Goal: Task Accomplishment & Management: Use online tool/utility

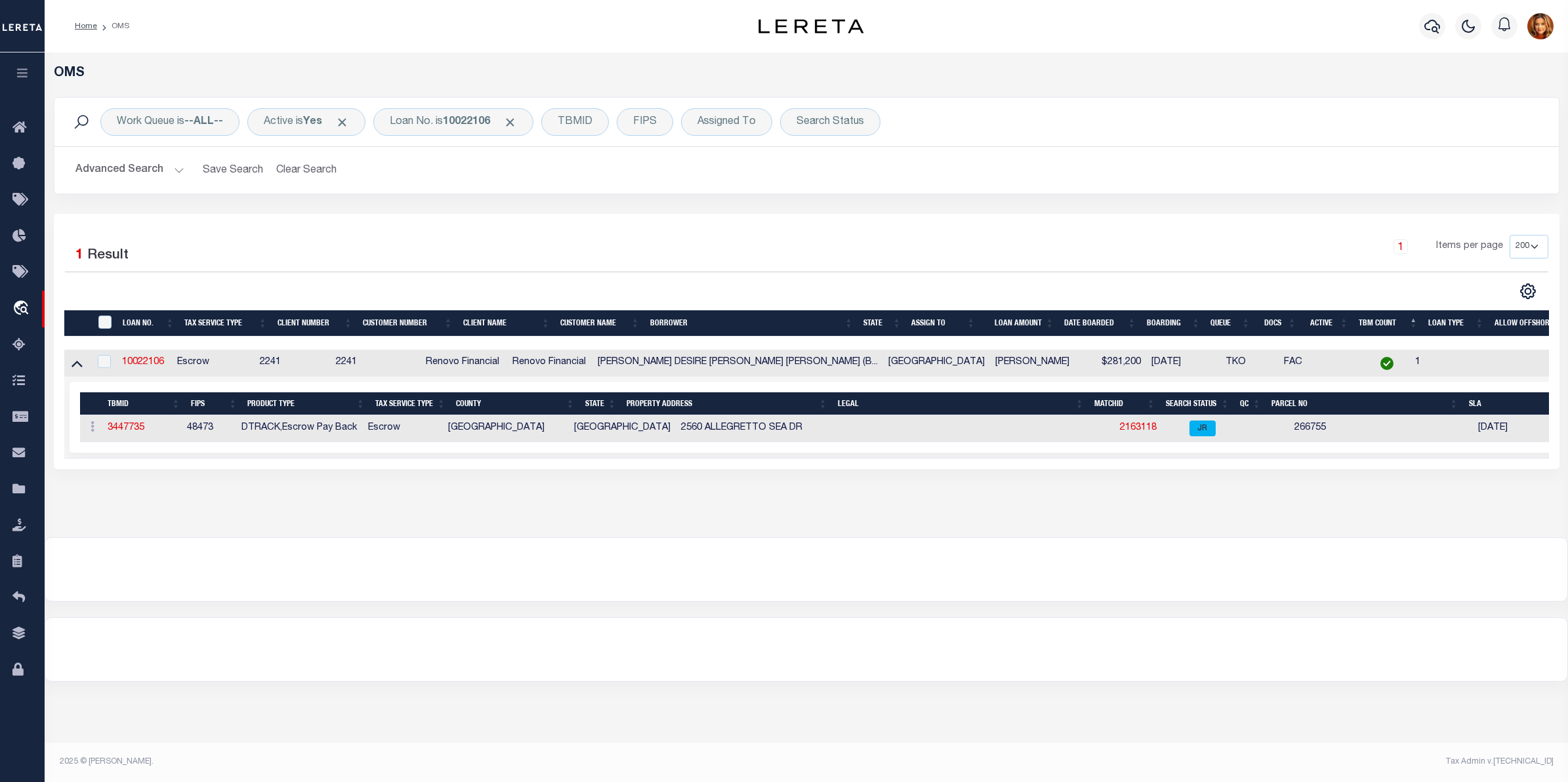
select select "200"
click at [283, 175] on button "Clear Search" at bounding box center [307, 170] width 72 height 26
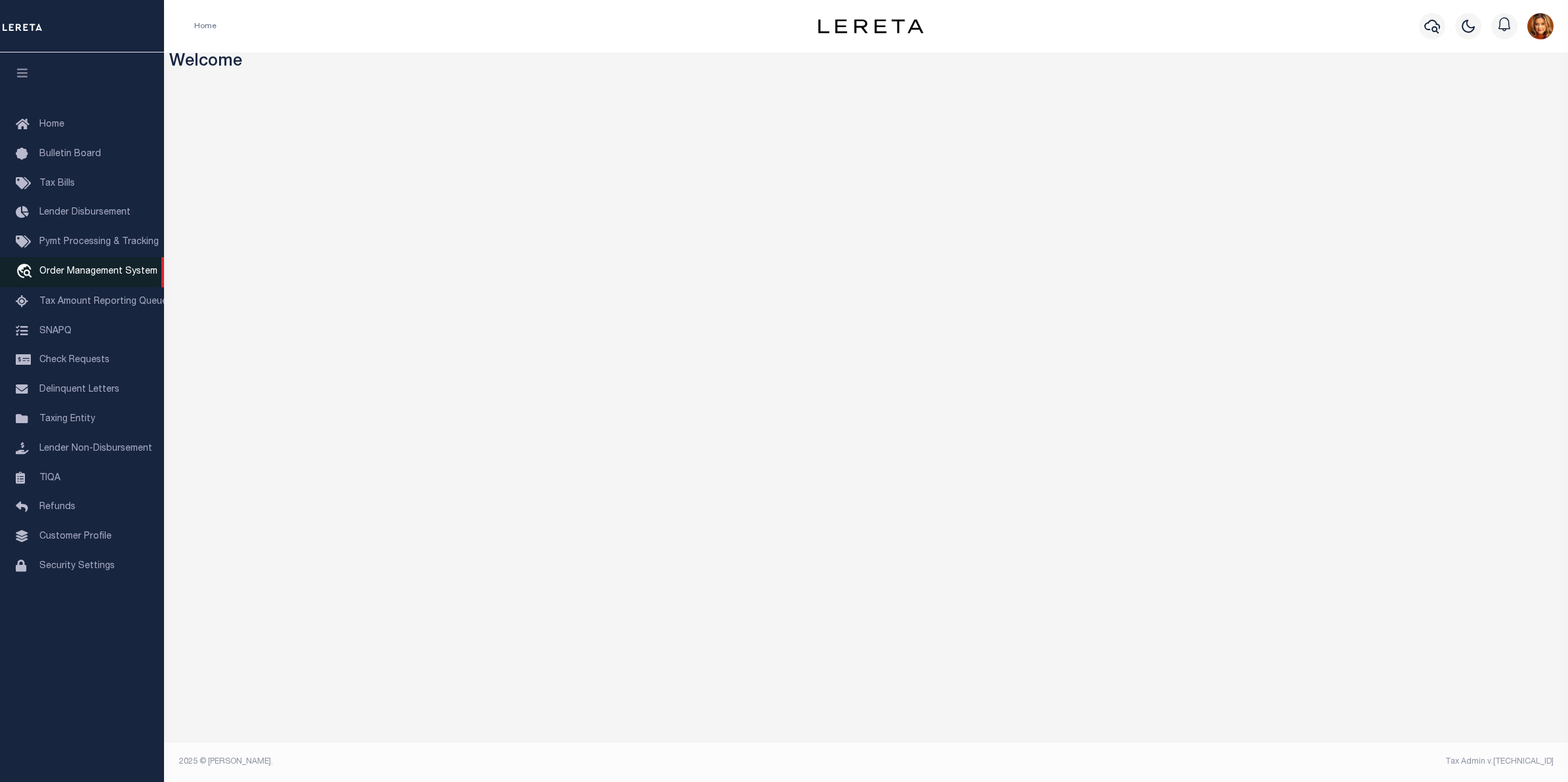
click at [74, 275] on span "Order Management System" at bounding box center [99, 271] width 118 height 9
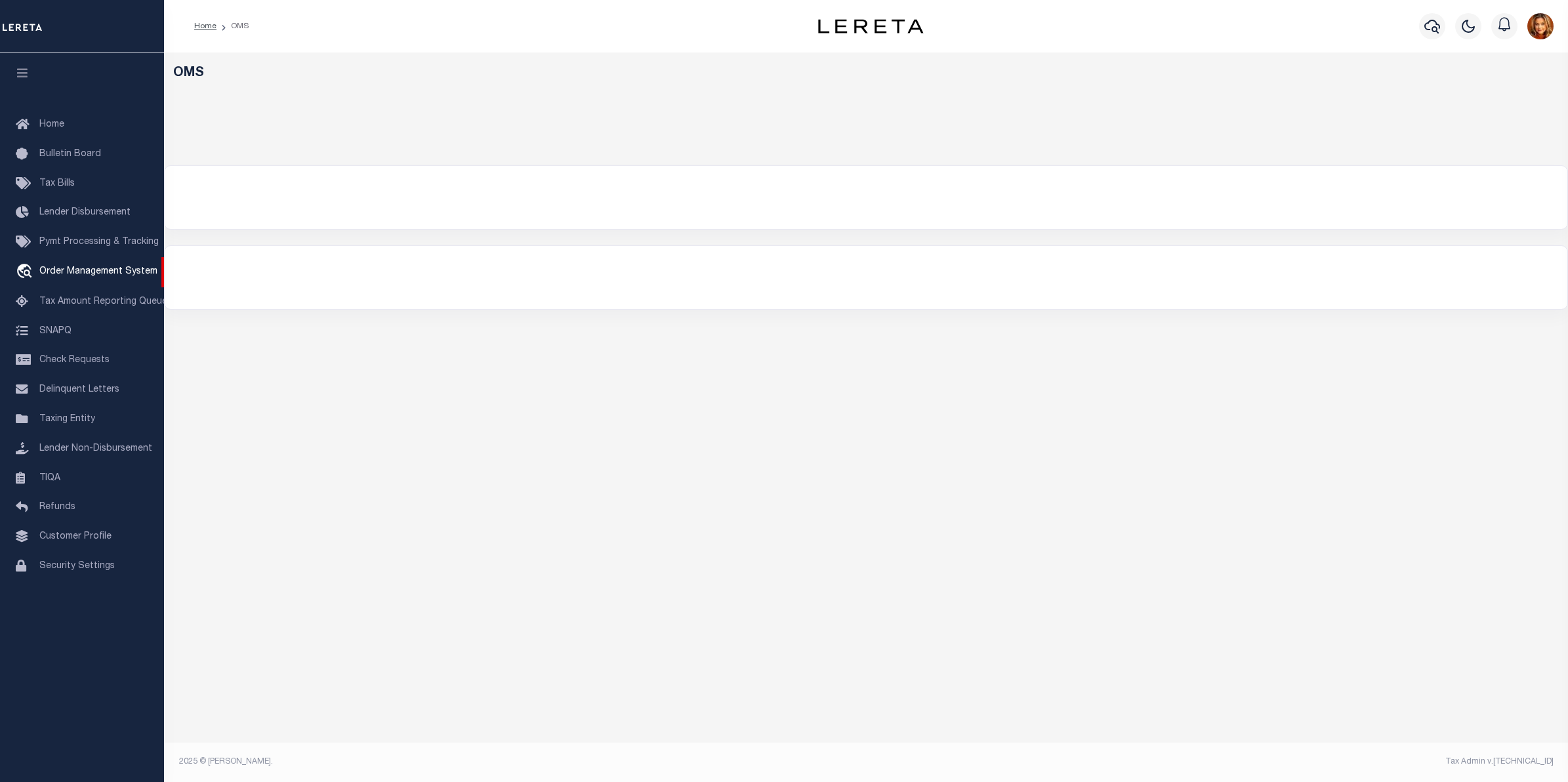
select select "200"
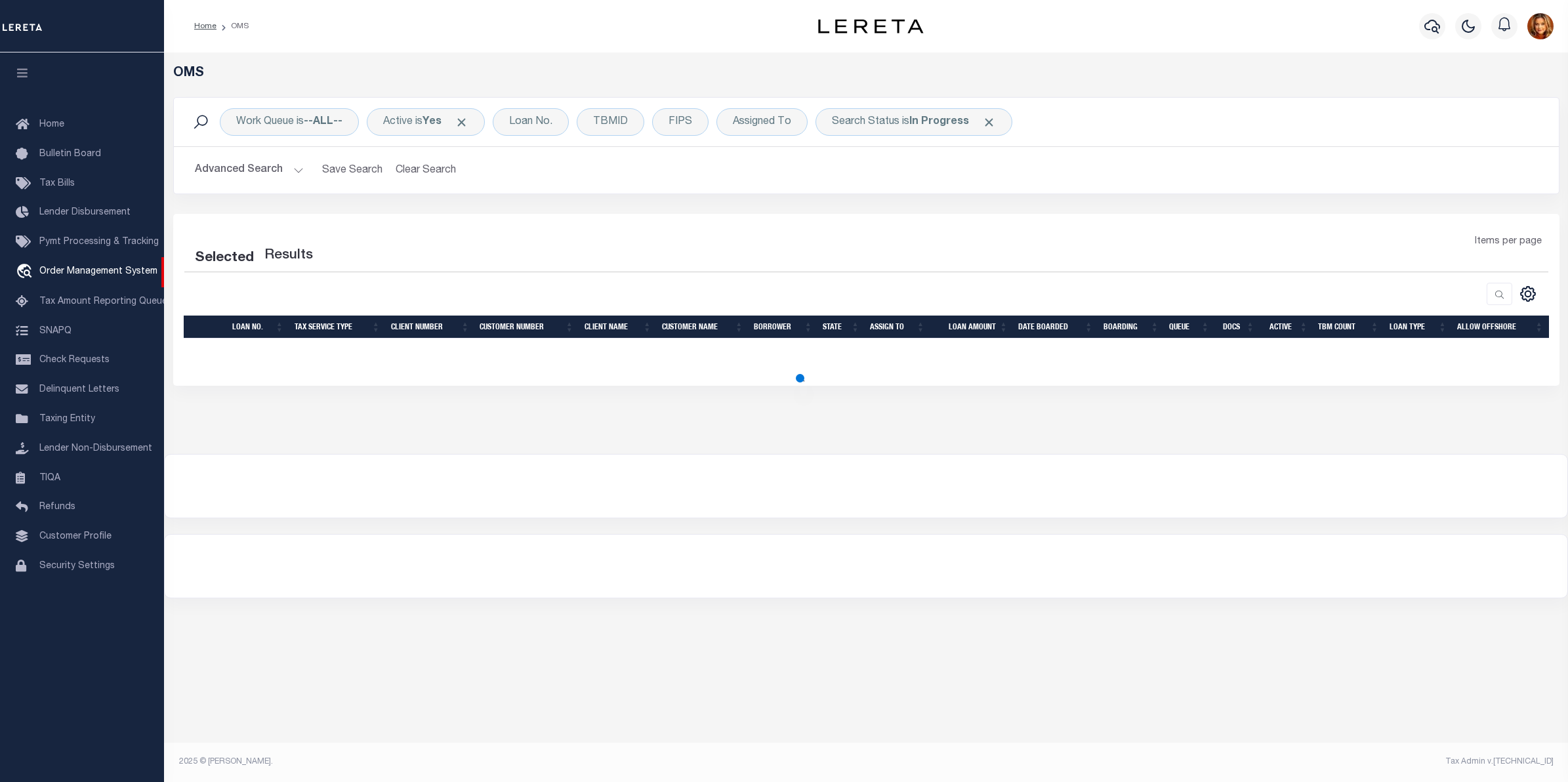
select select "200"
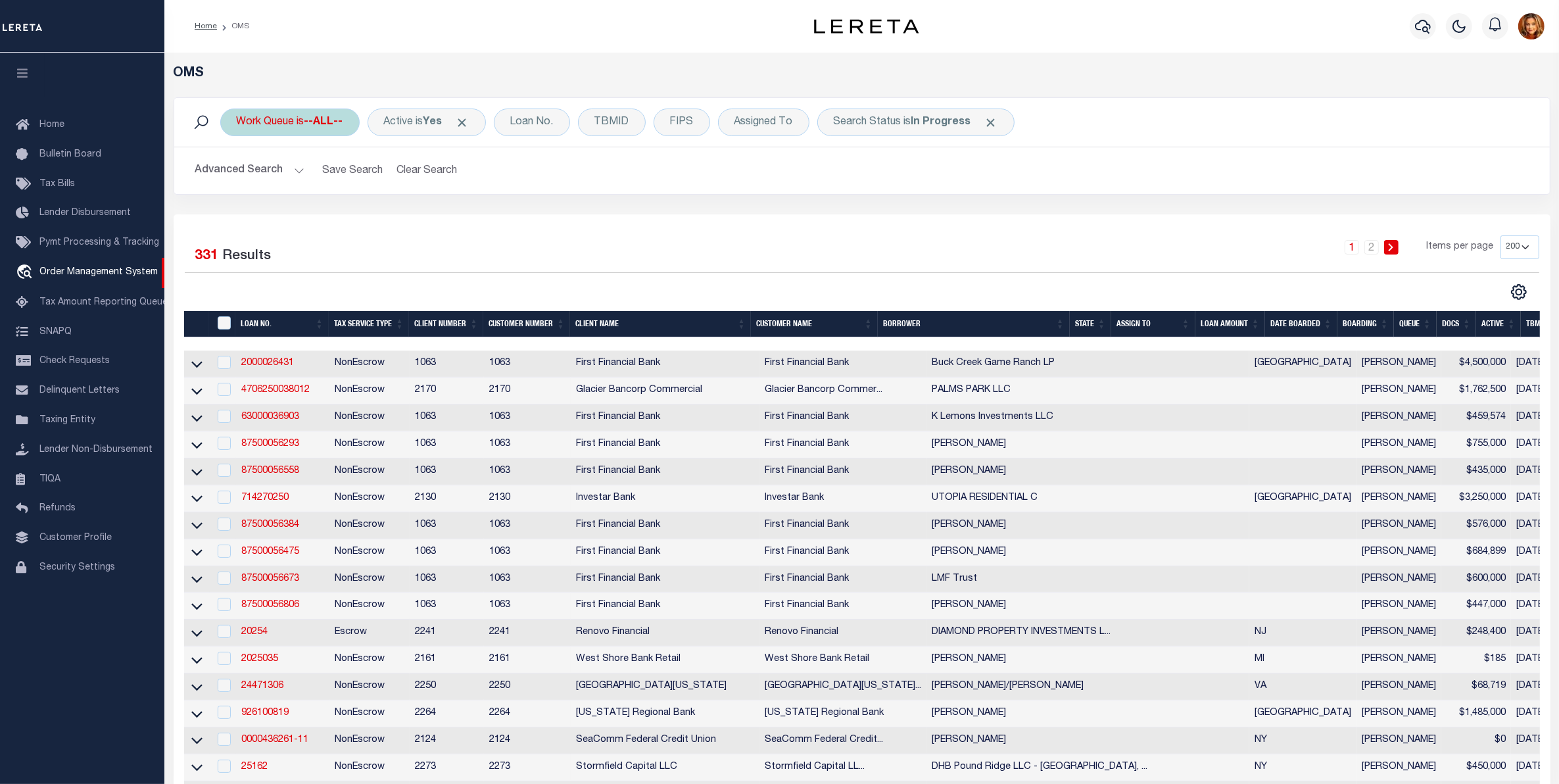
click at [329, 120] on b "--ALL--" at bounding box center [324, 122] width 39 height 10
click at [273, 188] on select "--ALL-- factRSystems General ThoughtFocus" at bounding box center [334, 187] width 193 height 25
select select "GEN"
click at [238, 175] on select "--ALL-- factRSystems General ThoughtFocus" at bounding box center [334, 187] width 193 height 25
click at [415, 214] on input "Apply" at bounding box center [411, 215] width 39 height 22
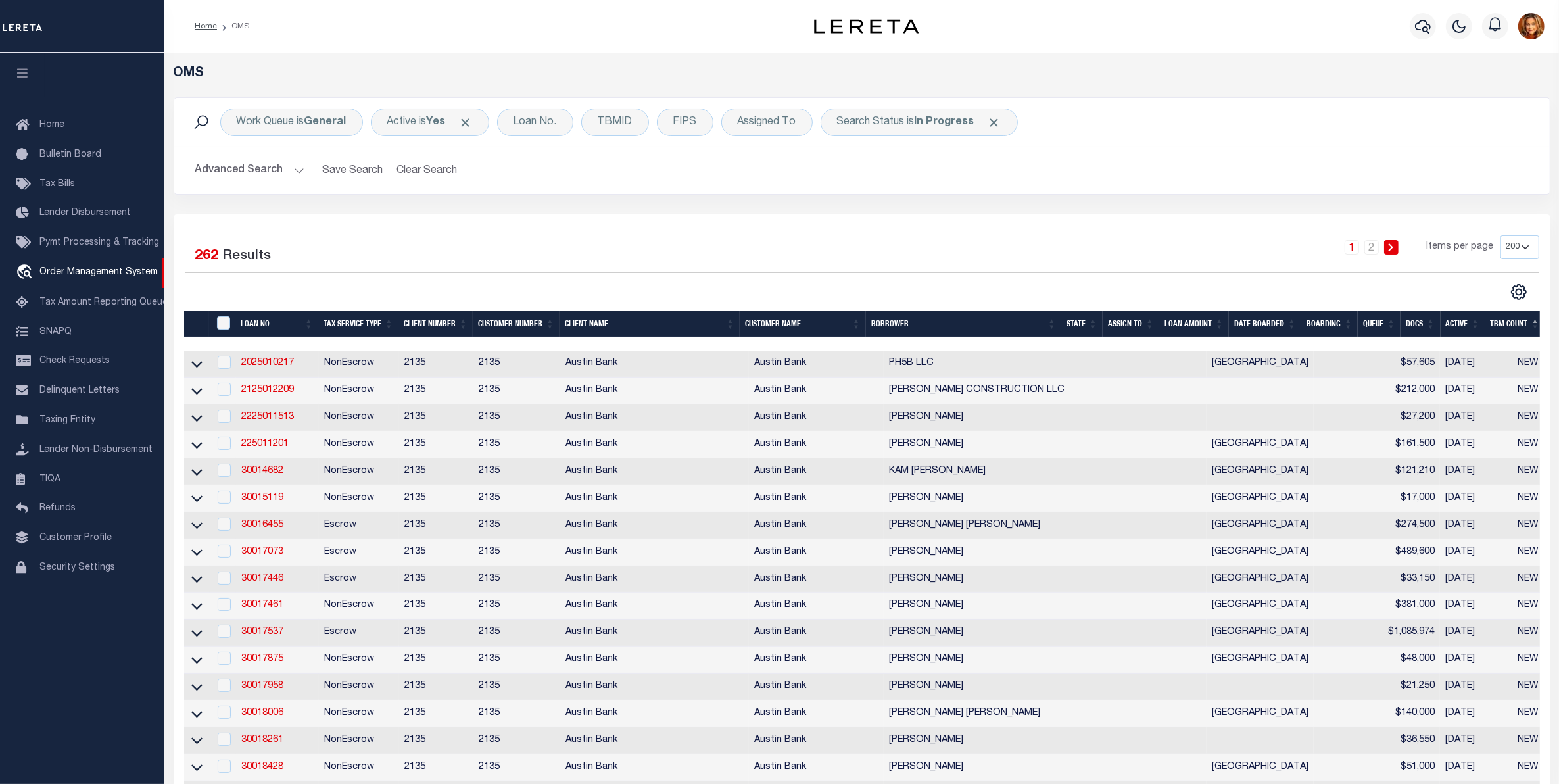
click at [1073, 320] on th "State" at bounding box center [1082, 324] width 41 height 27
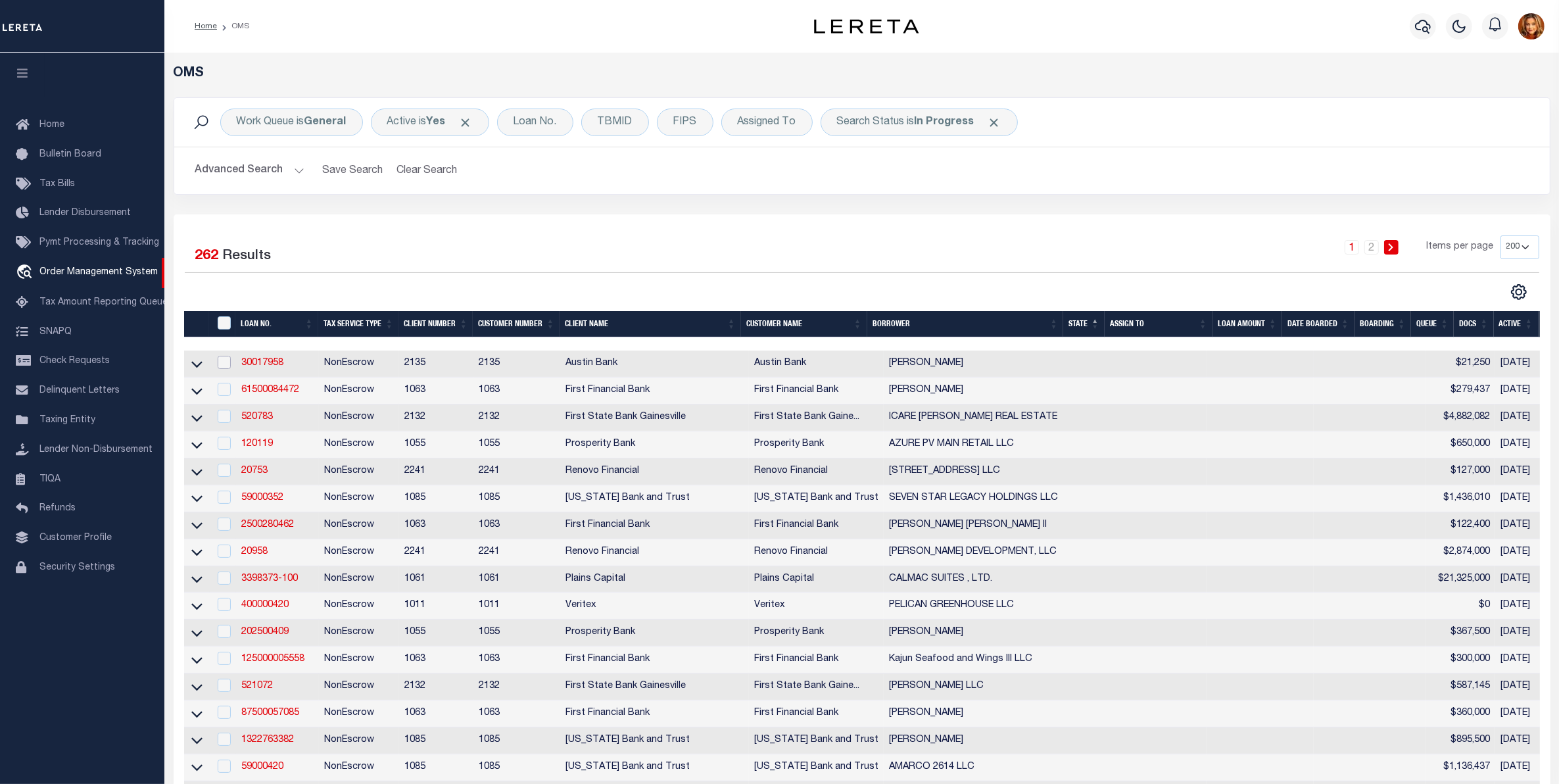
click at [224, 362] on input "checkbox" at bounding box center [224, 362] width 13 height 13
checkbox input "true"
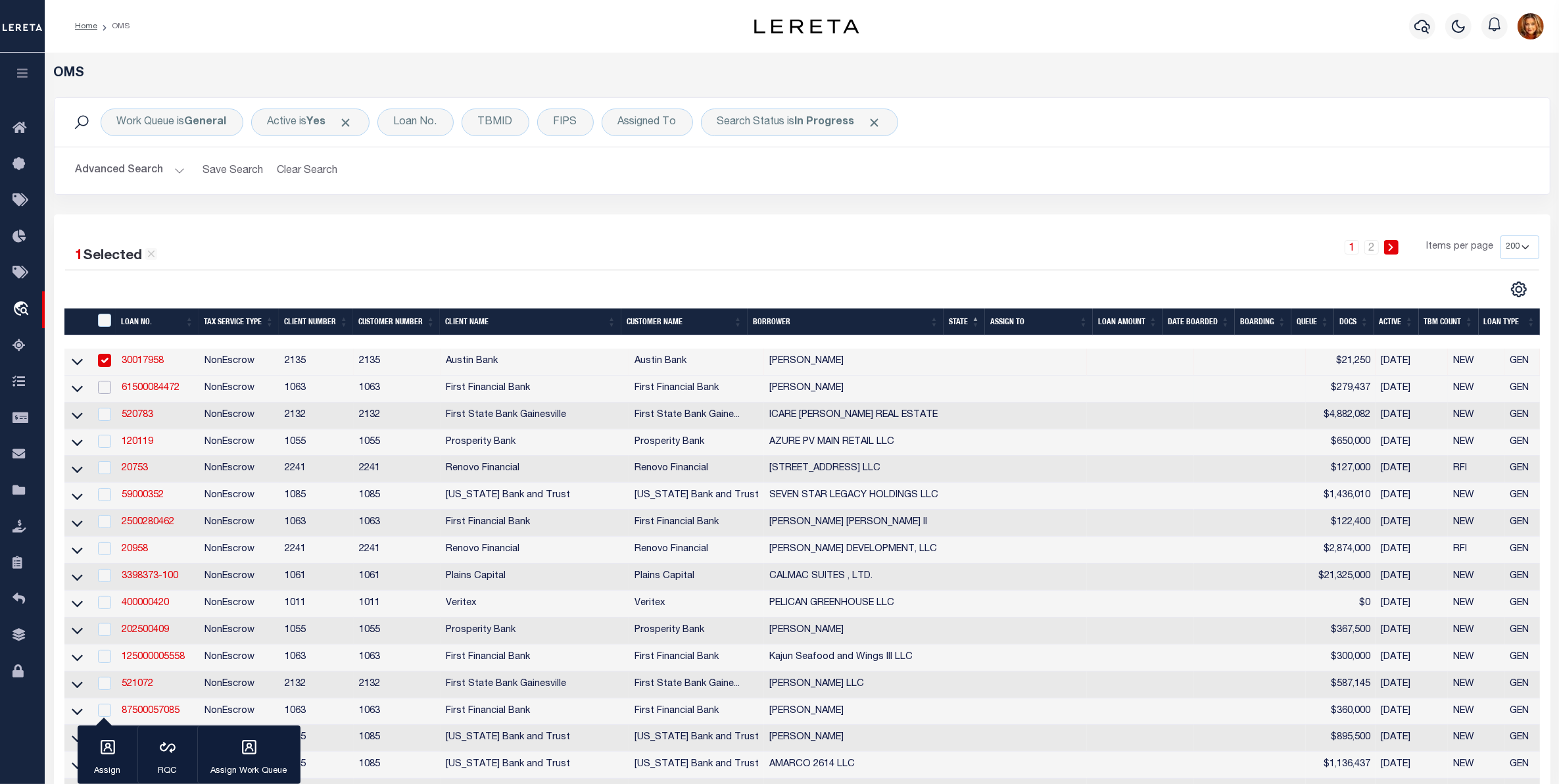
click at [110, 392] on input "checkbox" at bounding box center [105, 387] width 13 height 13
checkbox input "true"
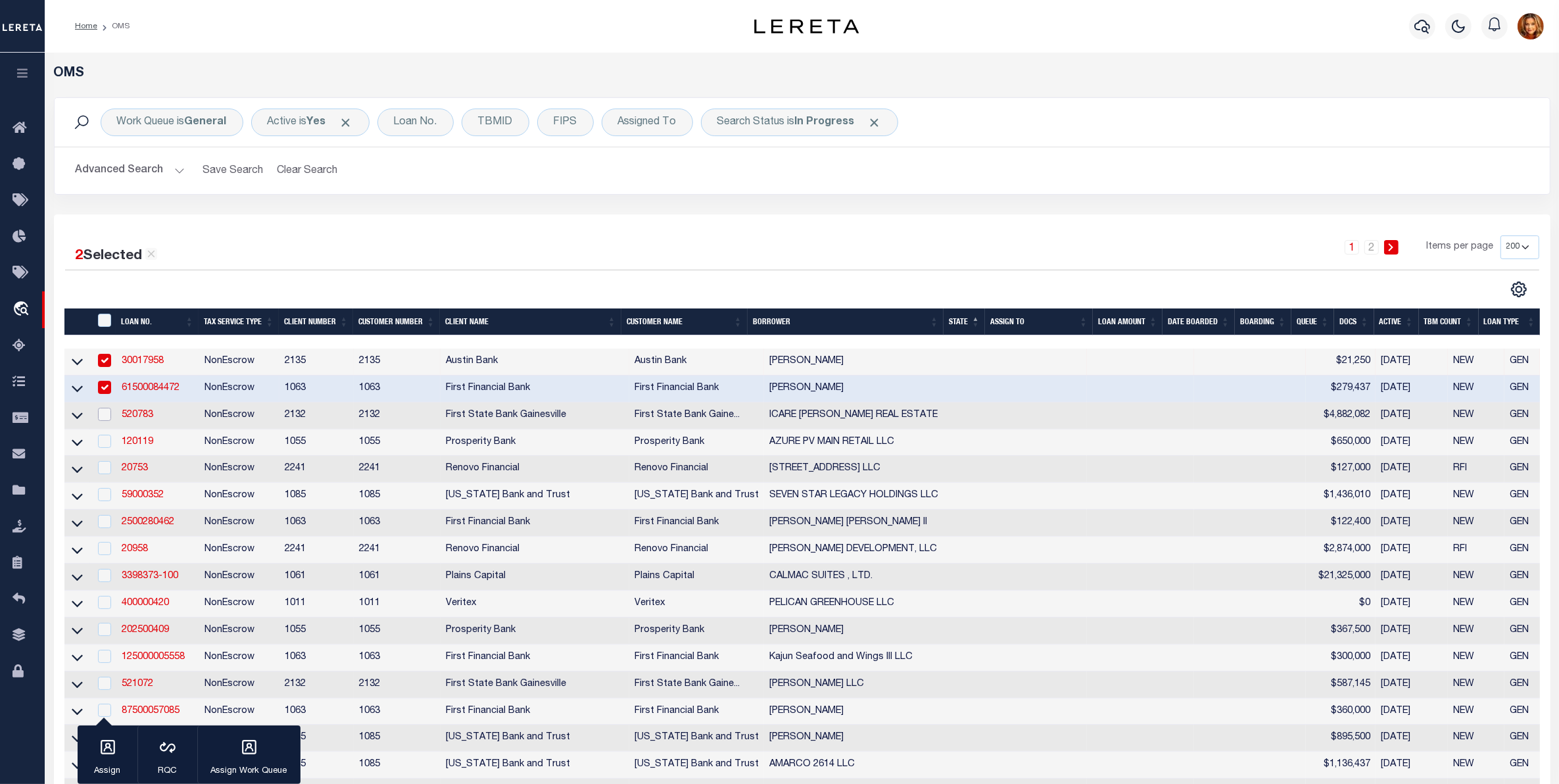
click at [106, 421] on input "checkbox" at bounding box center [105, 414] width 13 height 13
checkbox input "true"
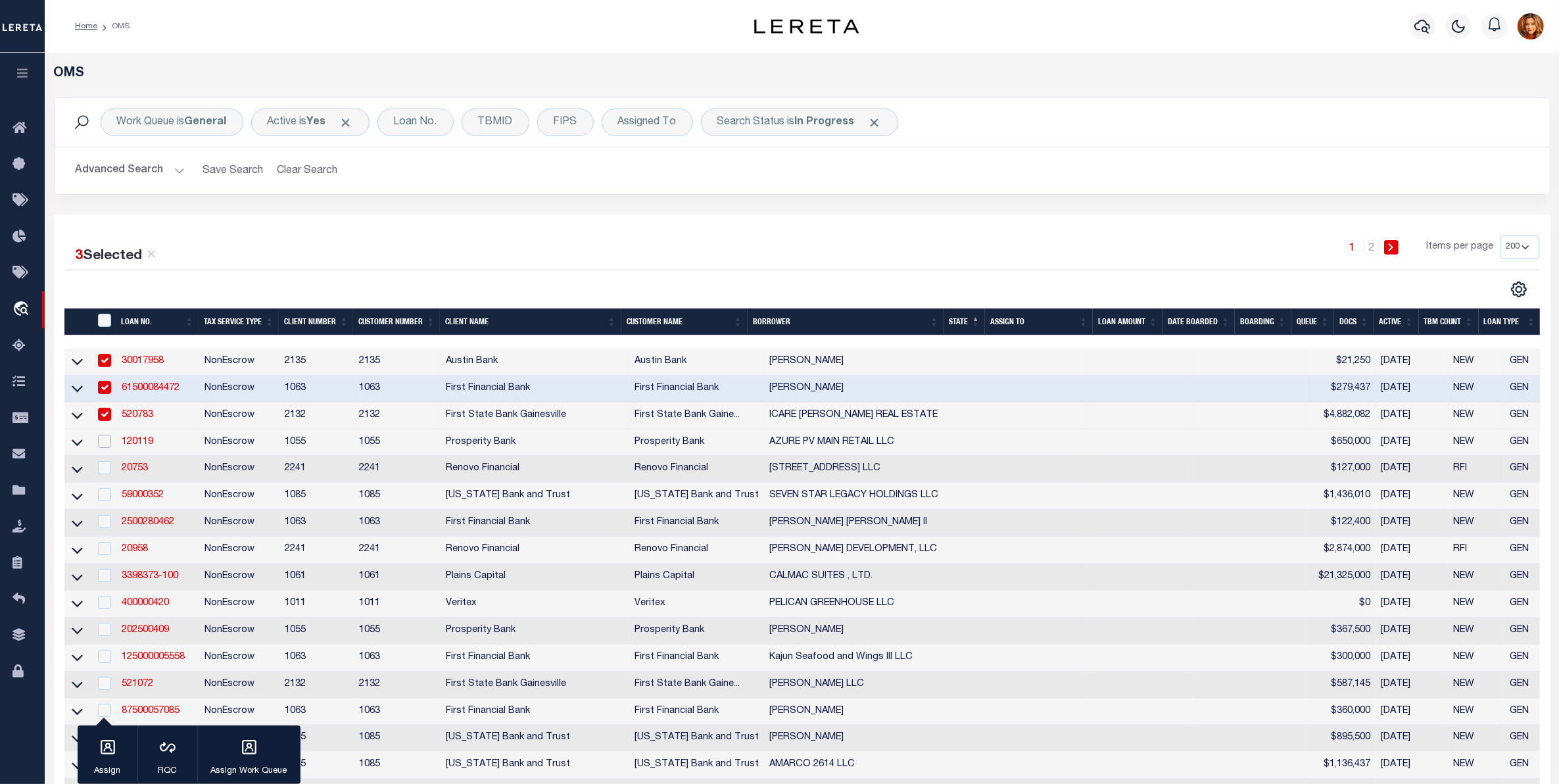
drag, startPoint x: 100, startPoint y: 448, endPoint x: 102, endPoint y: 473, distance: 25.1
click at [102, 449] on div at bounding box center [104, 442] width 17 height 15
checkbox input "true"
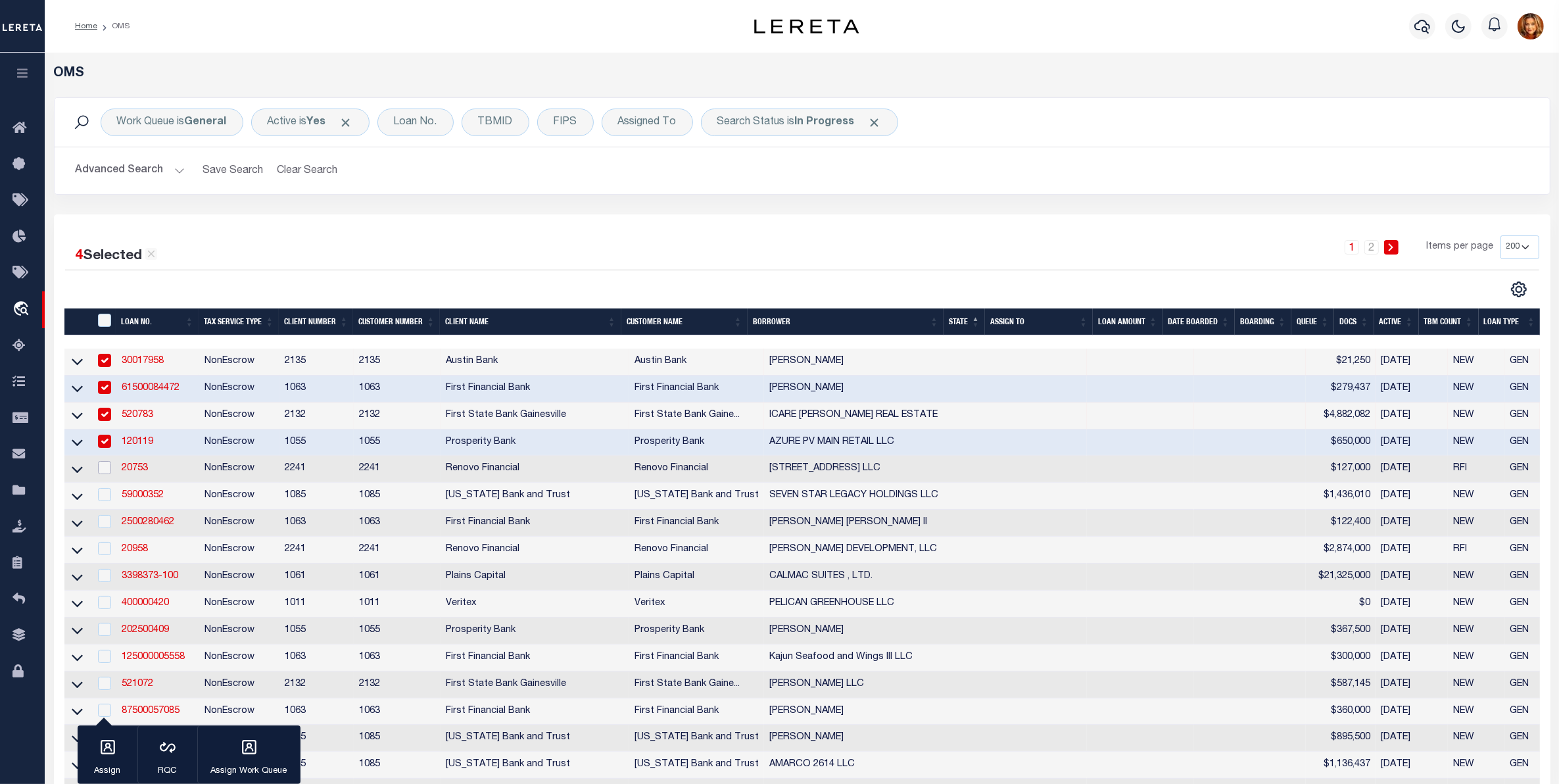
click at [102, 473] on input "checkbox" at bounding box center [105, 467] width 13 height 13
checkbox input "true"
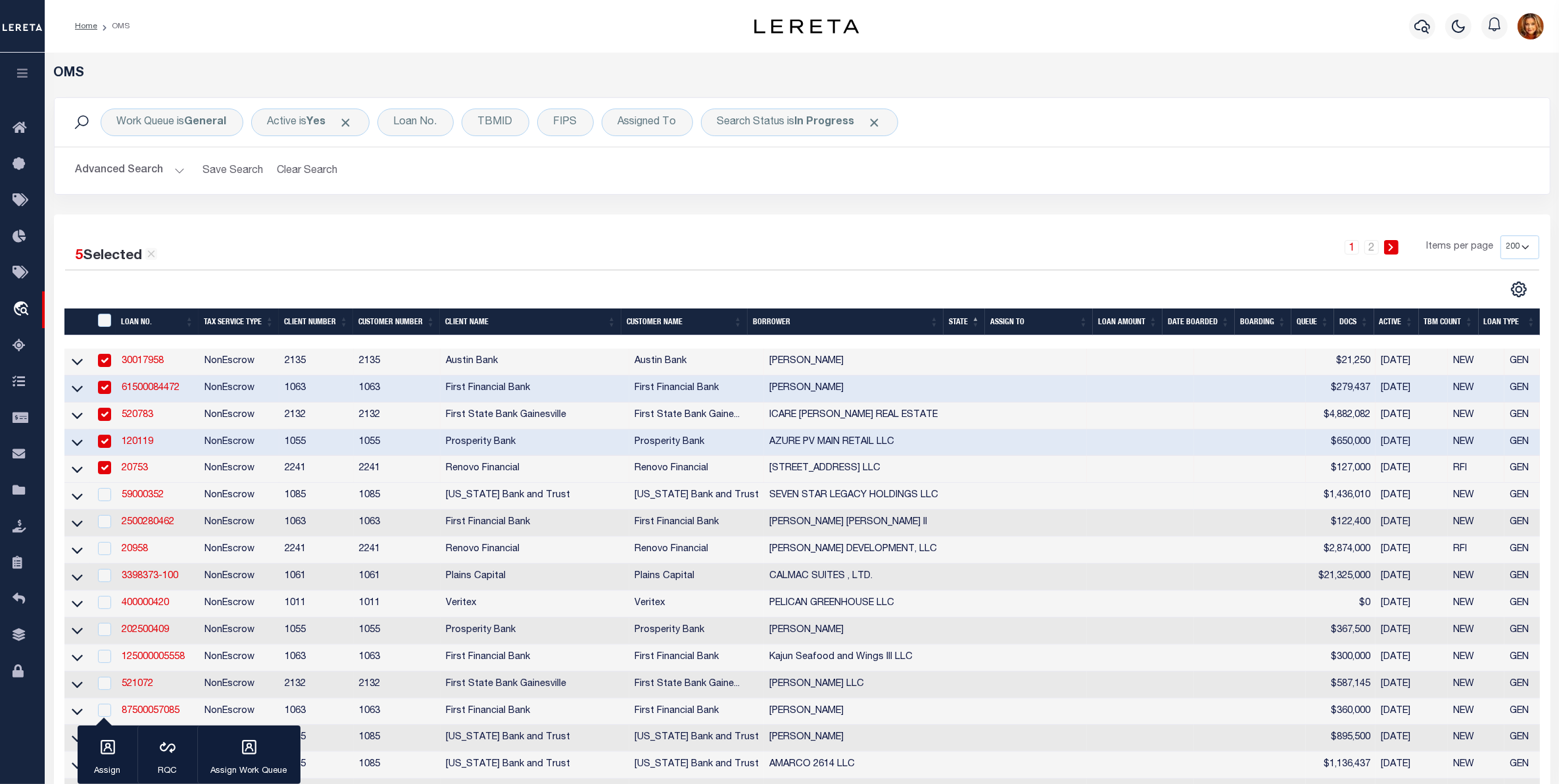
click at [105, 509] on td at bounding box center [103, 496] width 27 height 27
checkbox input "true"
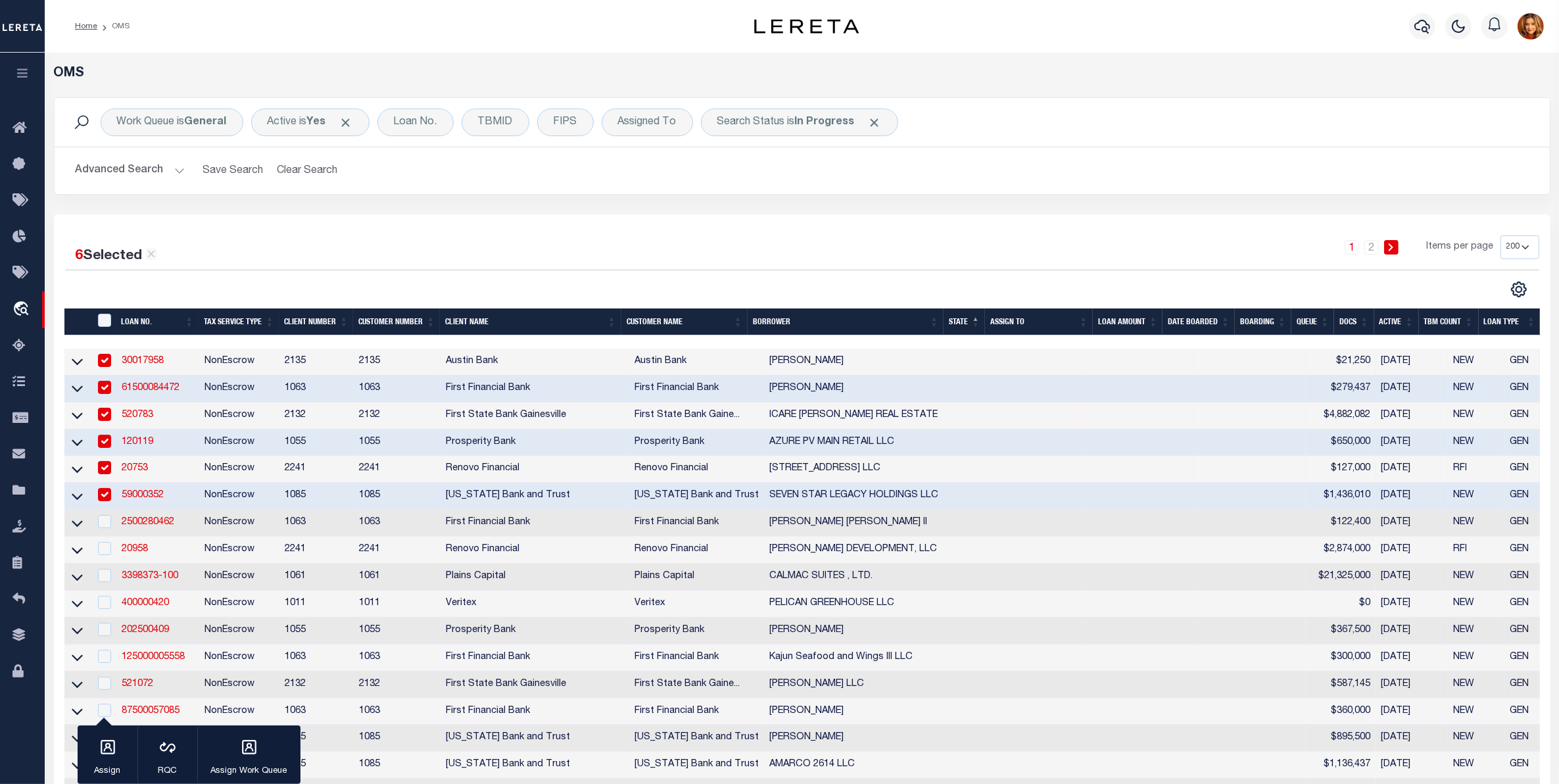
click at [102, 537] on td at bounding box center [103, 523] width 27 height 27
checkbox input "true"
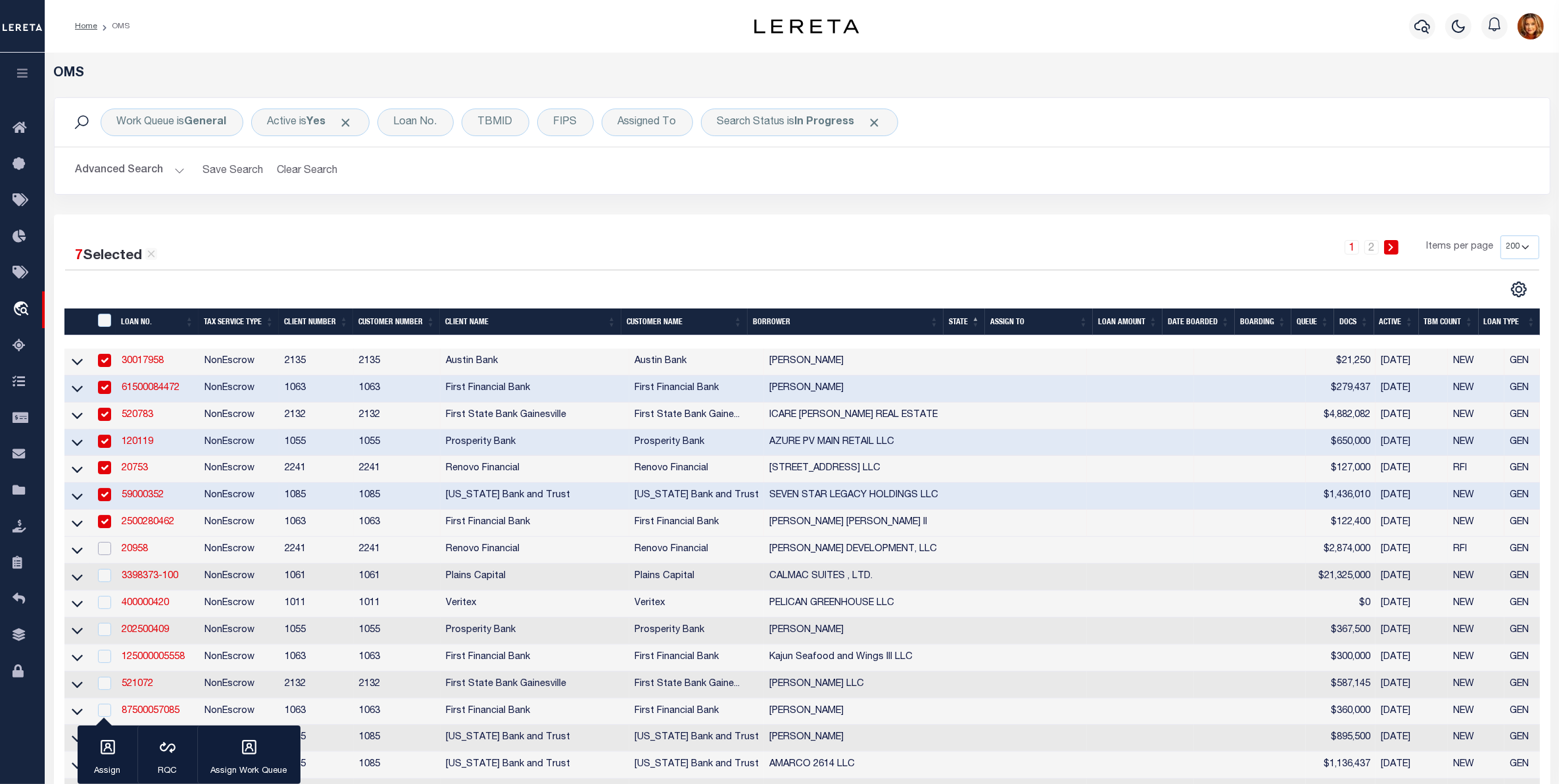
click at [103, 555] on input "checkbox" at bounding box center [105, 548] width 13 height 13
checkbox input "true"
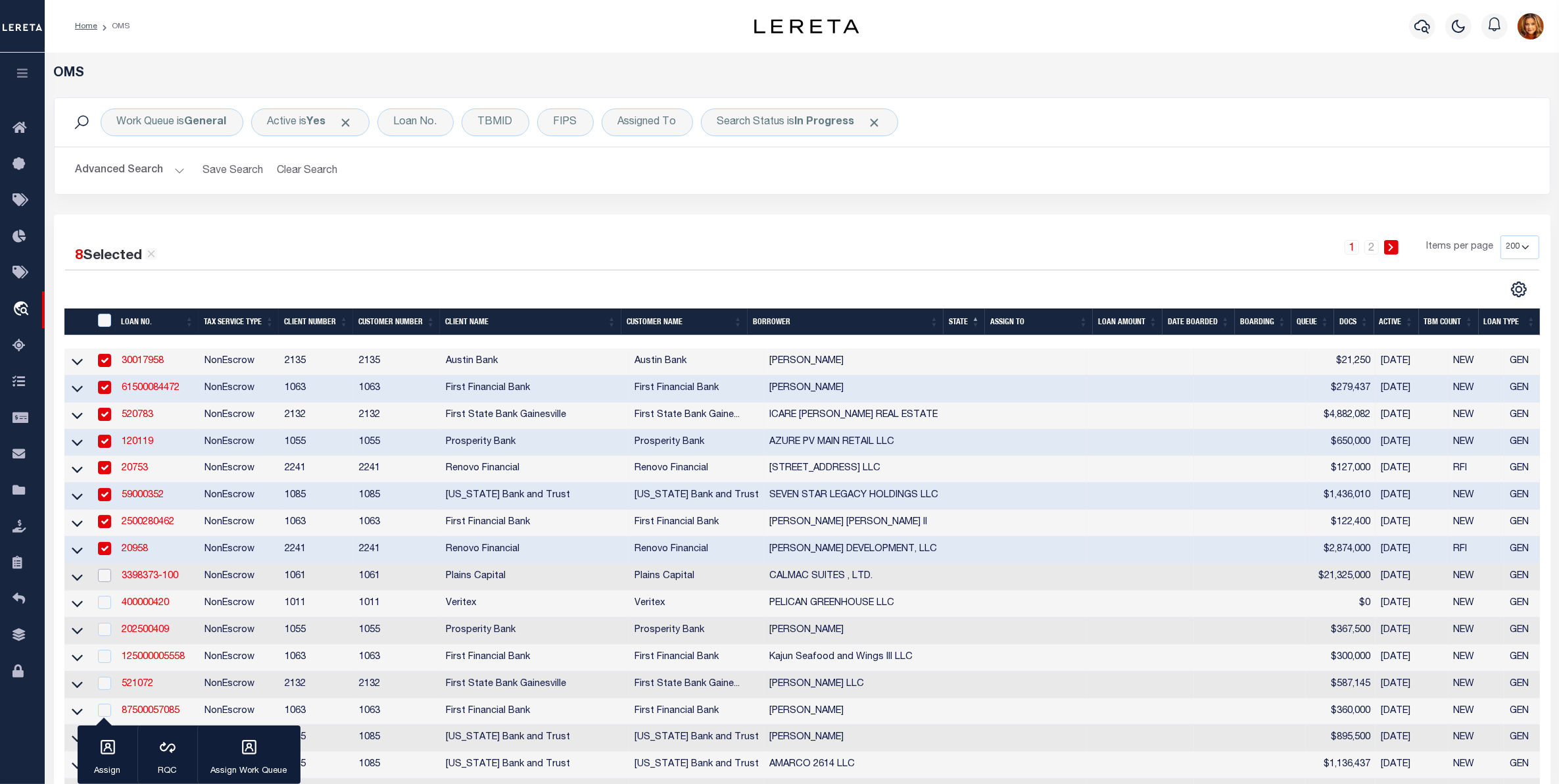
drag, startPoint x: 103, startPoint y: 586, endPoint x: 104, endPoint y: 613, distance: 27.0
click at [104, 582] on input "checkbox" at bounding box center [105, 575] width 13 height 13
checkbox input "true"
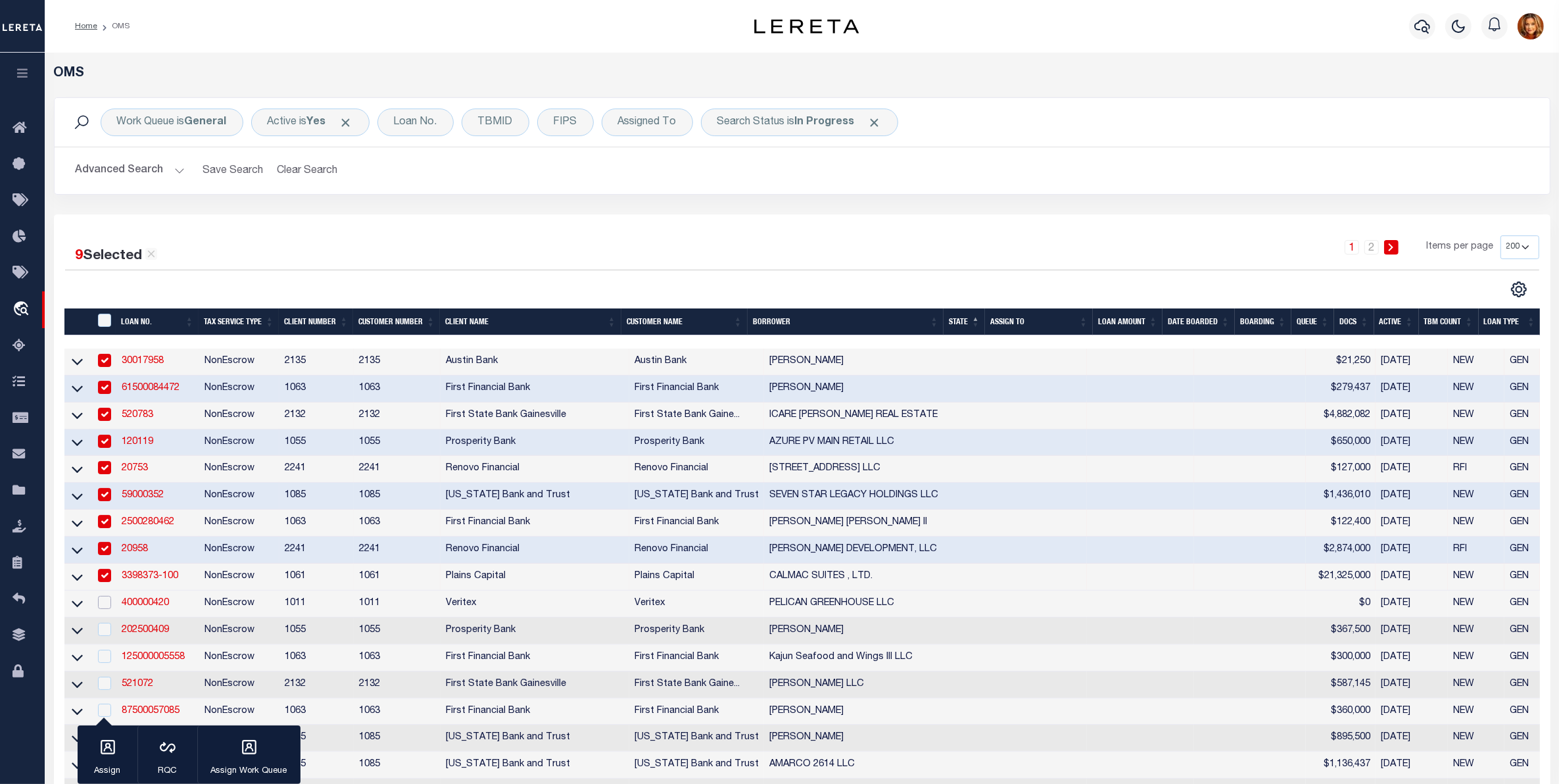
drag, startPoint x: 105, startPoint y: 613, endPoint x: 103, endPoint y: 645, distance: 32.1
click at [105, 617] on td at bounding box center [103, 604] width 27 height 27
checkbox input "true"
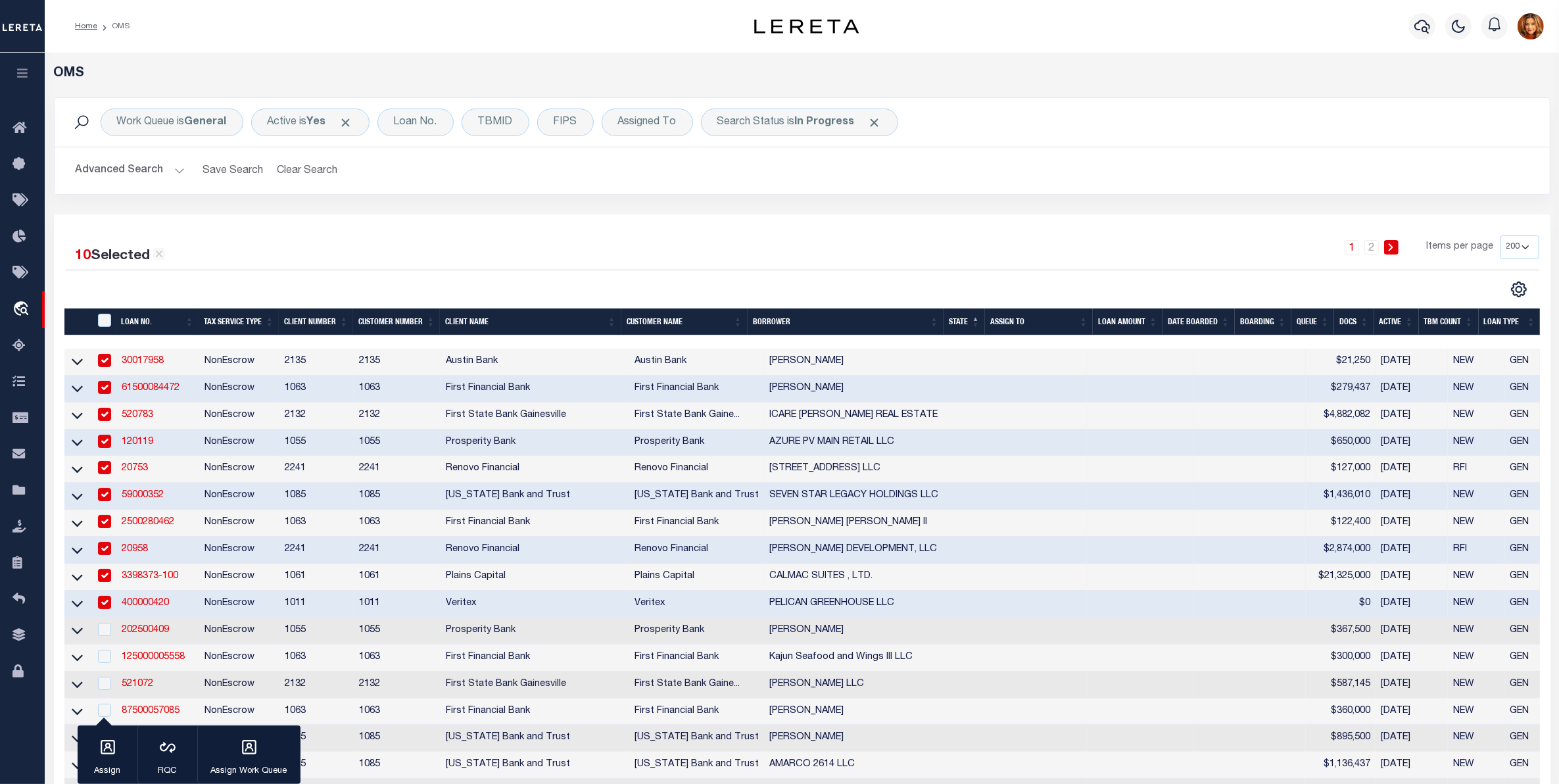
click at [103, 645] on td at bounding box center [103, 631] width 27 height 27
checkbox input "true"
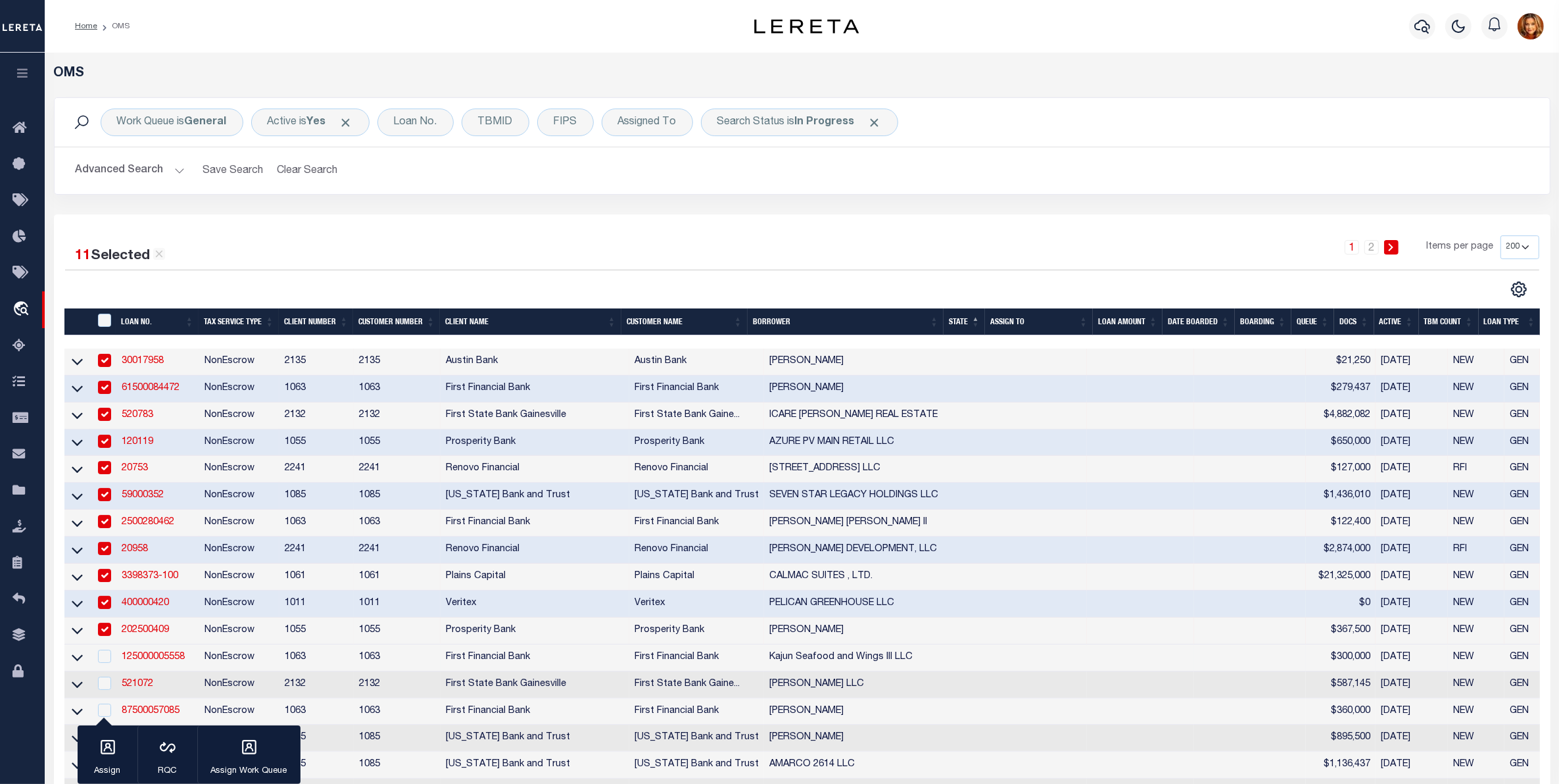
click at [106, 671] on td at bounding box center [103, 658] width 27 height 27
checkbox input "true"
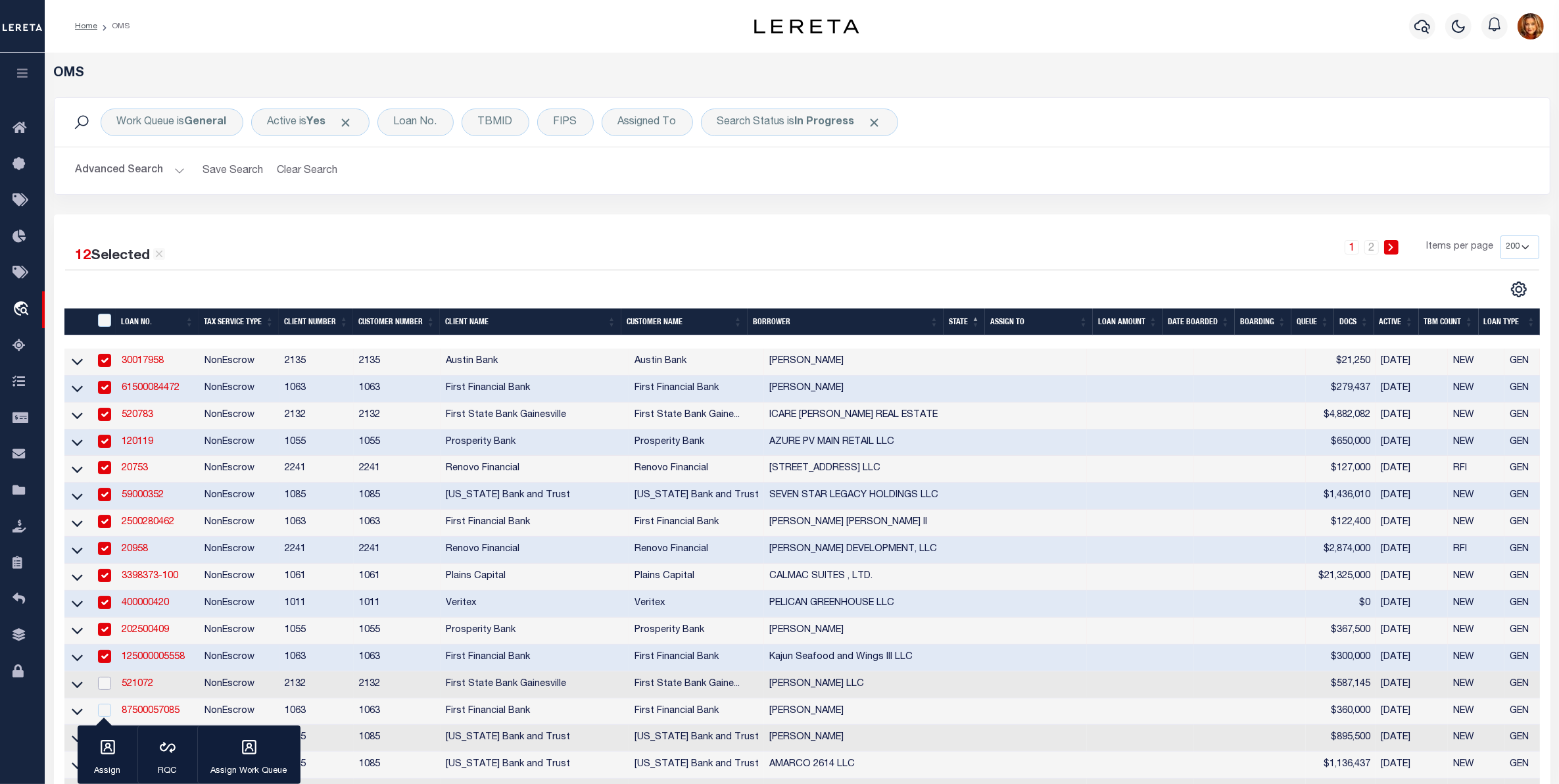
click at [102, 690] on input "checkbox" at bounding box center [105, 683] width 13 height 13
checkbox input "true"
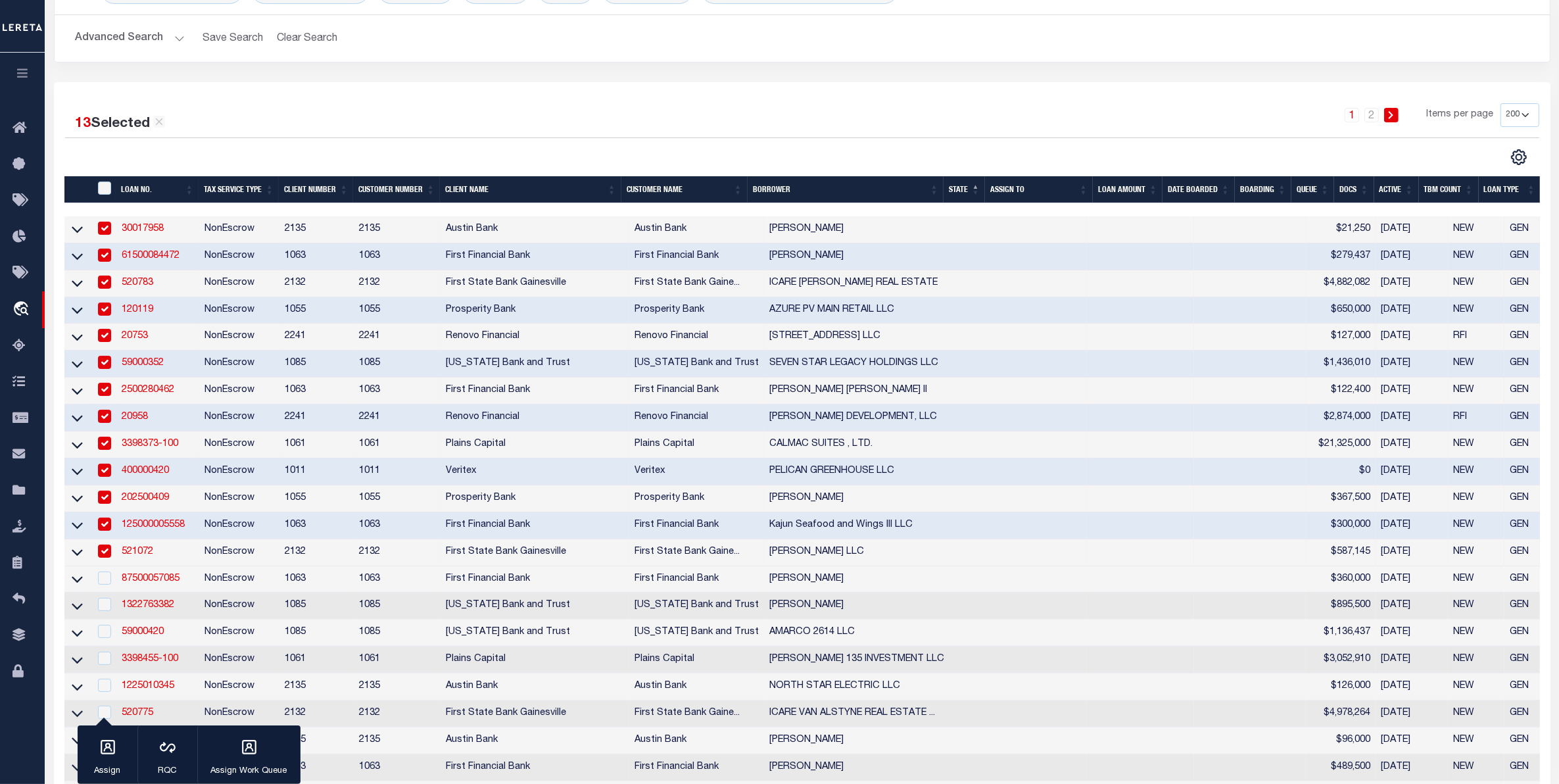
scroll to position [247, 0]
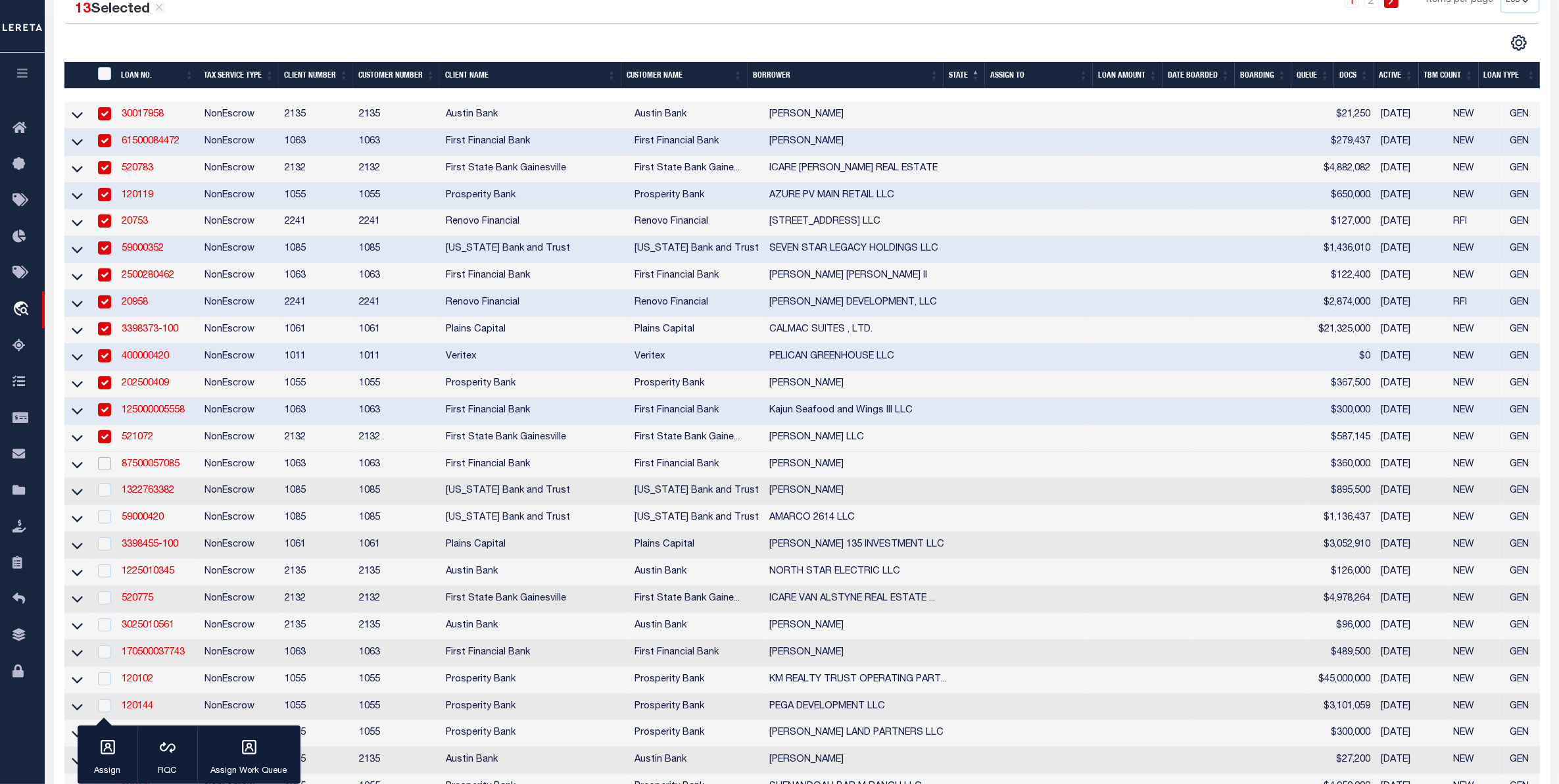
click at [100, 470] on input "checkbox" at bounding box center [105, 463] width 13 height 13
checkbox input "true"
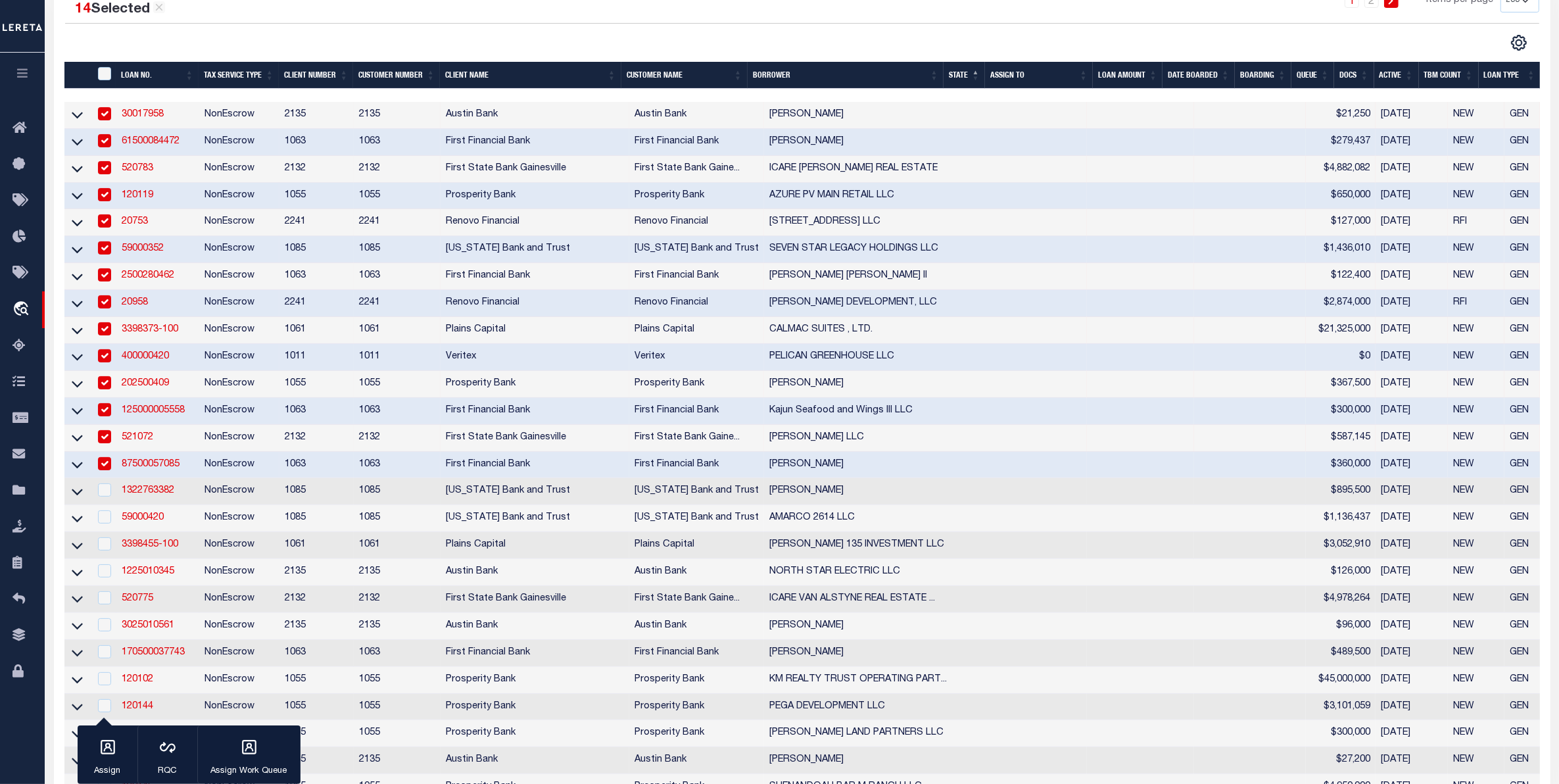
click at [107, 505] on td at bounding box center [103, 491] width 27 height 27
checkbox input "true"
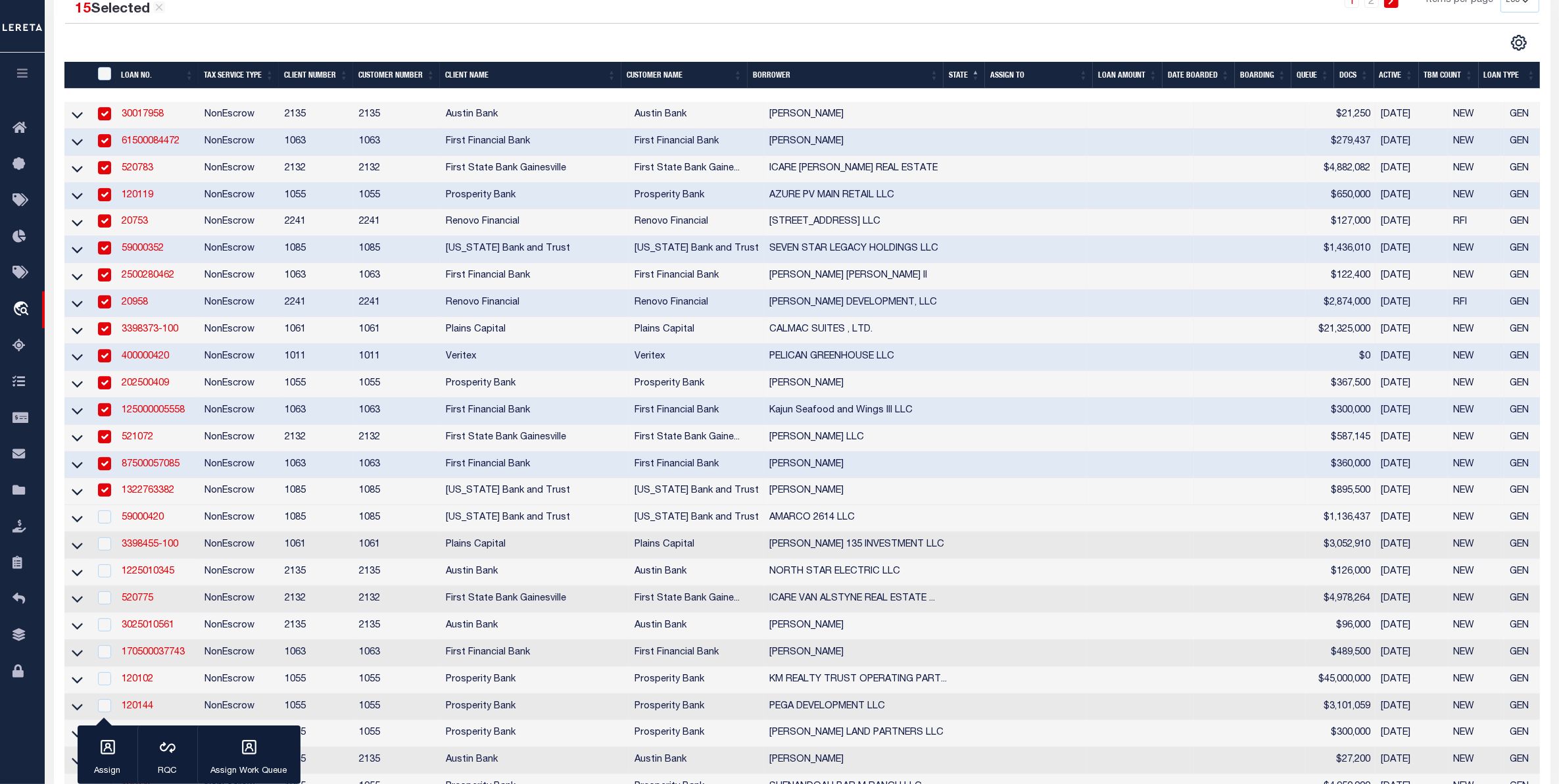
click at [102, 525] on div at bounding box center [104, 517] width 17 height 15
checkbox input "true"
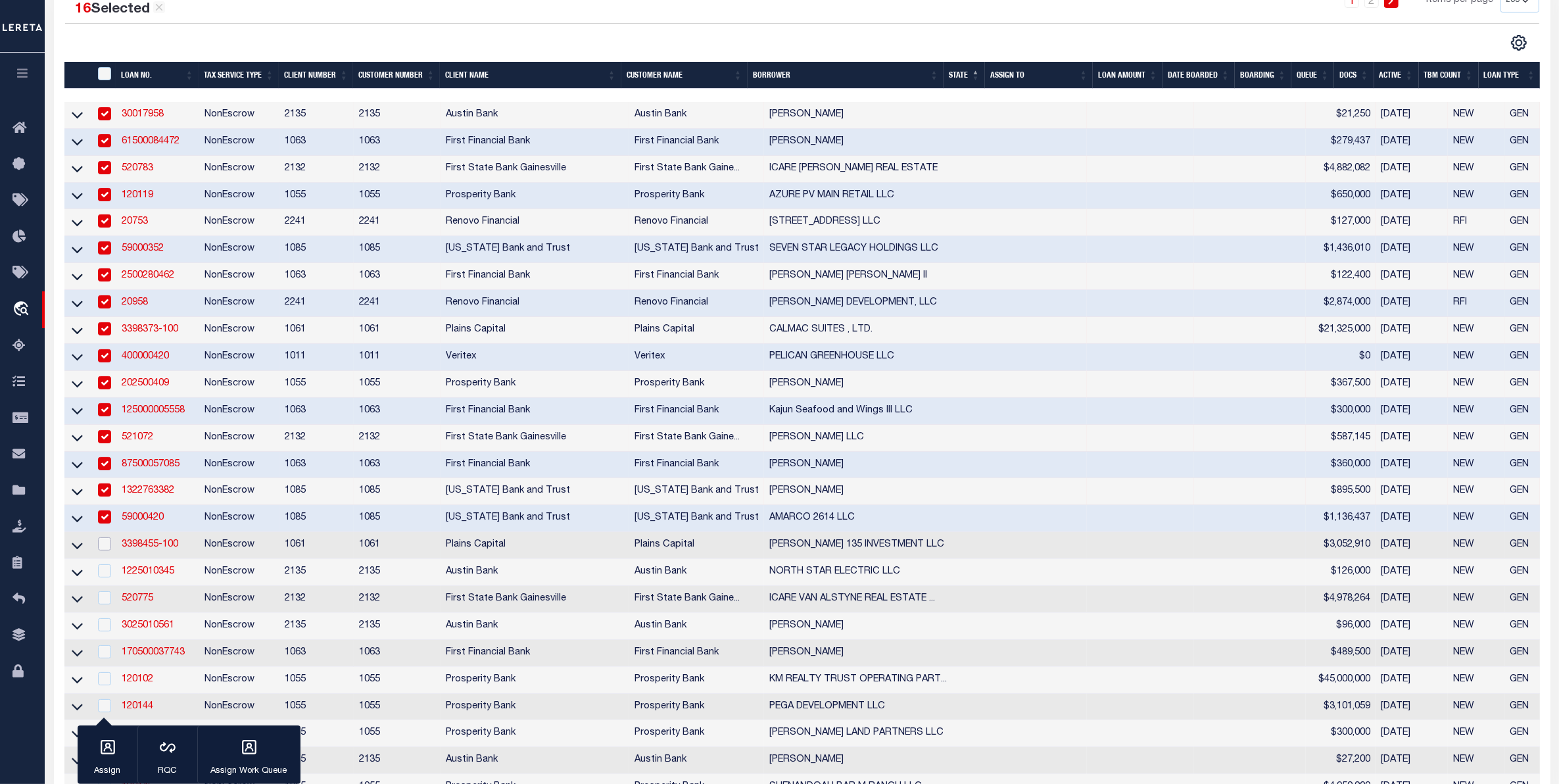
click at [98, 551] on input "checkbox" at bounding box center [105, 544] width 13 height 13
checkbox input "true"
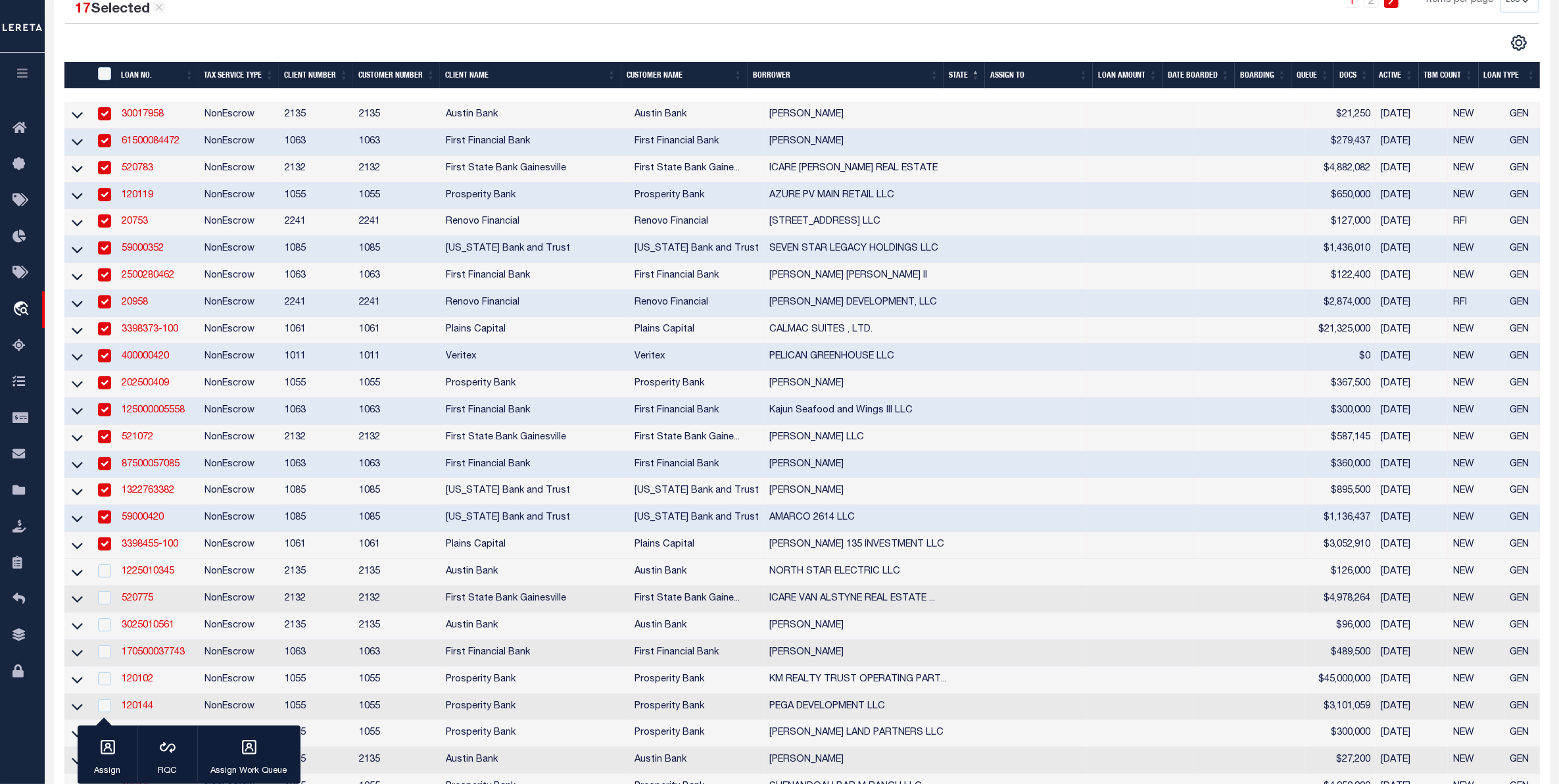
click at [99, 578] on div at bounding box center [104, 571] width 17 height 15
checkbox input "true"
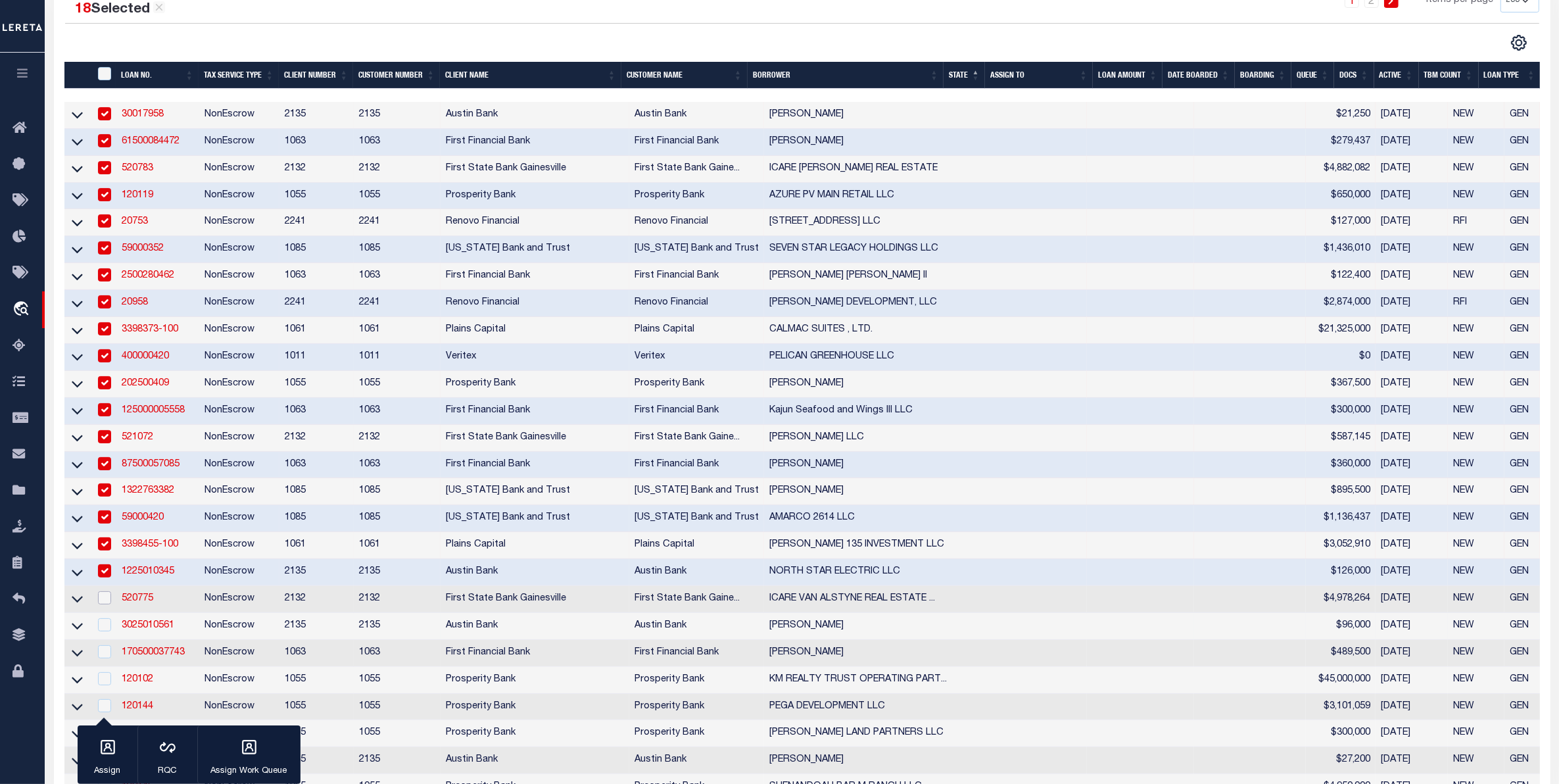
drag, startPoint x: 105, startPoint y: 615, endPoint x: 111, endPoint y: 636, distance: 21.8
click at [107, 606] on div at bounding box center [104, 598] width 17 height 15
checkbox input "true"
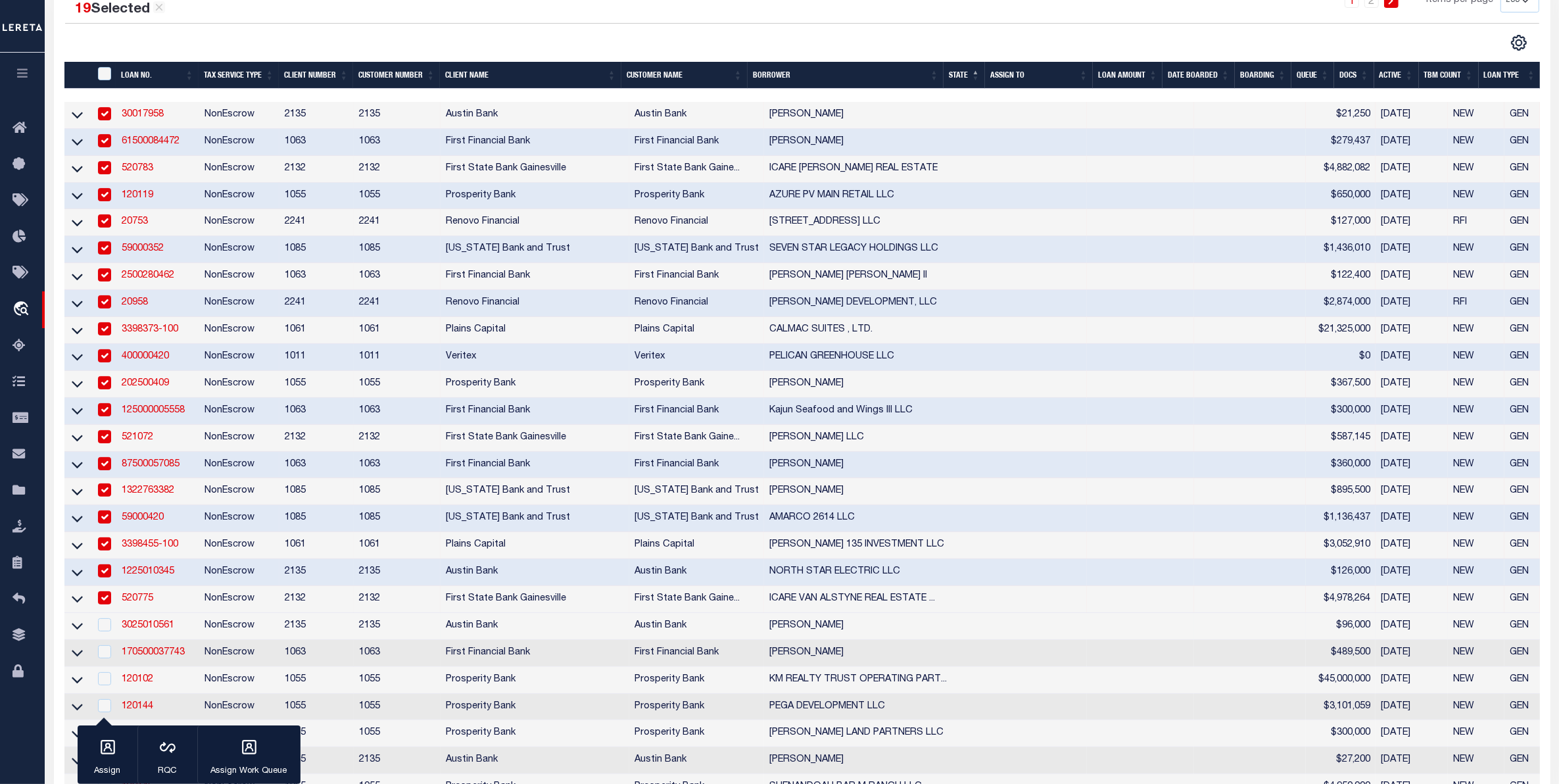
click at [113, 640] on td at bounding box center [103, 626] width 27 height 27
checkbox input "true"
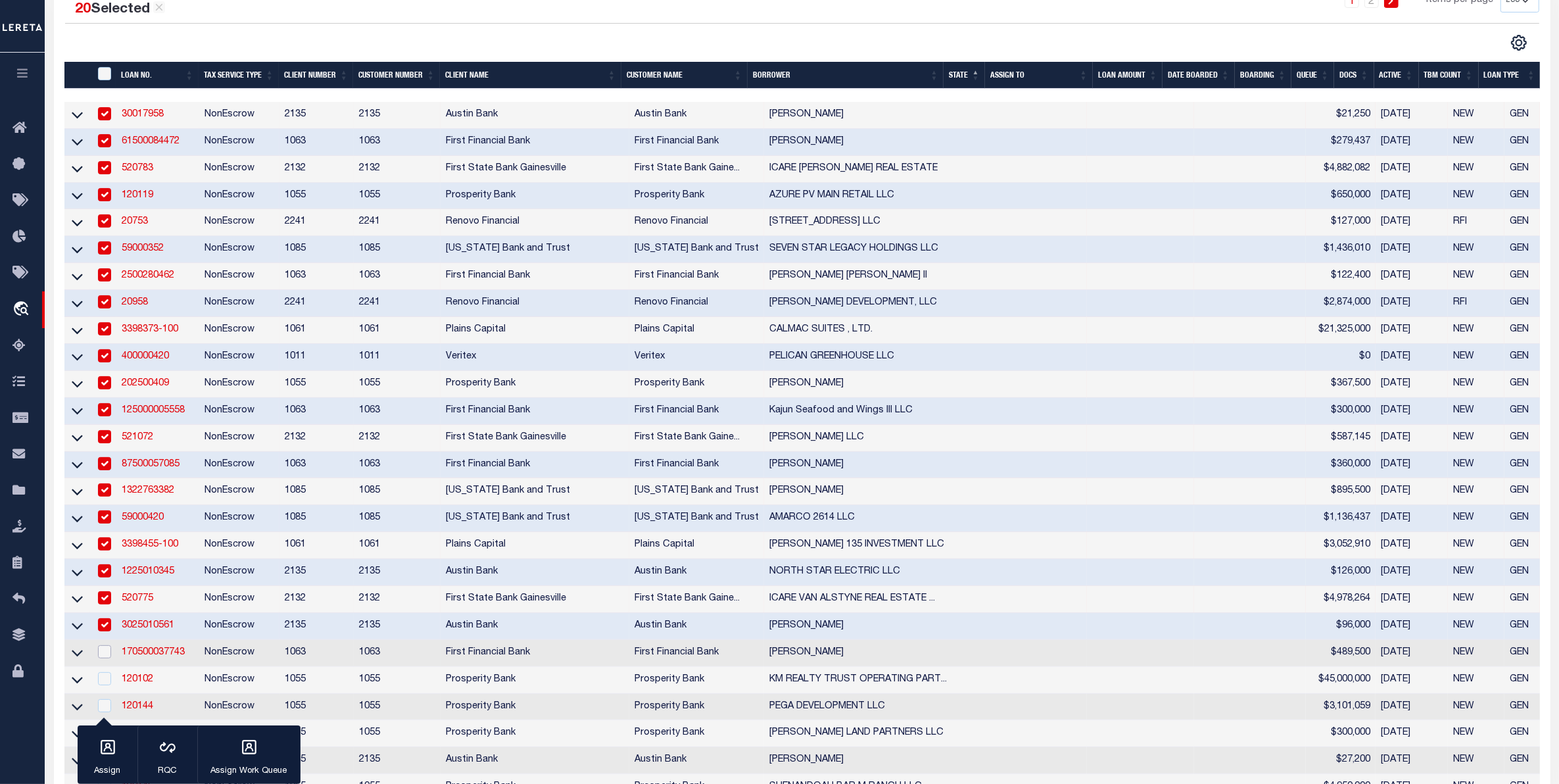
click at [105, 658] on input "checkbox" at bounding box center [105, 652] width 13 height 13
checkbox input "true"
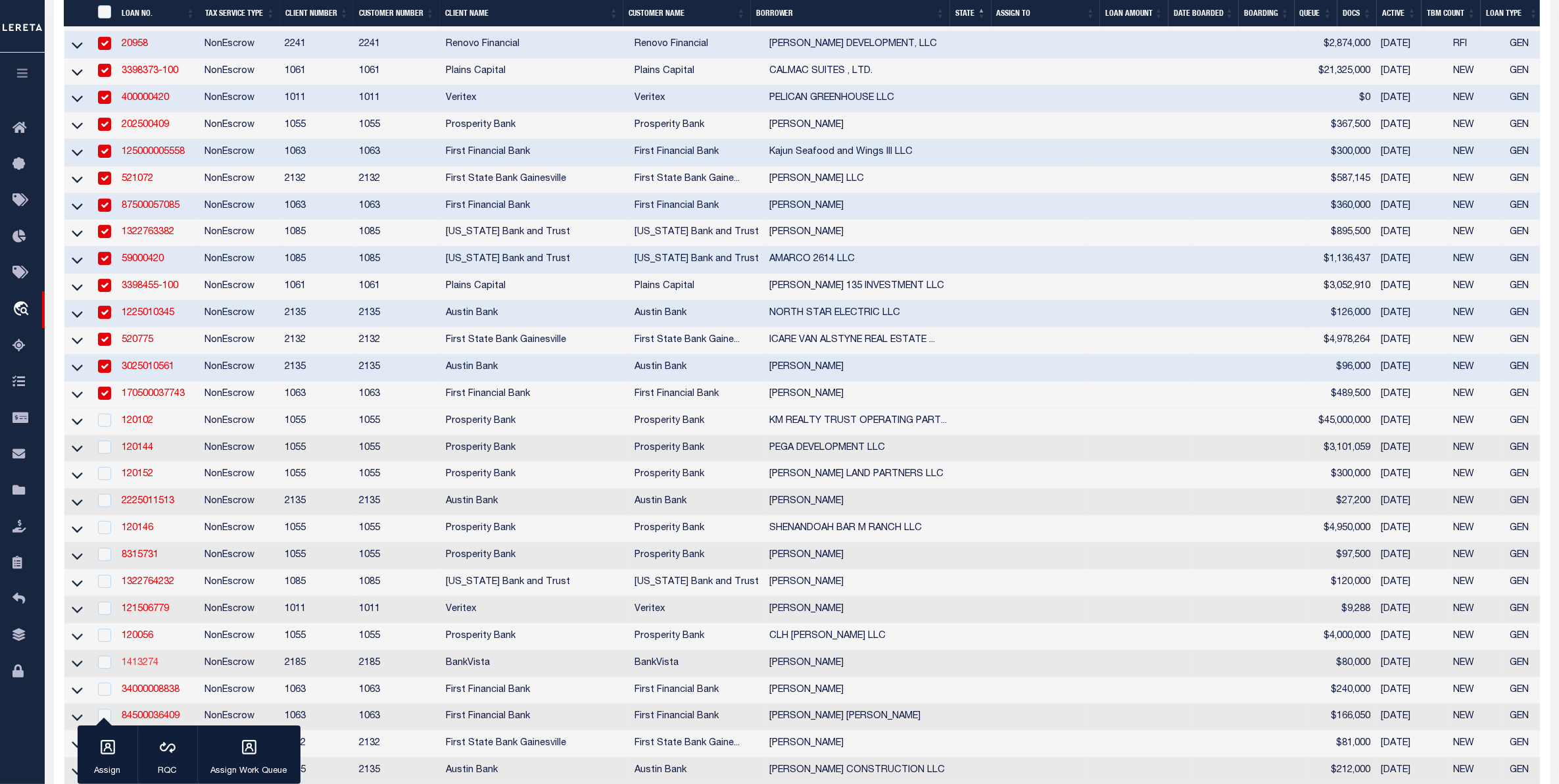
scroll to position [576, 0]
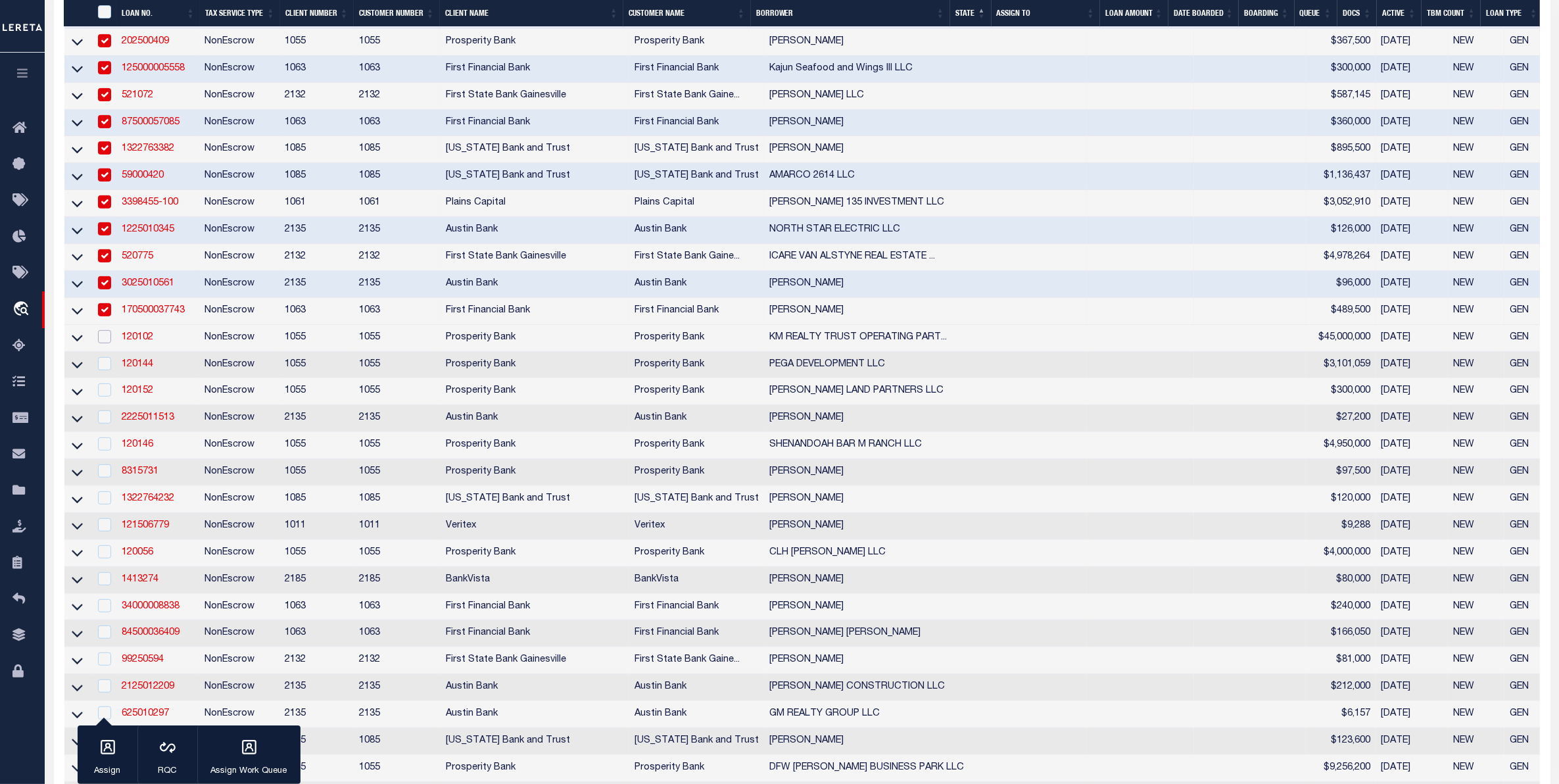
click at [99, 344] on input "checkbox" at bounding box center [105, 337] width 13 height 13
checkbox input "true"
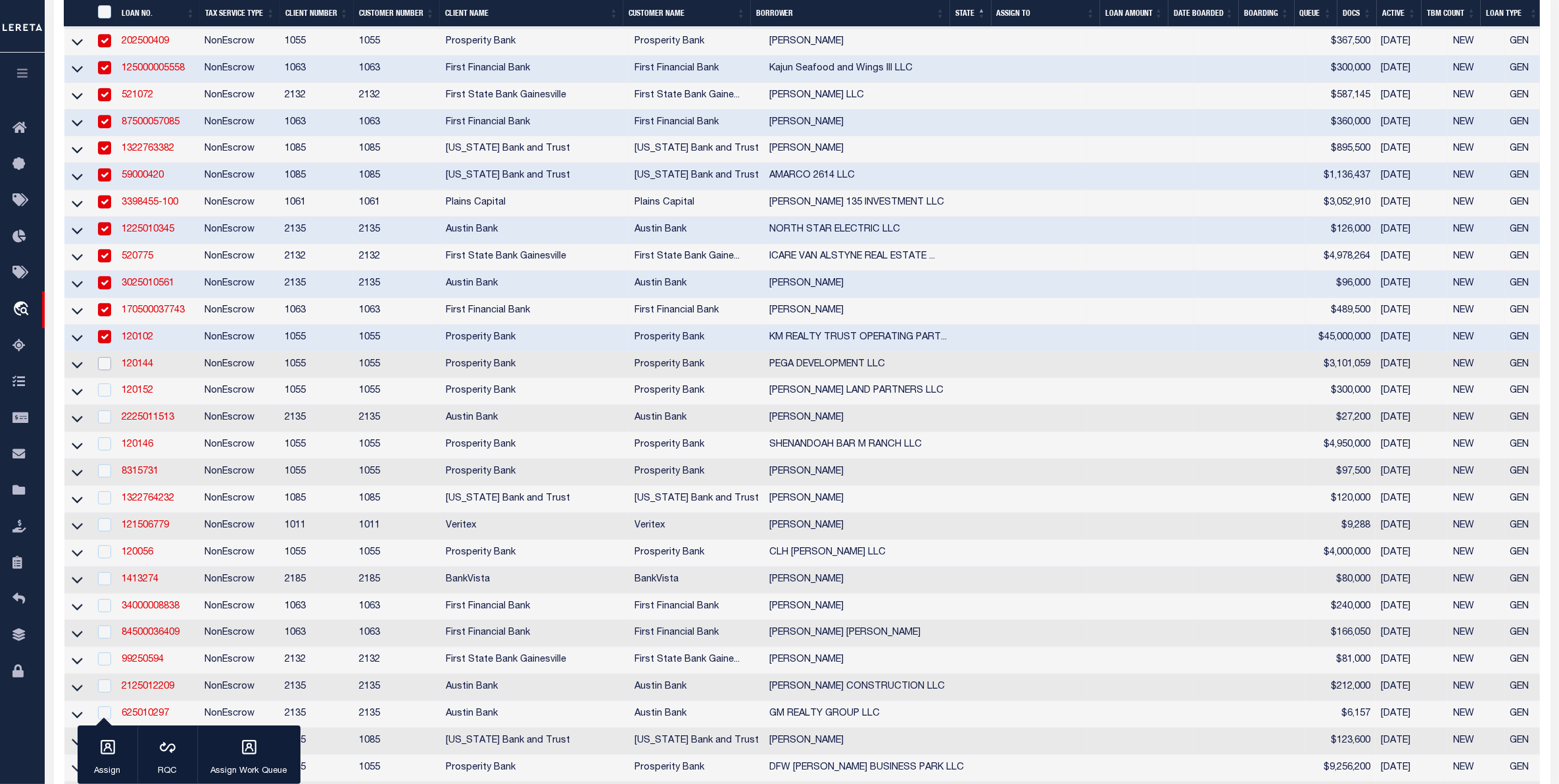
click at [100, 370] on input "checkbox" at bounding box center [105, 363] width 13 height 13
checkbox input "true"
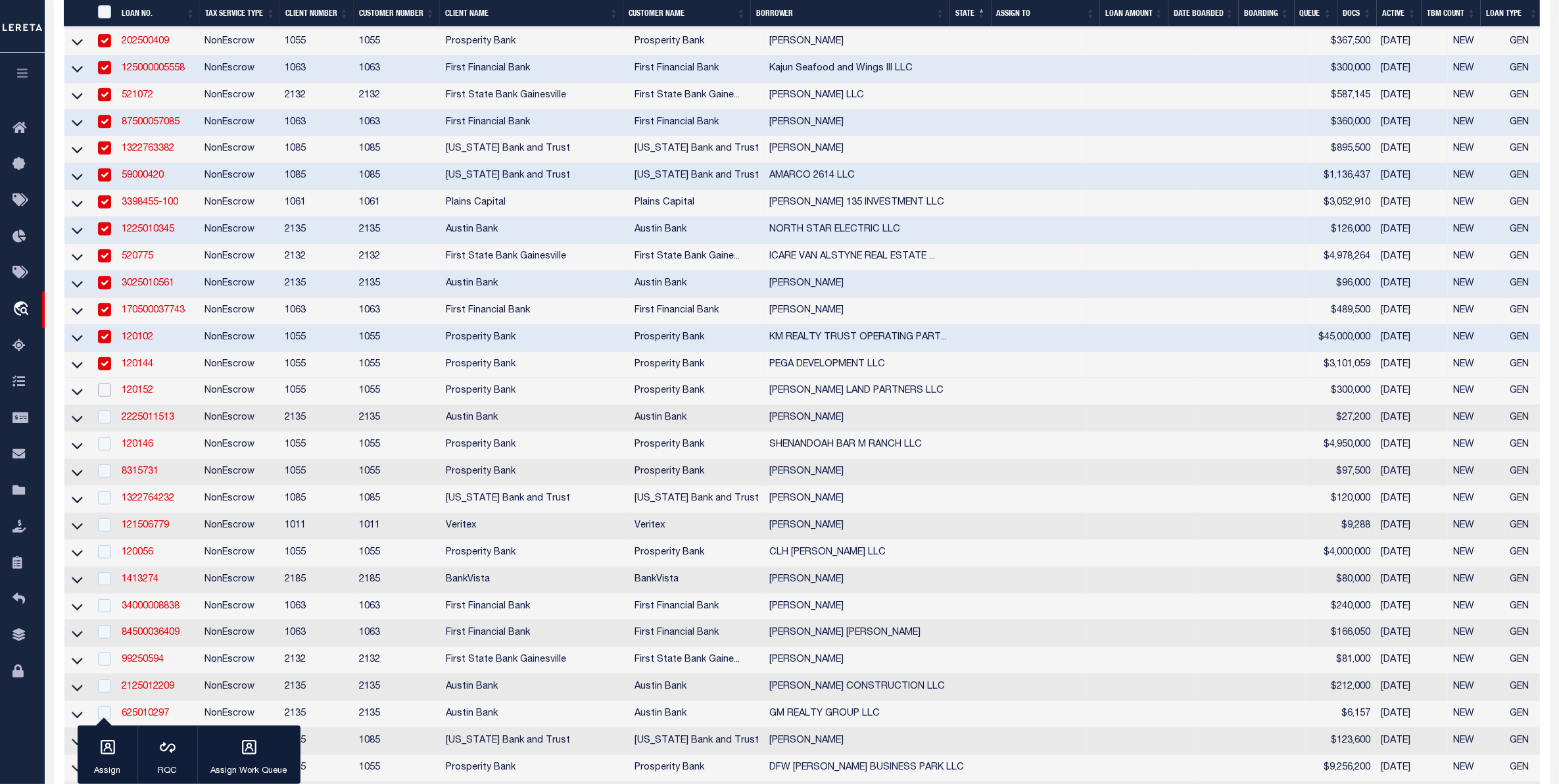
click at [99, 397] on input "checkbox" at bounding box center [105, 390] width 13 height 13
checkbox input "true"
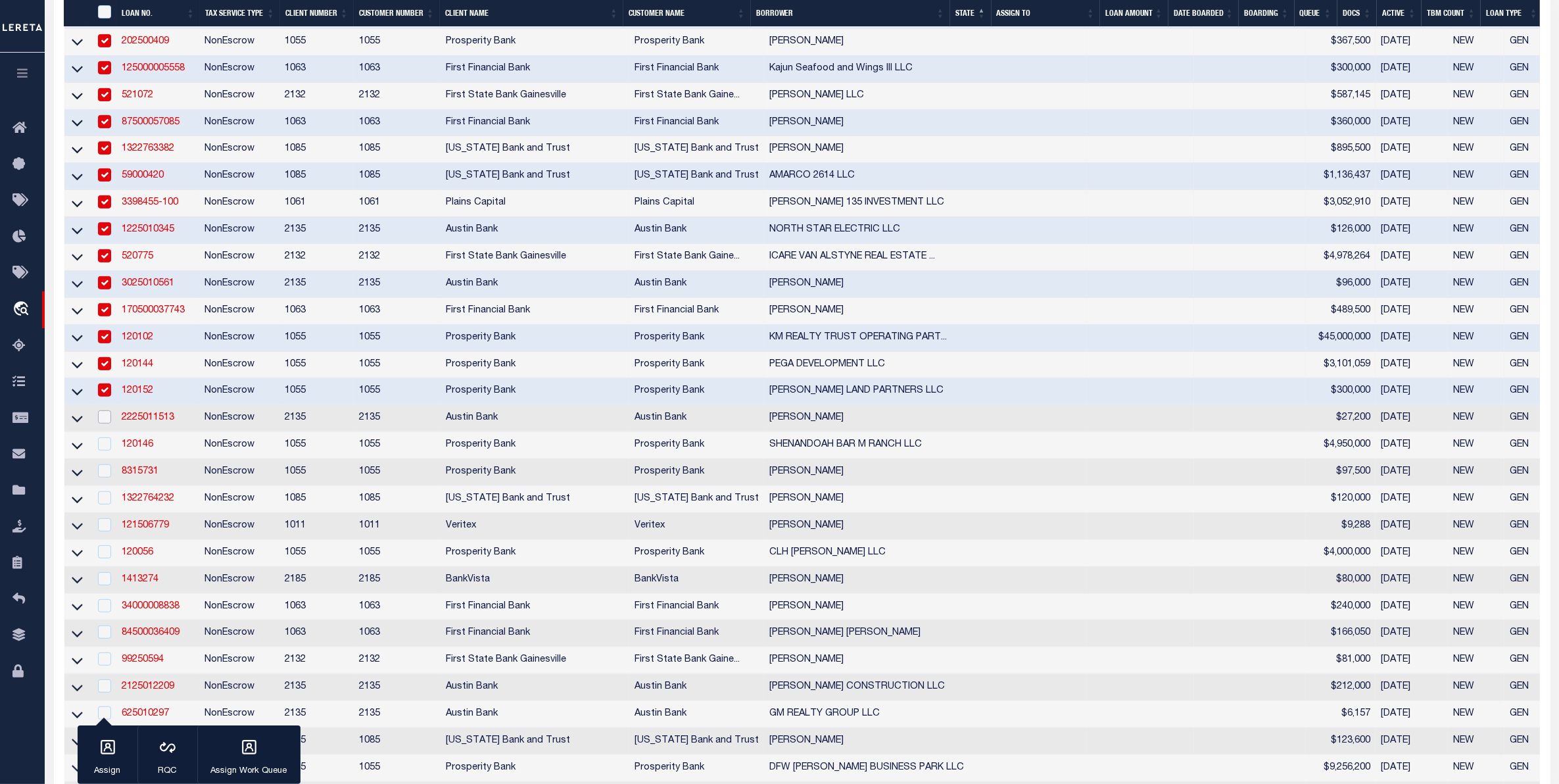
click at [99, 424] on input "checkbox" at bounding box center [105, 417] width 13 height 13
checkbox input "true"
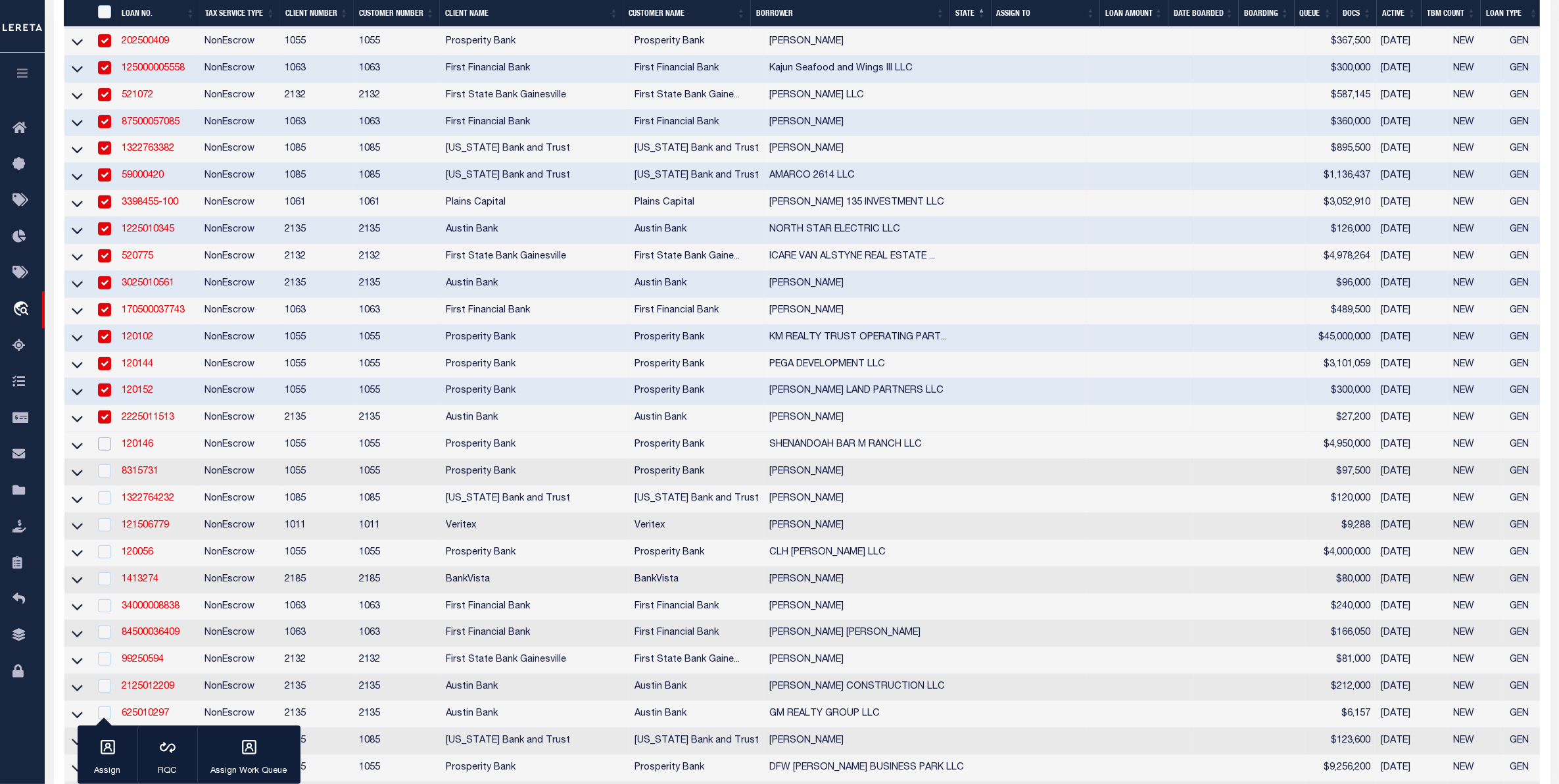
click at [102, 450] on input "checkbox" at bounding box center [105, 443] width 13 height 13
checkbox input "true"
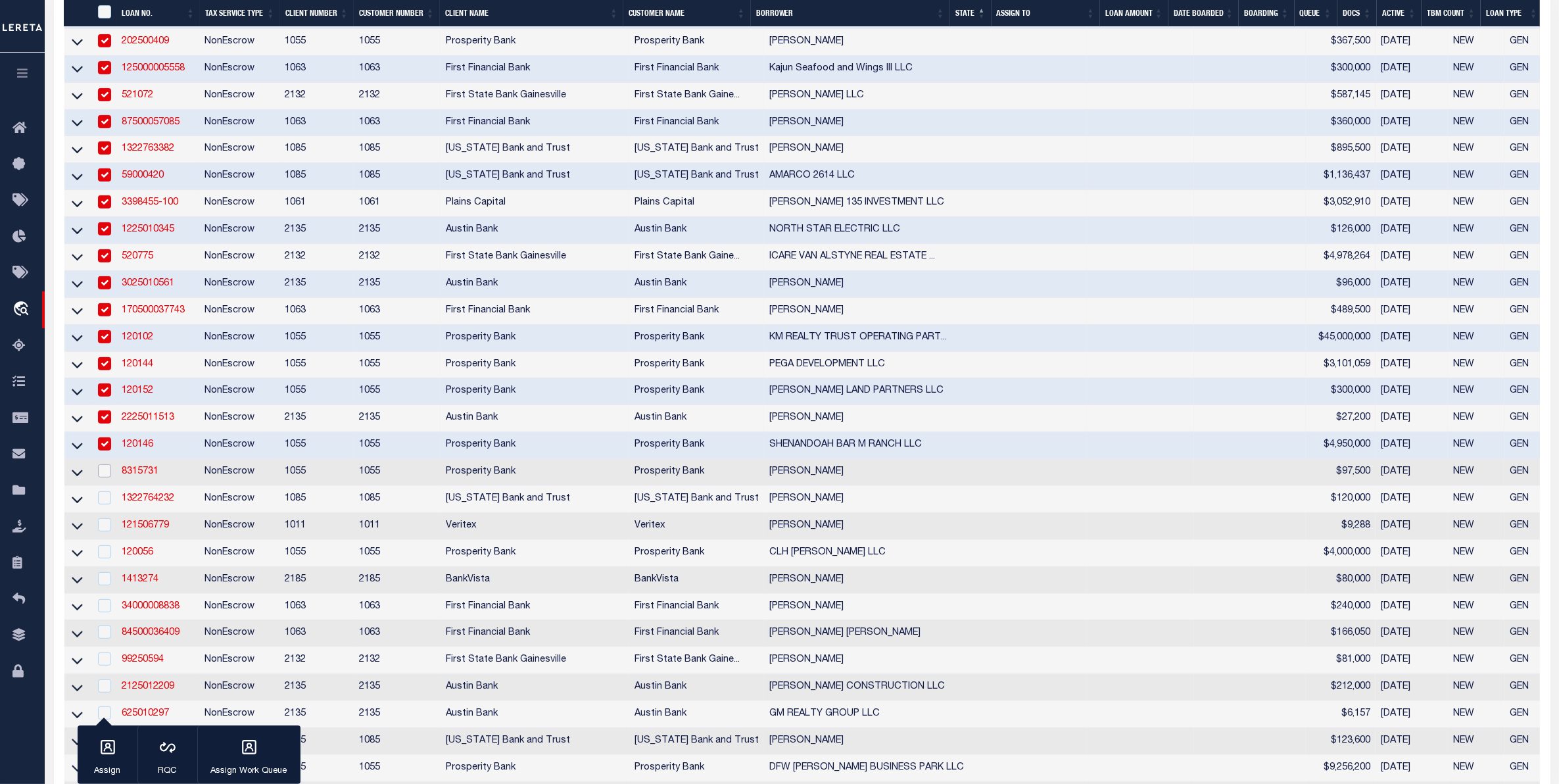
click at [102, 477] on input "checkbox" at bounding box center [105, 470] width 13 height 13
checkbox input "true"
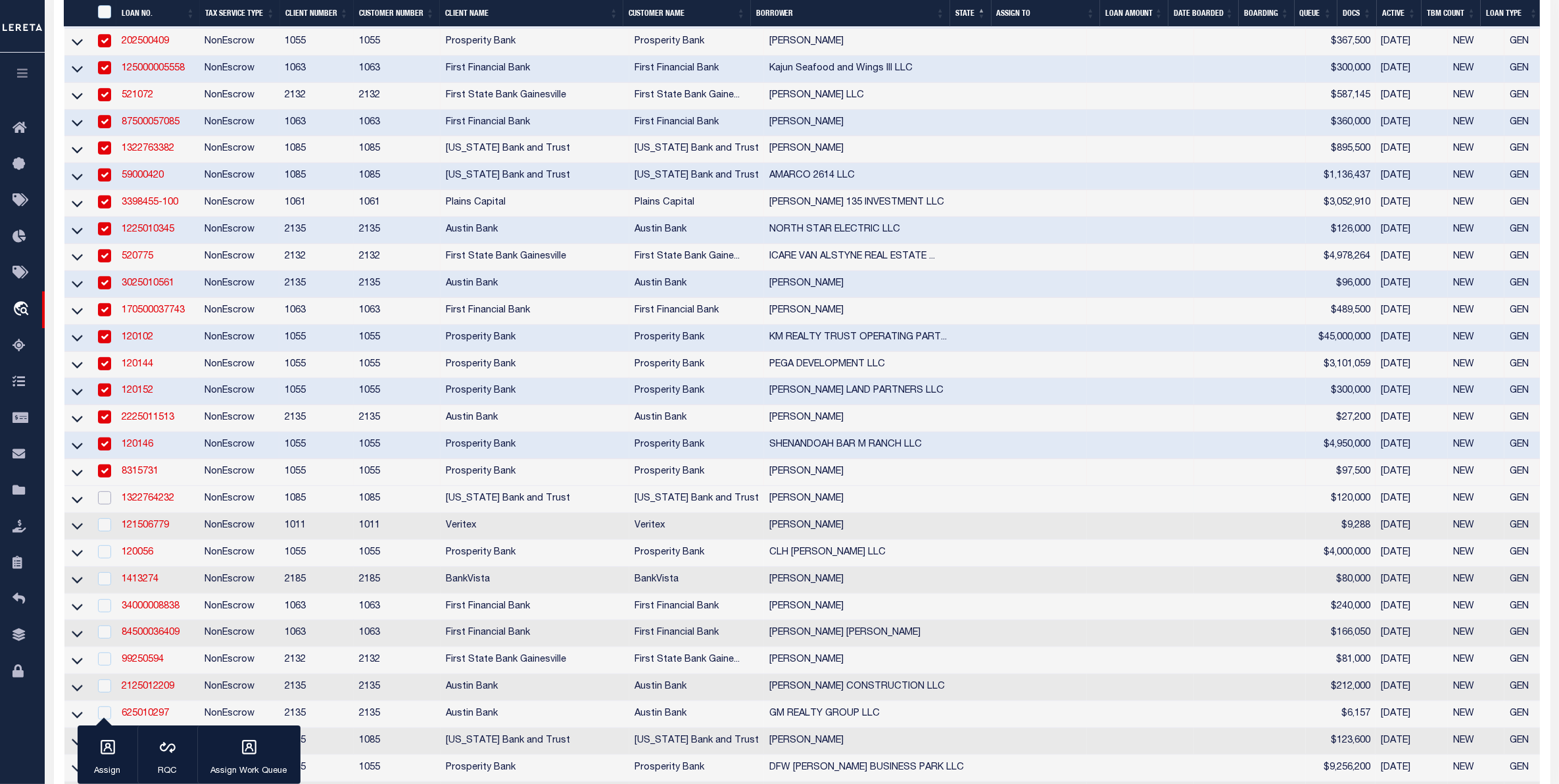
click at [106, 505] on input "checkbox" at bounding box center [105, 498] width 13 height 13
checkbox input "true"
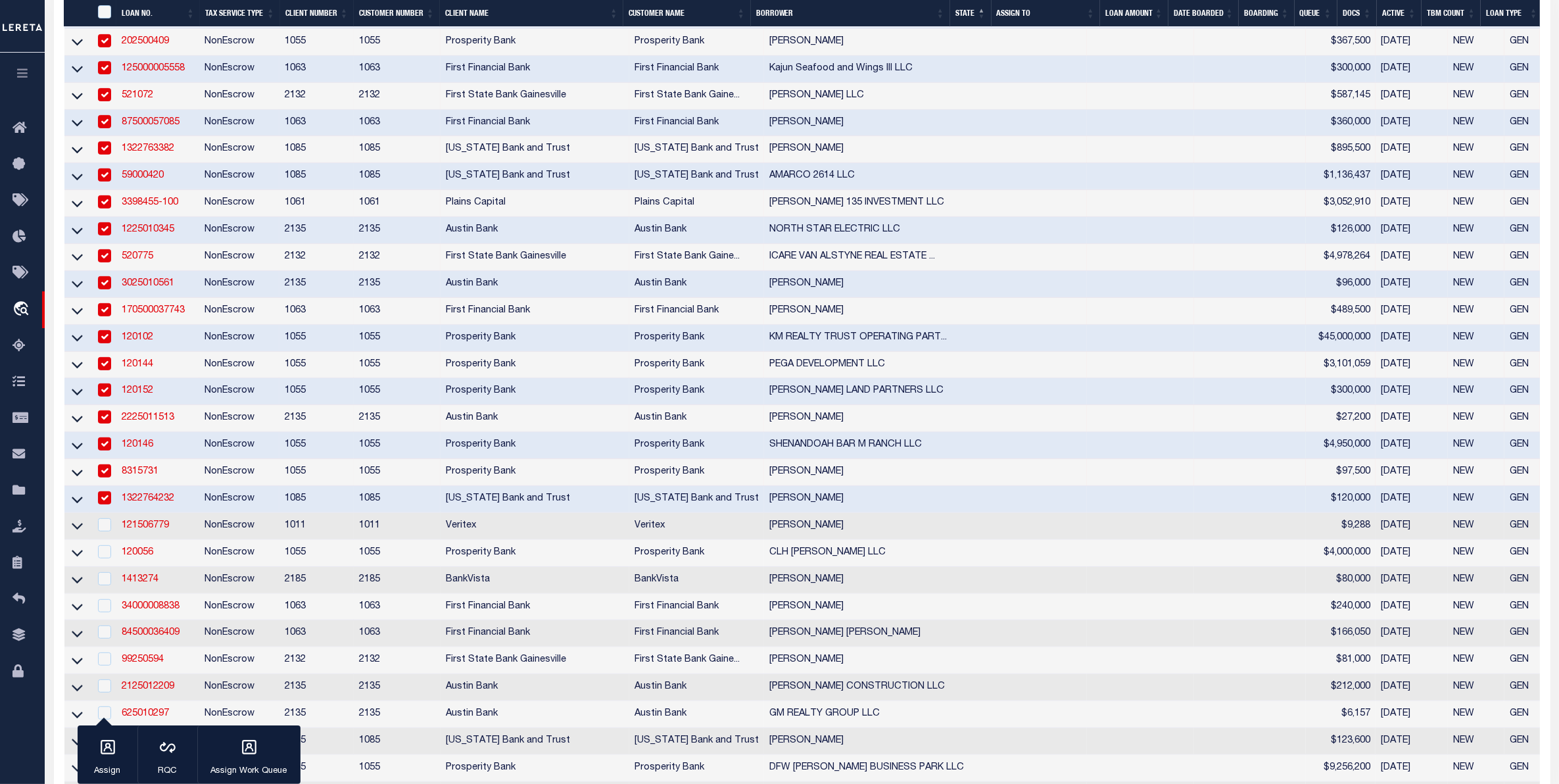
click at [111, 532] on div at bounding box center [104, 525] width 17 height 15
checkbox input "true"
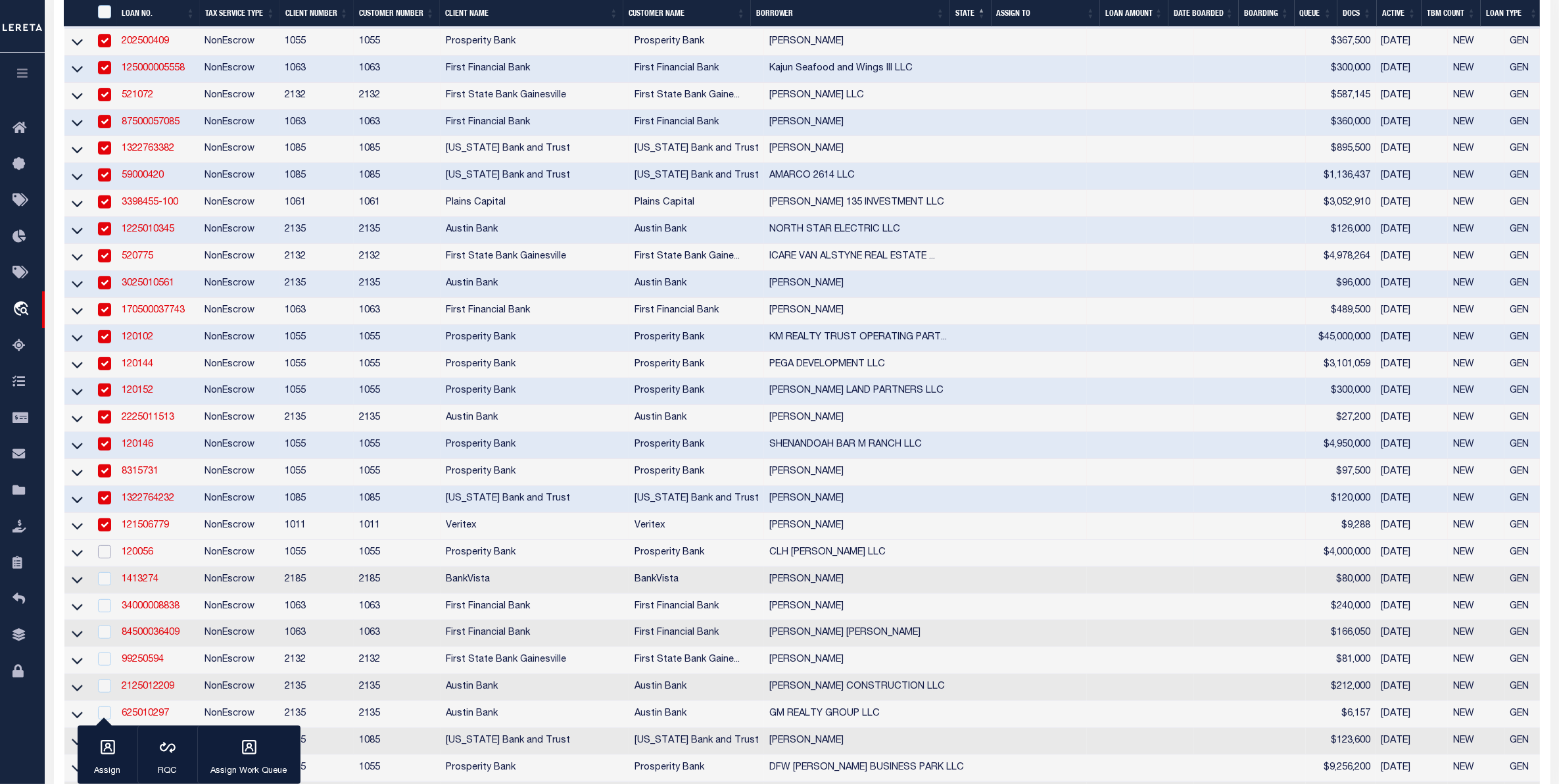
click at [110, 558] on input "checkbox" at bounding box center [105, 551] width 13 height 13
checkbox input "true"
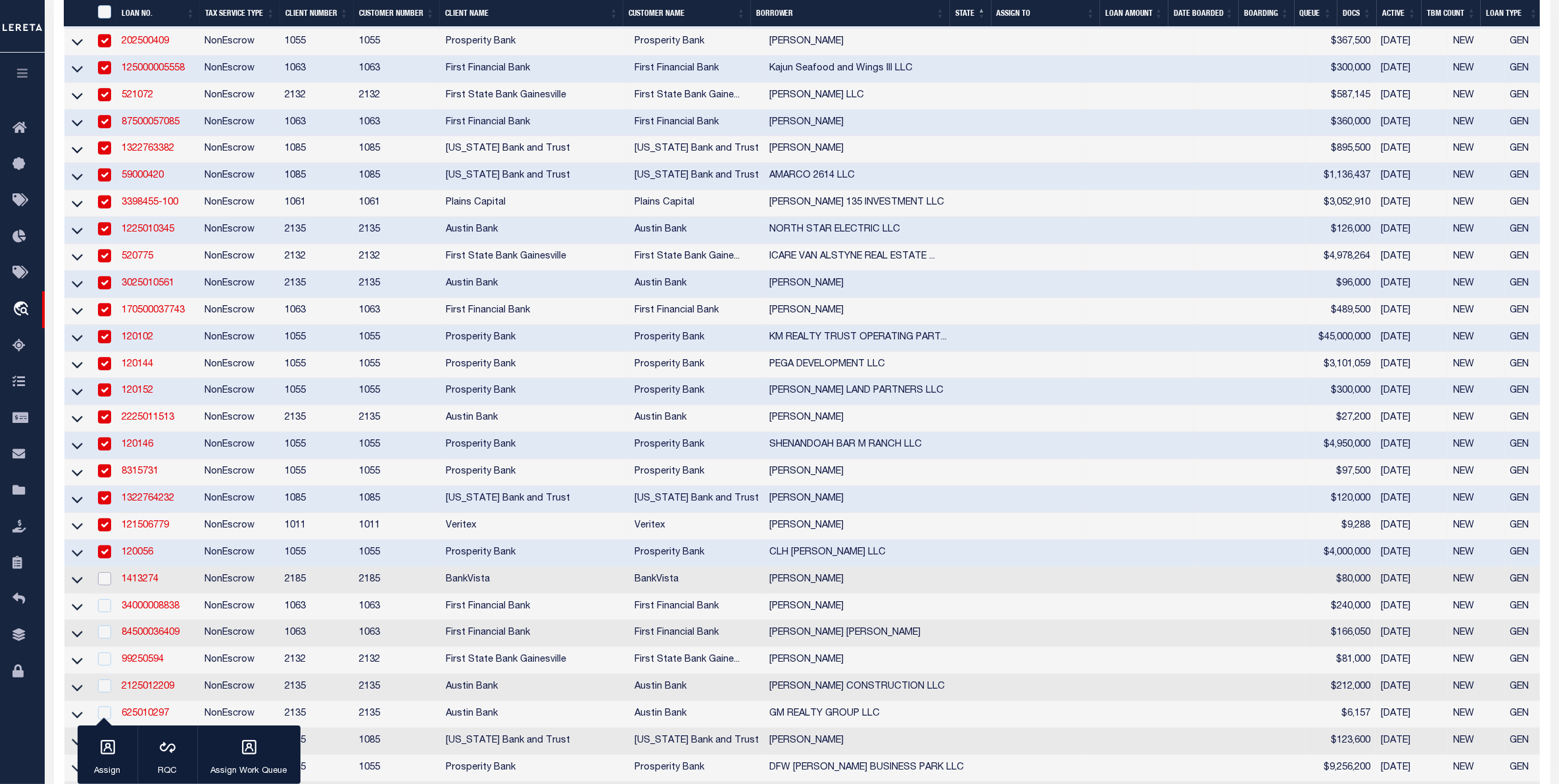
click at [104, 585] on input "checkbox" at bounding box center [105, 578] width 13 height 13
checkbox input "true"
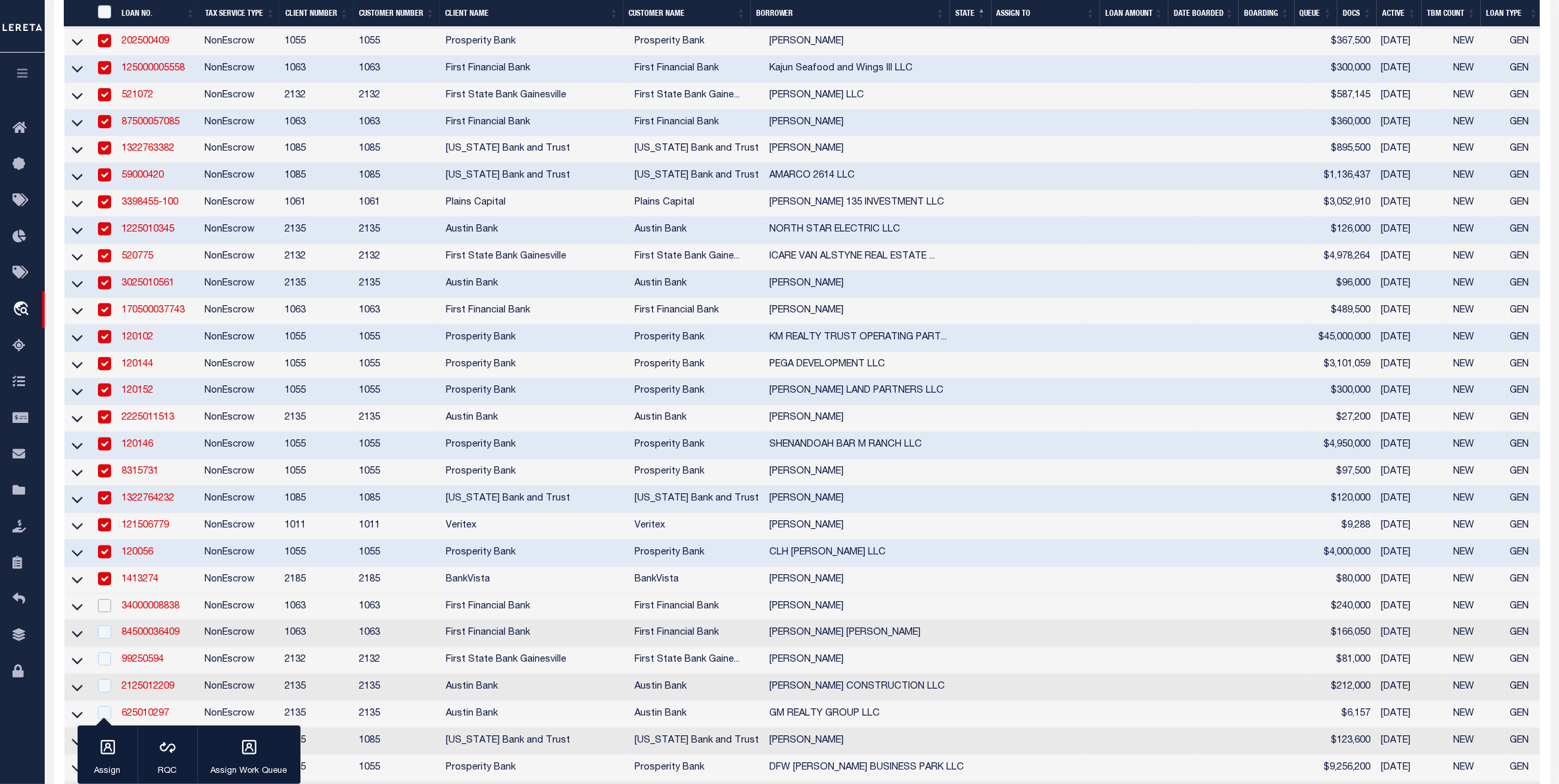
click at [102, 612] on input "checkbox" at bounding box center [105, 606] width 13 height 13
checkbox input "true"
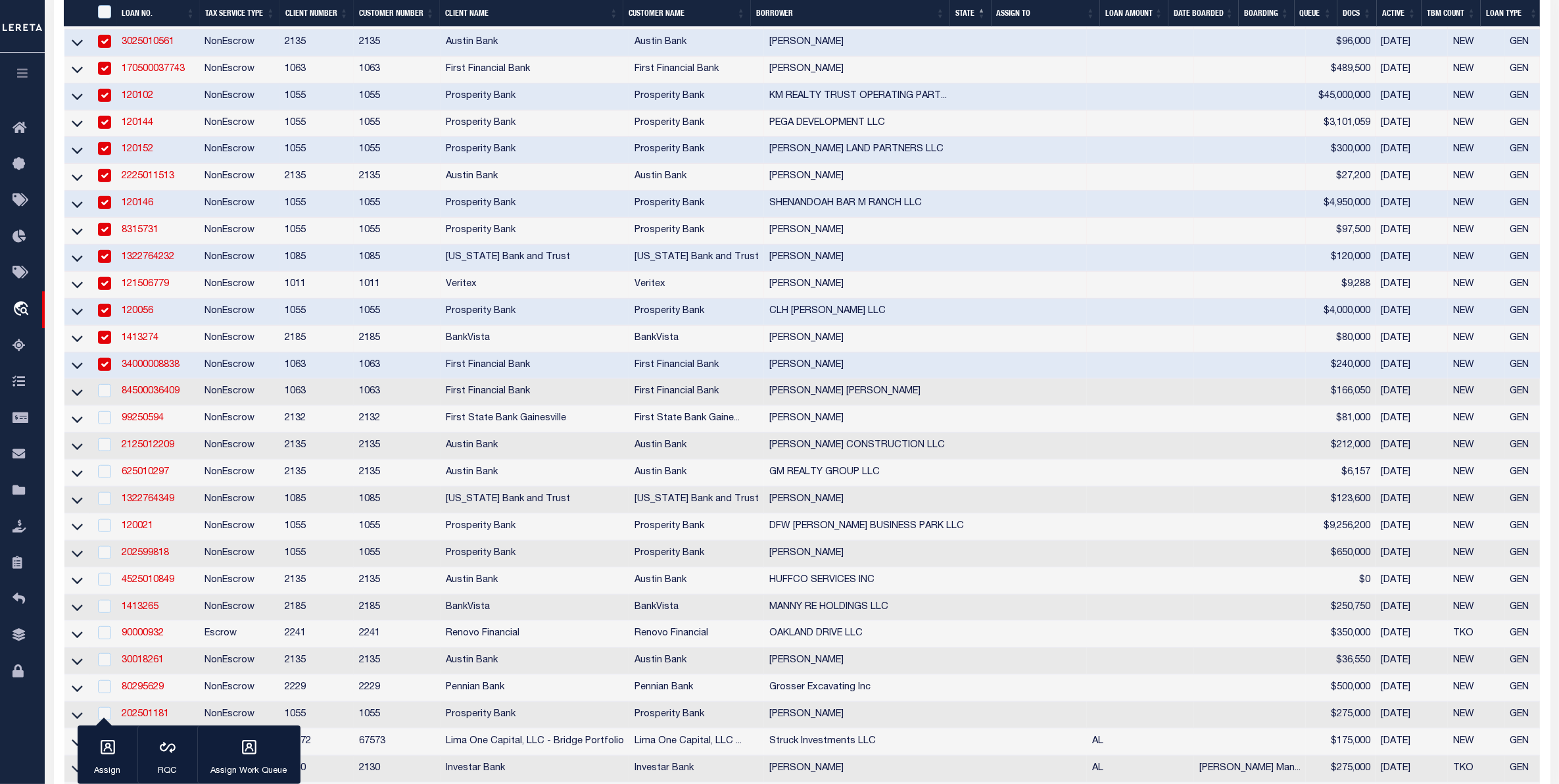
scroll to position [822, 0]
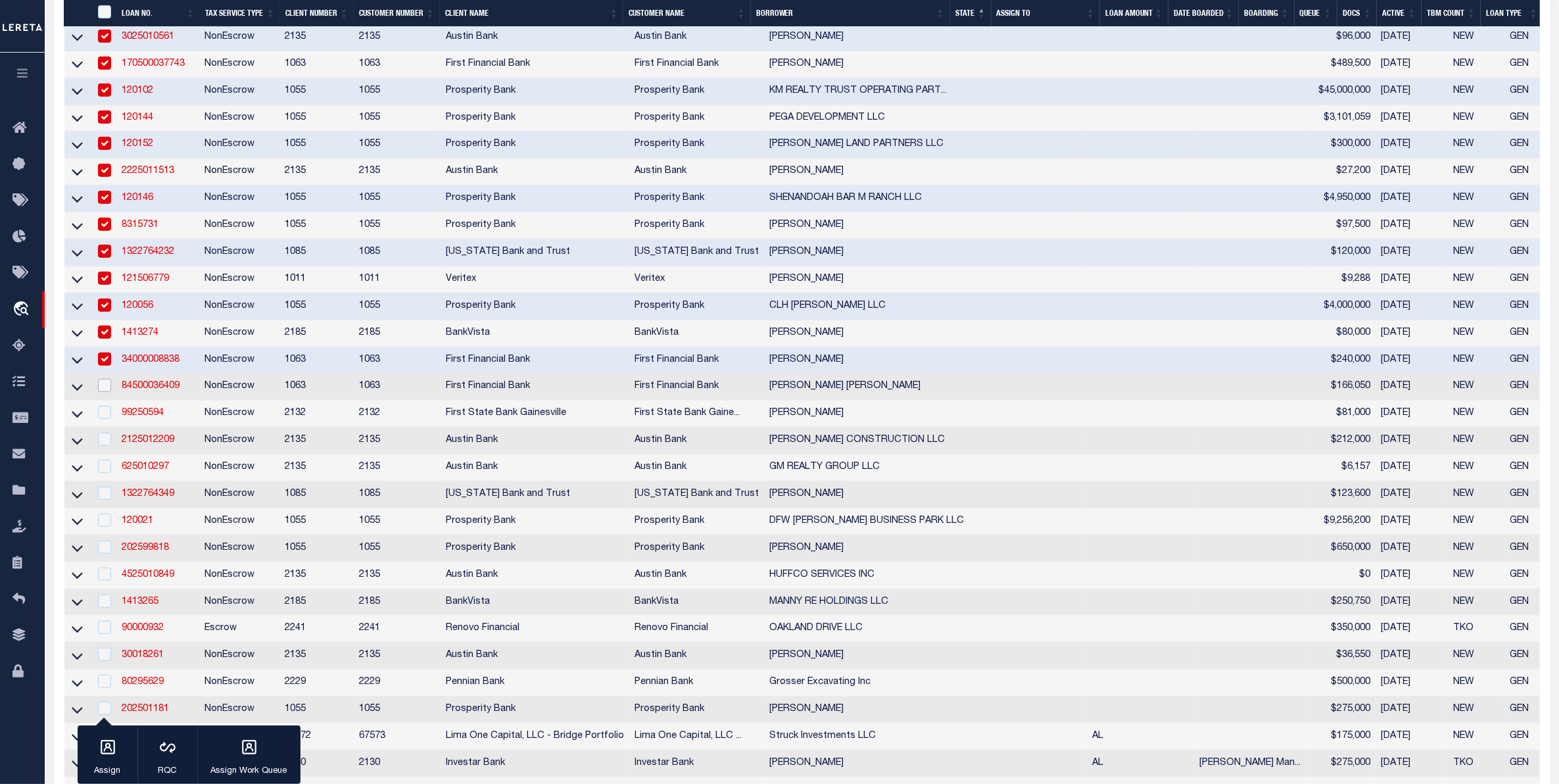
click at [104, 392] on input "checkbox" at bounding box center [105, 385] width 13 height 13
checkbox input "true"
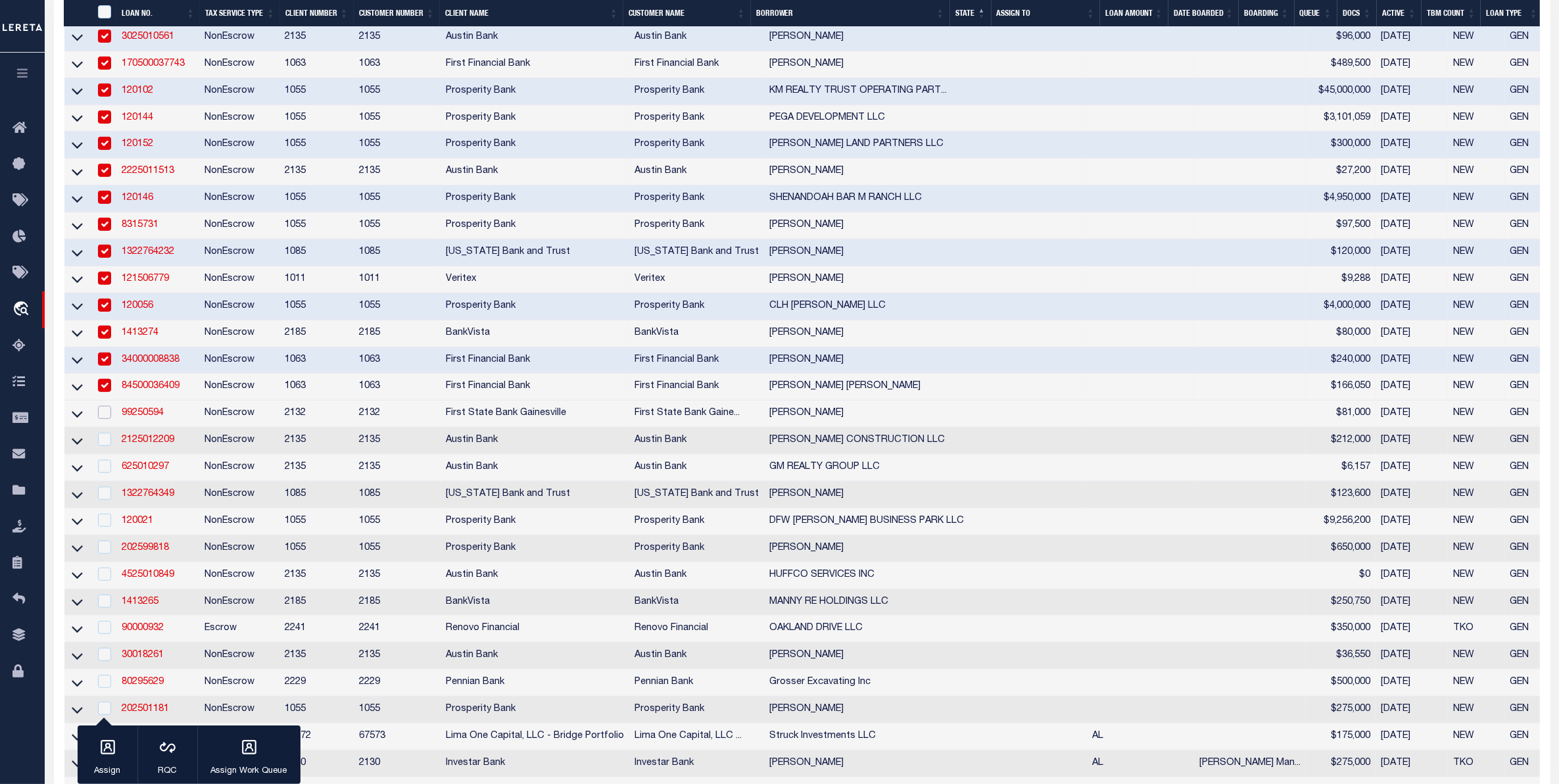
click at [102, 419] on input "checkbox" at bounding box center [105, 412] width 13 height 13
checkbox input "true"
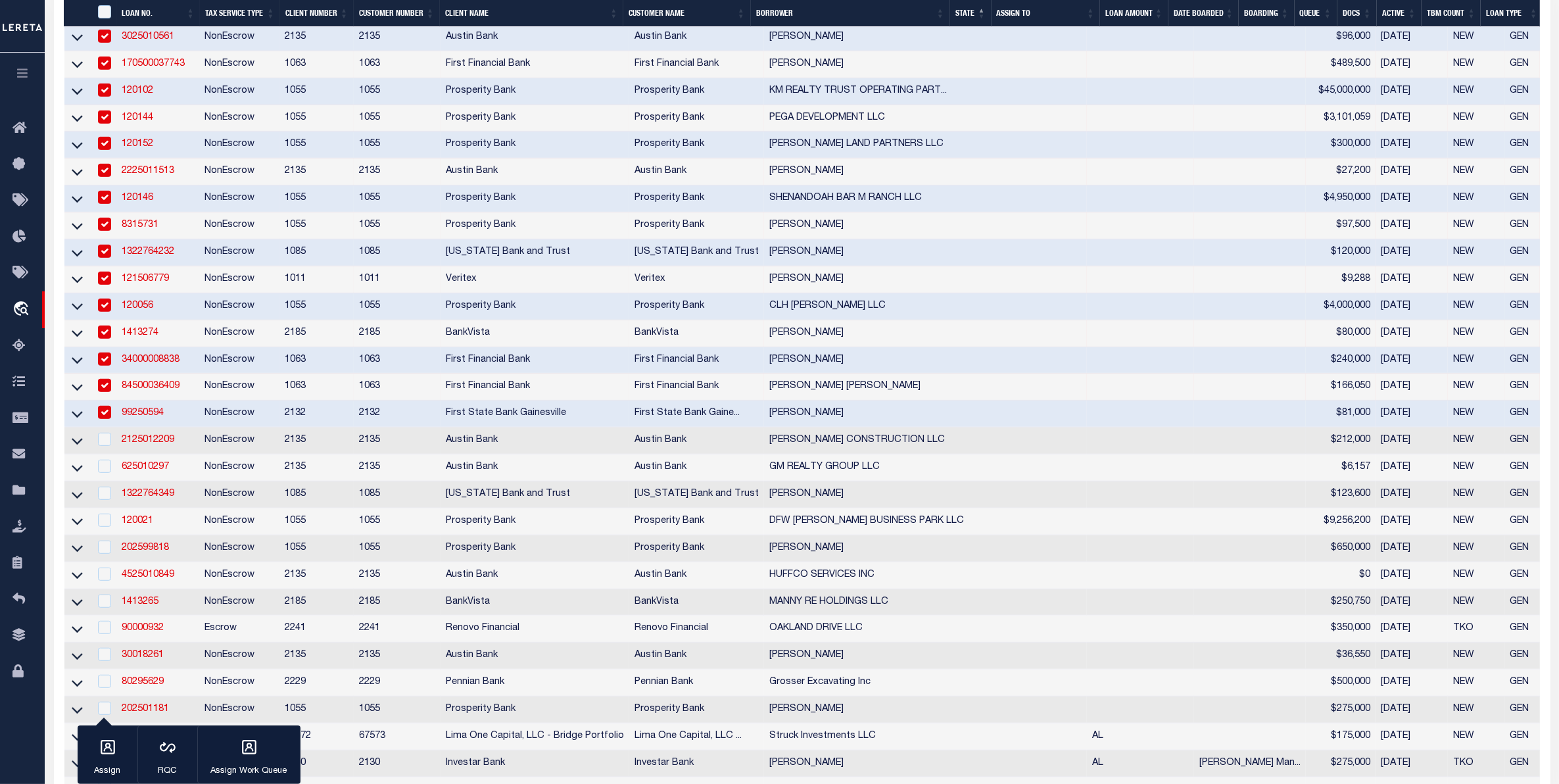
click at [103, 454] on td at bounding box center [103, 440] width 27 height 27
checkbox input "true"
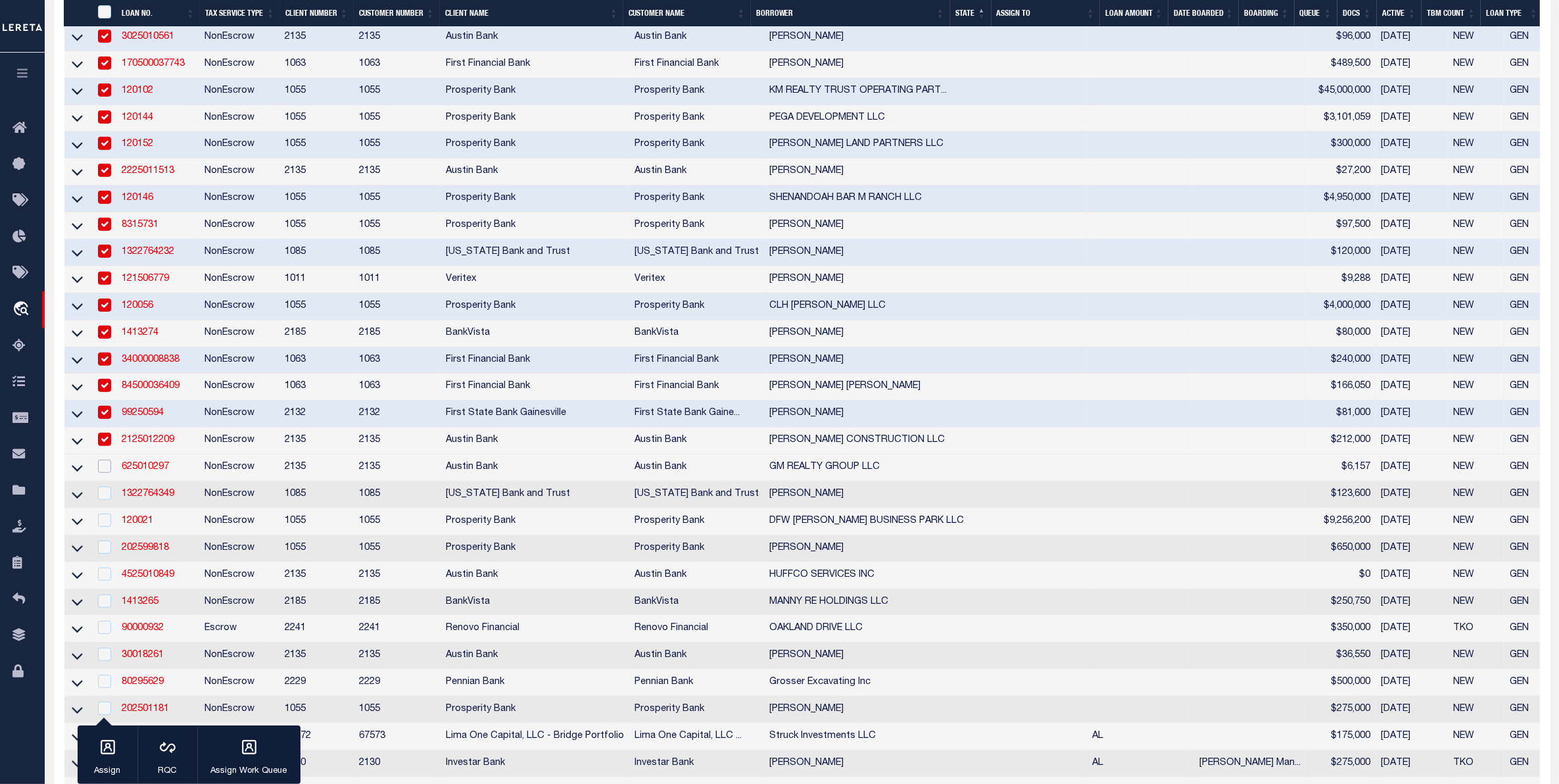
click at [103, 472] on input "checkbox" at bounding box center [105, 466] width 13 height 13
checkbox input "true"
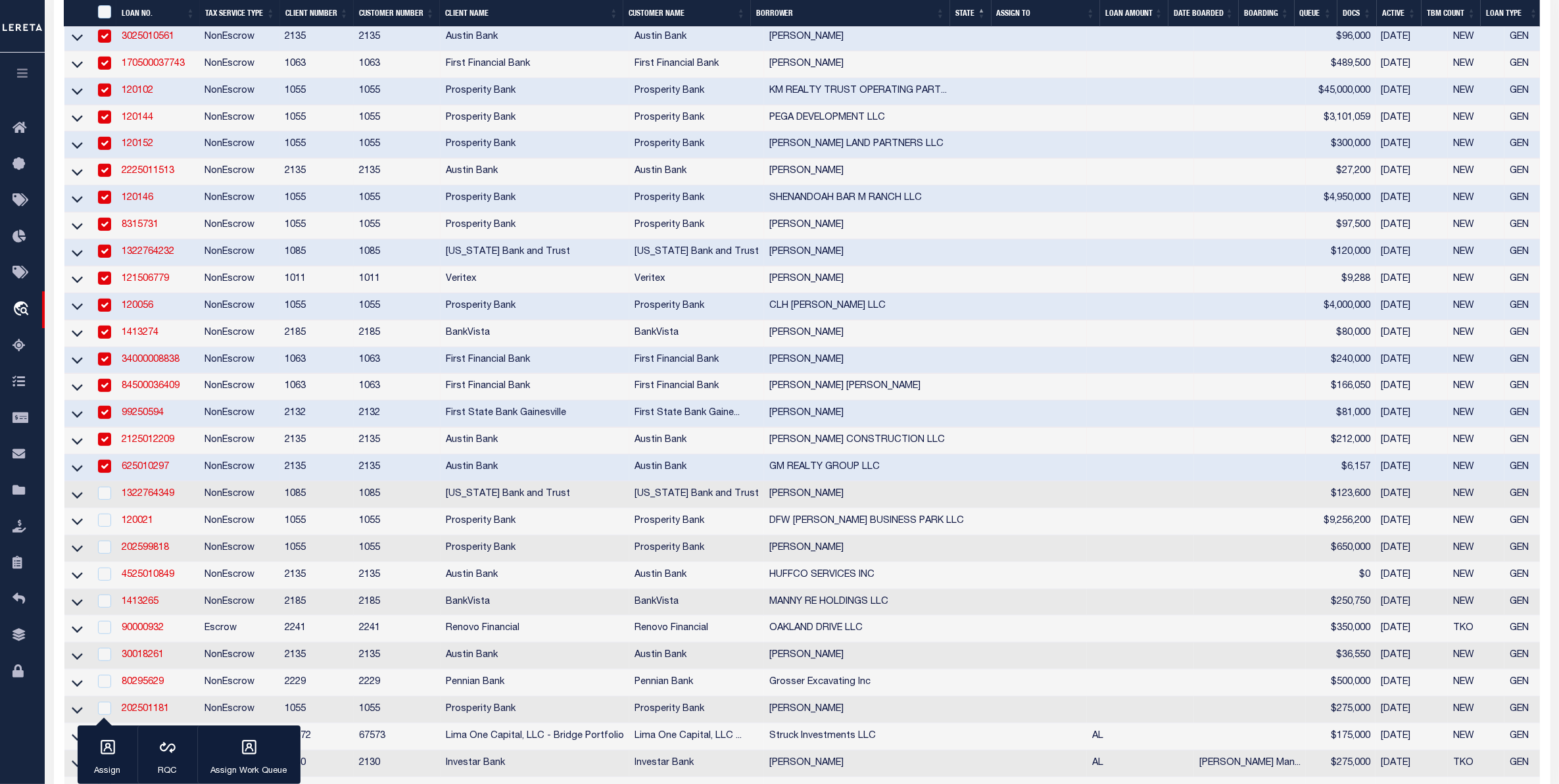
click at [100, 508] on td at bounding box center [103, 495] width 27 height 27
checkbox input "true"
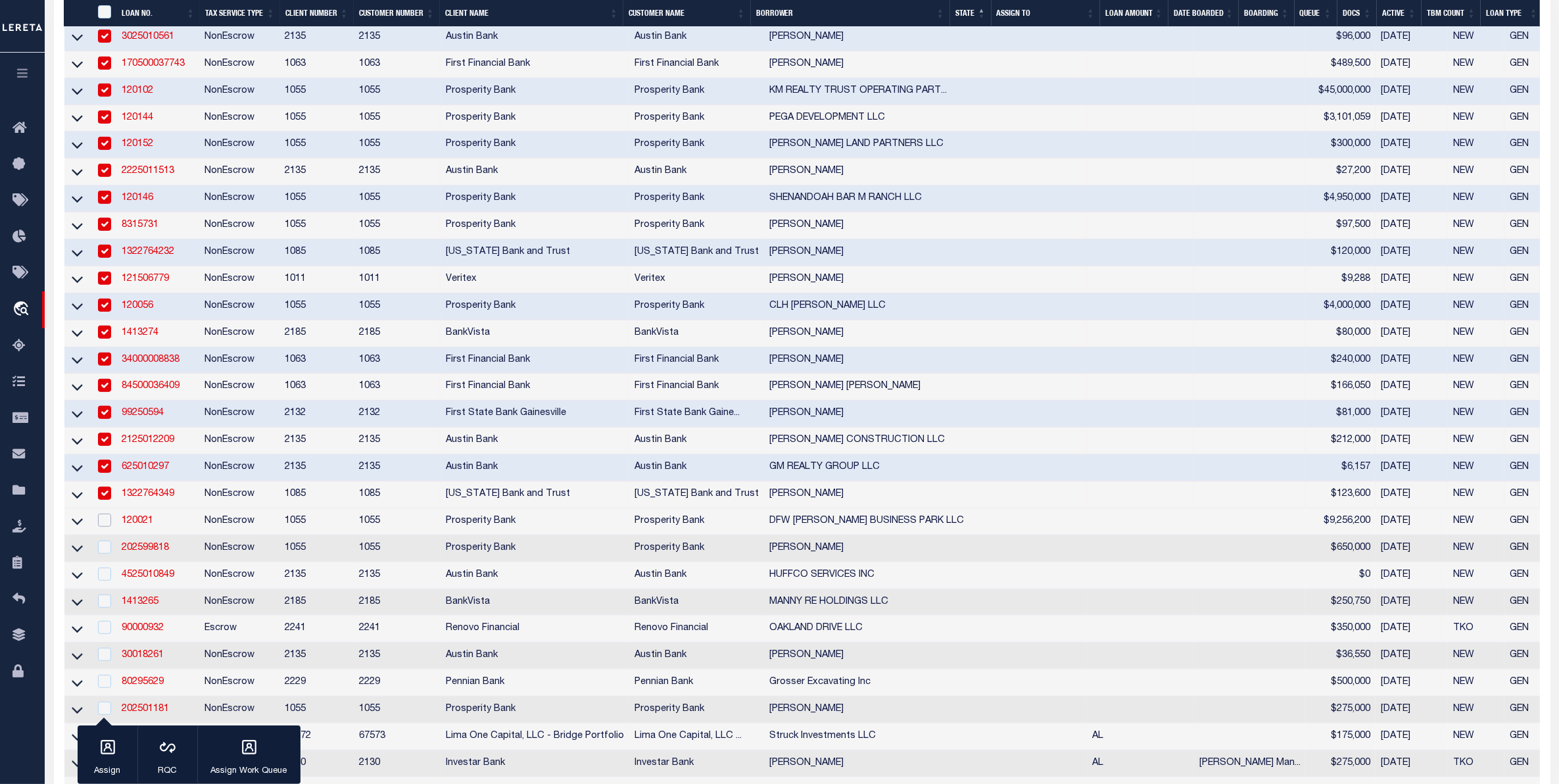
drag, startPoint x: 105, startPoint y: 554, endPoint x: 100, endPoint y: 586, distance: 32.4
click at [105, 535] on td at bounding box center [103, 521] width 27 height 27
checkbox input "true"
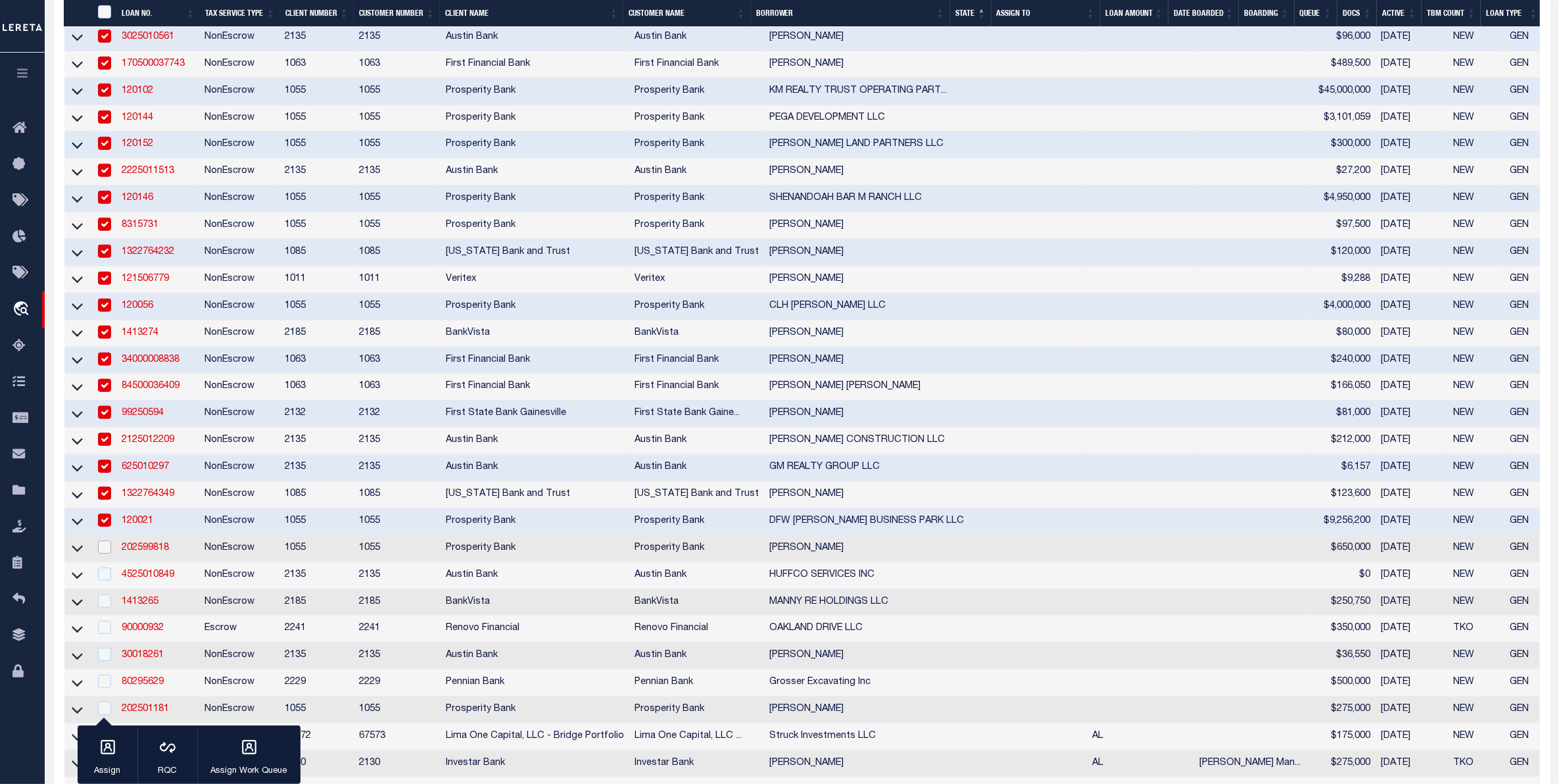
drag, startPoint x: 102, startPoint y: 587, endPoint x: 104, endPoint y: 610, distance: 23.1
click at [103, 555] on div at bounding box center [104, 548] width 17 height 15
checkbox input "true"
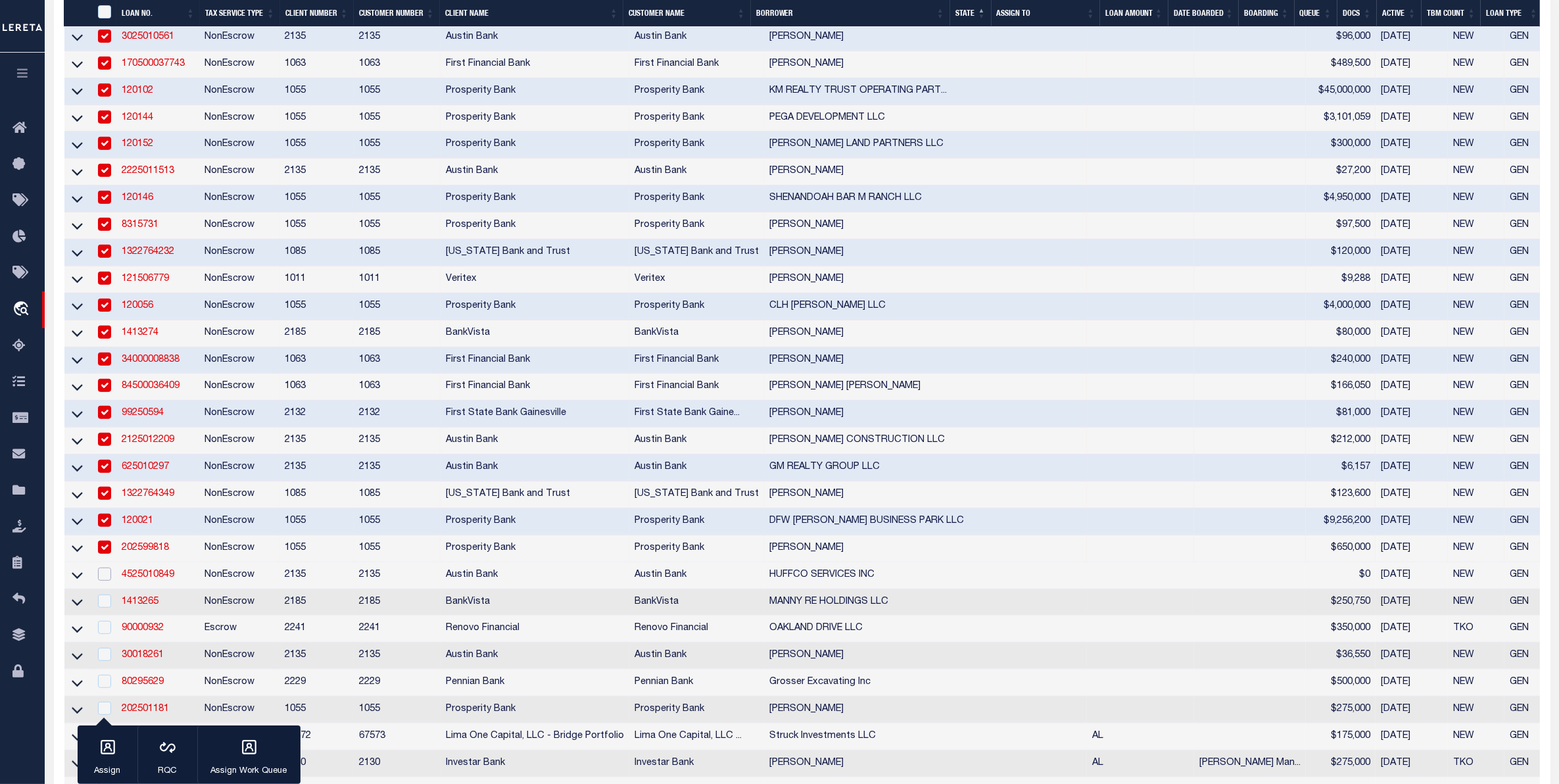
drag, startPoint x: 104, startPoint y: 615, endPoint x: 96, endPoint y: 643, distance: 29.1
click at [104, 589] on td at bounding box center [103, 576] width 27 height 27
checkbox input "true"
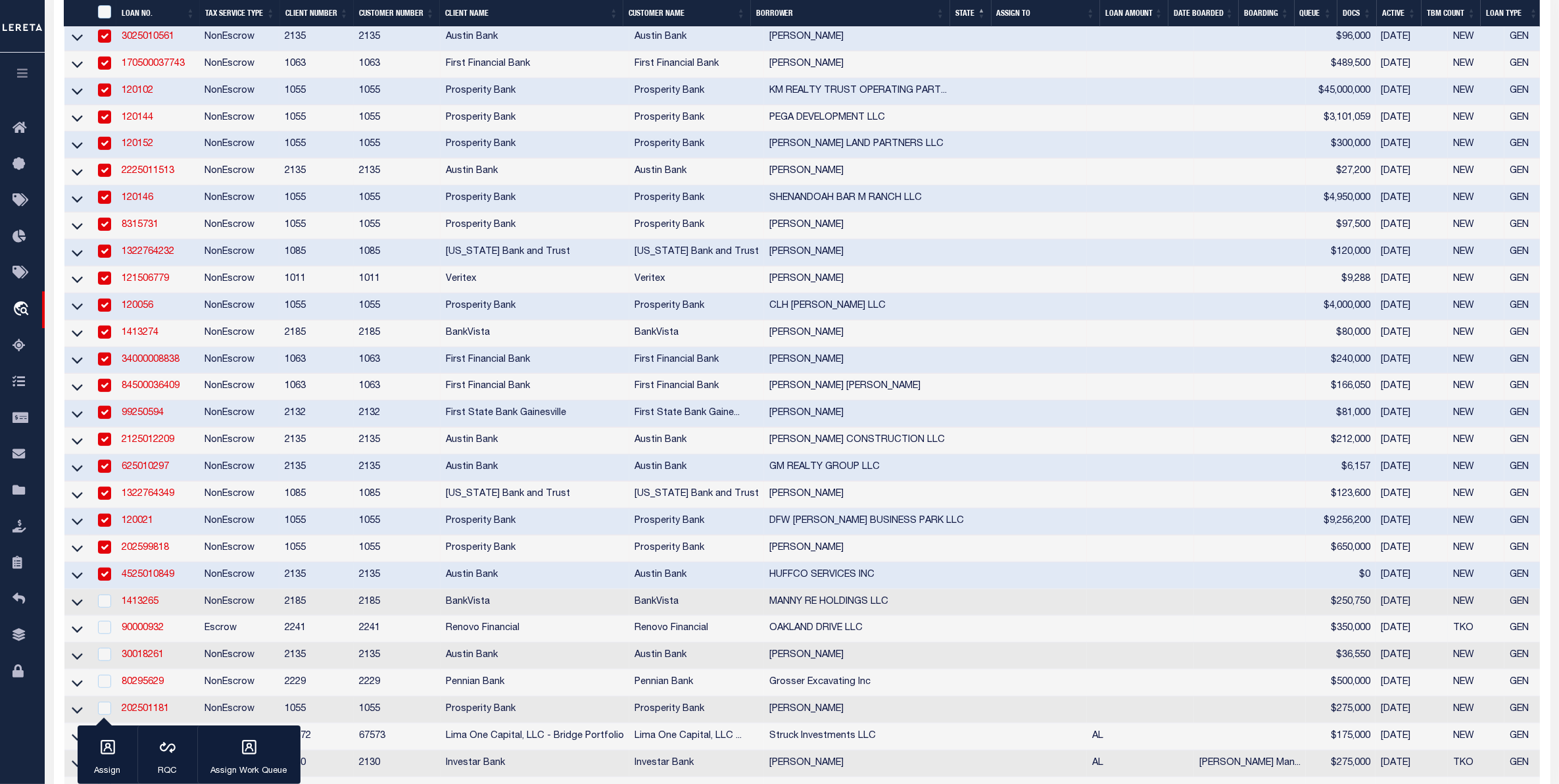
drag, startPoint x: 96, startPoint y: 643, endPoint x: 99, endPoint y: 665, distance: 22.2
click at [97, 616] on td at bounding box center [103, 602] width 27 height 27
checkbox input "true"
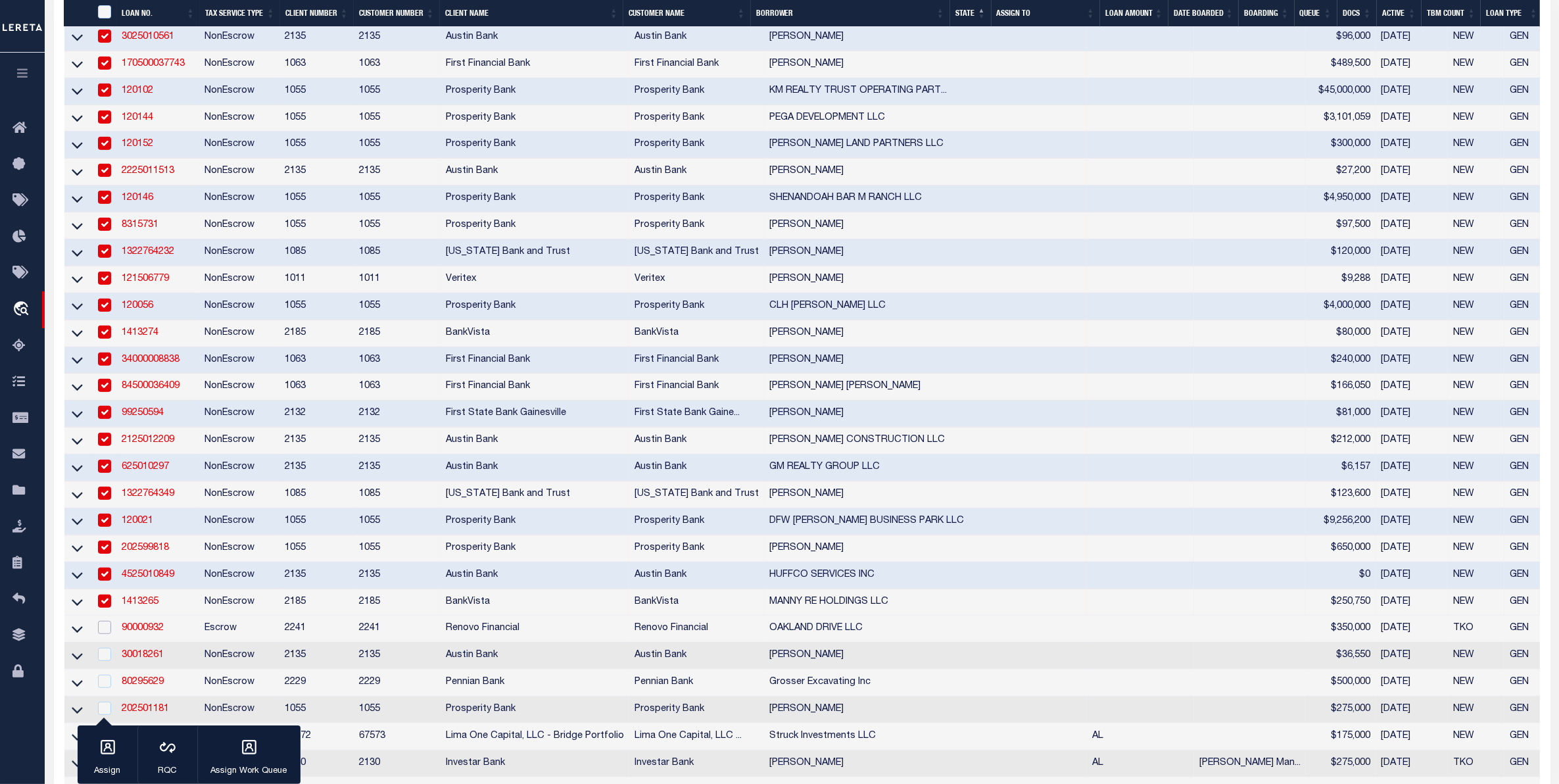
click at [110, 634] on input "checkbox" at bounding box center [105, 627] width 13 height 13
checkbox input "true"
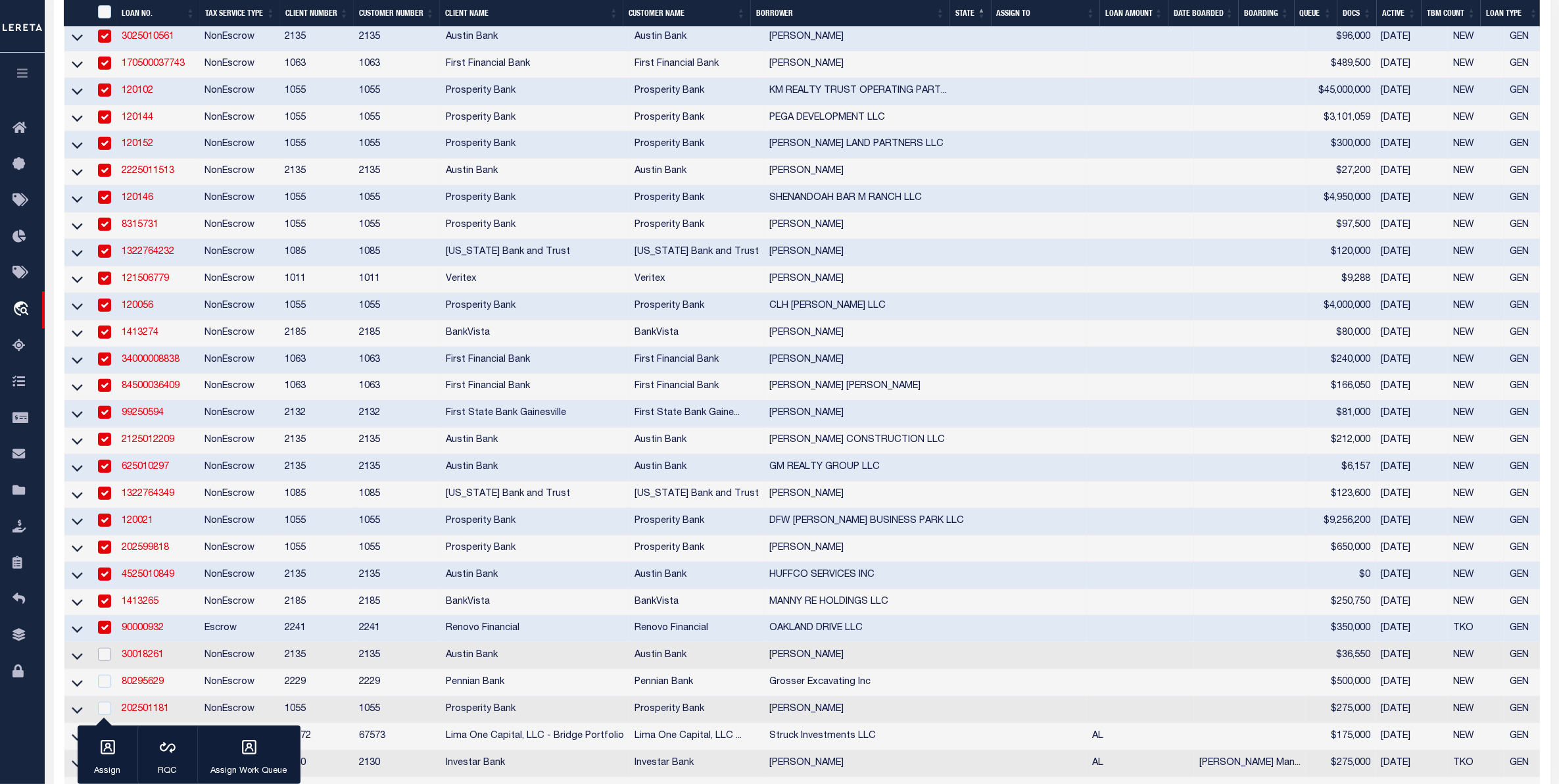
click at [105, 661] on input "checkbox" at bounding box center [105, 654] width 13 height 13
checkbox input "true"
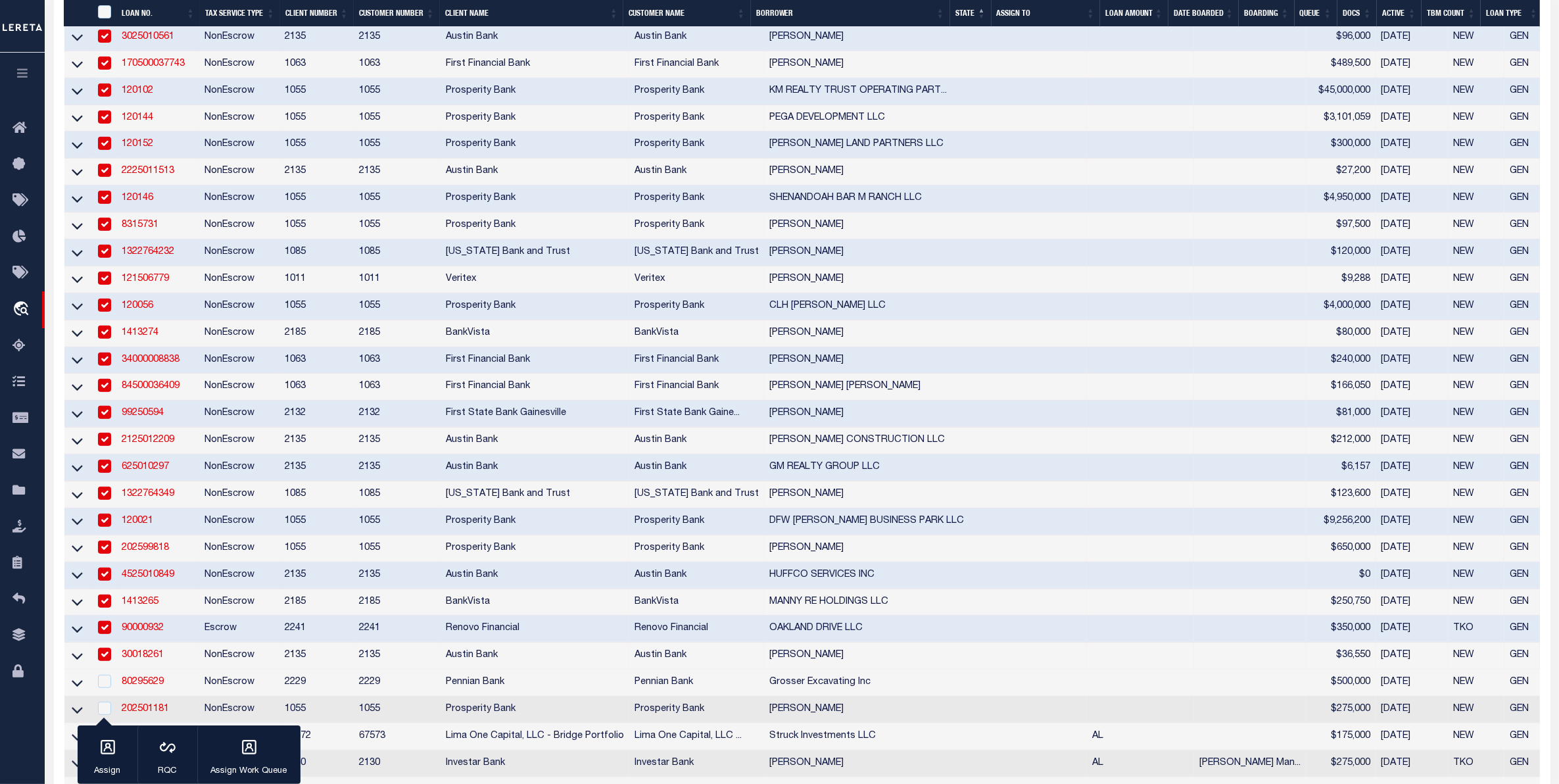
scroll to position [1151, 0]
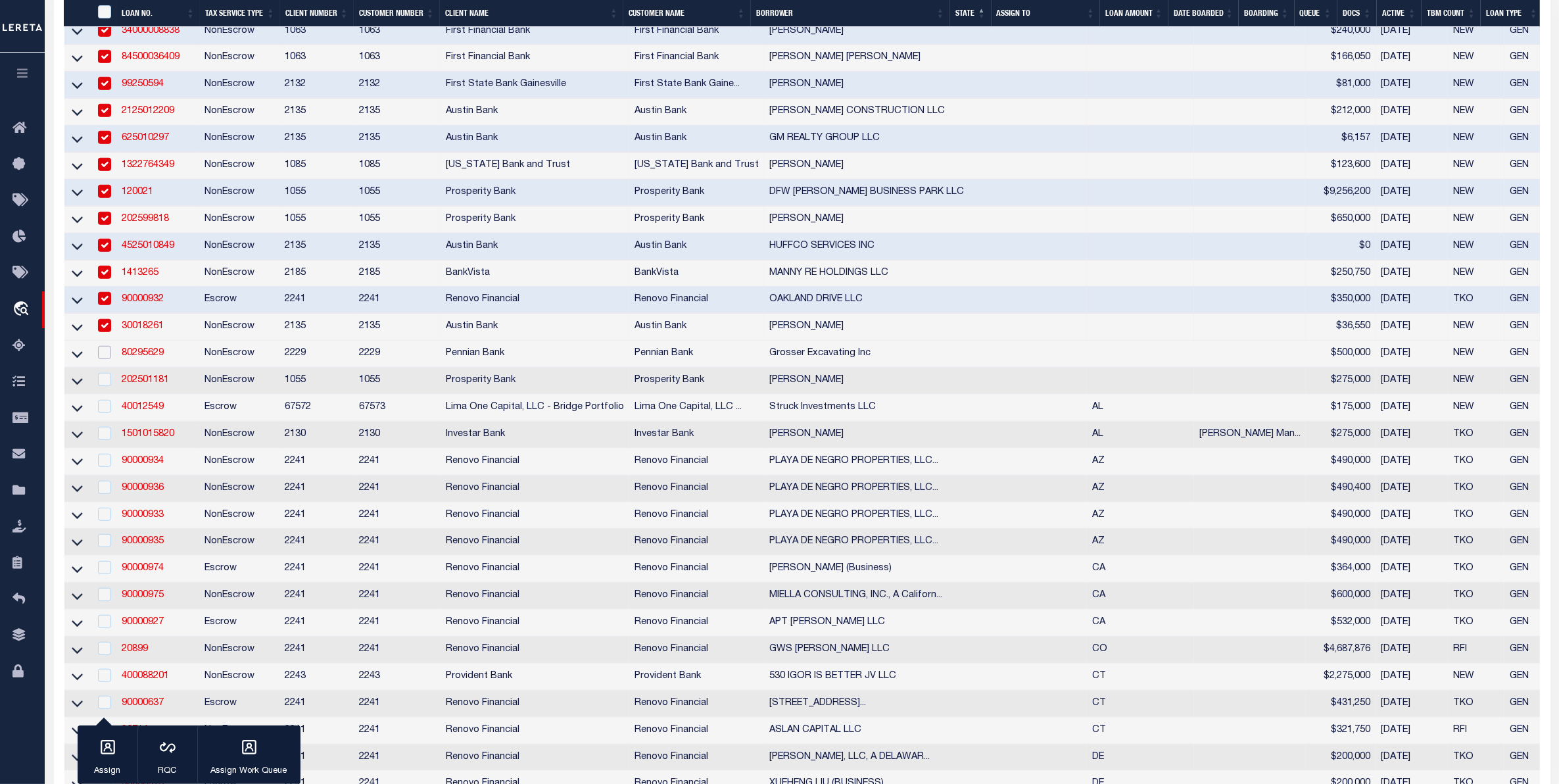
click at [104, 359] on input "checkbox" at bounding box center [105, 352] width 13 height 13
checkbox input "true"
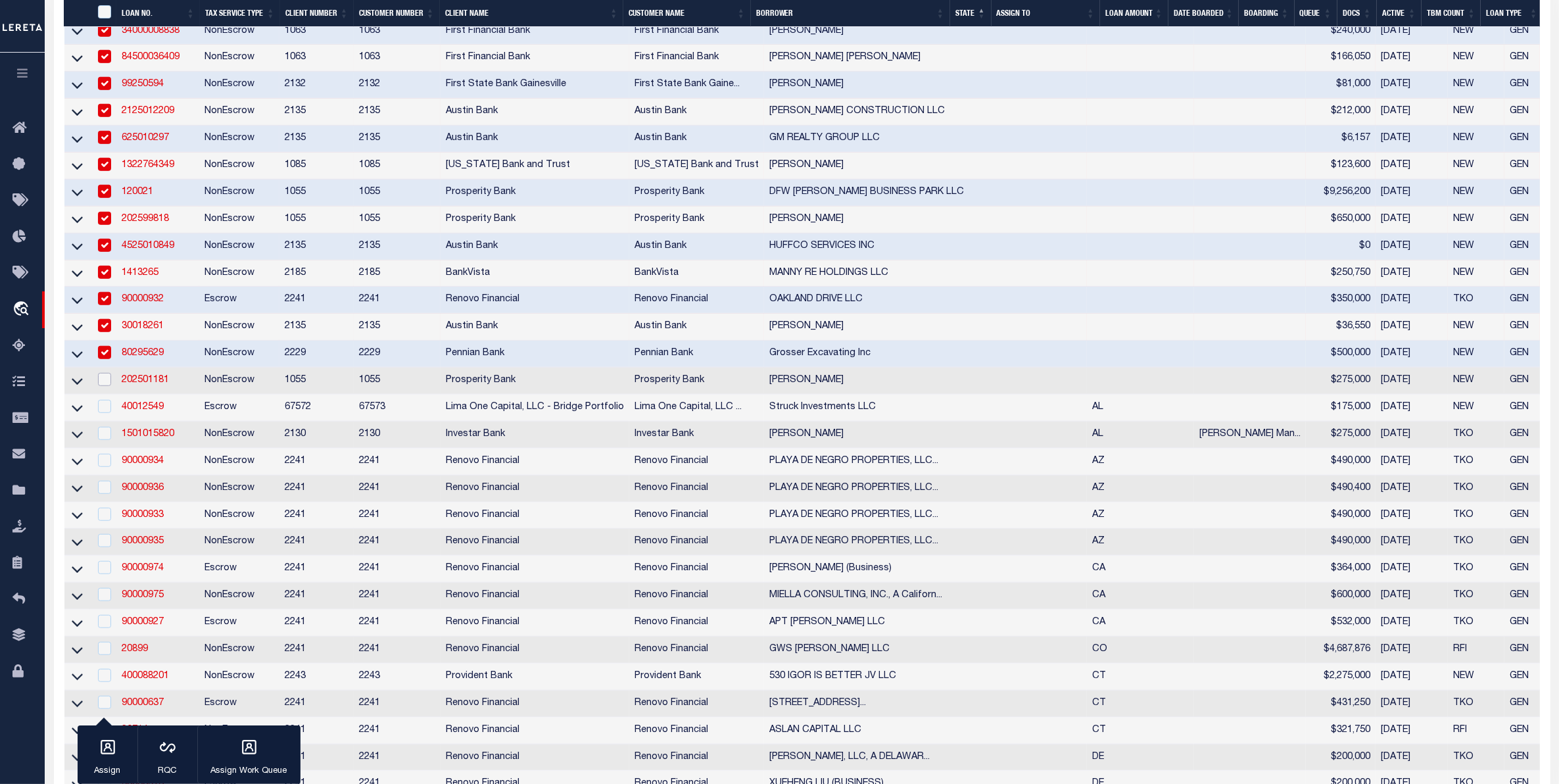
click at [102, 386] on input "checkbox" at bounding box center [105, 379] width 13 height 13
checkbox input "true"
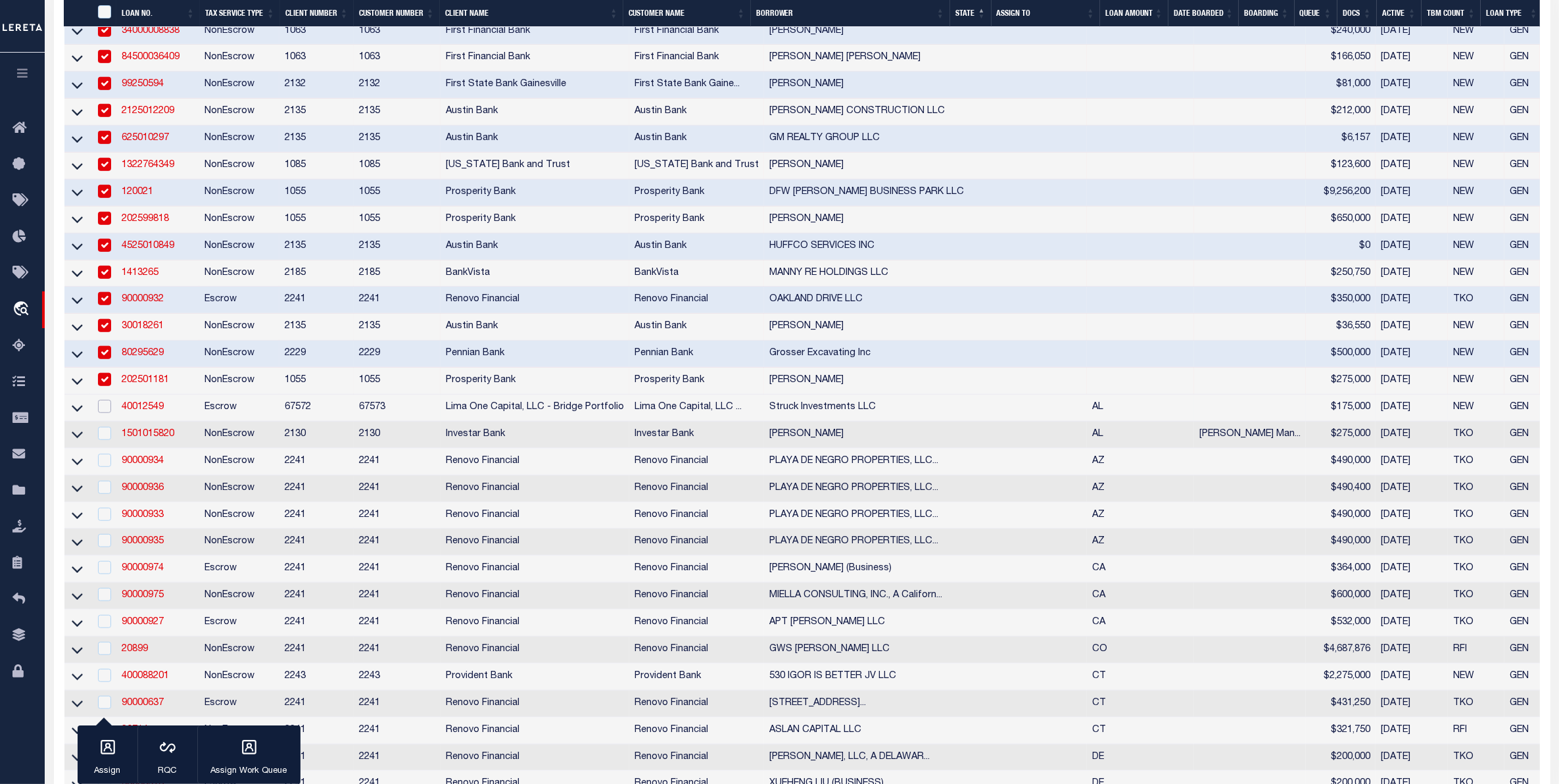
click at [106, 413] on input "checkbox" at bounding box center [105, 406] width 13 height 13
checkbox input "true"
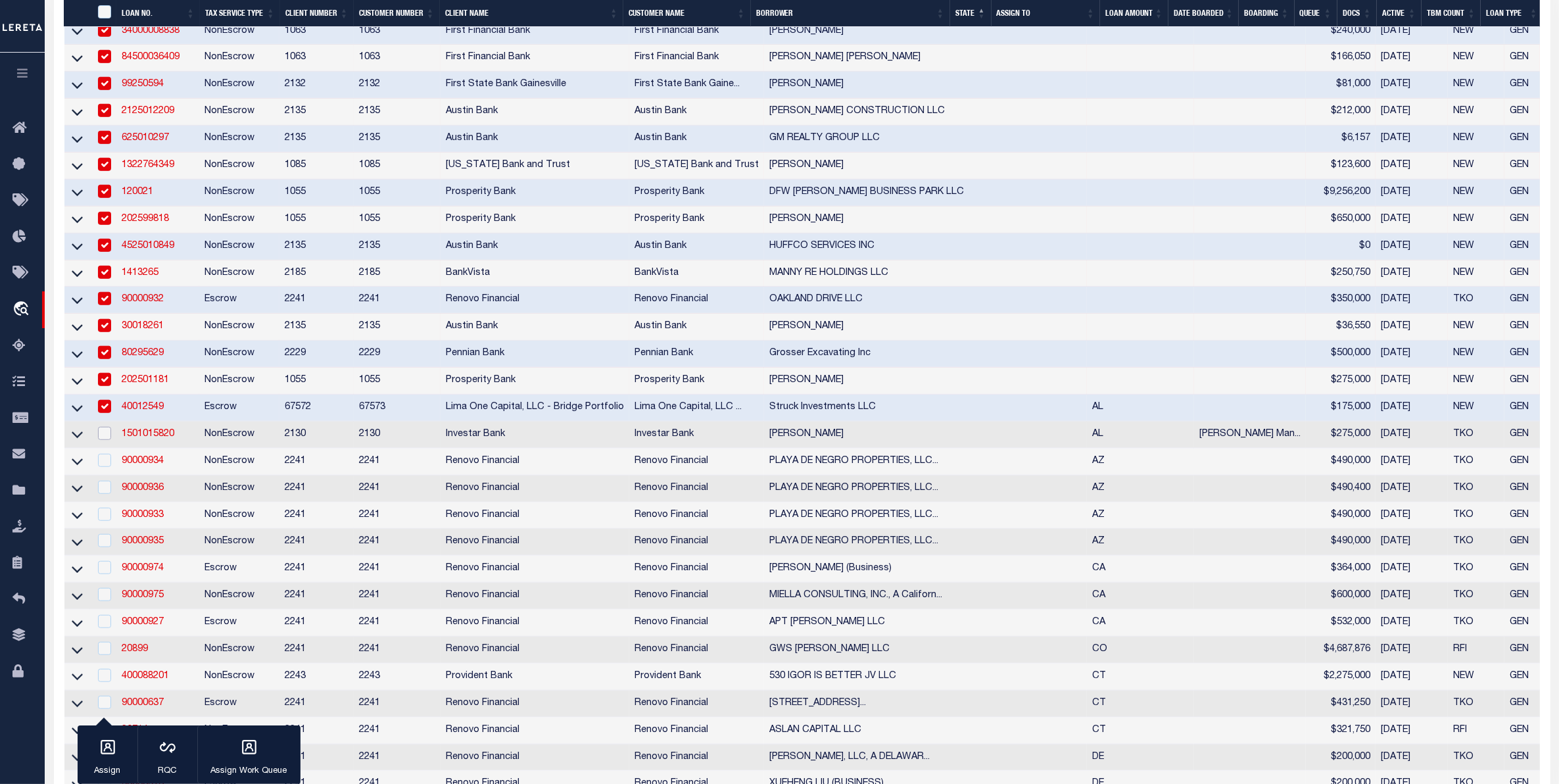
click at [102, 440] on input "checkbox" at bounding box center [105, 433] width 13 height 13
checkbox input "true"
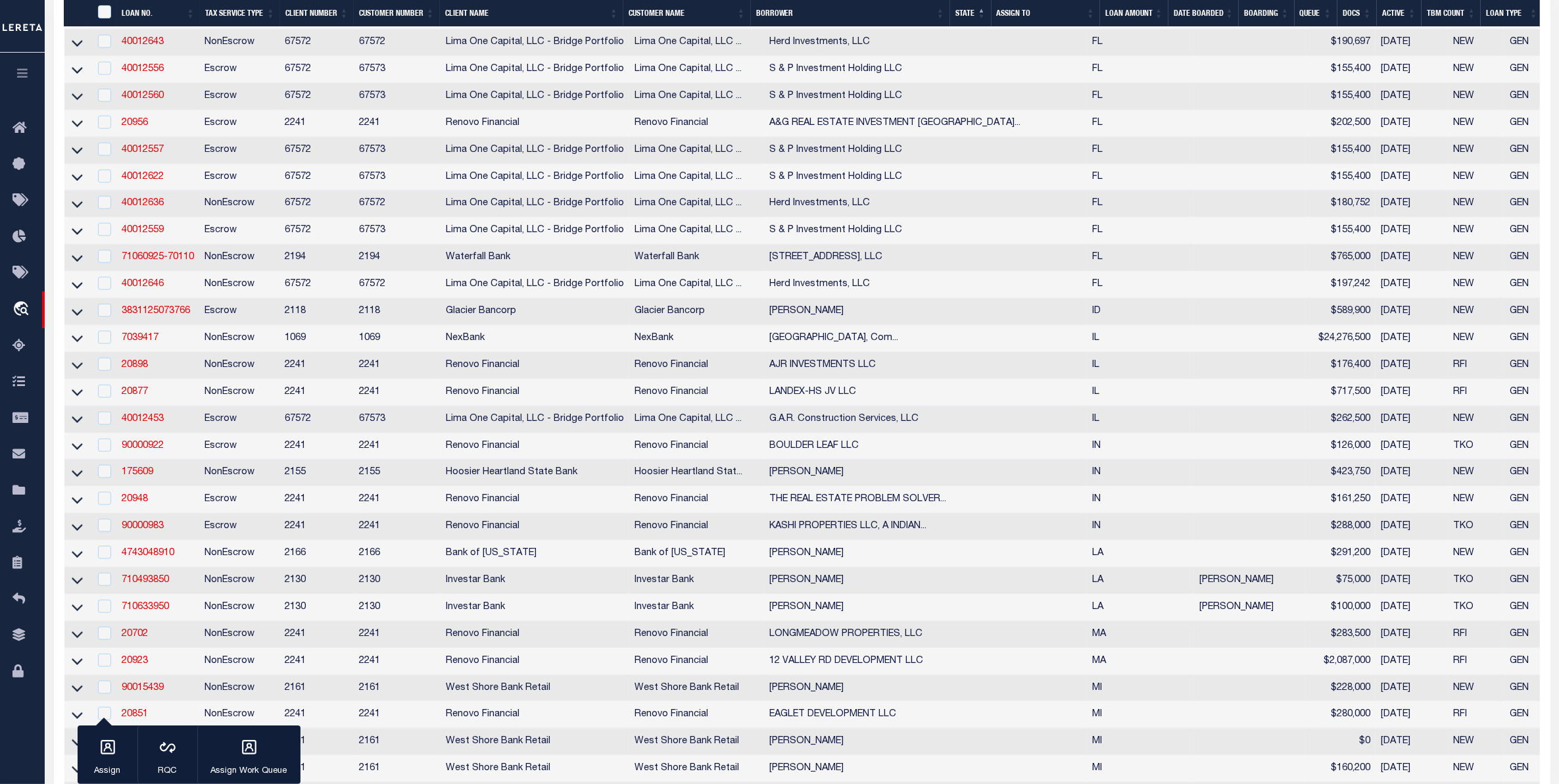
scroll to position [2301, 0]
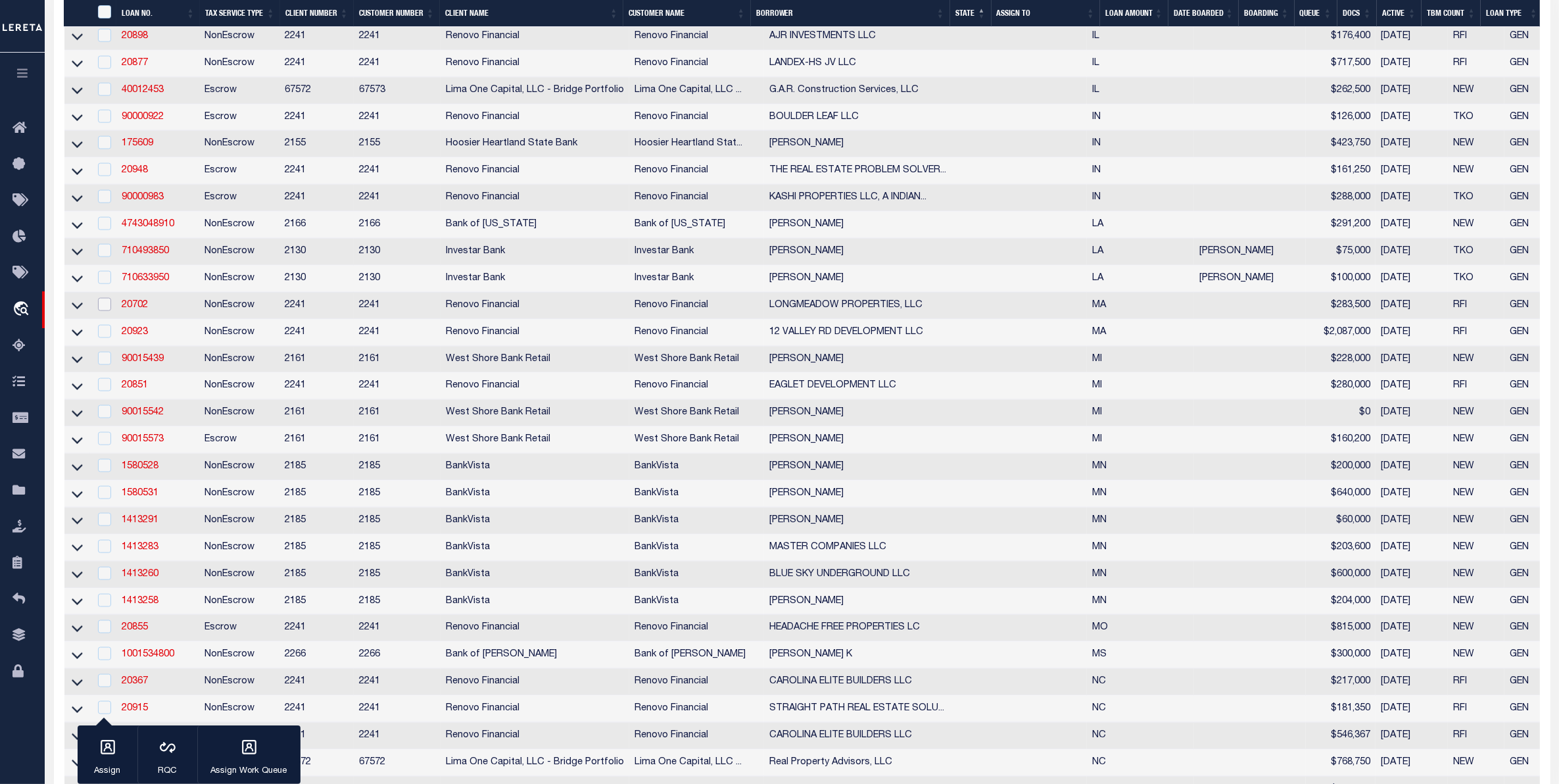
click at [103, 311] on input "checkbox" at bounding box center [105, 304] width 13 height 13
checkbox input "true"
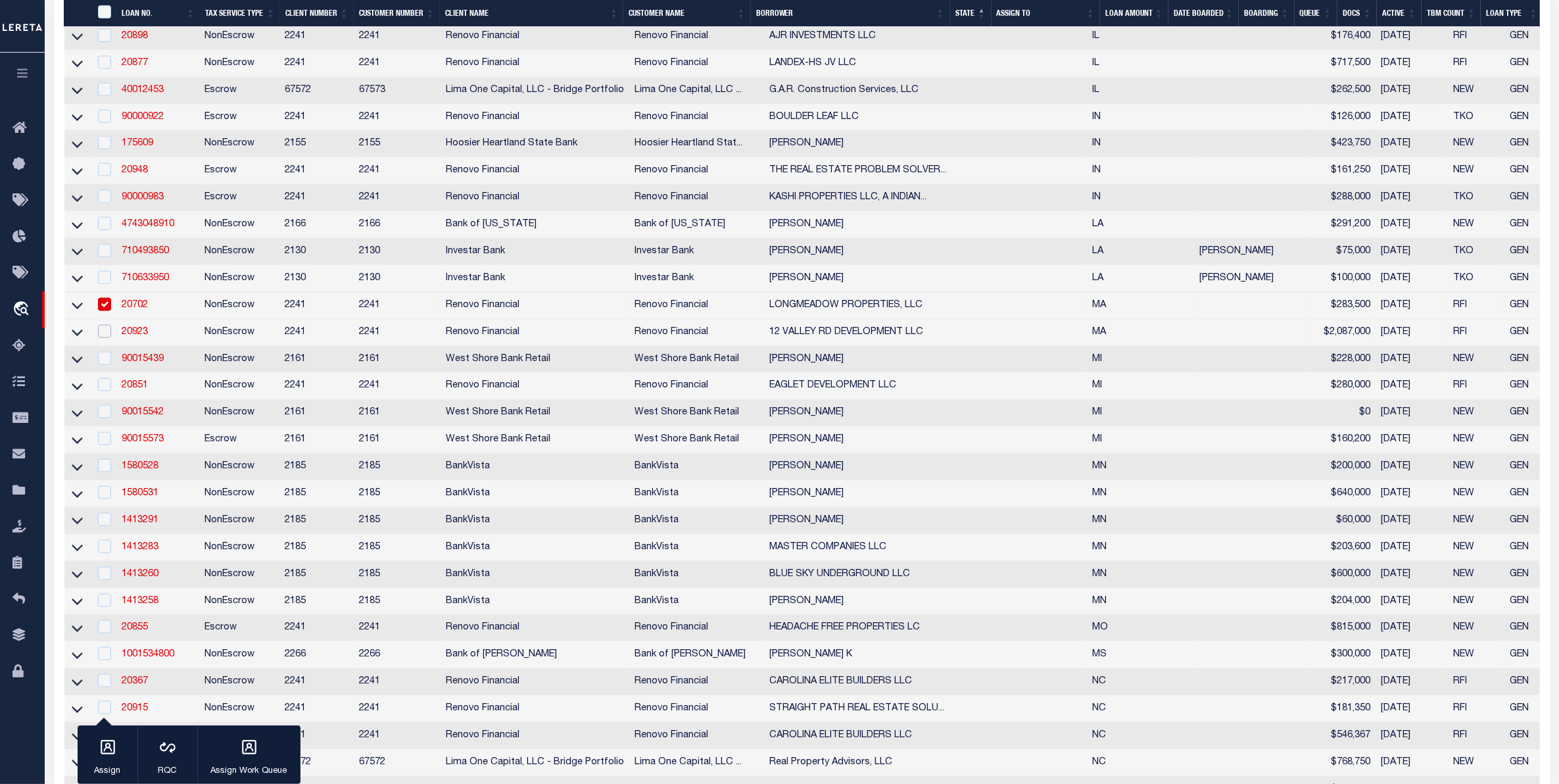
click at [107, 338] on input "checkbox" at bounding box center [105, 331] width 13 height 13
checkbox input "true"
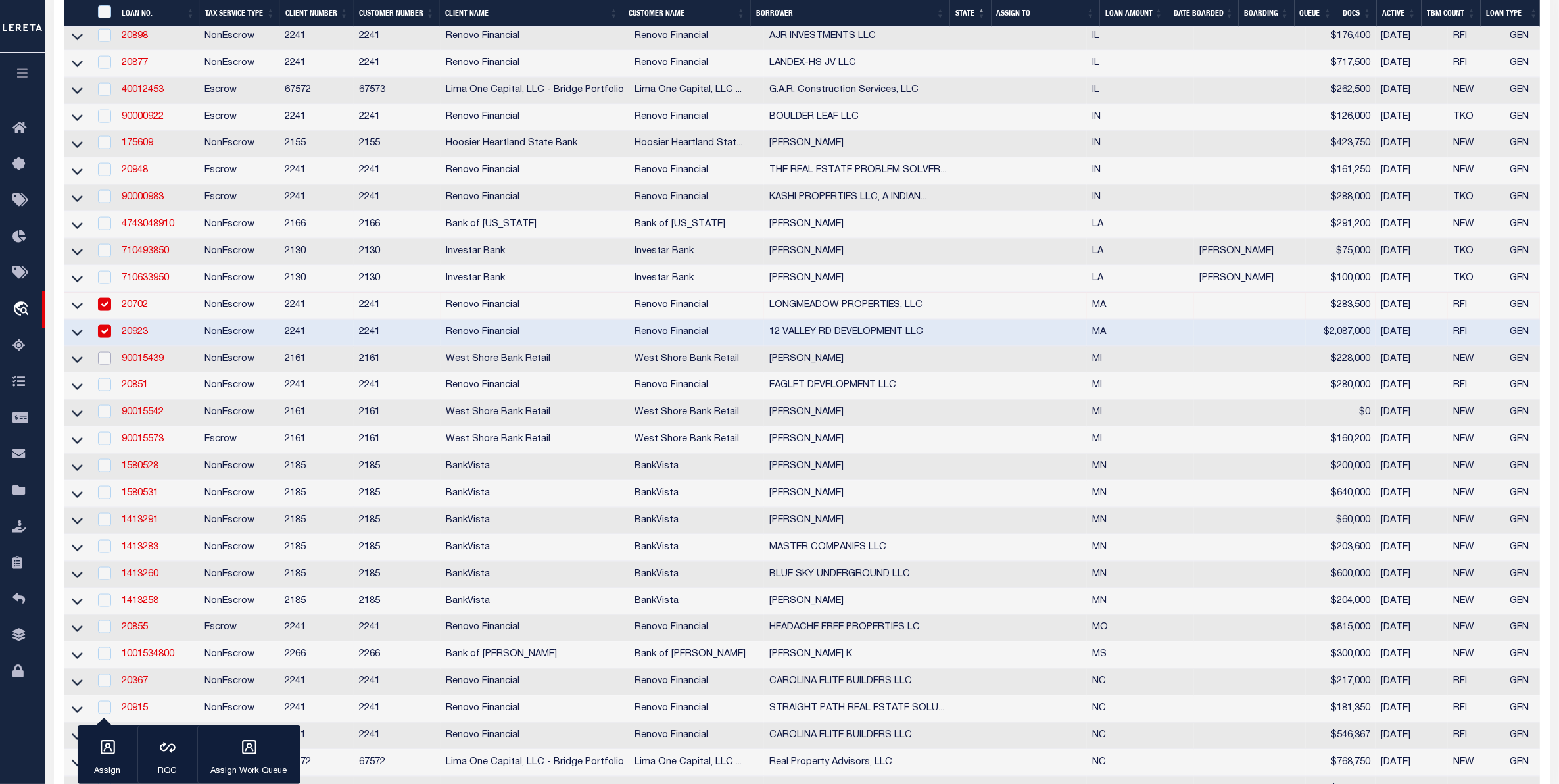
click at [109, 365] on input "checkbox" at bounding box center [105, 358] width 13 height 13
checkbox input "true"
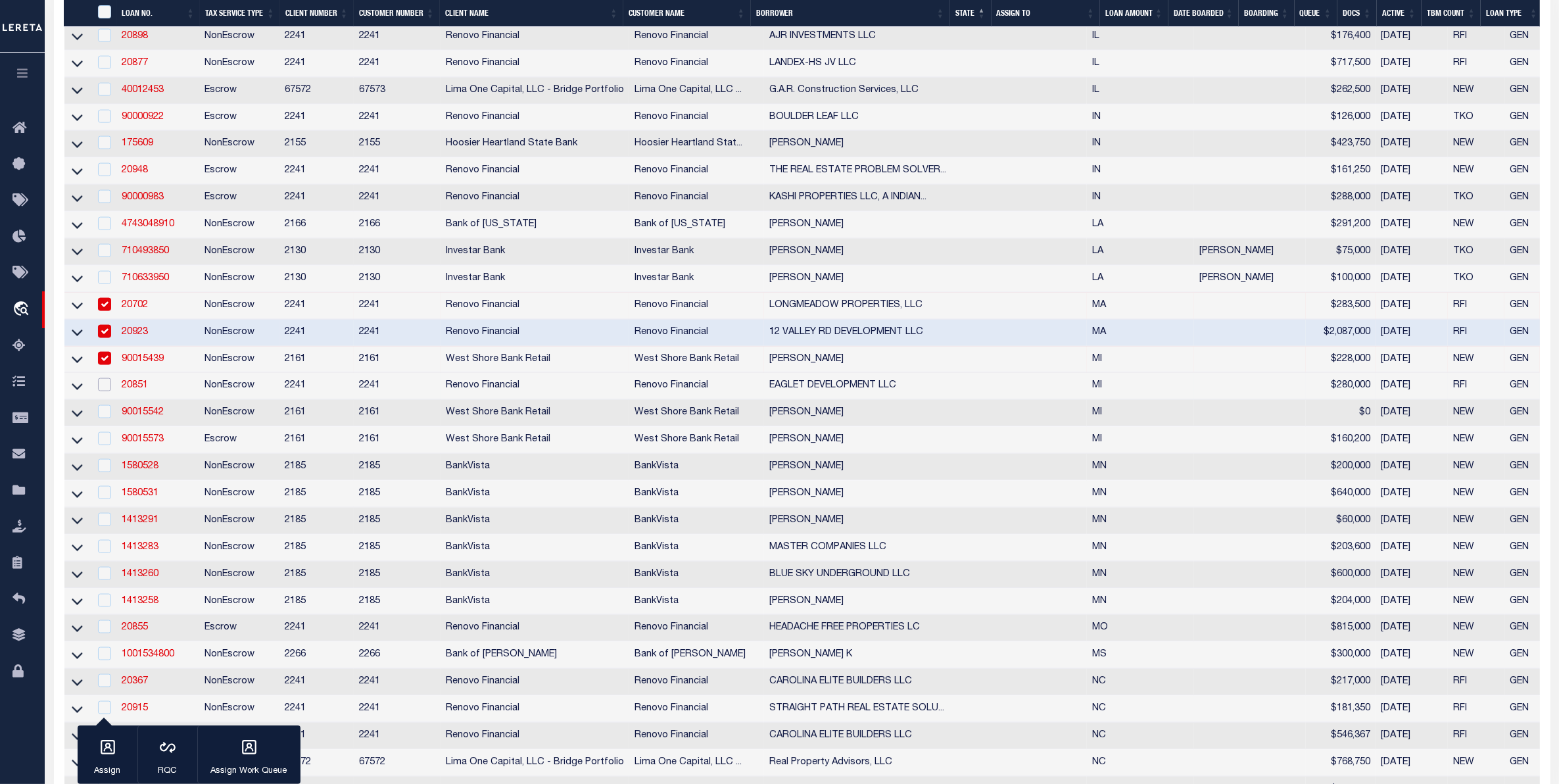
click at [111, 391] on input "checkbox" at bounding box center [105, 385] width 13 height 13
checkbox input "true"
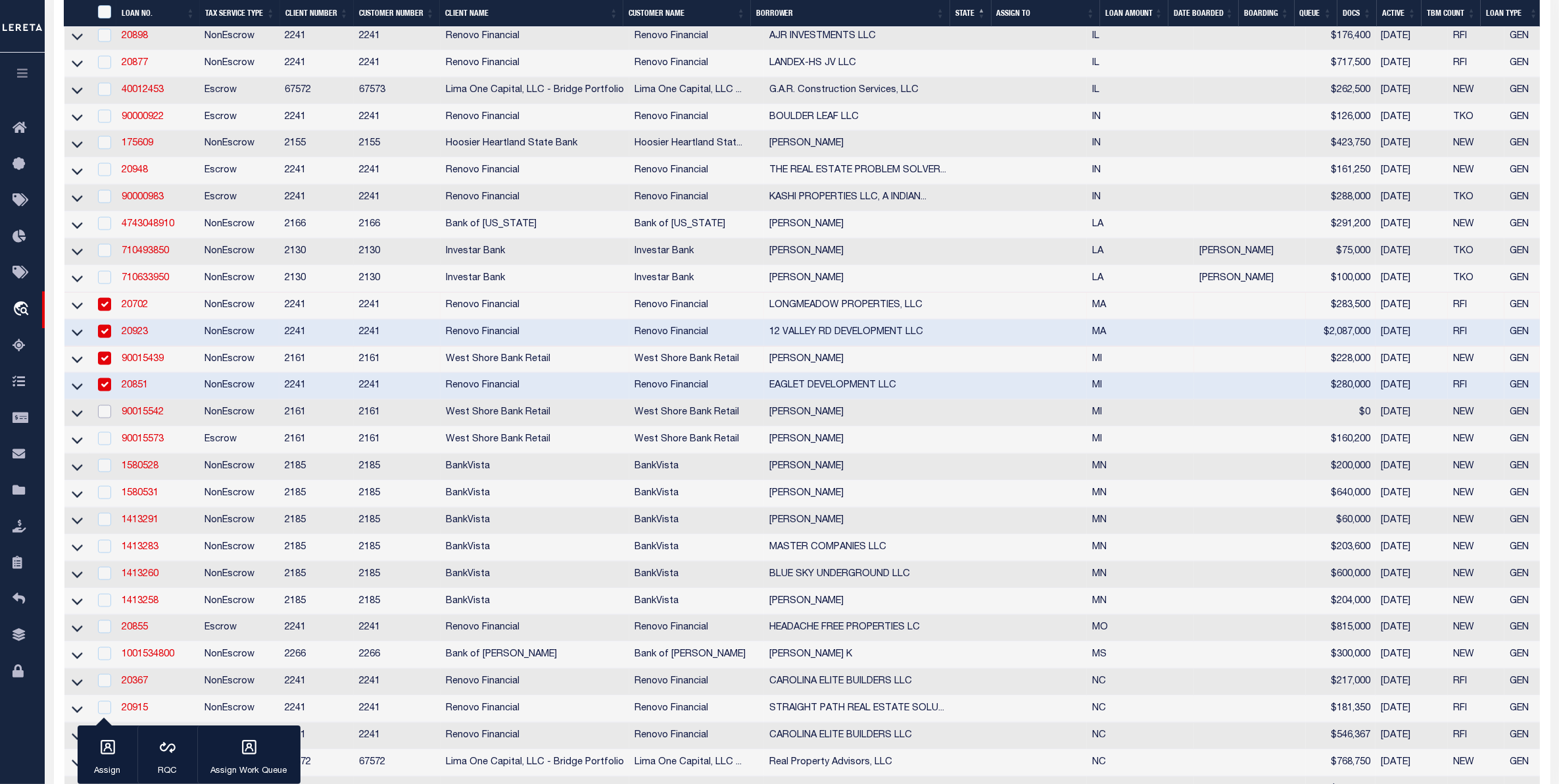
click at [102, 418] on input "checkbox" at bounding box center [105, 411] width 13 height 13
checkbox input "true"
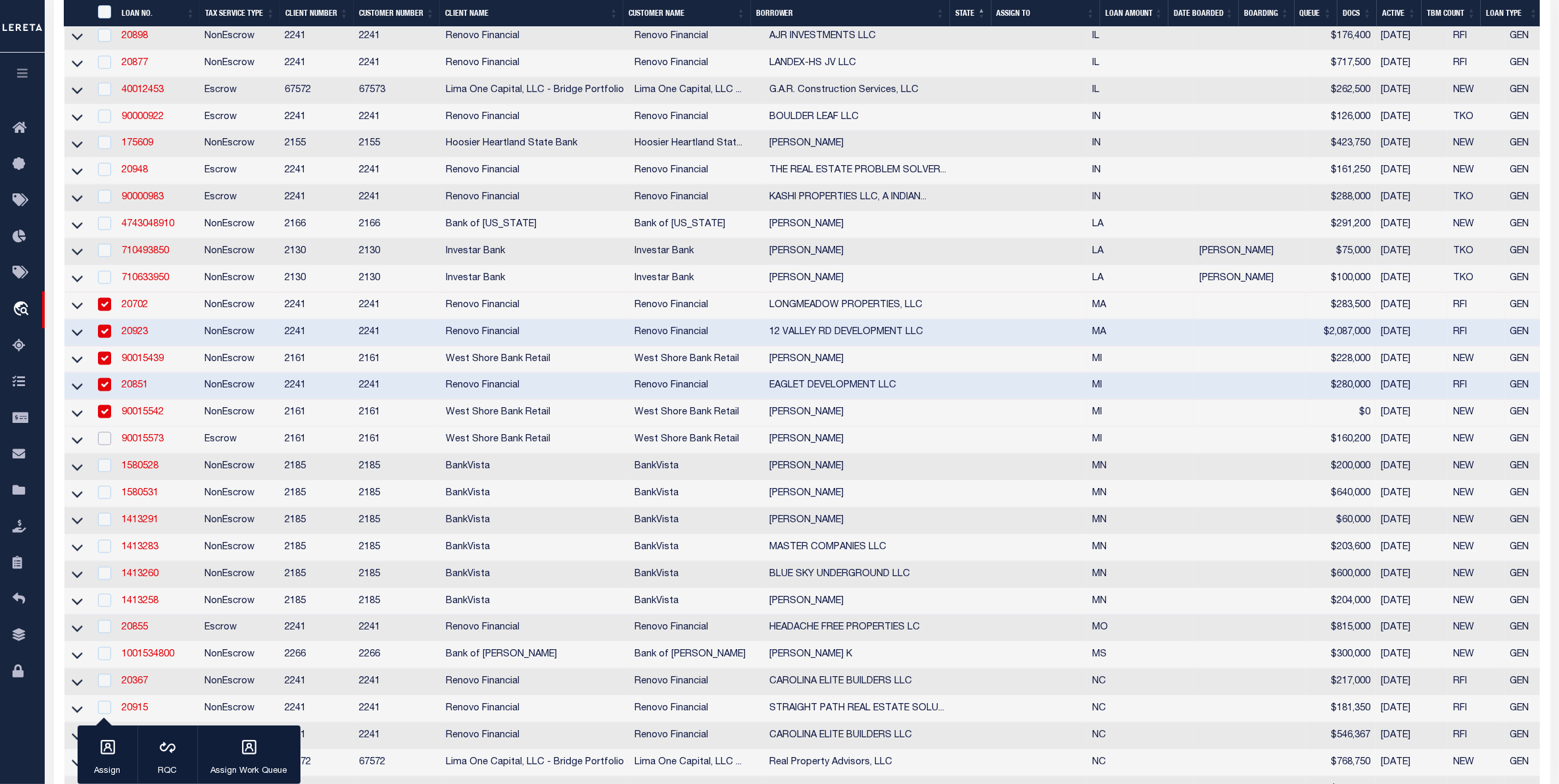
click at [103, 445] on input "checkbox" at bounding box center [105, 438] width 13 height 13
checkbox input "true"
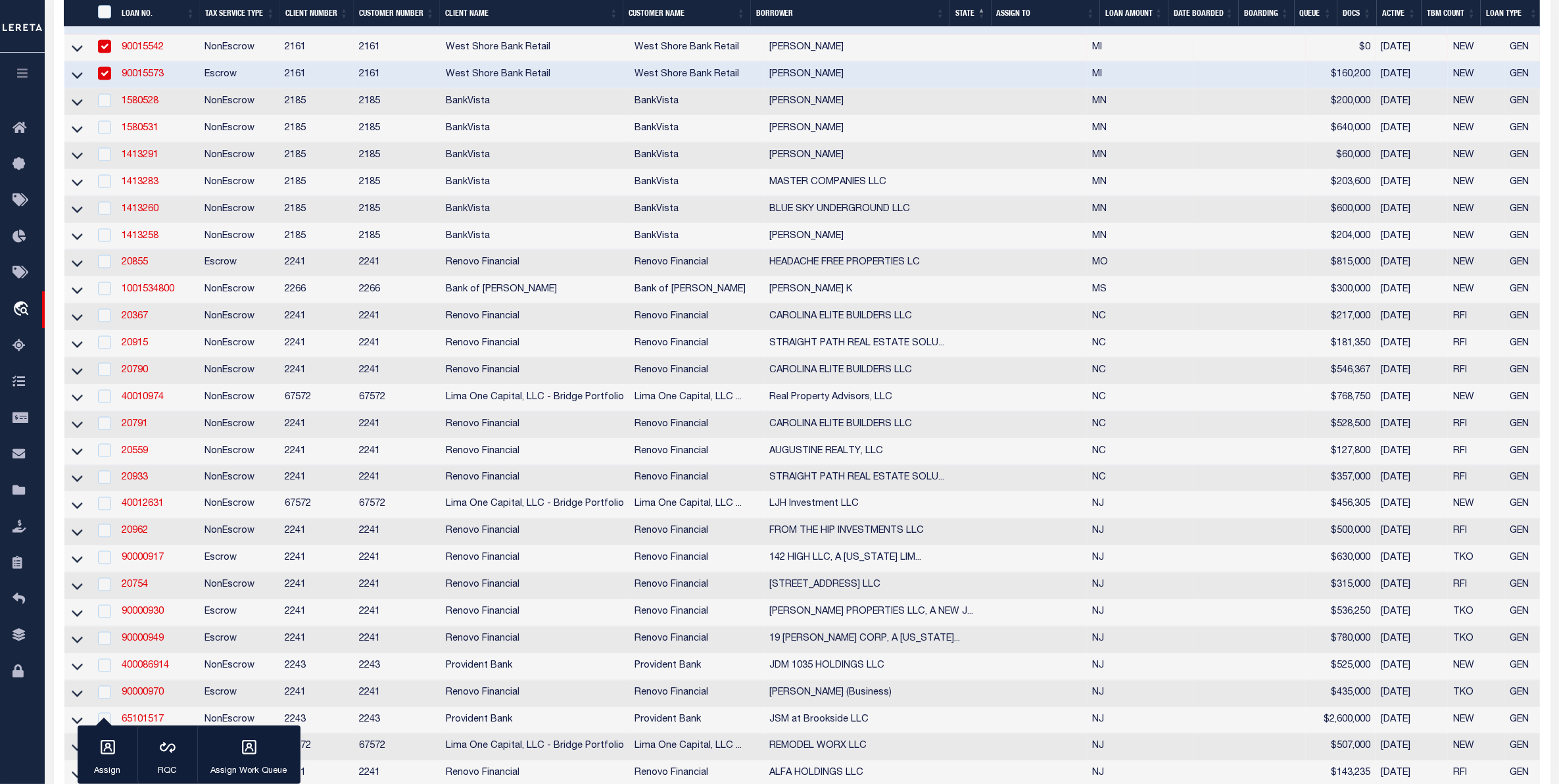
scroll to position [2712, 0]
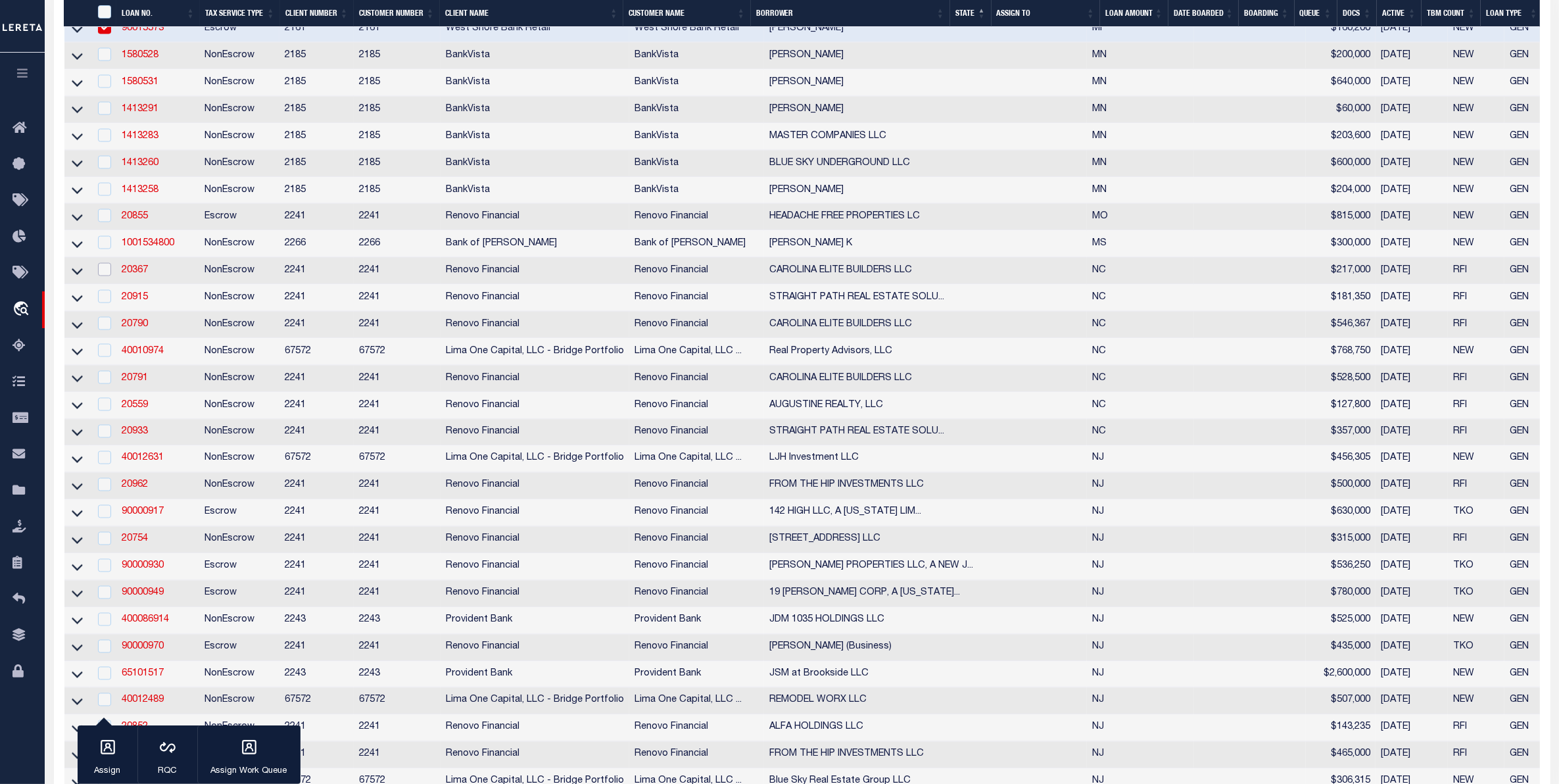
click at [104, 276] on input "checkbox" at bounding box center [105, 269] width 13 height 13
checkbox input "true"
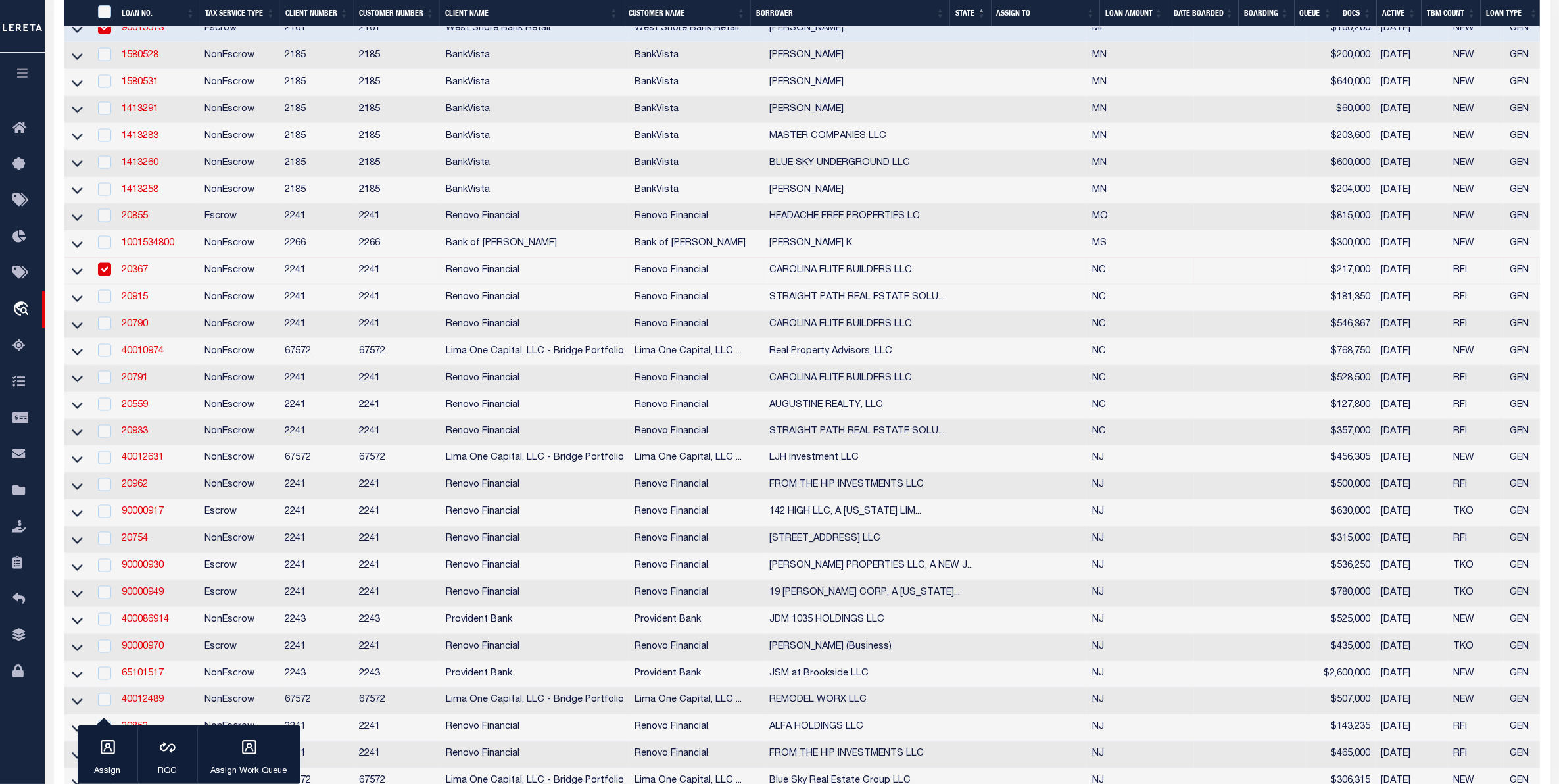
click at [103, 312] on td at bounding box center [103, 298] width 27 height 27
checkbox input "true"
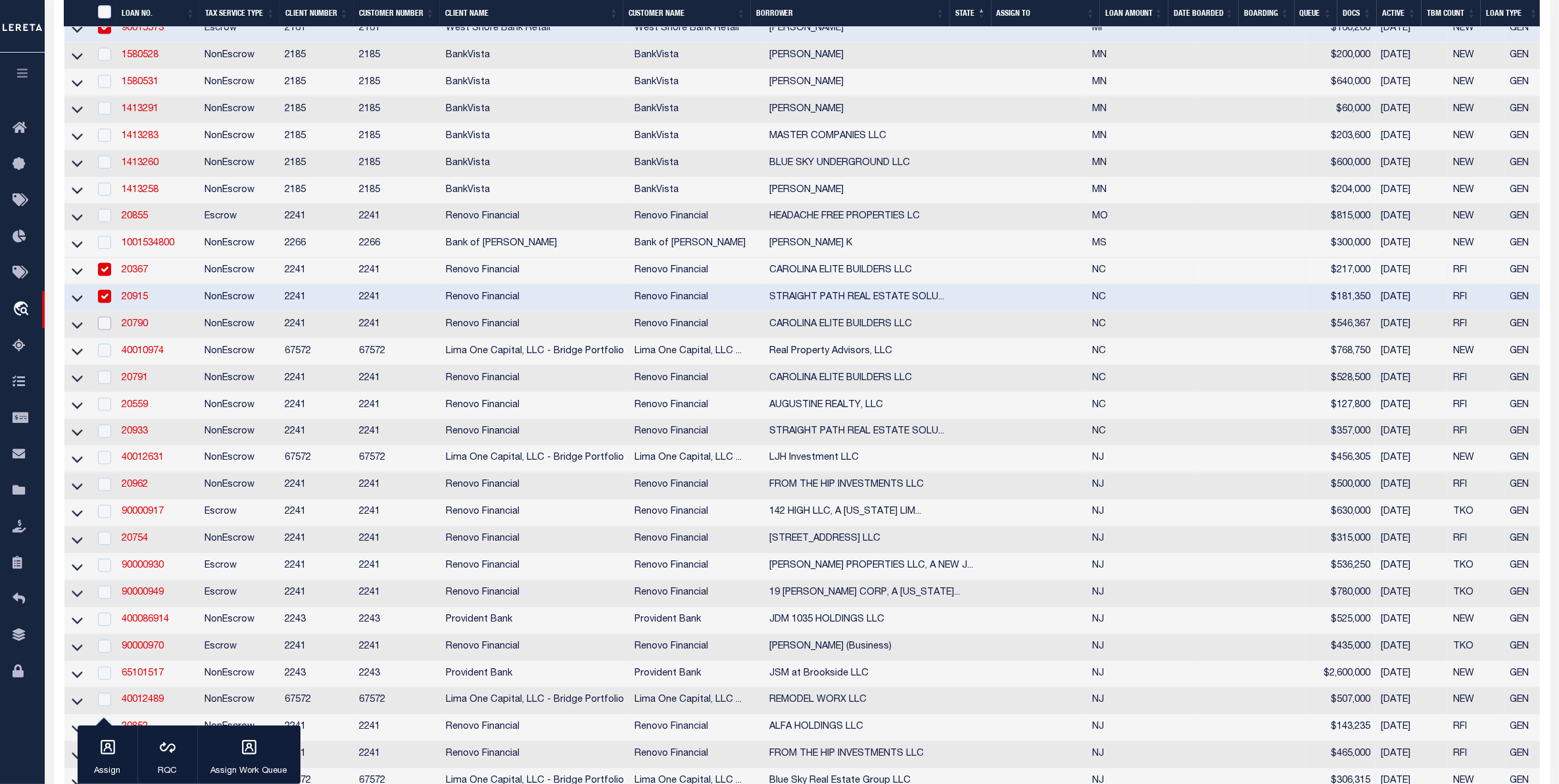
click at [107, 330] on input "checkbox" at bounding box center [105, 323] width 13 height 13
checkbox input "true"
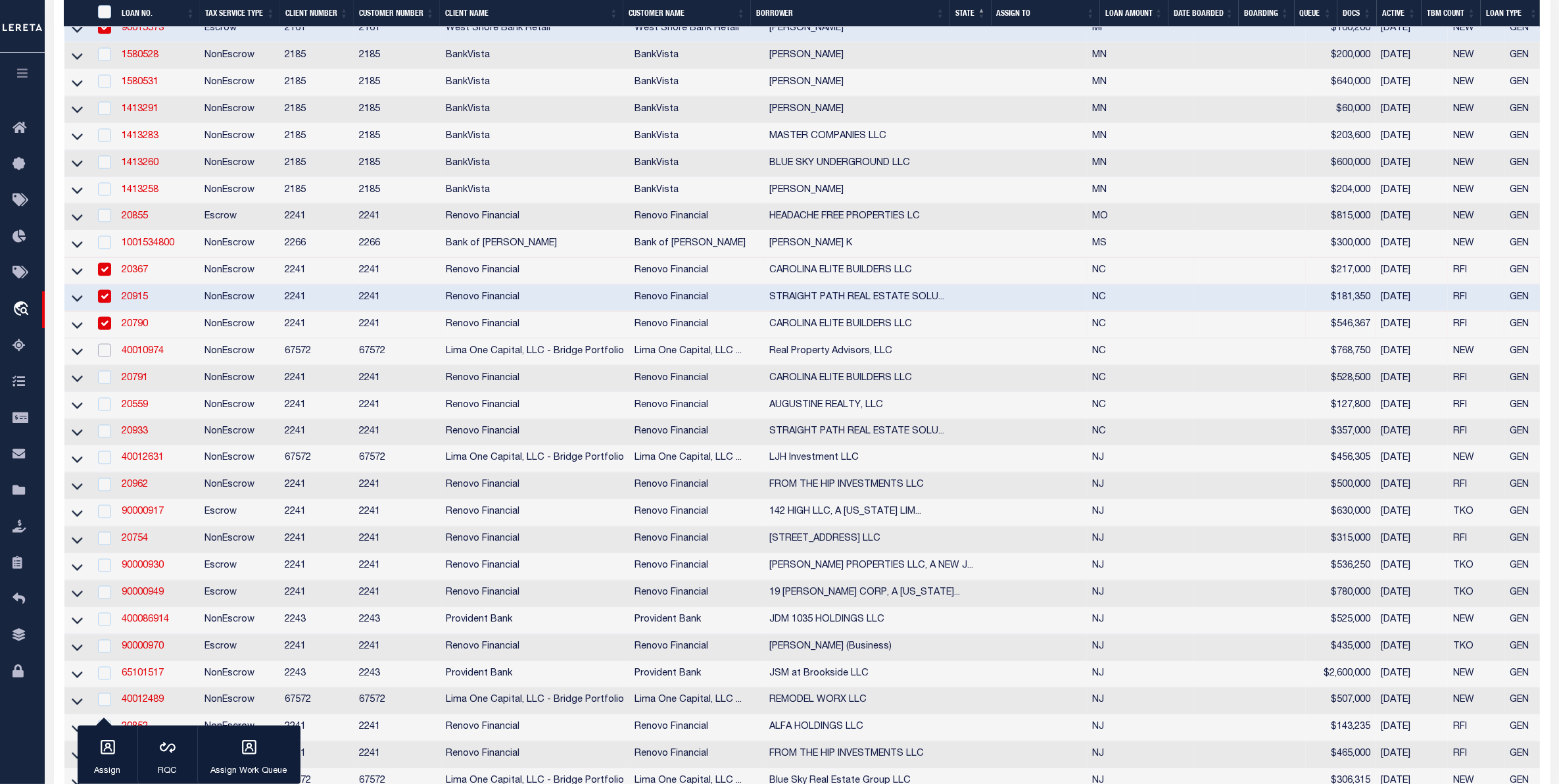
click at [107, 357] on input "checkbox" at bounding box center [105, 350] width 13 height 13
checkbox input "true"
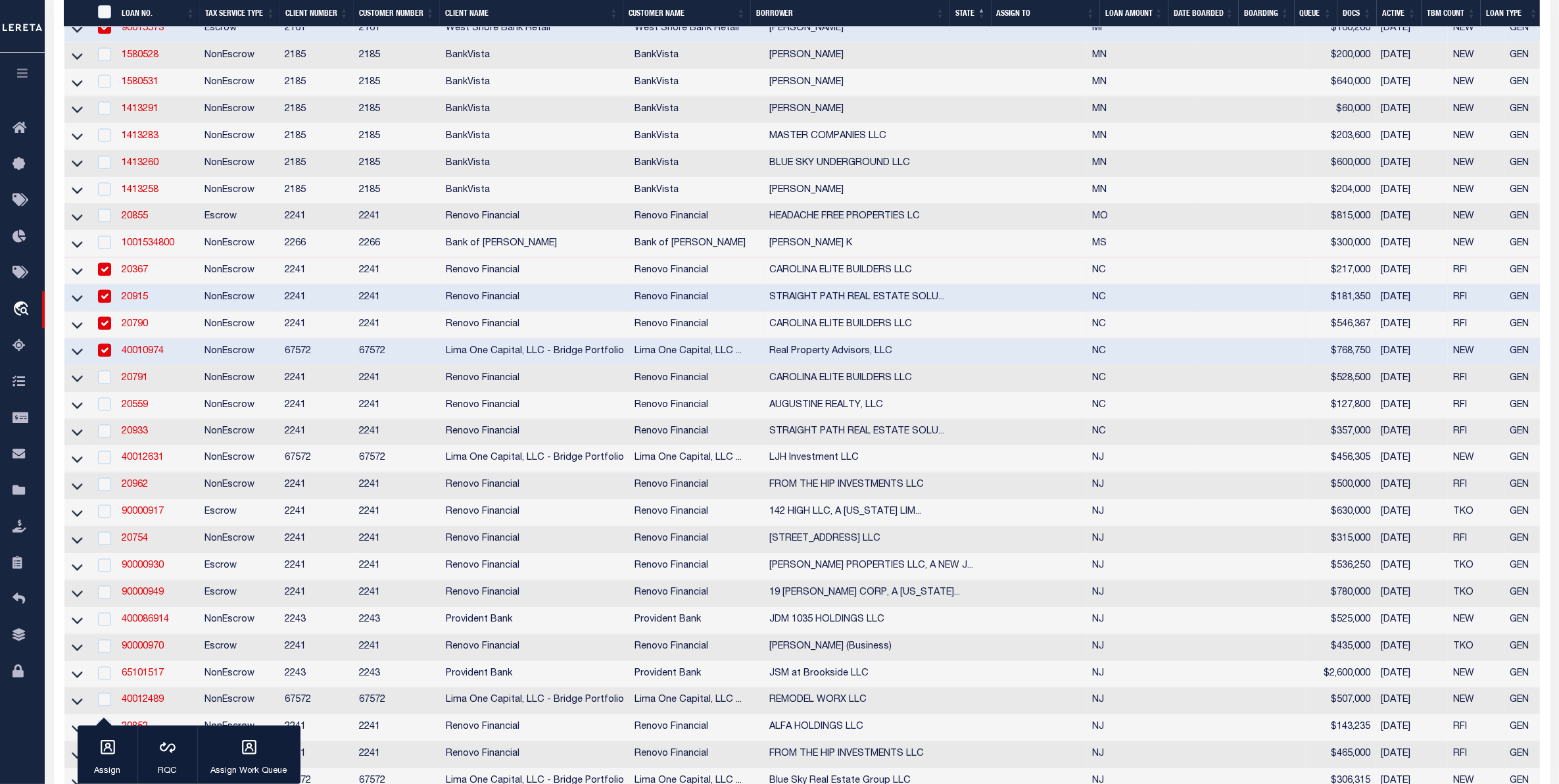
click at [107, 385] on div at bounding box center [104, 378] width 17 height 15
checkbox input "true"
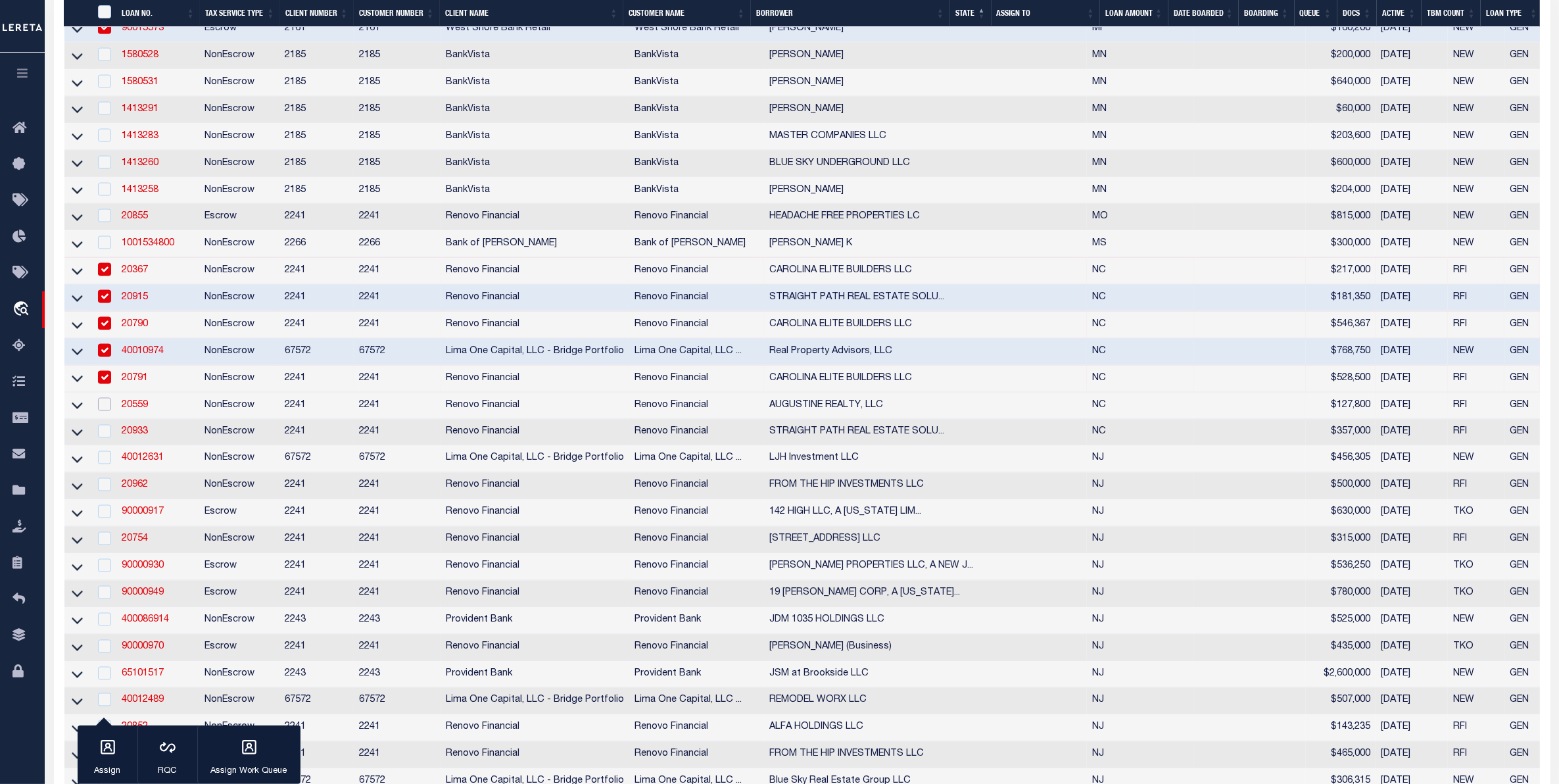
click at [103, 411] on input "checkbox" at bounding box center [105, 404] width 13 height 13
checkbox input "true"
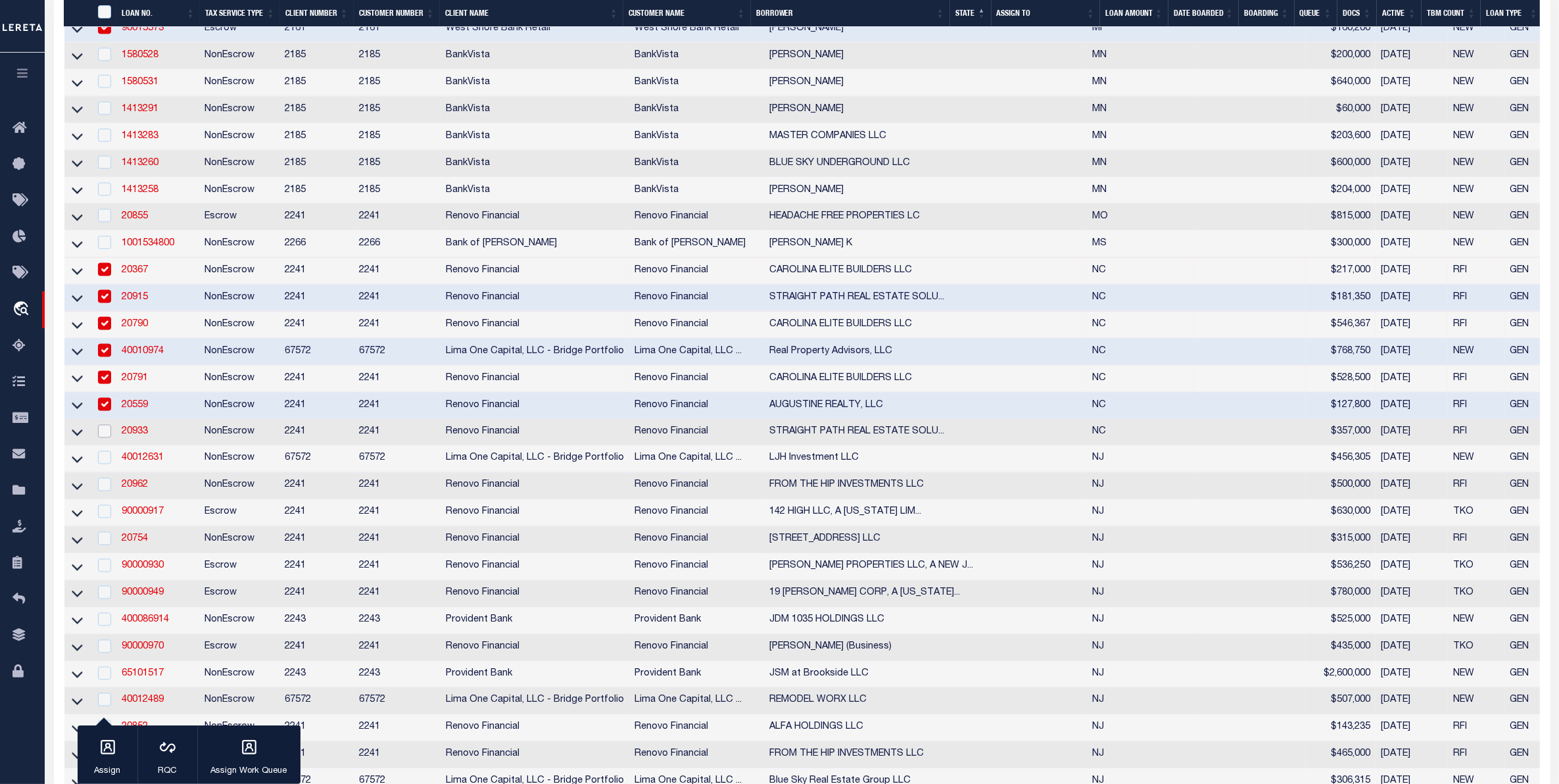
click at [104, 438] on input "checkbox" at bounding box center [105, 431] width 13 height 13
checkbox input "true"
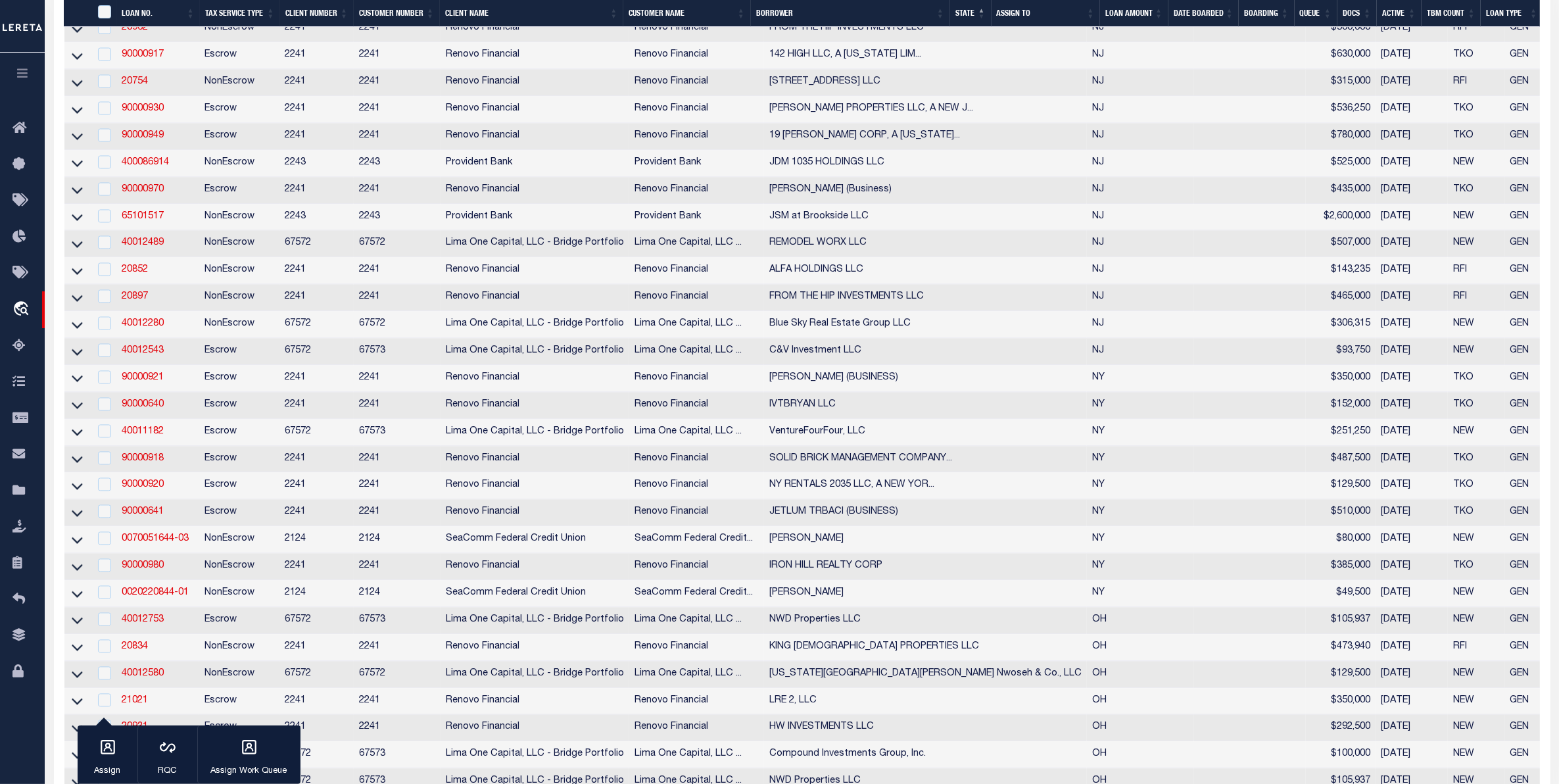
scroll to position [3288, 0]
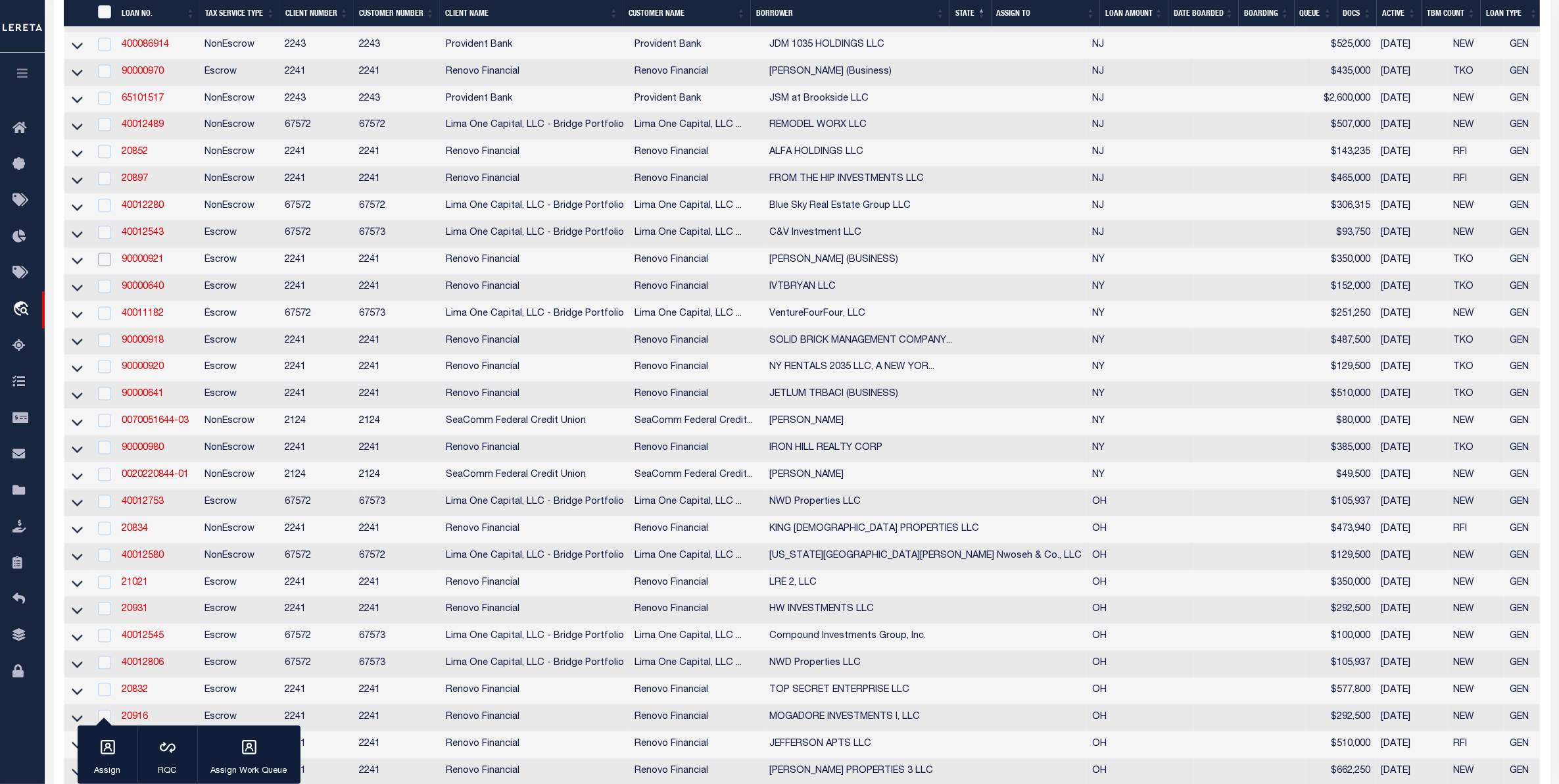
click at [104, 266] on input "checkbox" at bounding box center [105, 259] width 13 height 13
checkbox input "true"
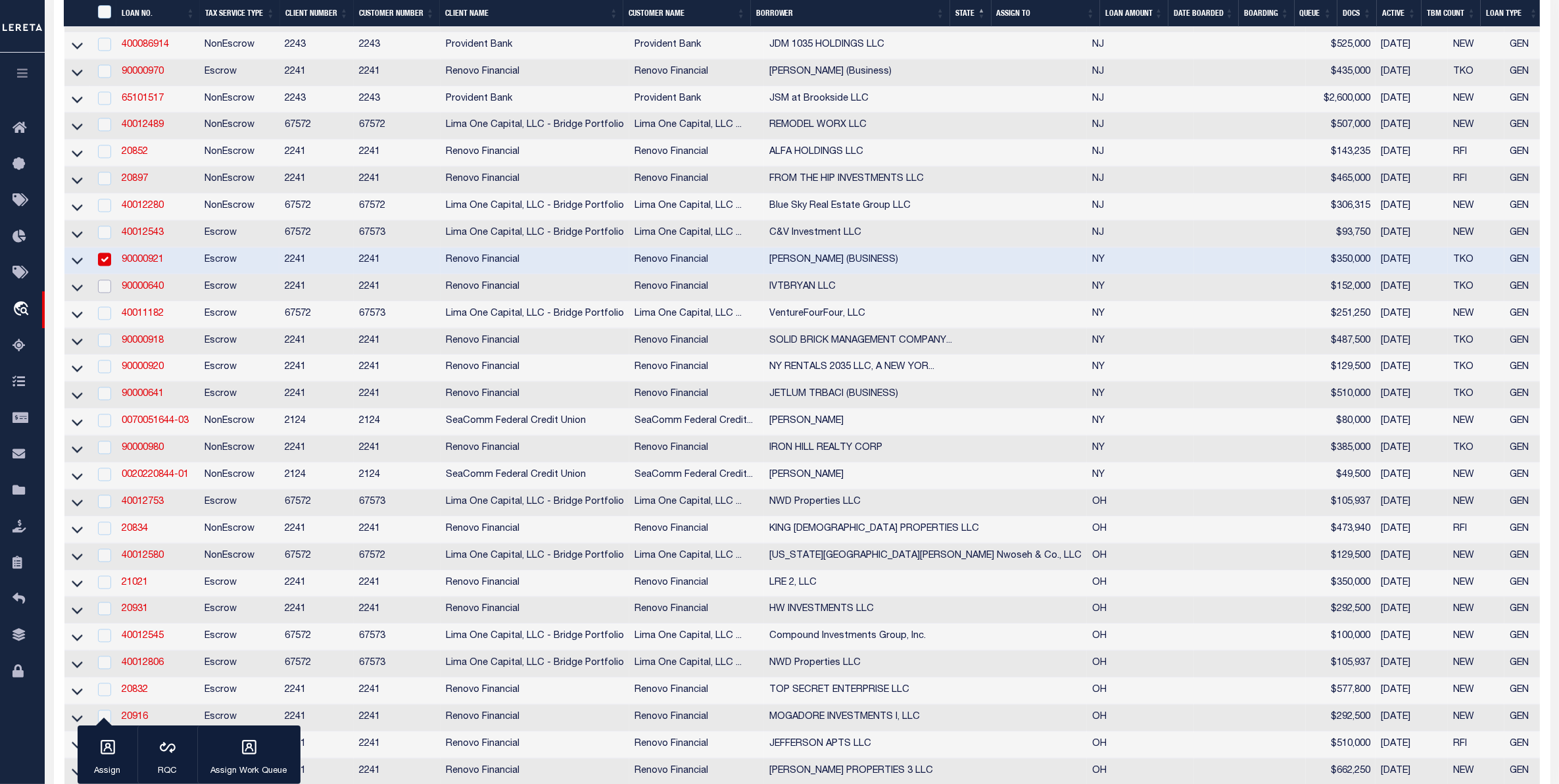
click at [102, 293] on input "checkbox" at bounding box center [105, 286] width 13 height 13
checkbox input "true"
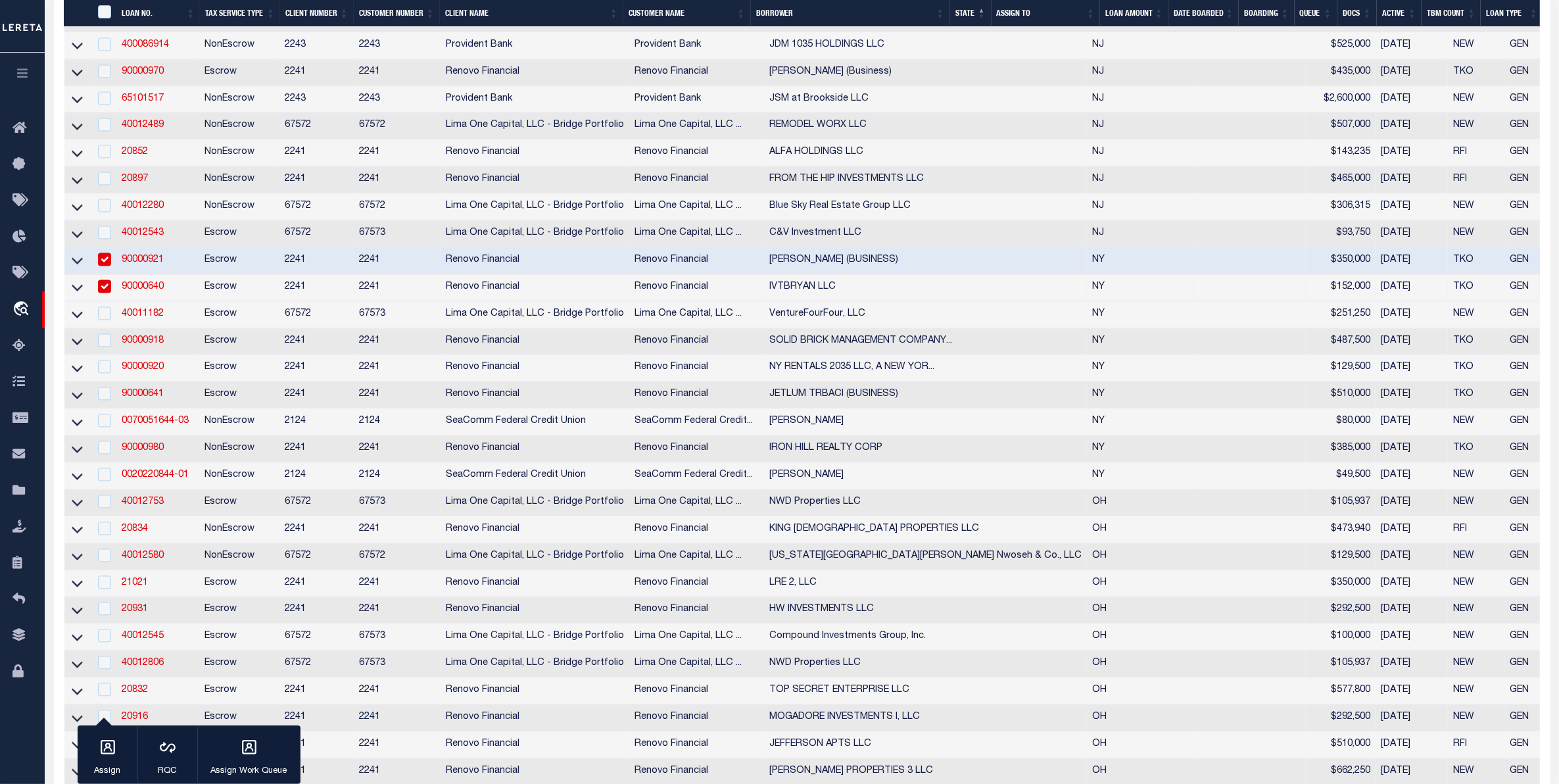
click at [98, 321] on div at bounding box center [104, 314] width 17 height 15
checkbox input "true"
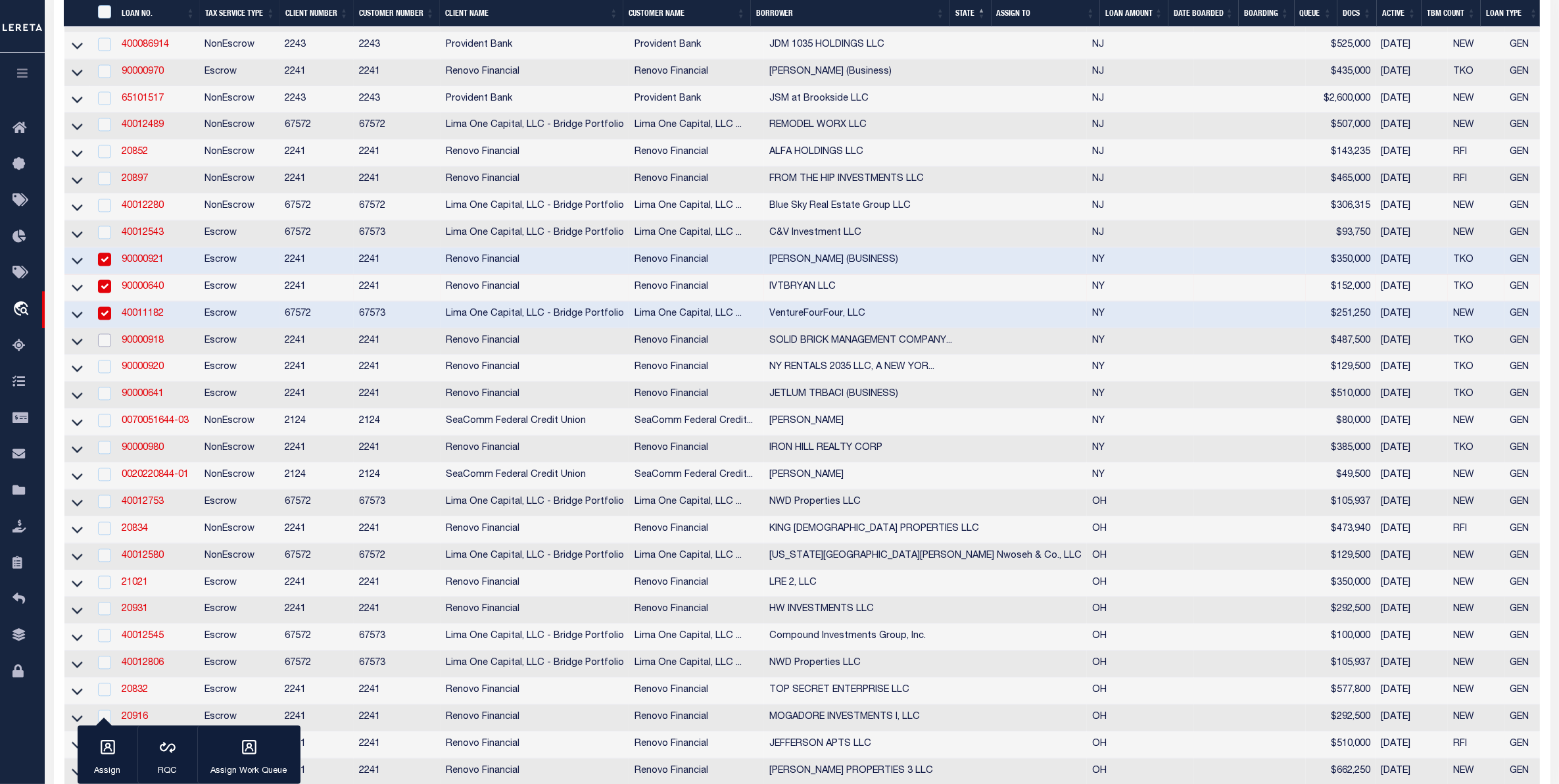
click at [100, 346] on input "checkbox" at bounding box center [105, 339] width 13 height 13
checkbox input "true"
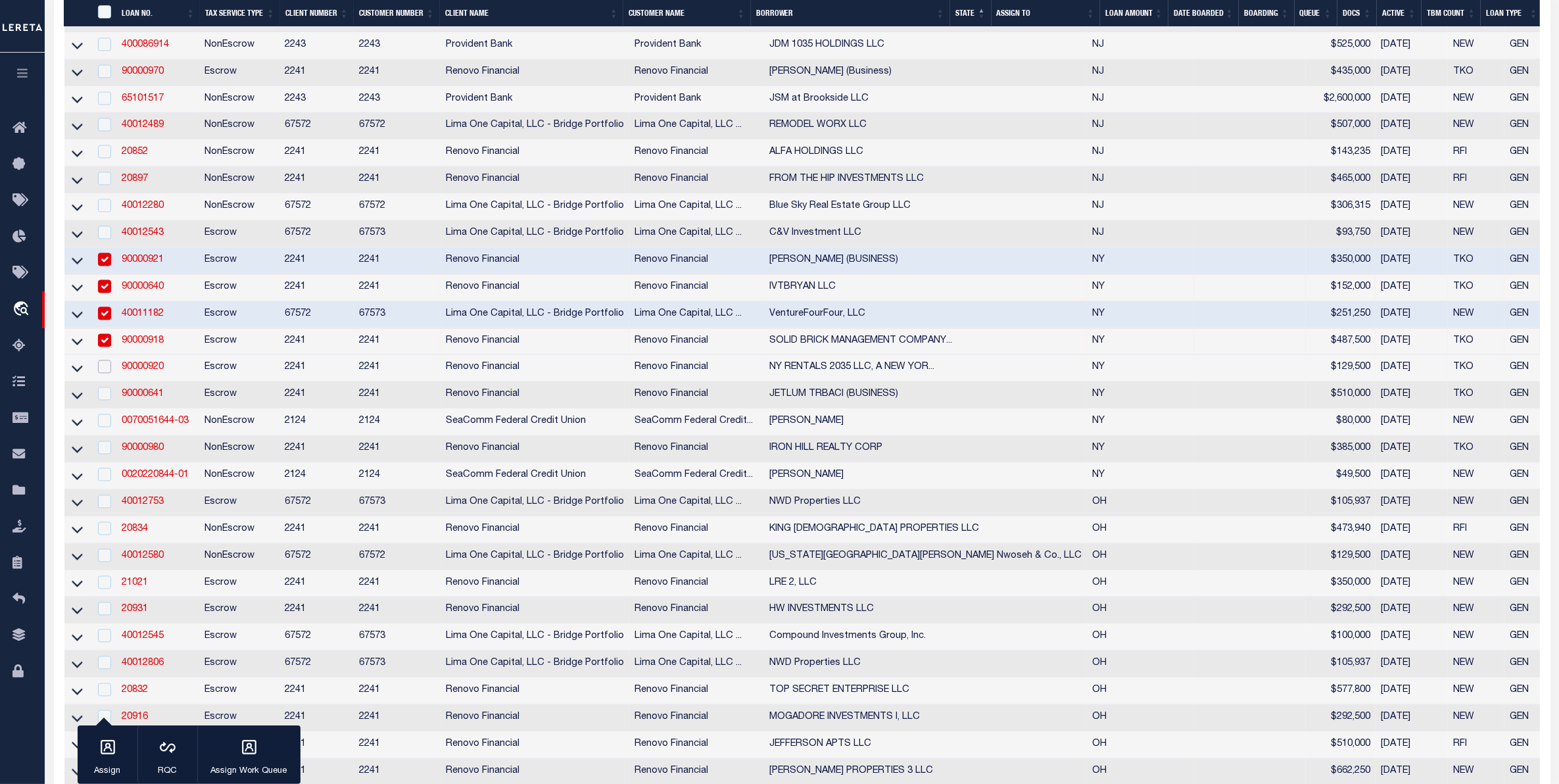
click at [102, 373] on input "checkbox" at bounding box center [105, 366] width 13 height 13
checkbox input "true"
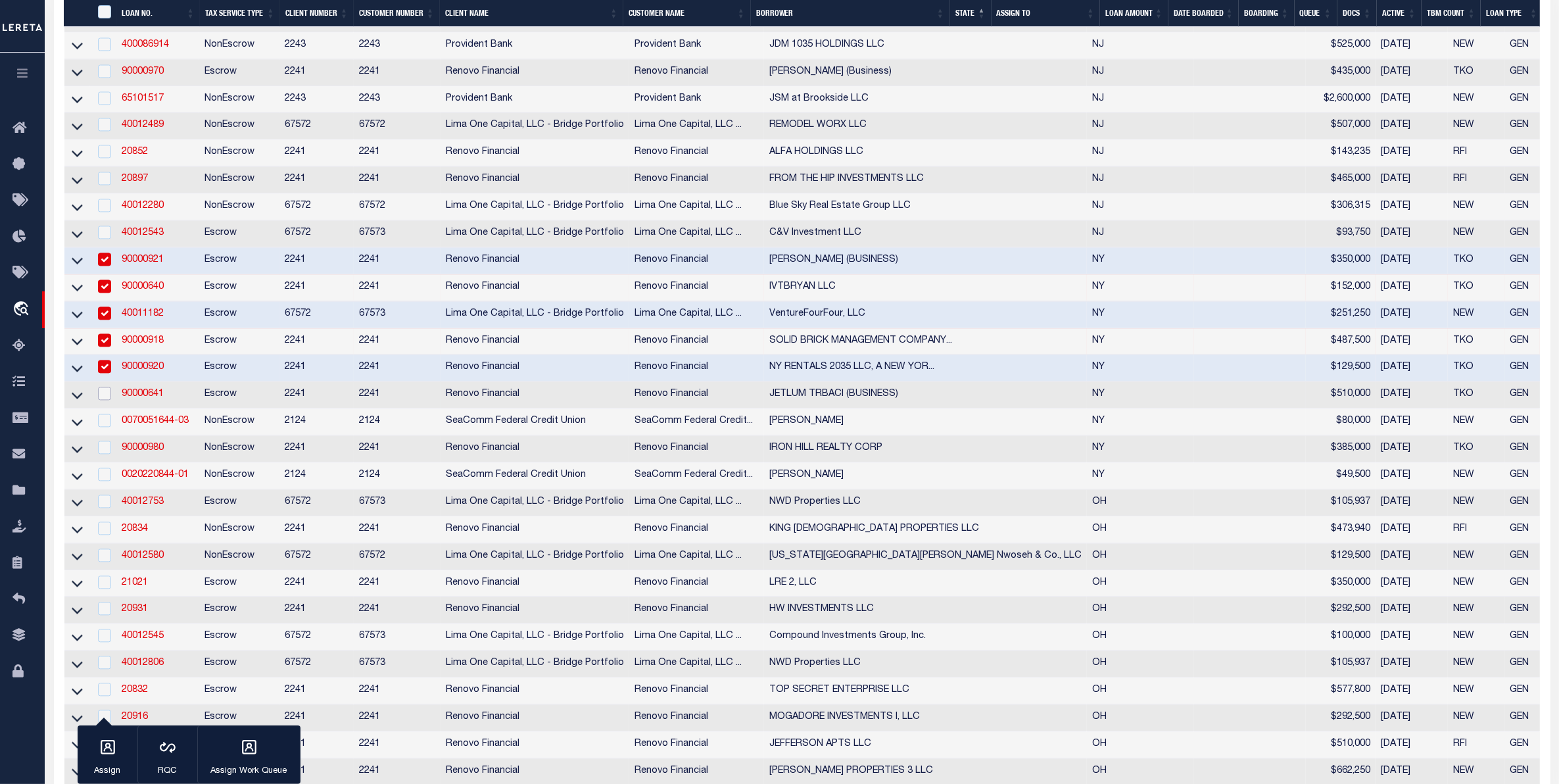
click at [105, 400] on input "checkbox" at bounding box center [105, 393] width 13 height 13
checkbox input "true"
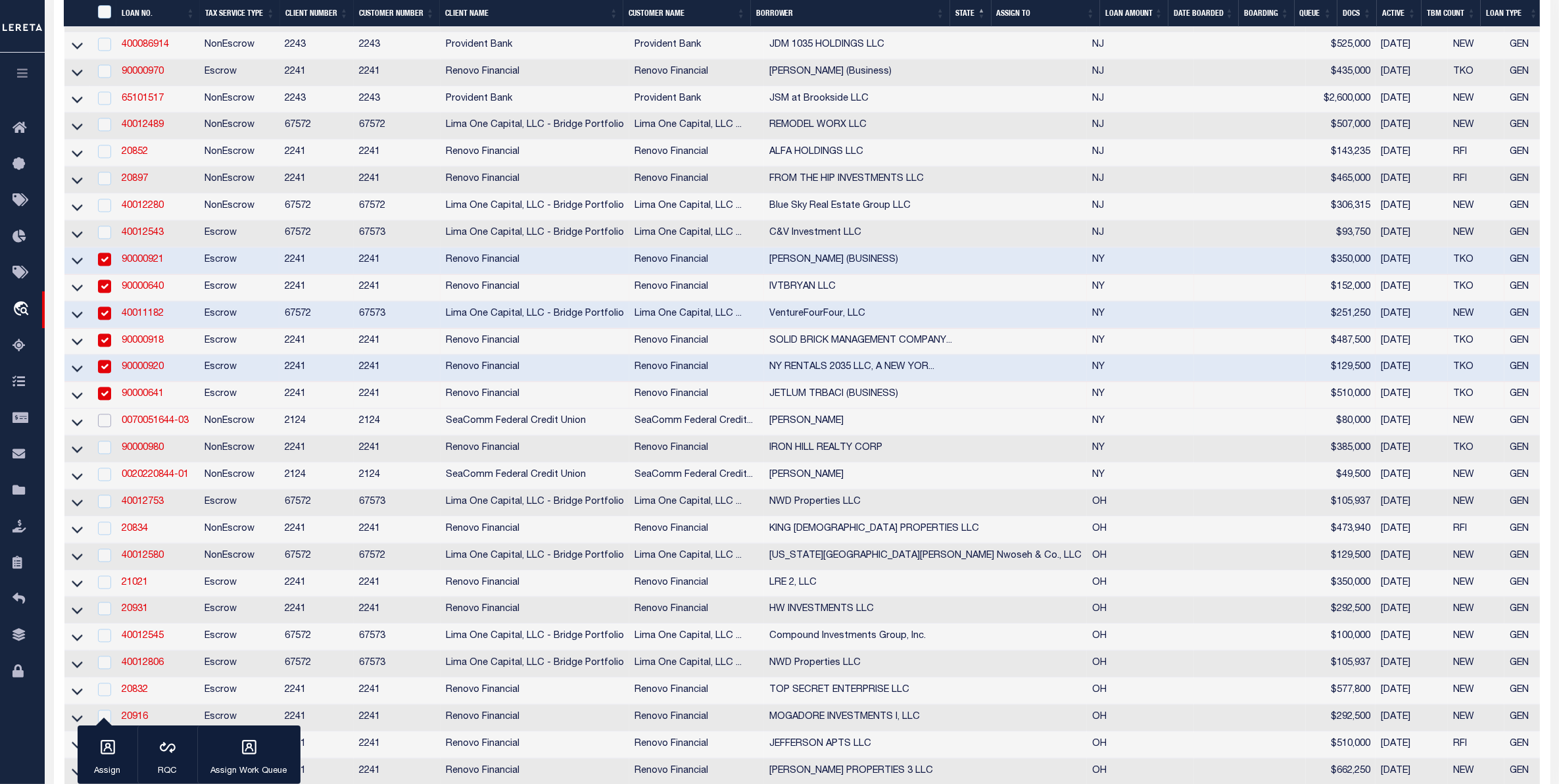
click at [107, 426] on input "checkbox" at bounding box center [105, 420] width 13 height 13
checkbox input "true"
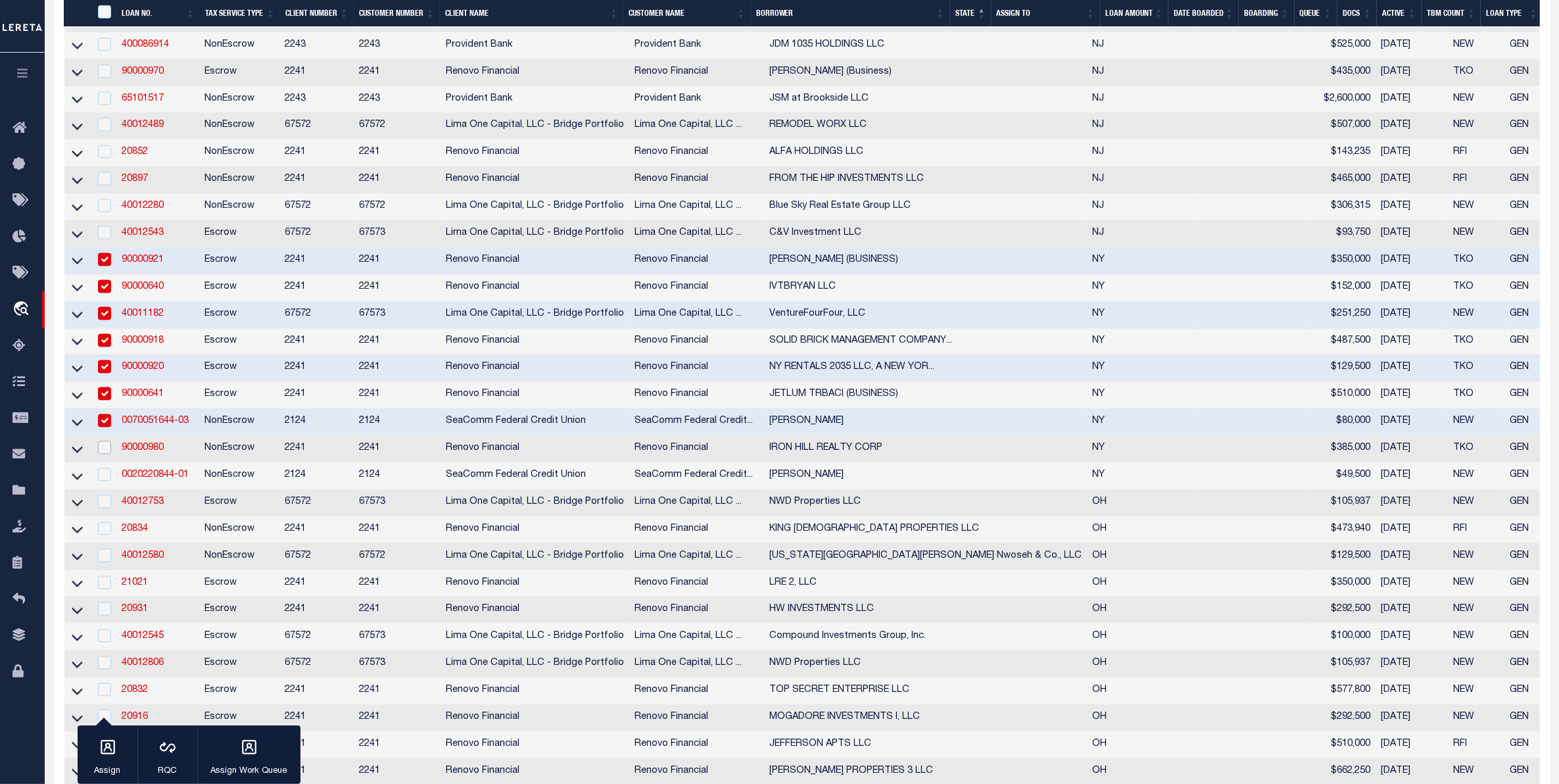
click at [100, 454] on input "checkbox" at bounding box center [105, 447] width 13 height 13
checkbox input "true"
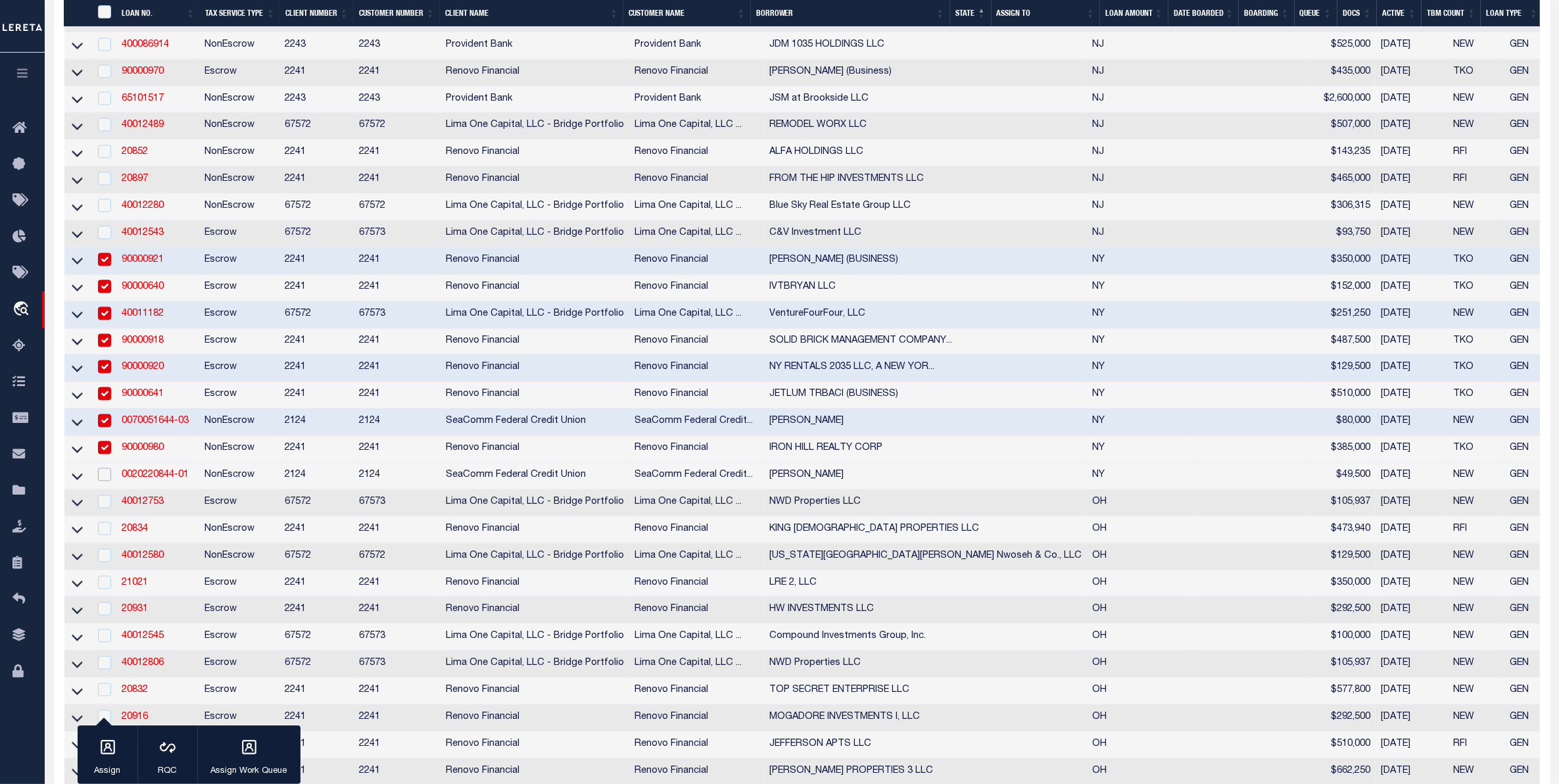
click at [102, 481] on input "checkbox" at bounding box center [105, 474] width 13 height 13
checkbox input "true"
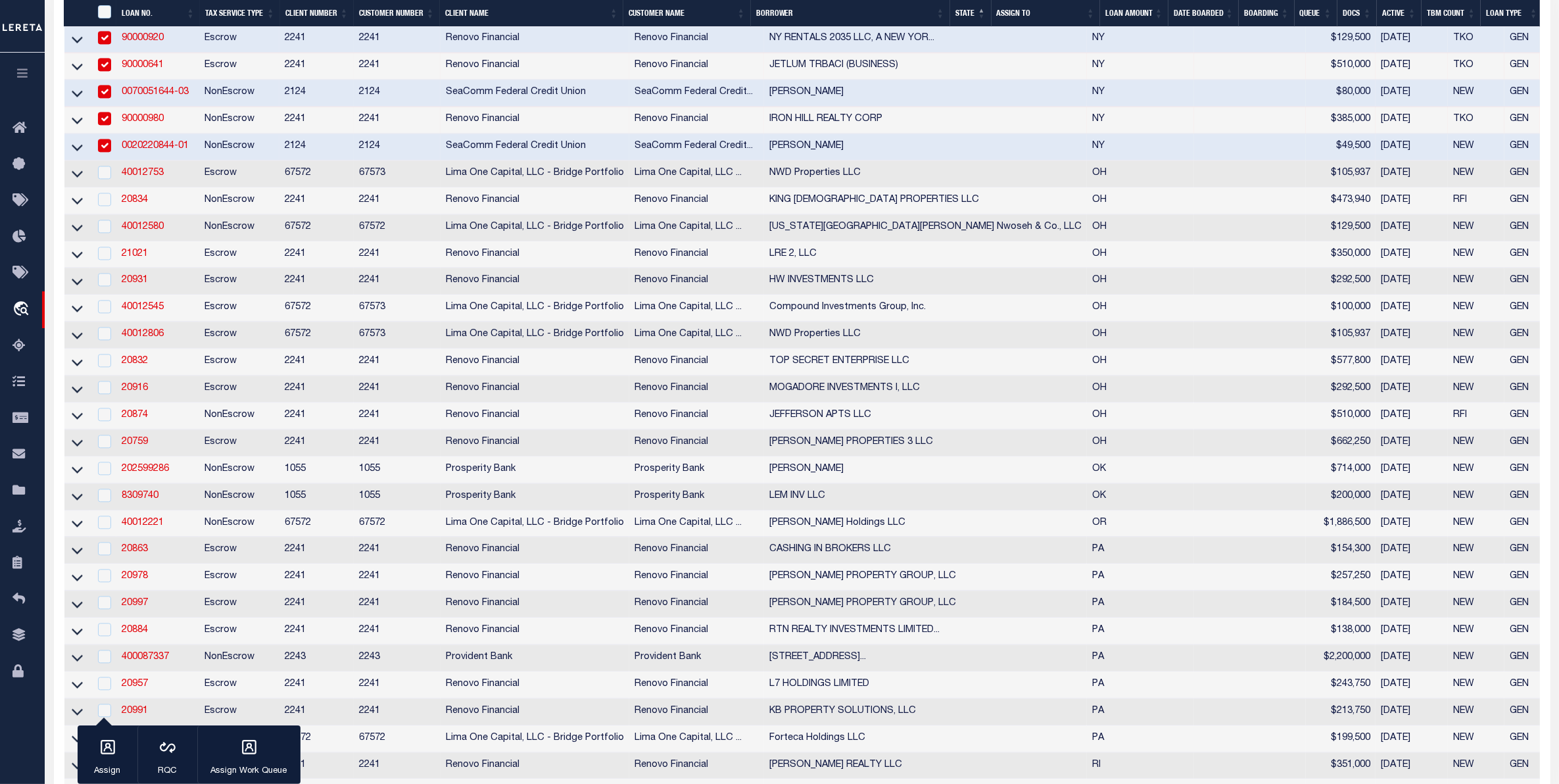
scroll to position [3863, 0]
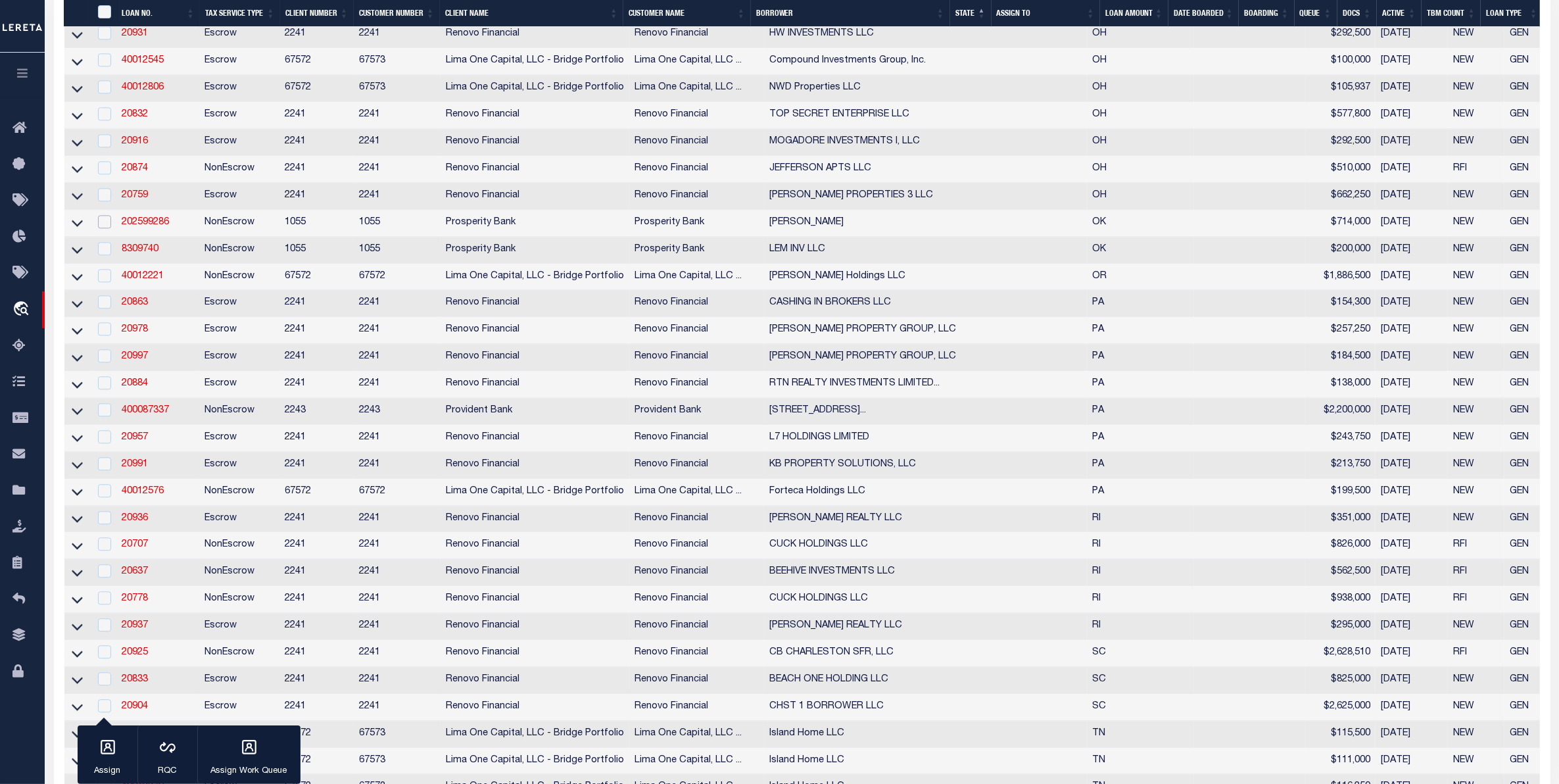
click at [102, 228] on input "checkbox" at bounding box center [105, 222] width 13 height 13
checkbox input "true"
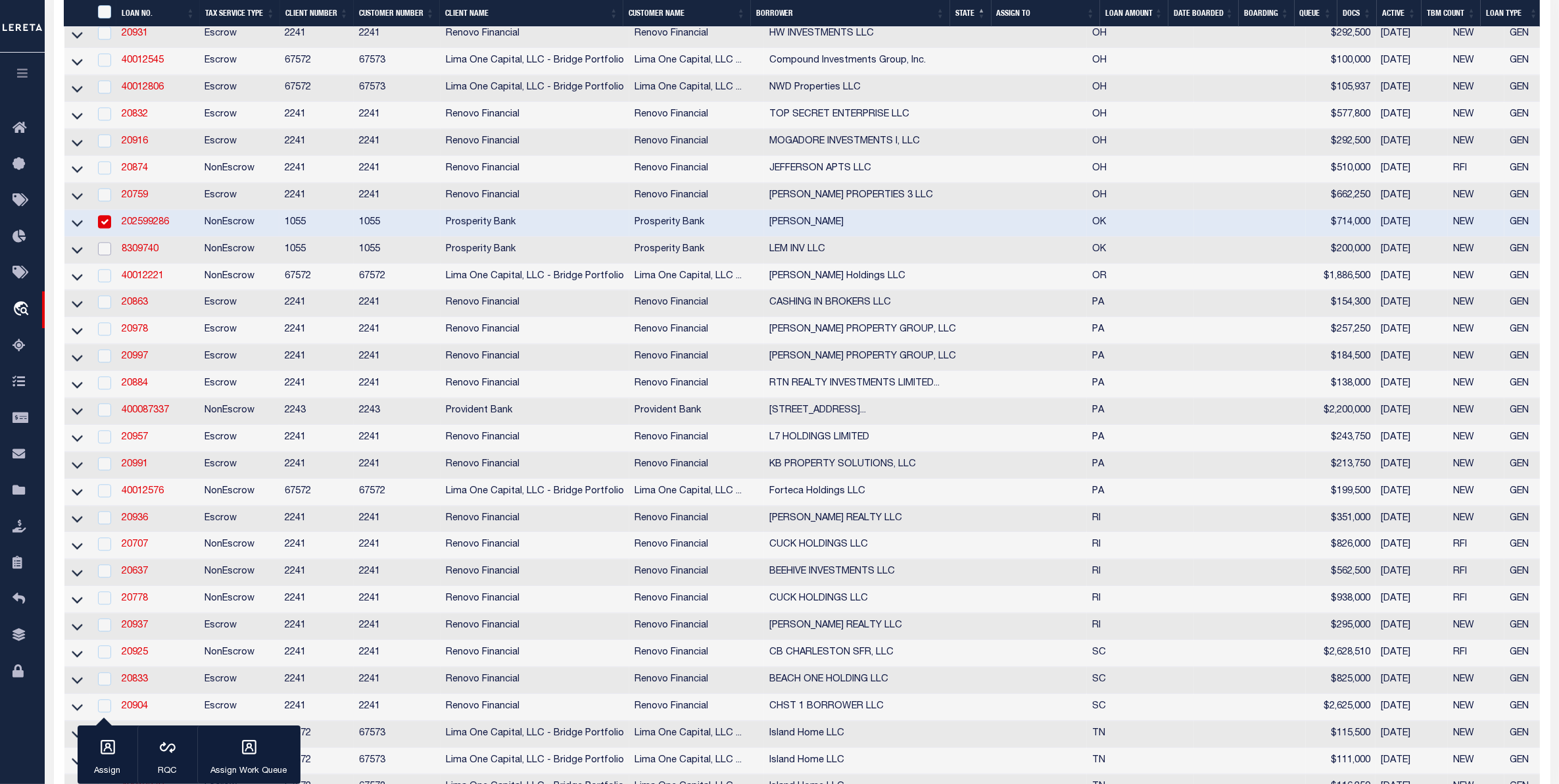
click at [102, 255] on input "checkbox" at bounding box center [105, 248] width 13 height 13
checkbox input "true"
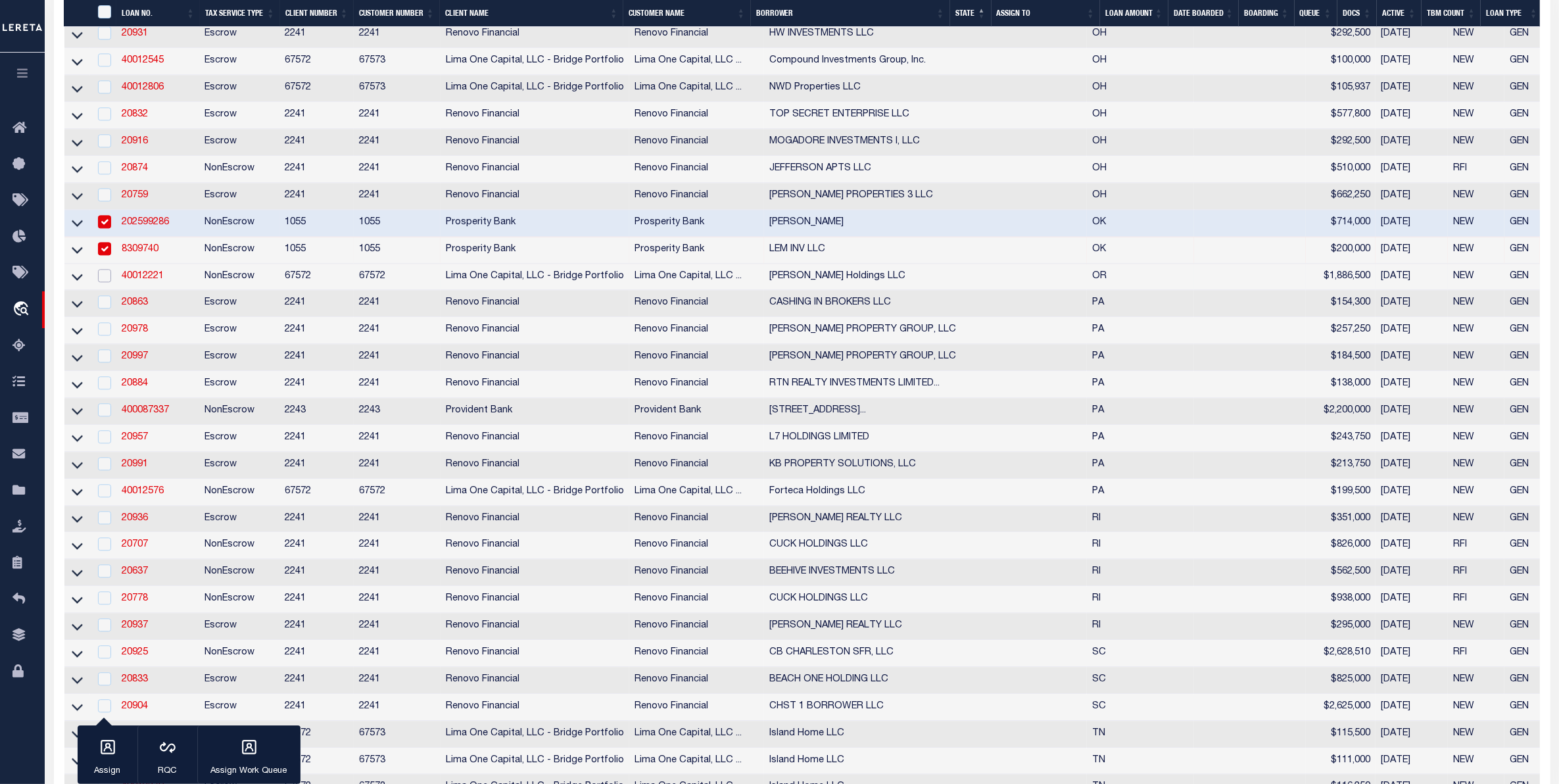
click at [103, 282] on input "checkbox" at bounding box center [105, 275] width 13 height 13
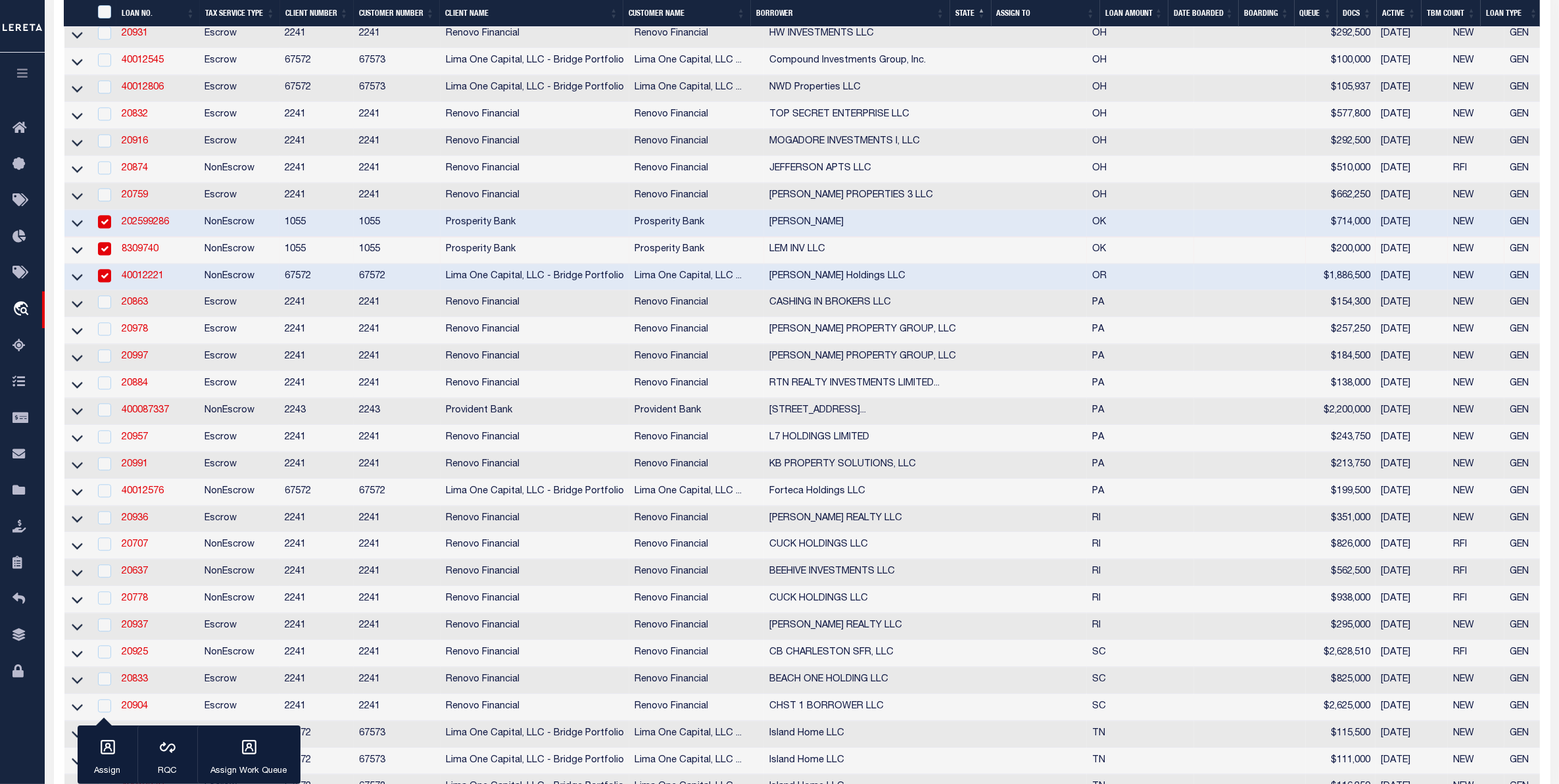
click at [103, 282] on input "checkbox" at bounding box center [105, 275] width 13 height 13
checkbox input "false"
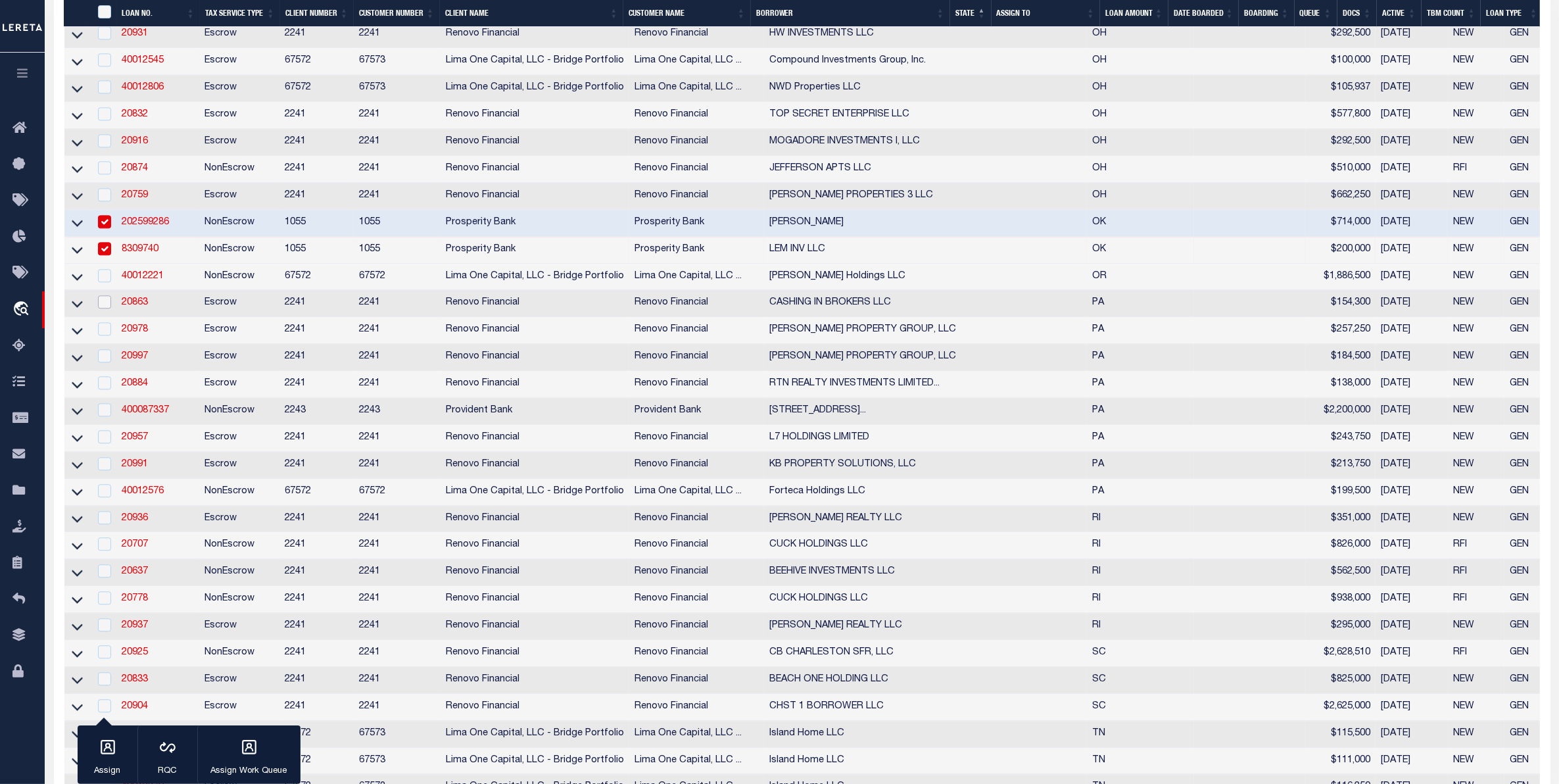
click at [100, 309] on input "checkbox" at bounding box center [105, 302] width 13 height 13
checkbox input "true"
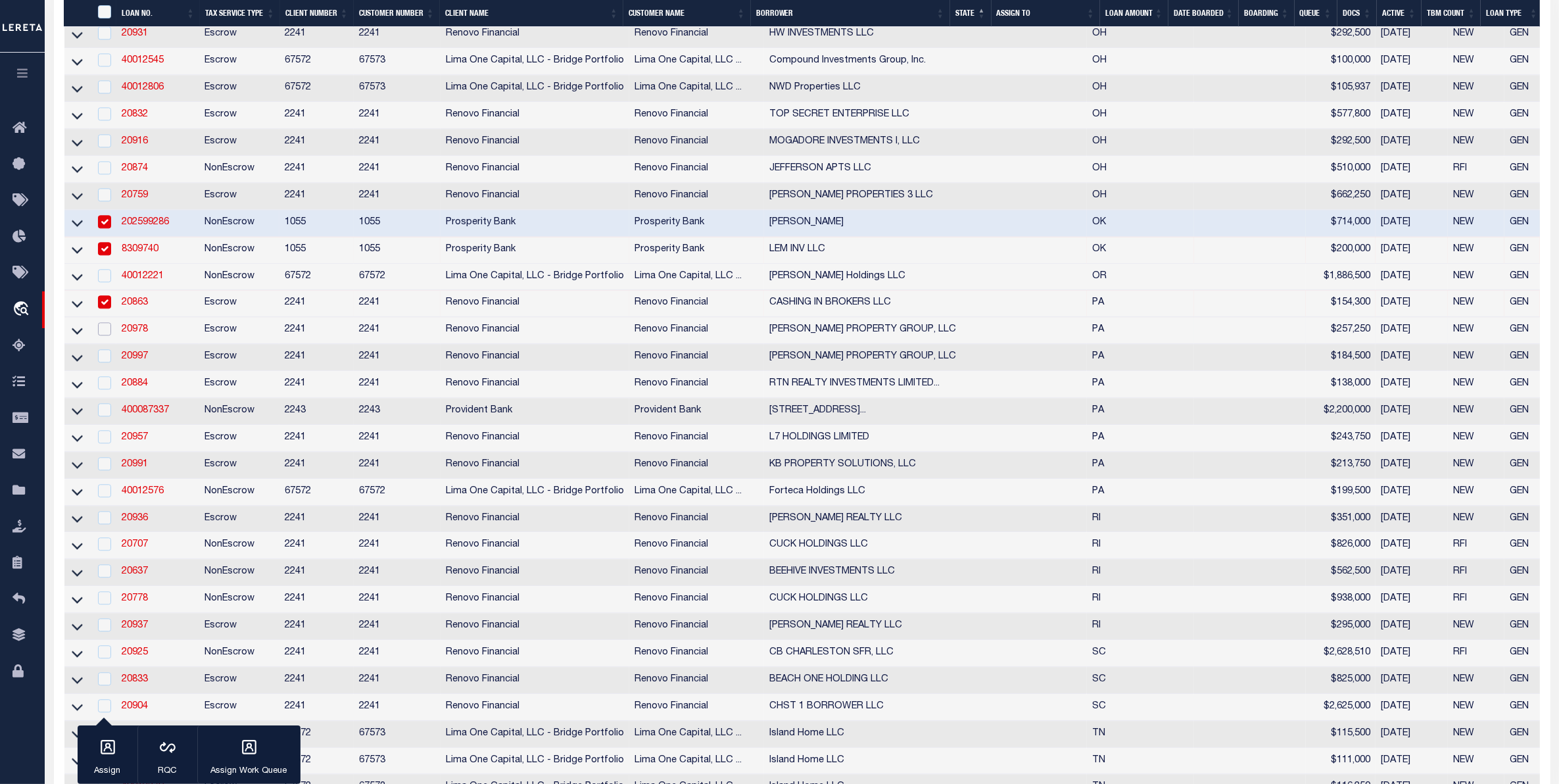
click at [105, 335] on input "checkbox" at bounding box center [105, 328] width 13 height 13
checkbox input "true"
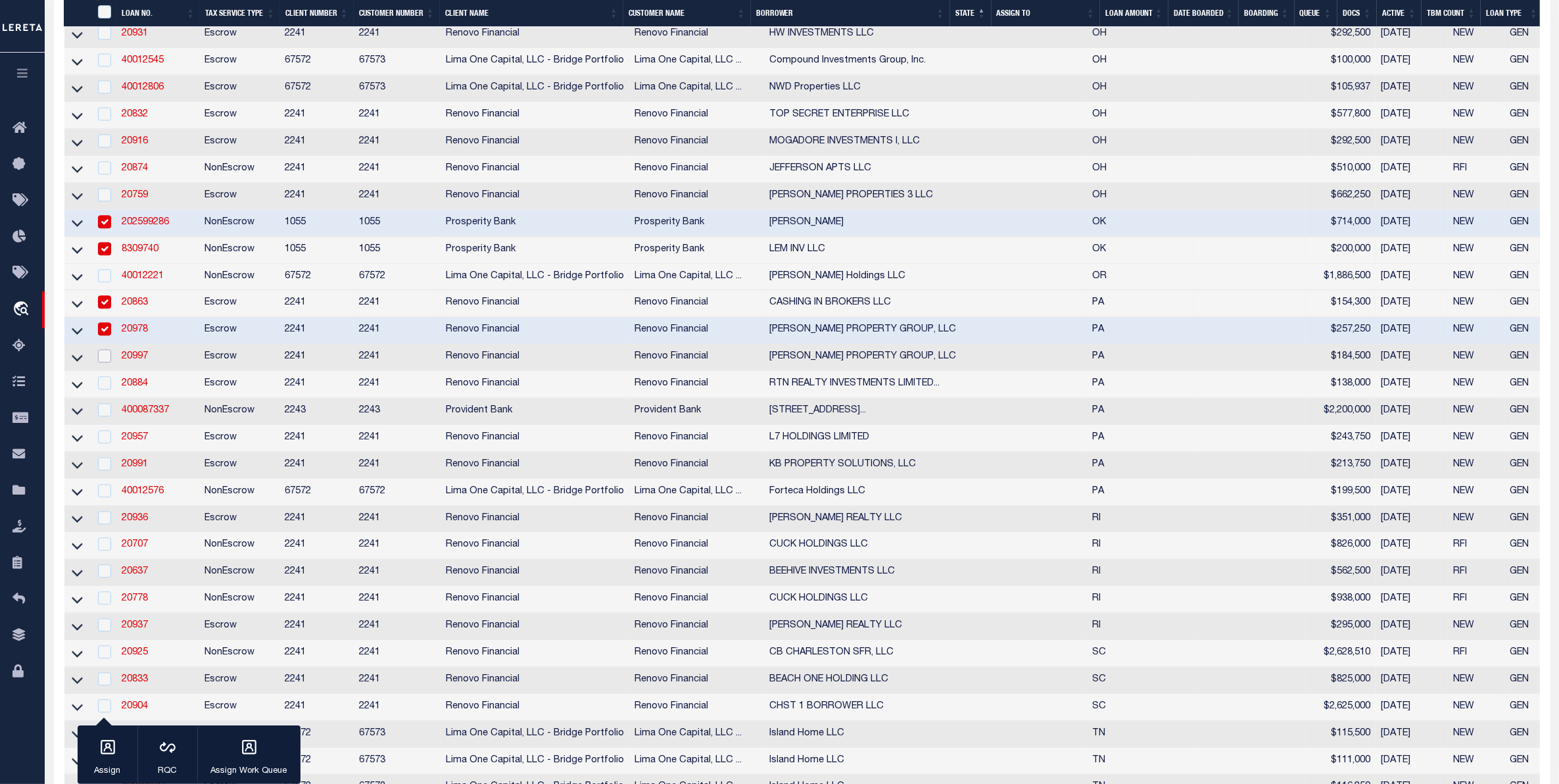
click at [107, 362] on input "checkbox" at bounding box center [105, 355] width 13 height 13
checkbox input "true"
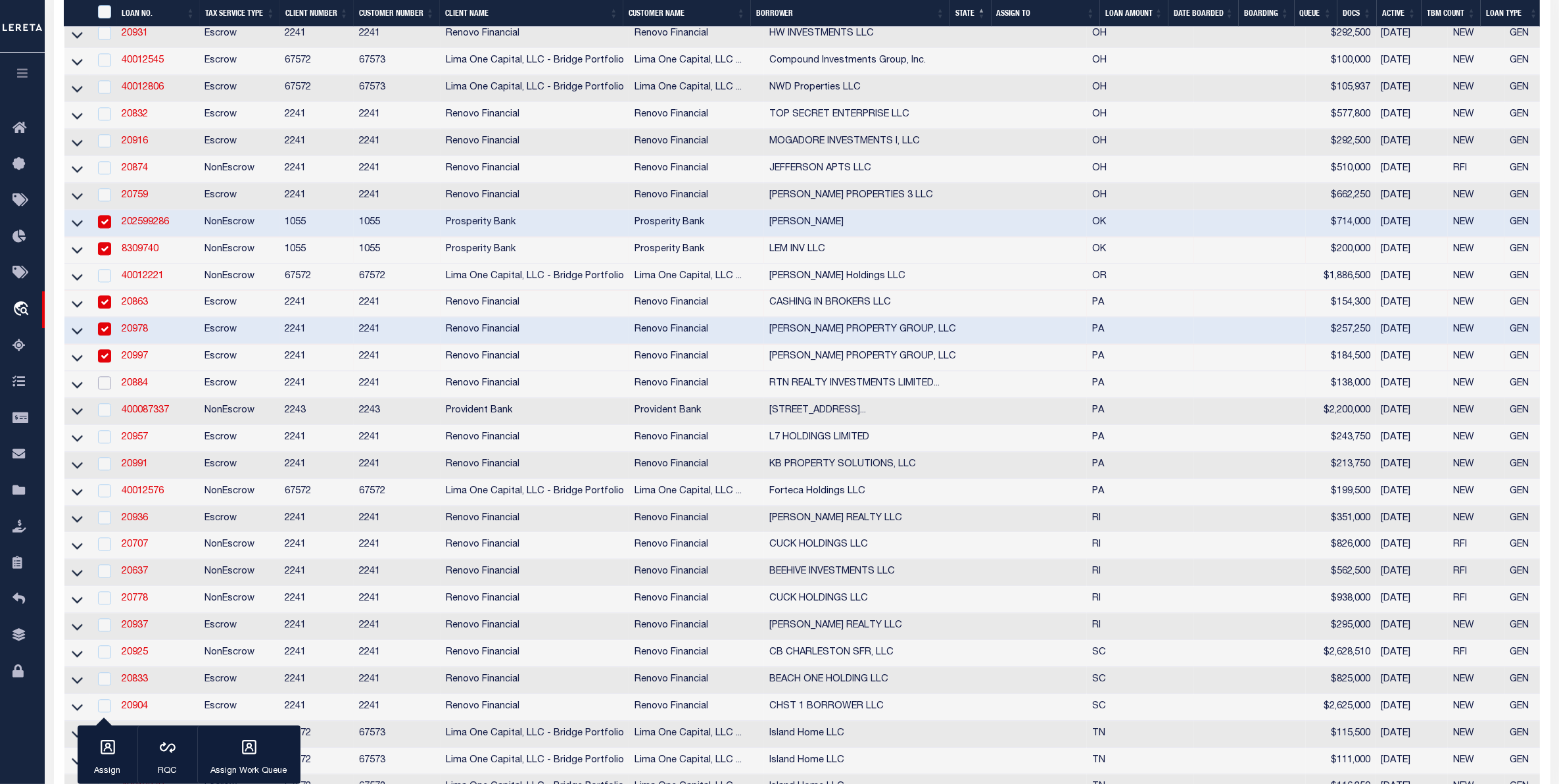
click at [107, 390] on input "checkbox" at bounding box center [105, 383] width 13 height 13
checkbox input "true"
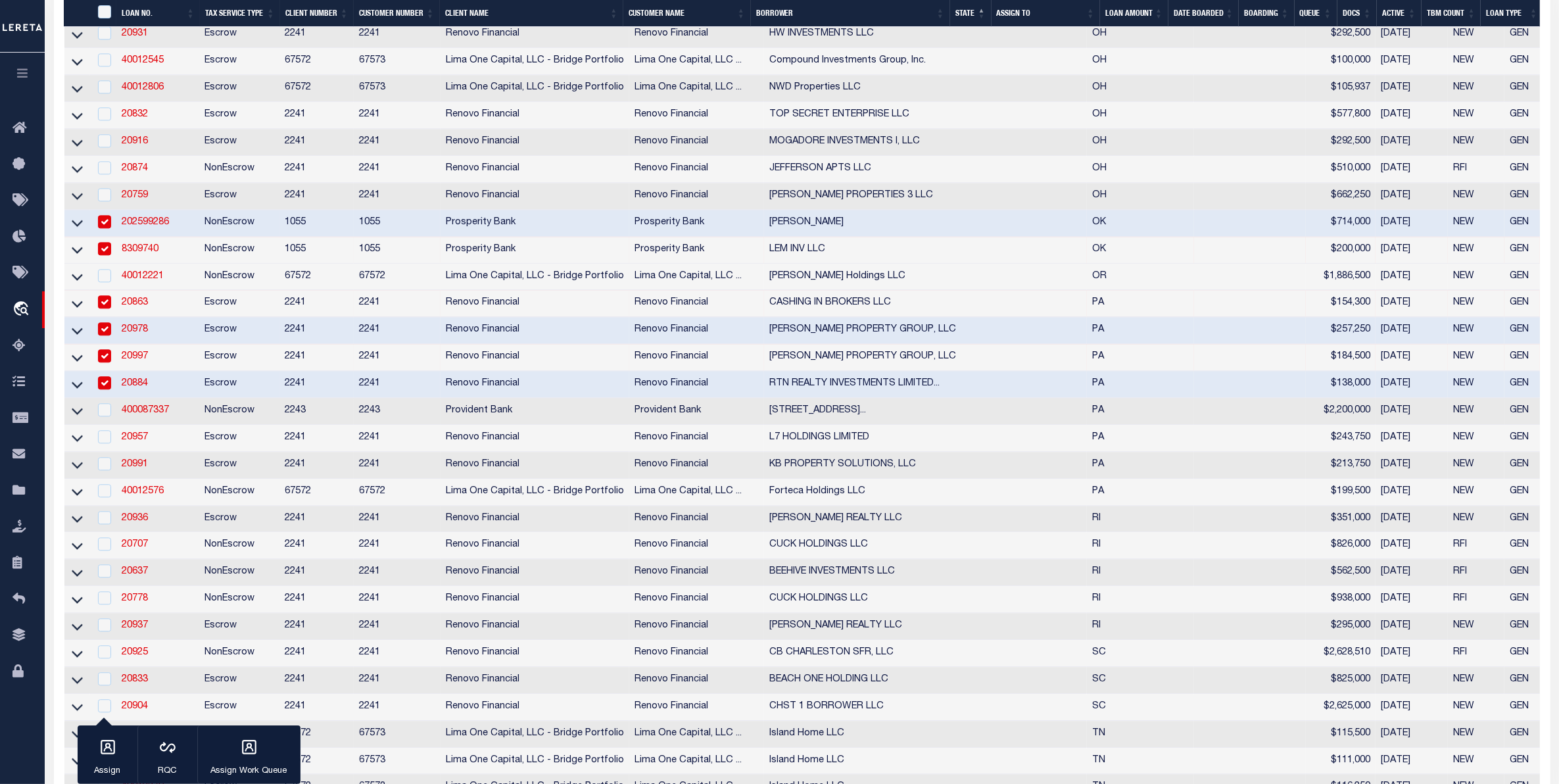
click at [103, 425] on td at bounding box center [103, 411] width 27 height 27
checkbox input "true"
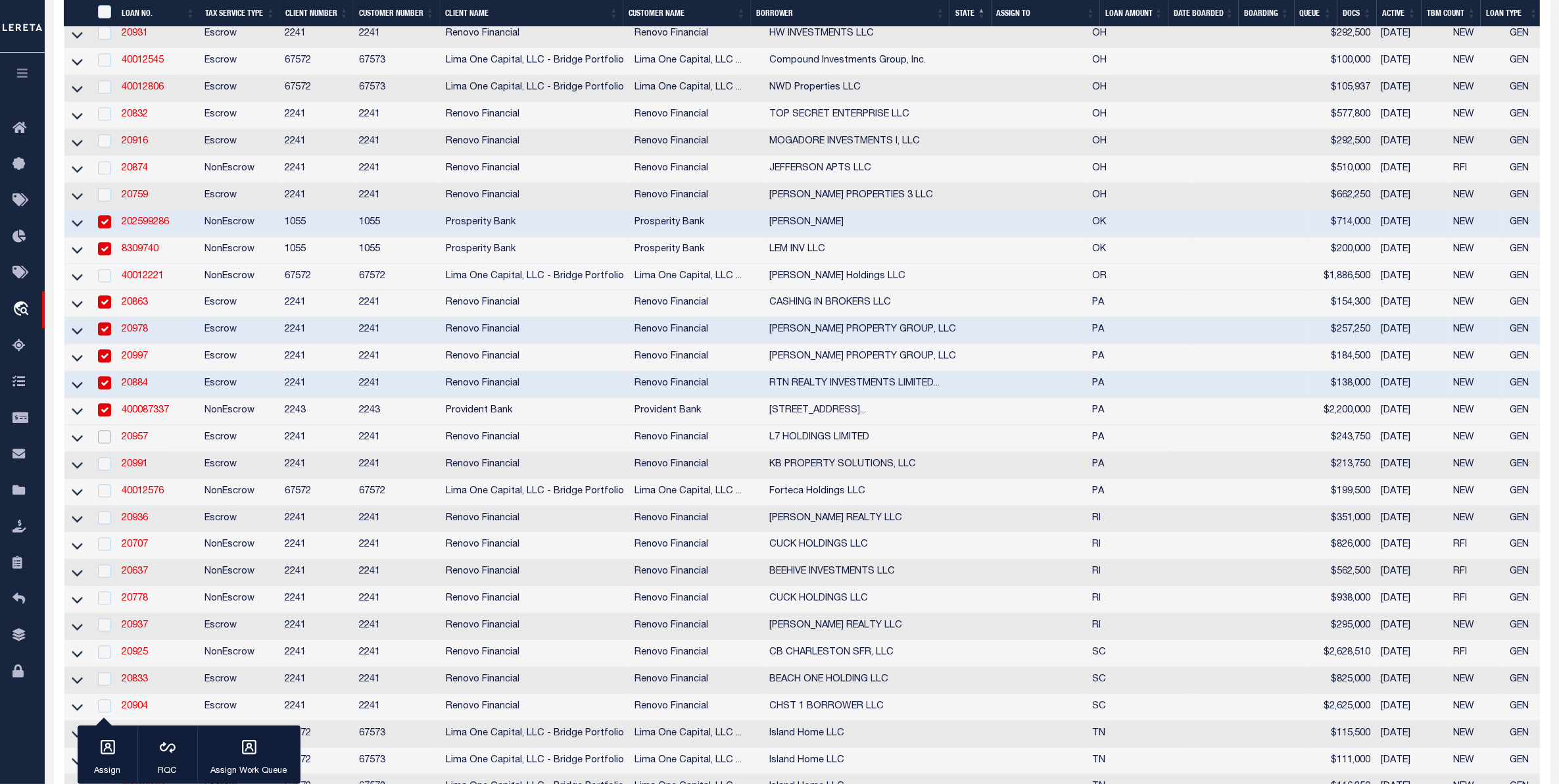
click at [102, 443] on input "checkbox" at bounding box center [105, 436] width 13 height 13
checkbox input "true"
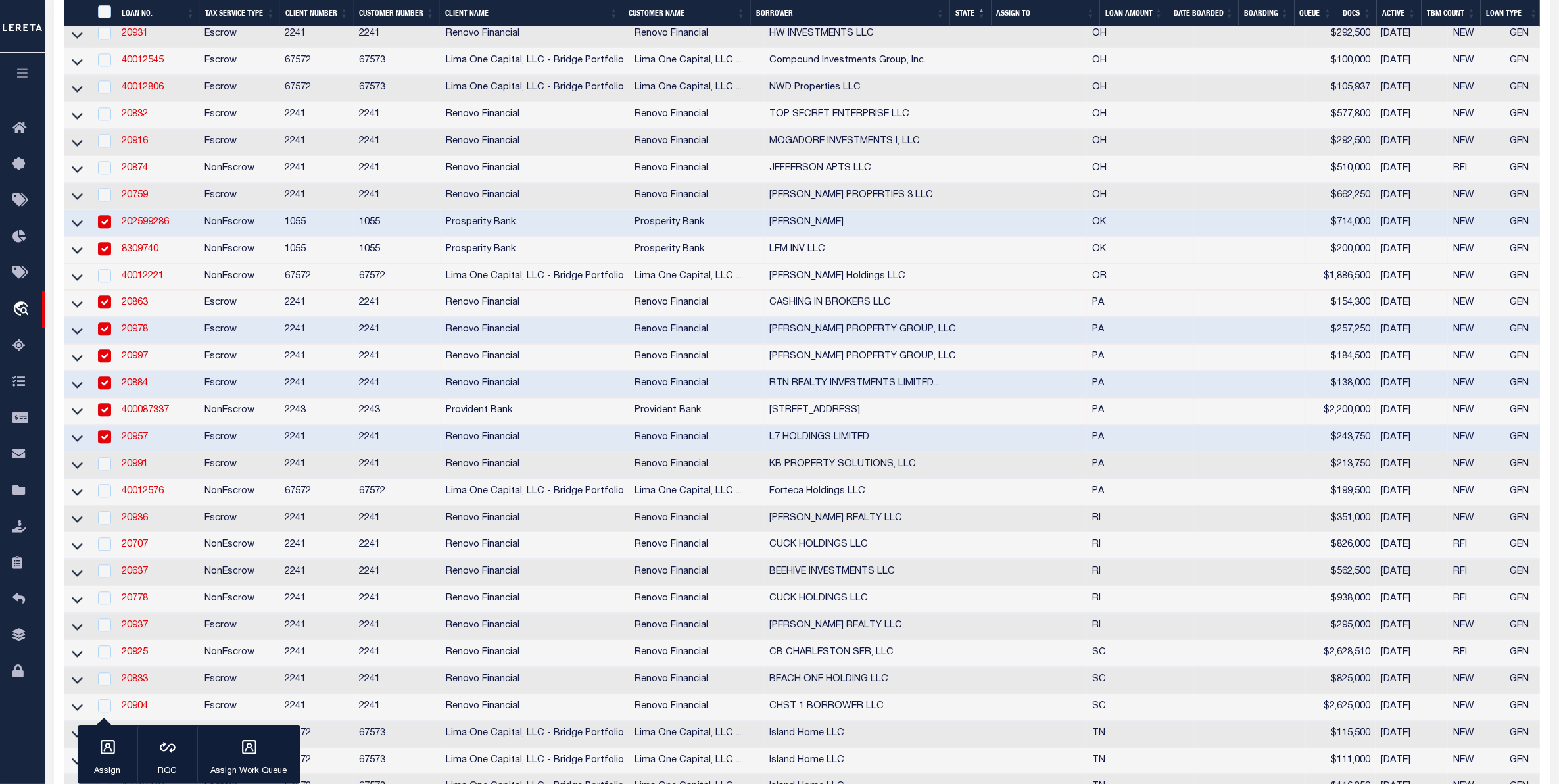
click at [95, 471] on div at bounding box center [104, 464] width 17 height 15
checkbox input "true"
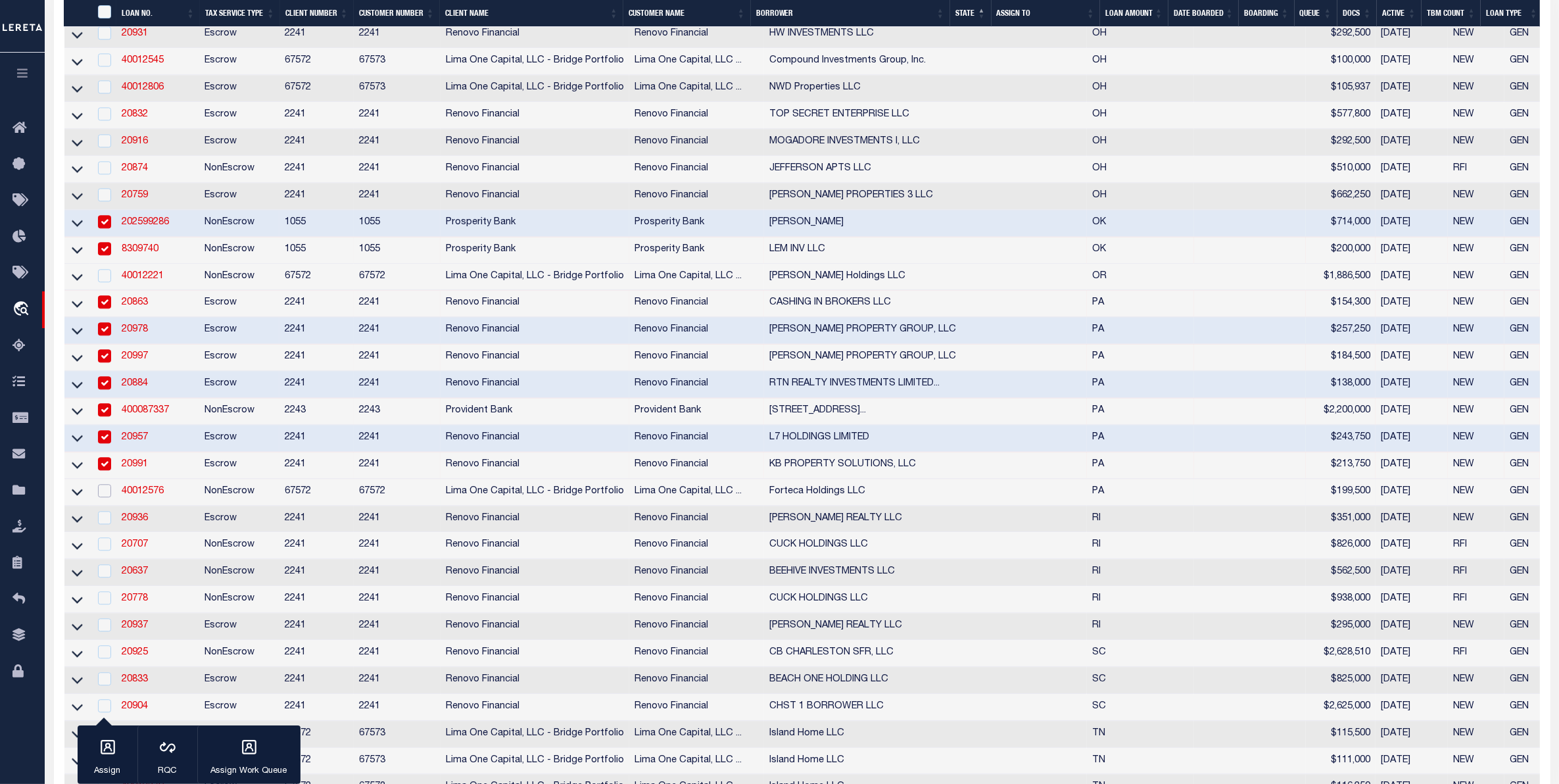
click at [105, 497] on input "checkbox" at bounding box center [105, 490] width 13 height 13
checkbox input "true"
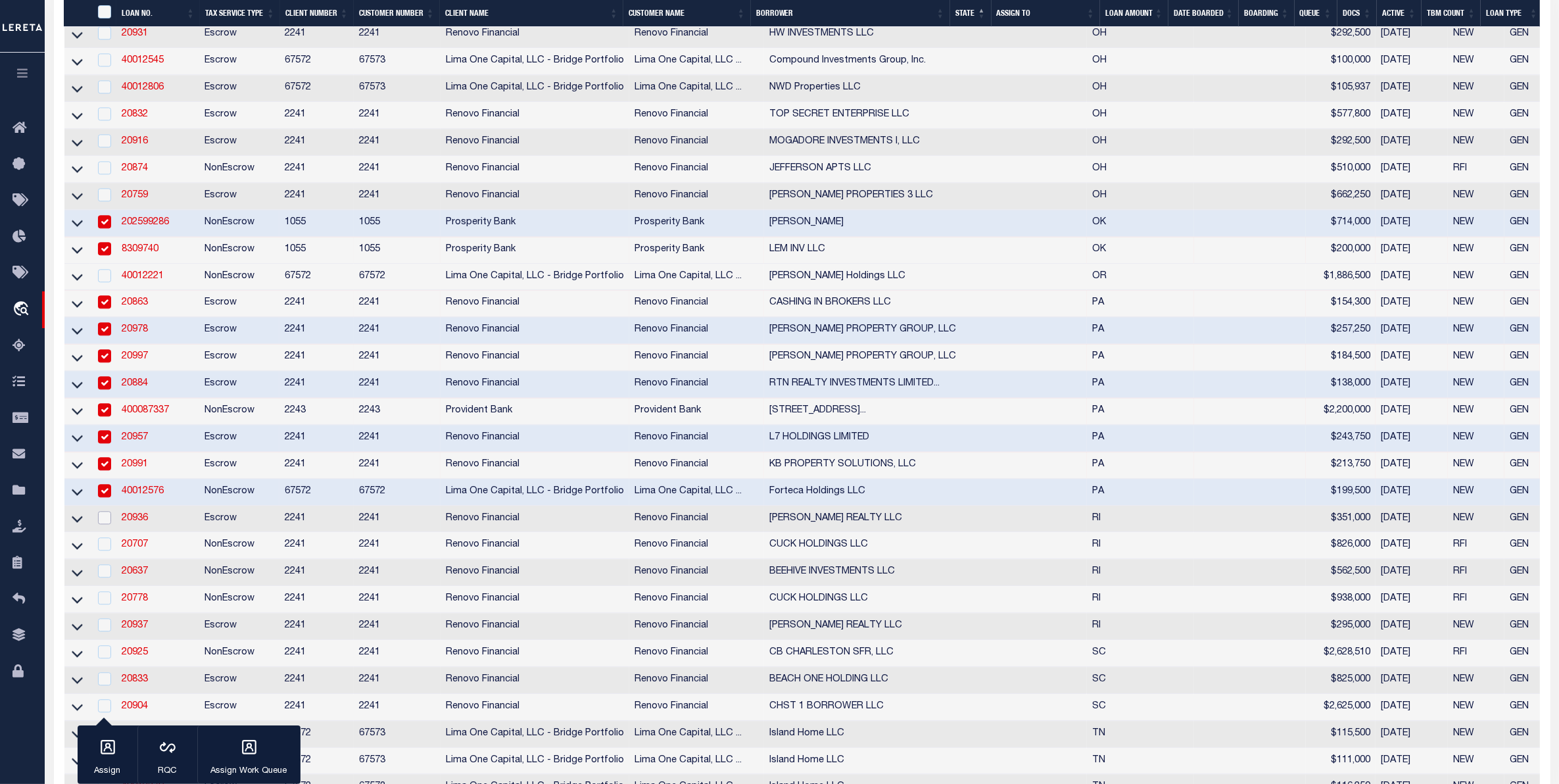
click at [109, 524] on input "checkbox" at bounding box center [105, 517] width 13 height 13
checkbox input "true"
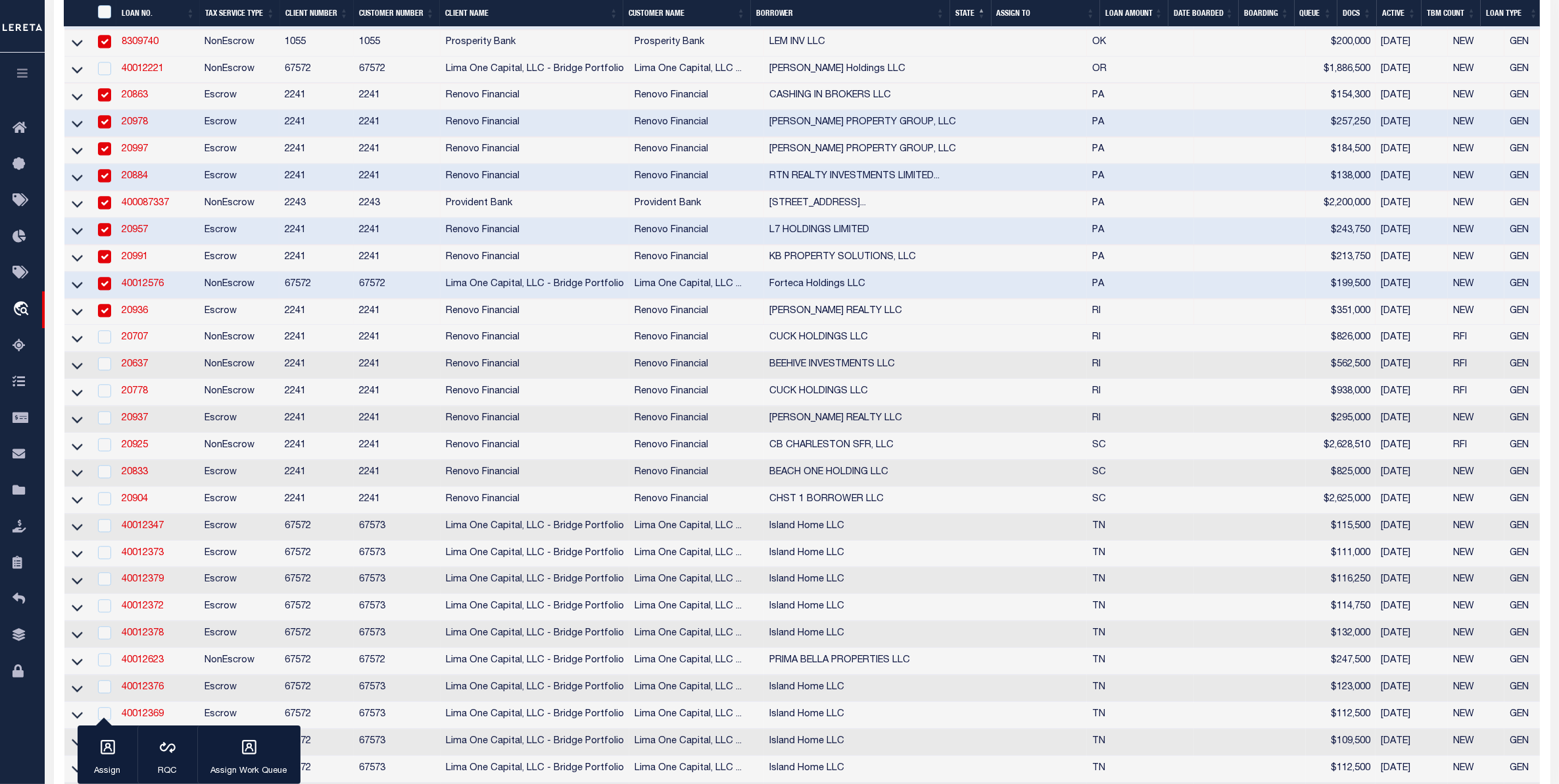
scroll to position [4192, 0]
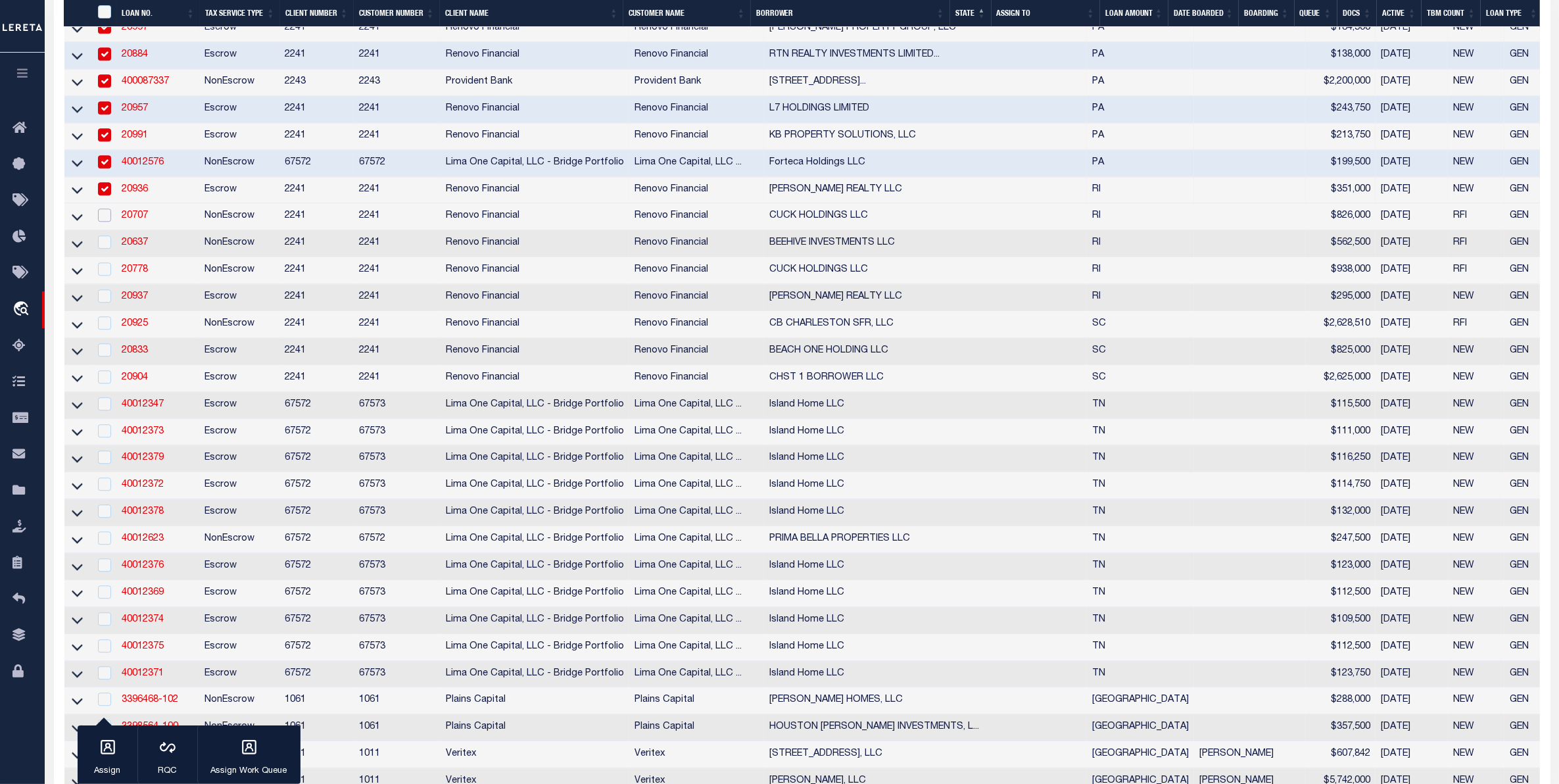
click at [107, 222] on input "checkbox" at bounding box center [105, 215] width 13 height 13
checkbox input "true"
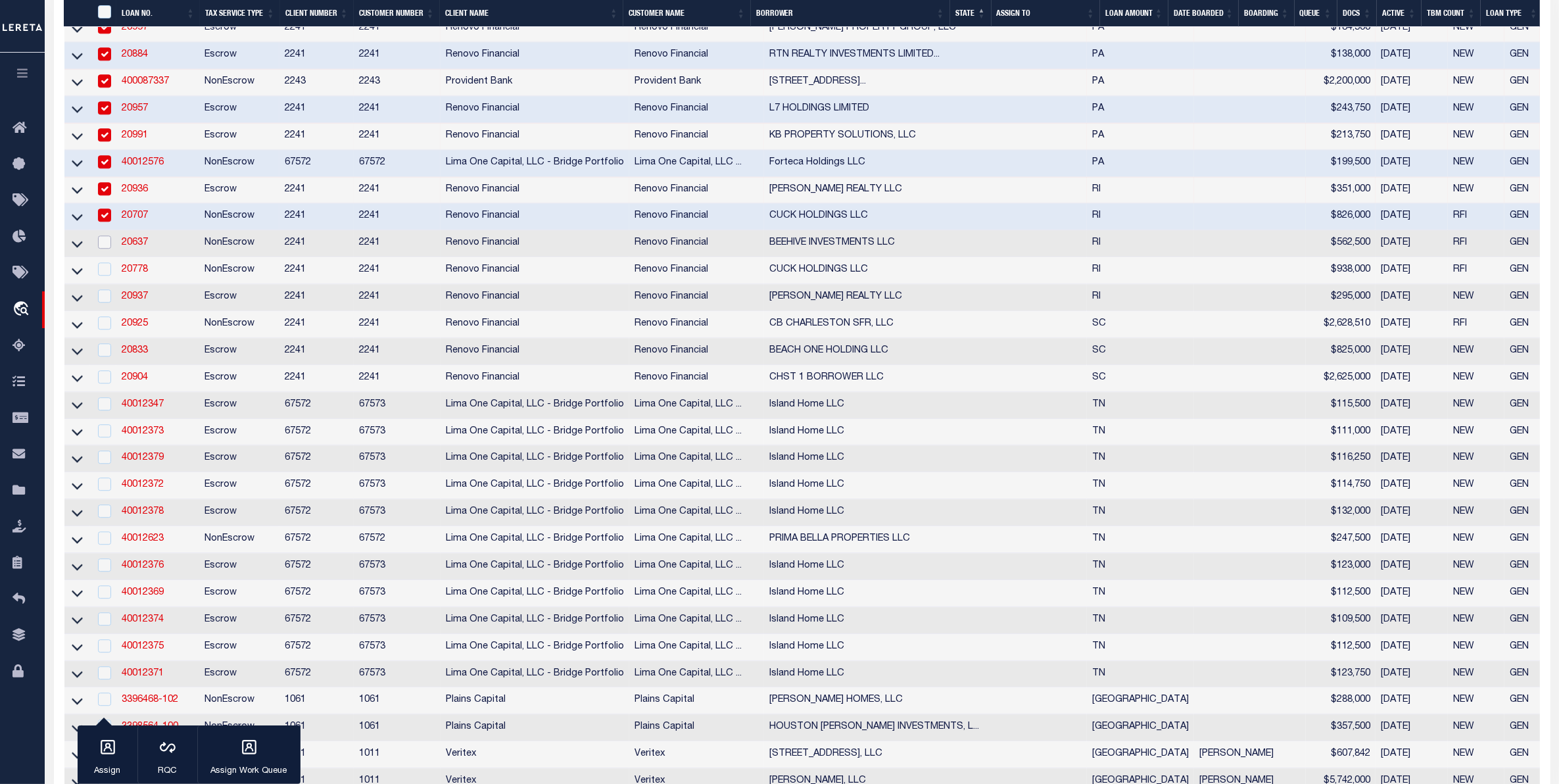
click at [105, 249] on input "checkbox" at bounding box center [105, 242] width 13 height 13
checkbox input "true"
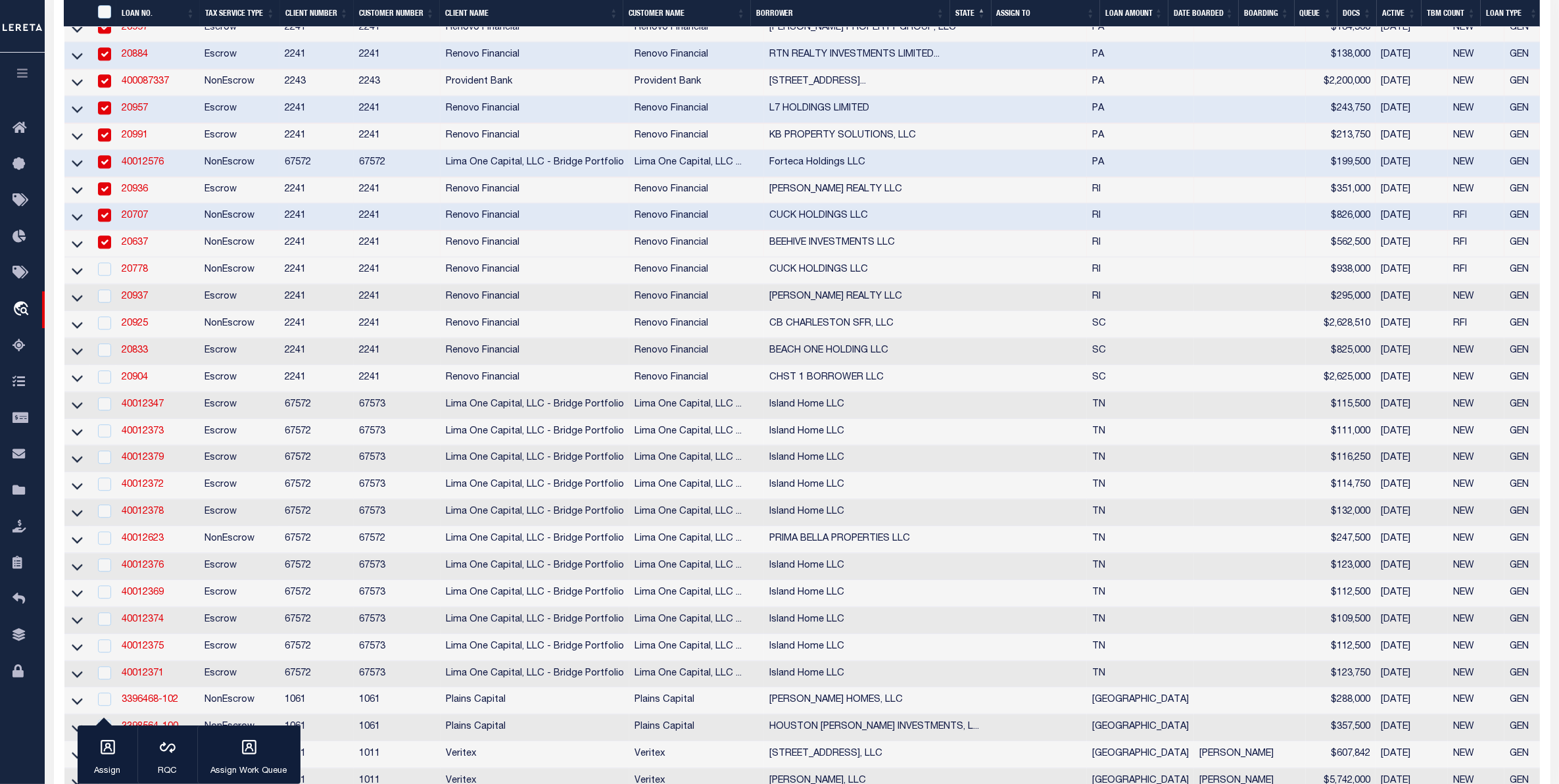
click at [105, 277] on div at bounding box center [104, 269] width 17 height 15
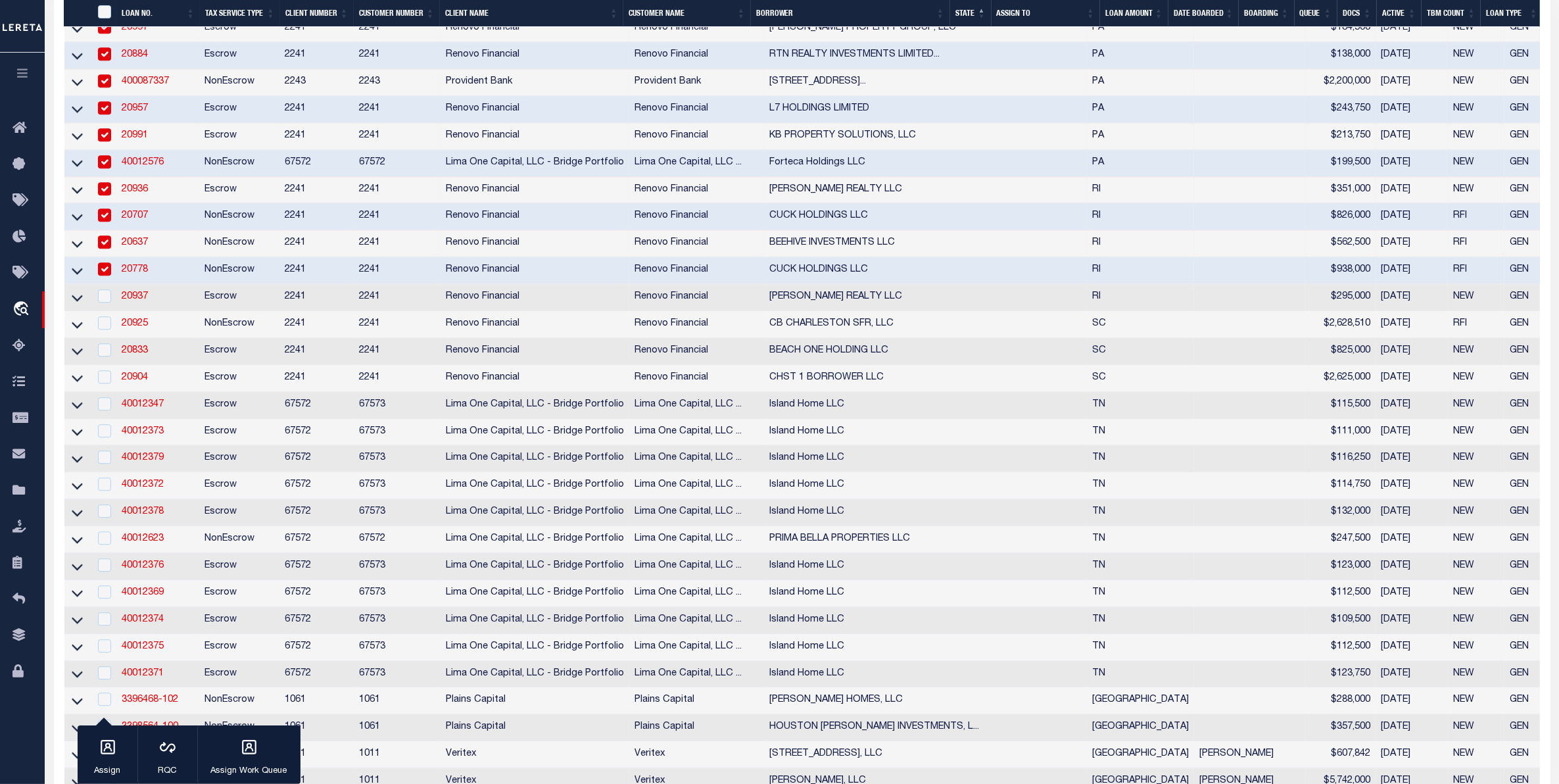
checkbox input "true"
click at [105, 302] on input "checkbox" at bounding box center [105, 295] width 13 height 13
checkbox input "true"
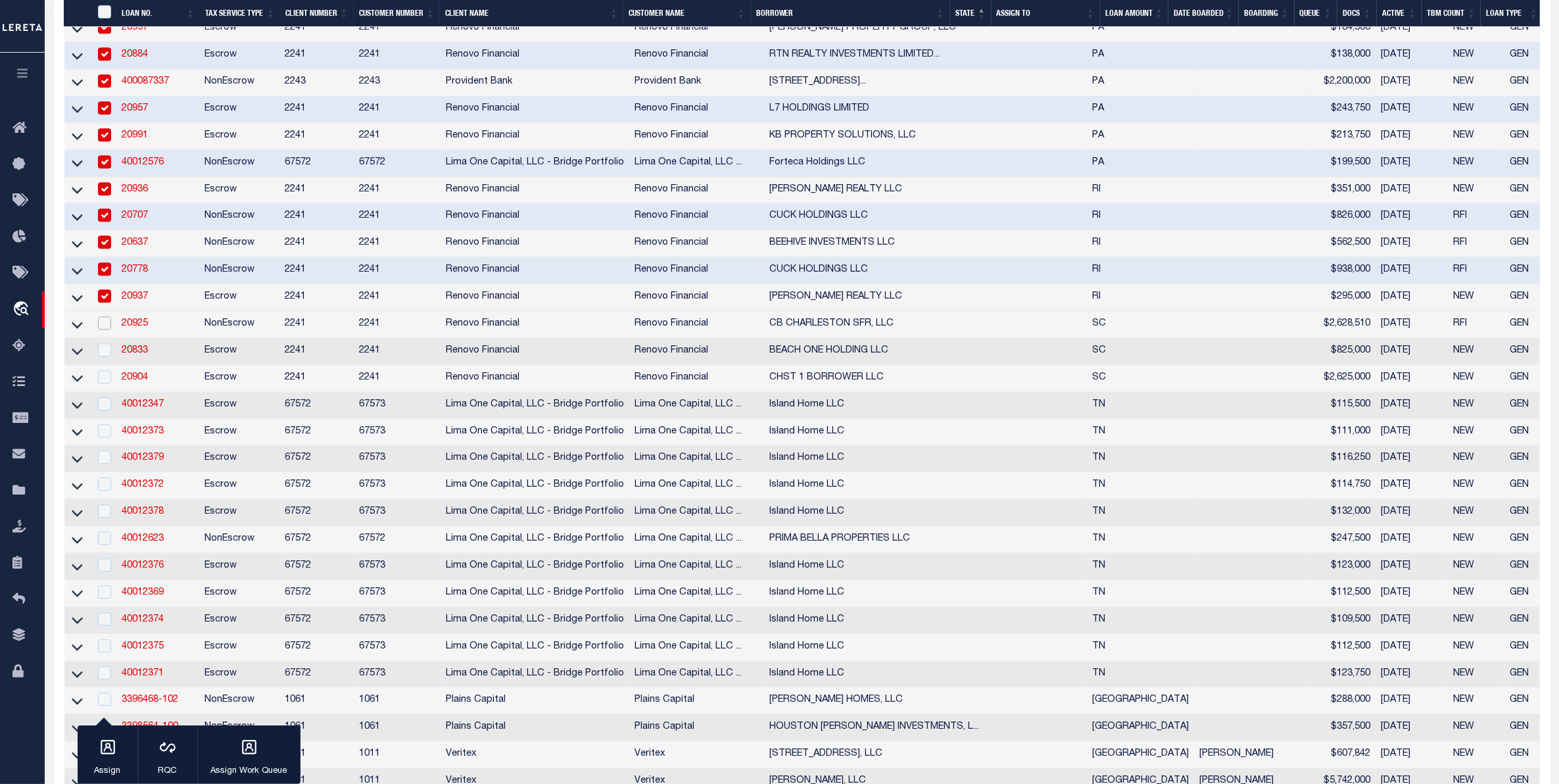
click at [102, 330] on input "checkbox" at bounding box center [105, 323] width 13 height 13
checkbox input "true"
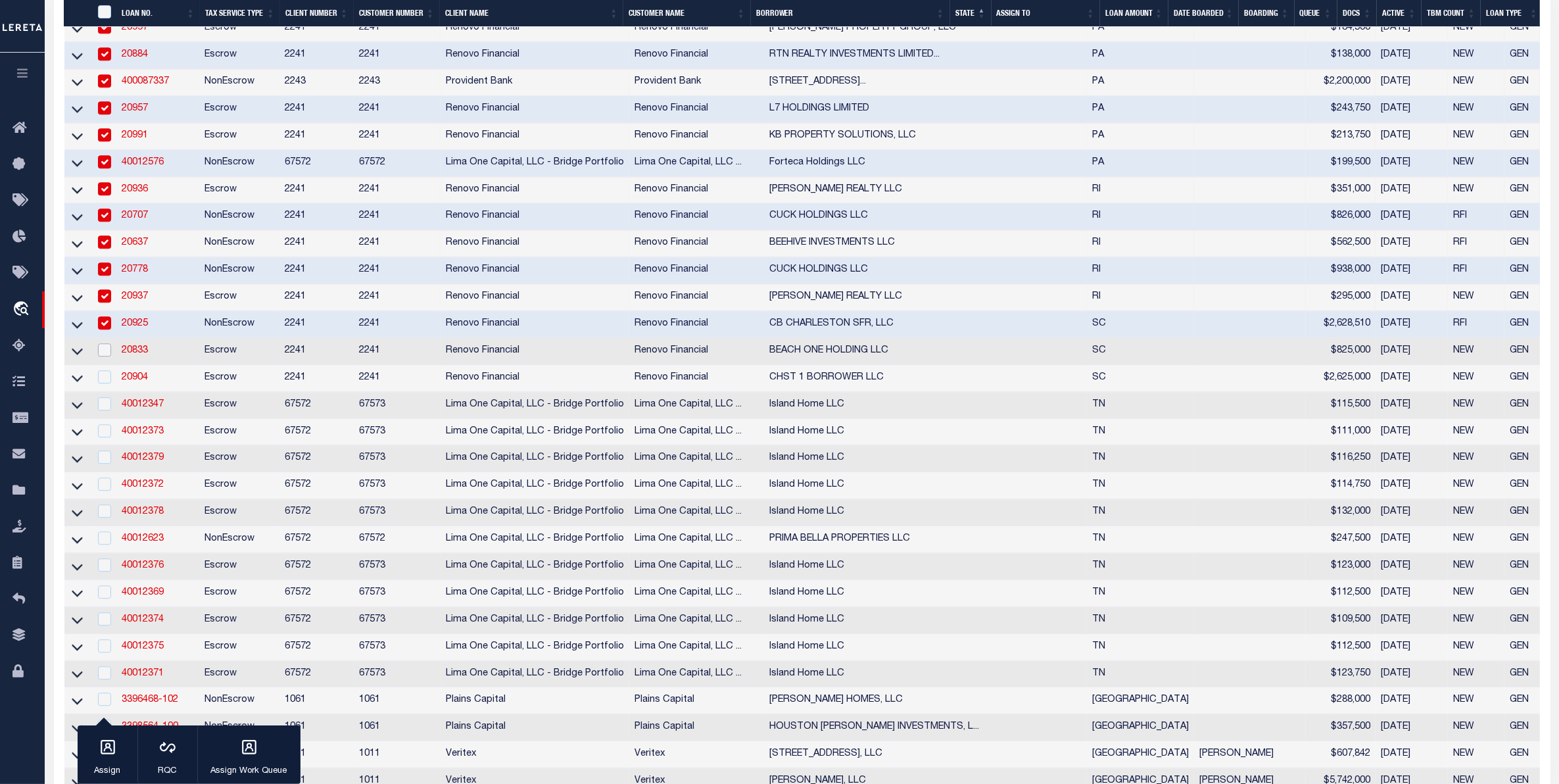
click at [103, 356] on input "checkbox" at bounding box center [105, 350] width 13 height 13
checkbox input "true"
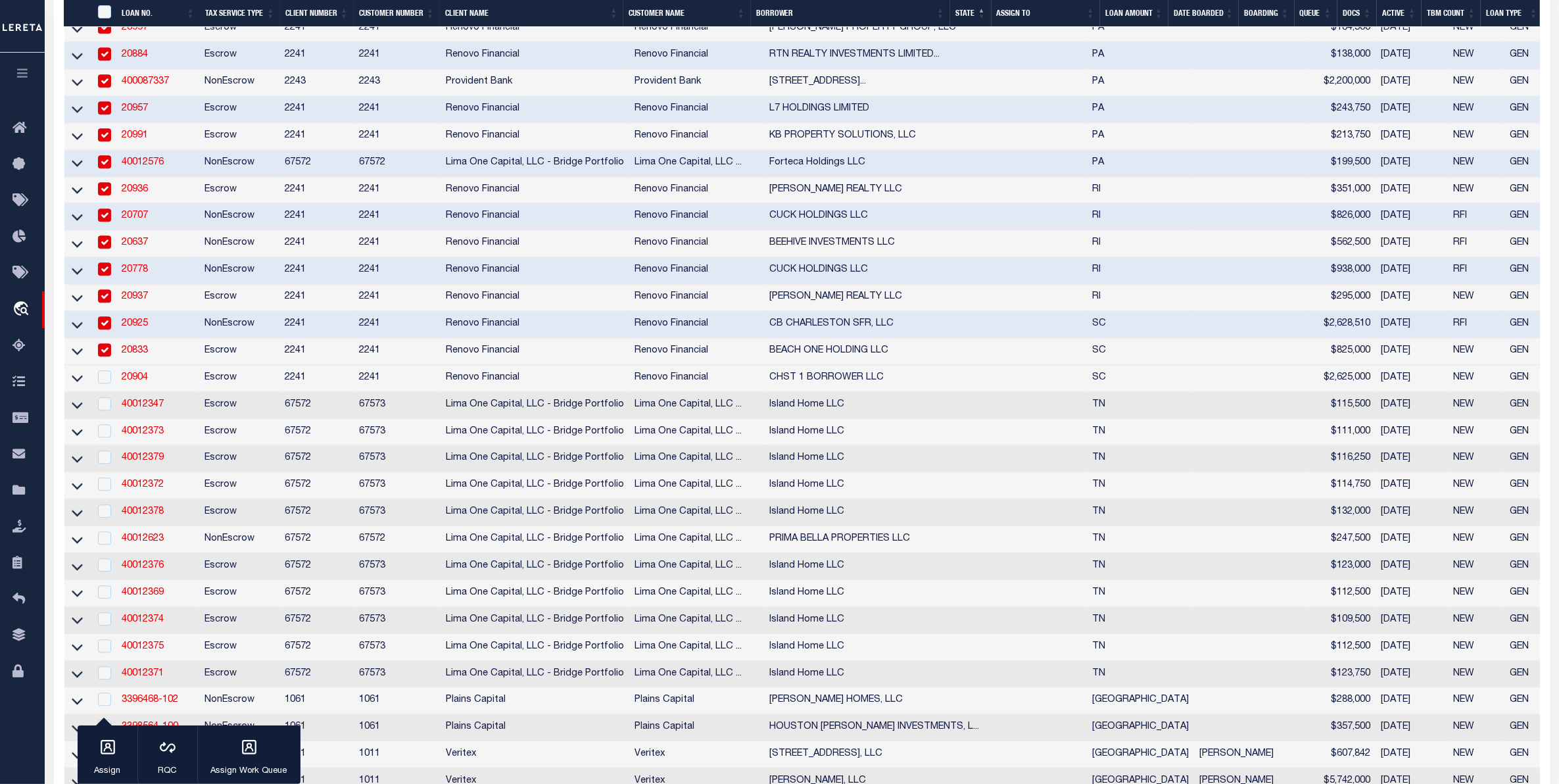
click at [106, 392] on td at bounding box center [103, 378] width 27 height 27
checkbox input "true"
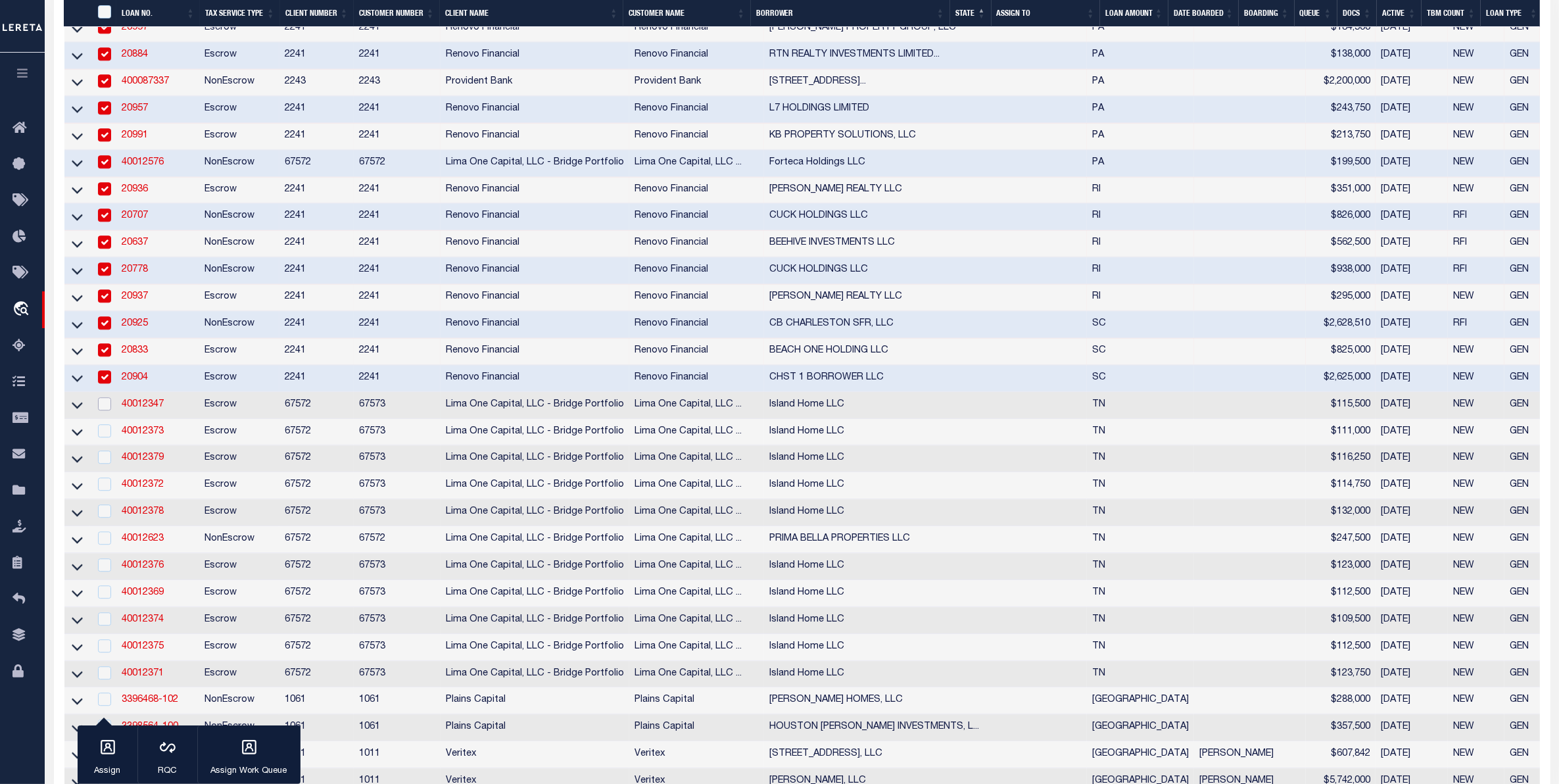
click at [106, 410] on input "checkbox" at bounding box center [105, 403] width 13 height 13
checkbox input "true"
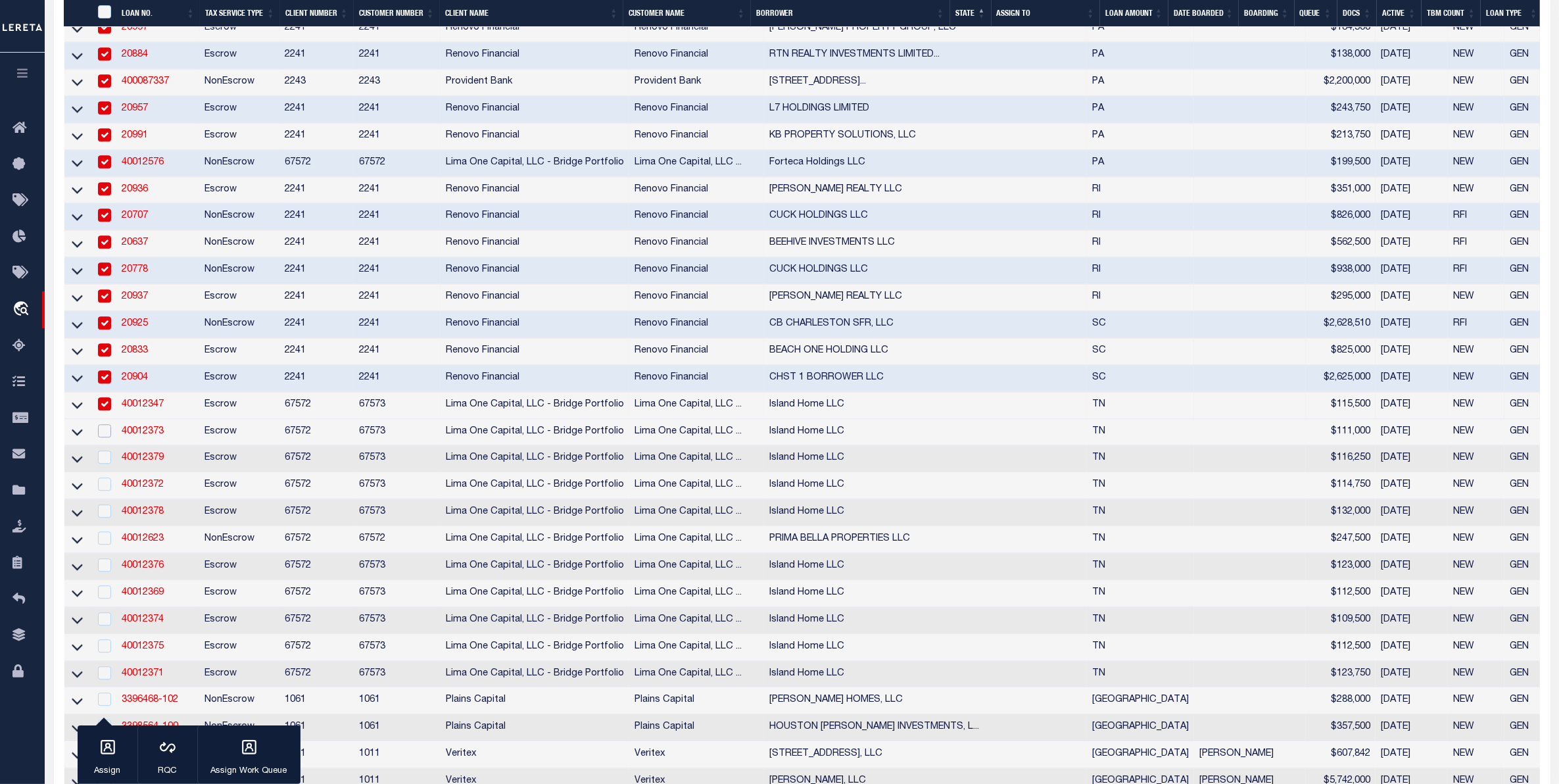
click at [102, 437] on input "checkbox" at bounding box center [105, 431] width 13 height 13
checkbox input "true"
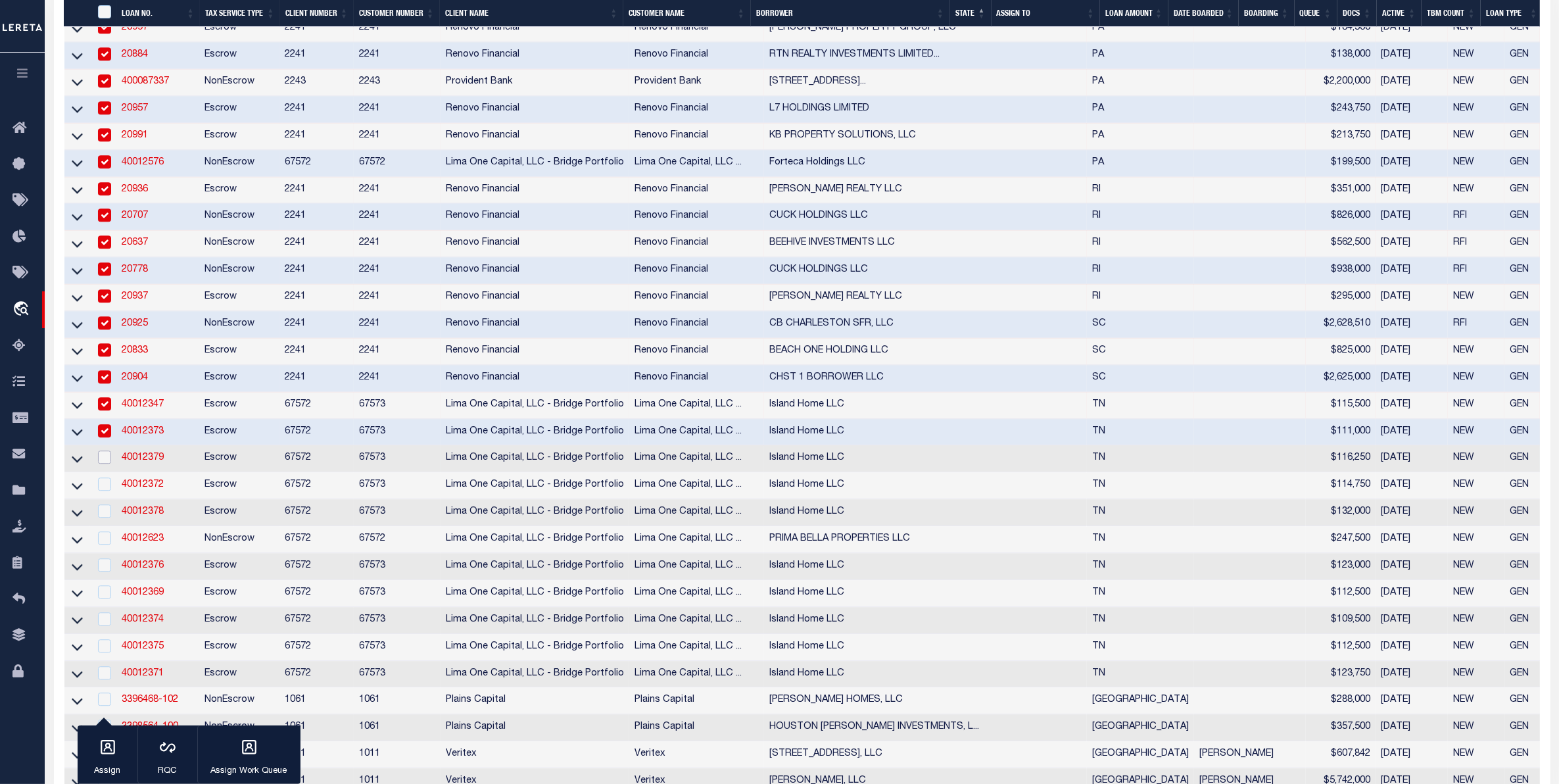
click at [104, 463] on input "checkbox" at bounding box center [105, 456] width 13 height 13
checkbox input "true"
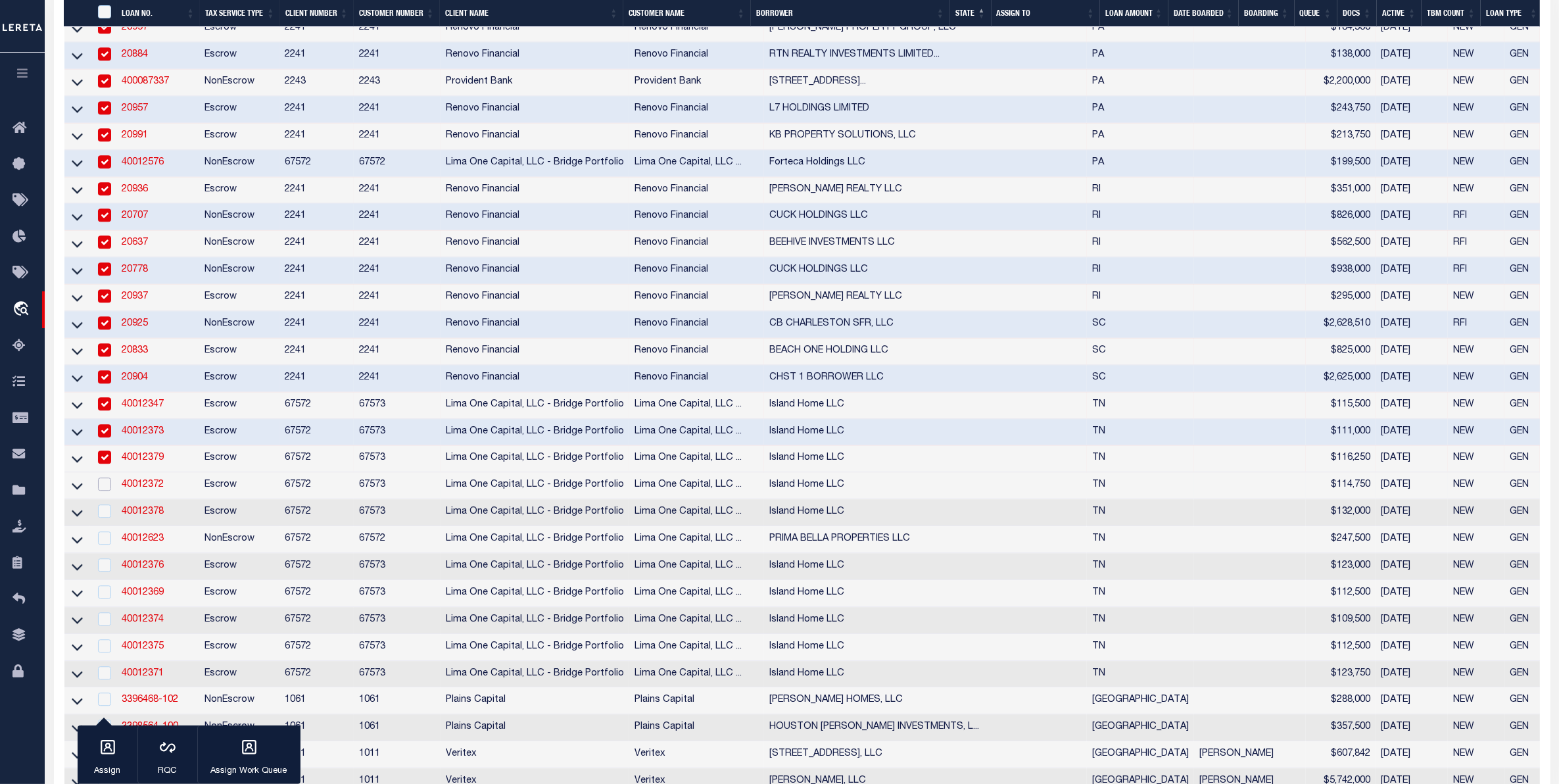
click at [100, 491] on input "checkbox" at bounding box center [105, 484] width 13 height 13
checkbox input "true"
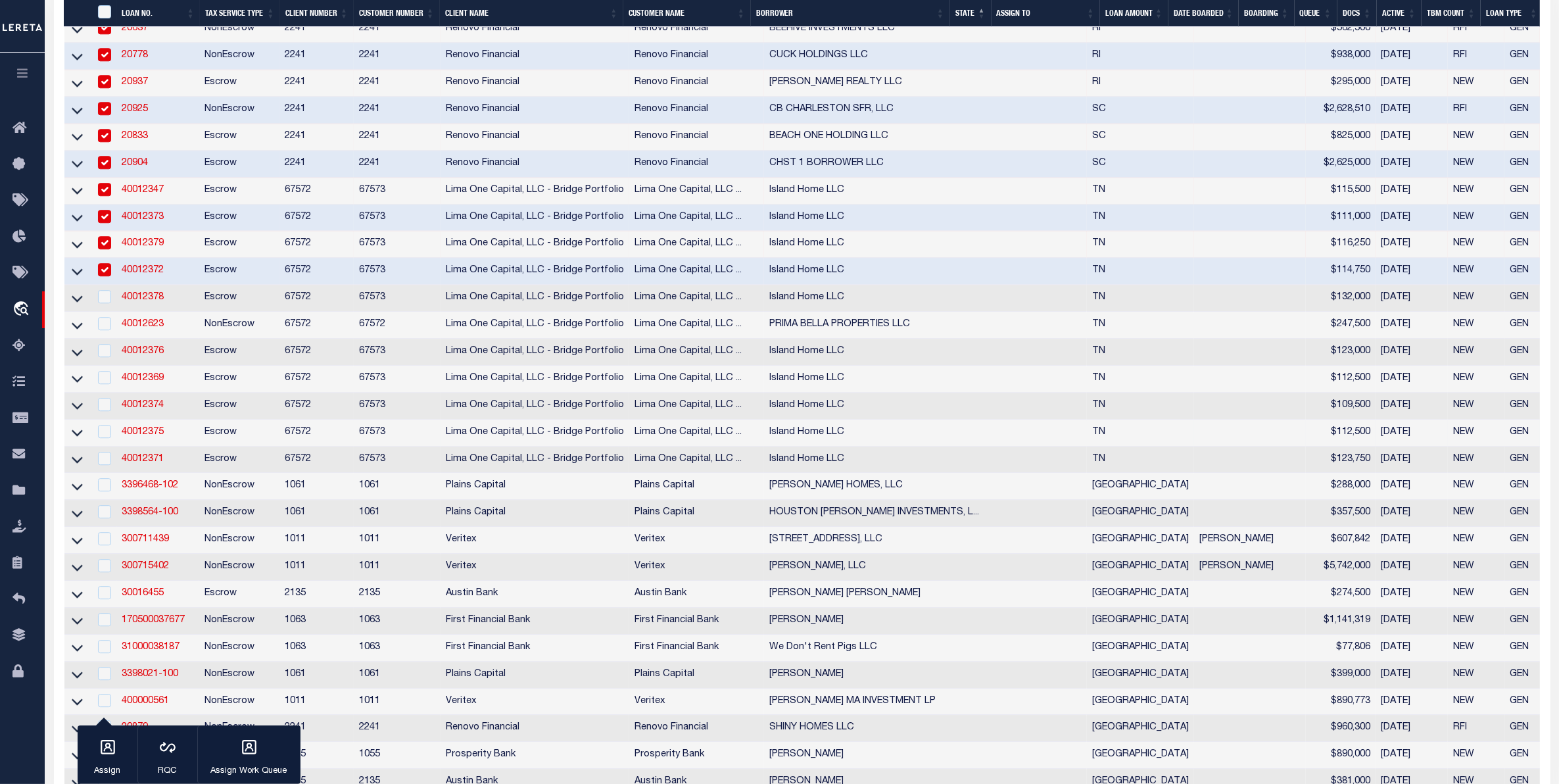
scroll to position [4438, 0]
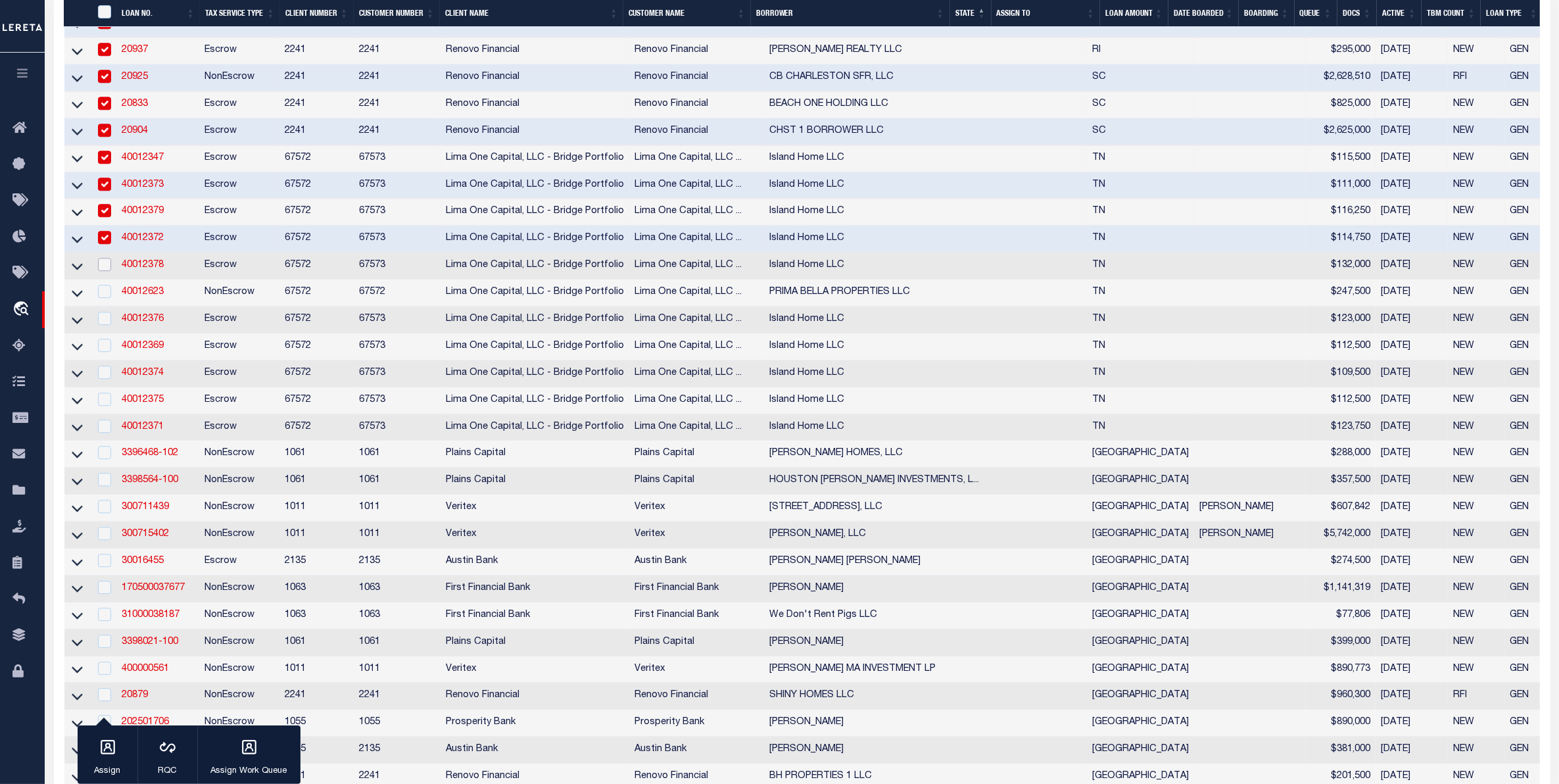
click at [99, 271] on input "checkbox" at bounding box center [105, 264] width 13 height 13
checkbox input "true"
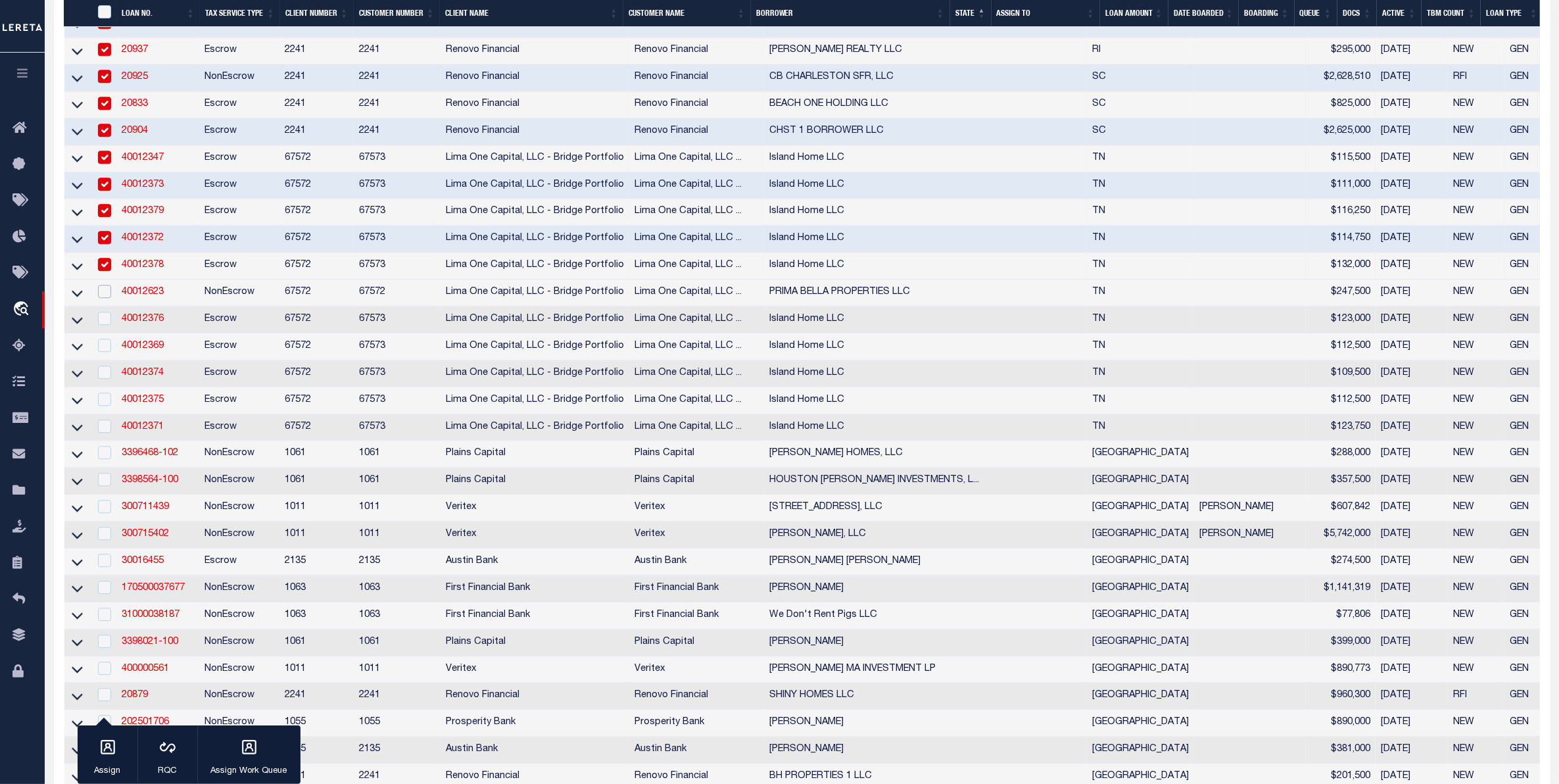
click at [105, 298] on input "checkbox" at bounding box center [105, 291] width 13 height 13
checkbox input "true"
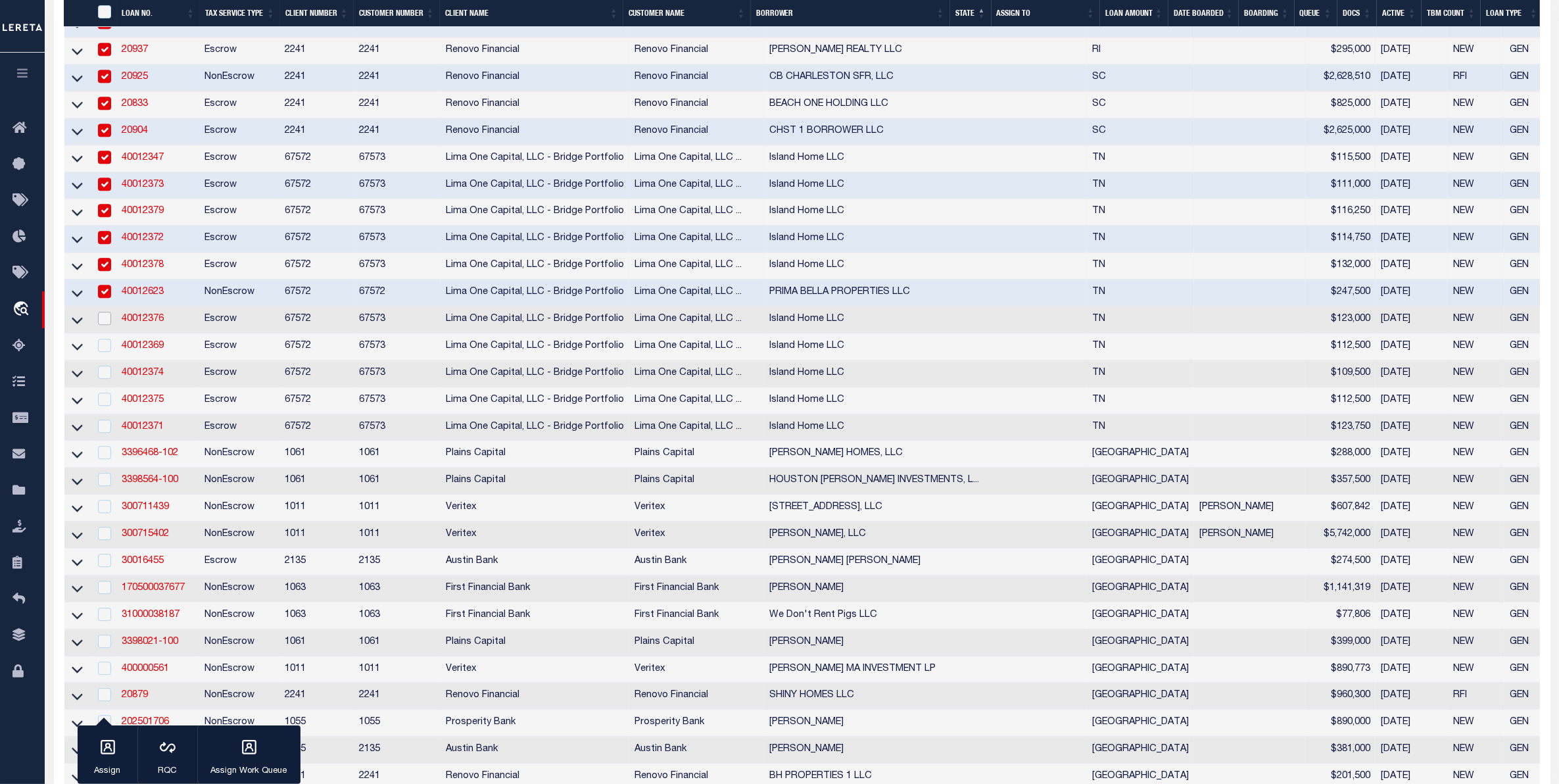
click at [103, 325] on input "checkbox" at bounding box center [105, 318] width 13 height 13
checkbox input "true"
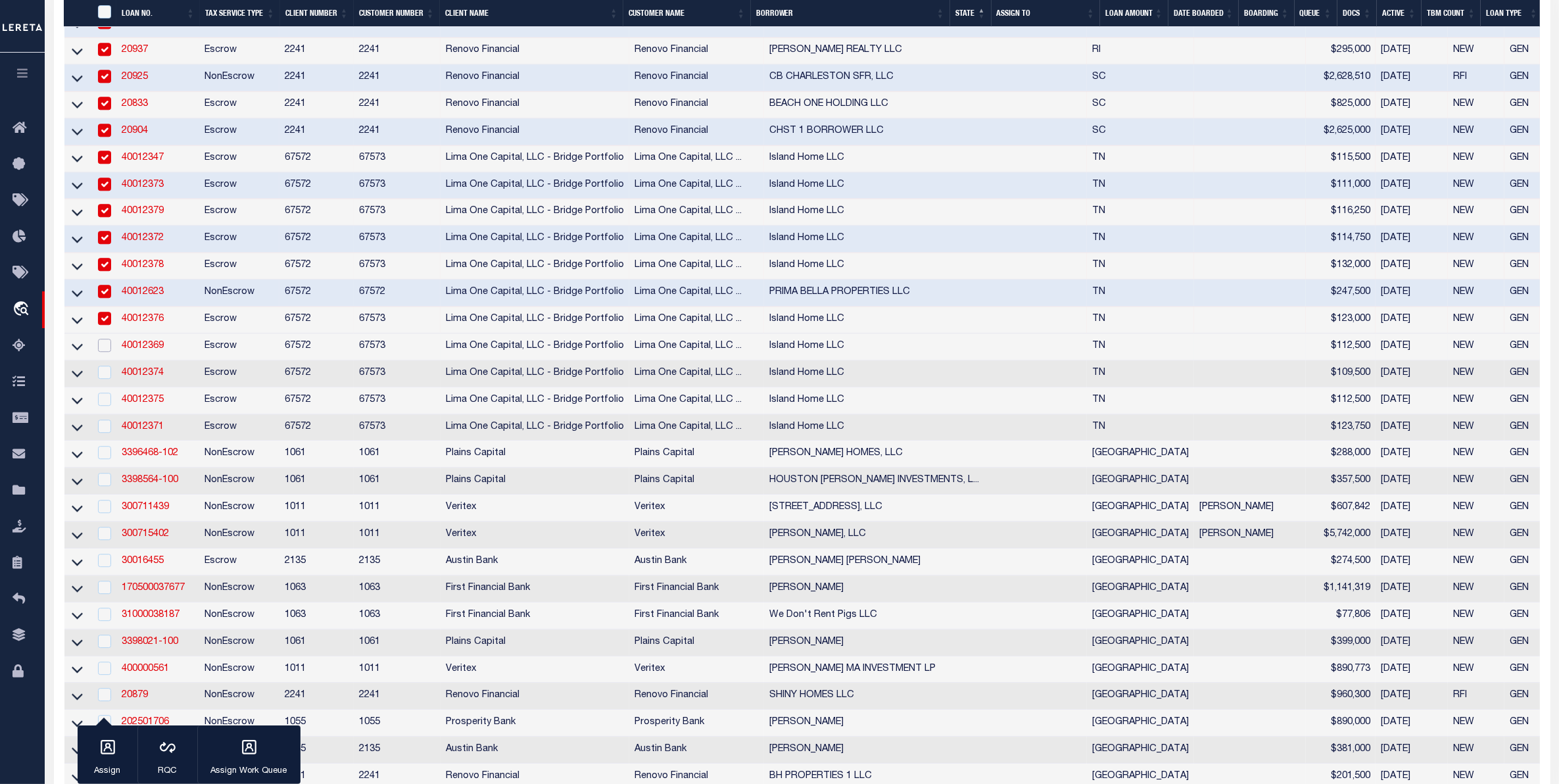
click at [102, 352] on input "checkbox" at bounding box center [105, 345] width 13 height 13
checkbox input "true"
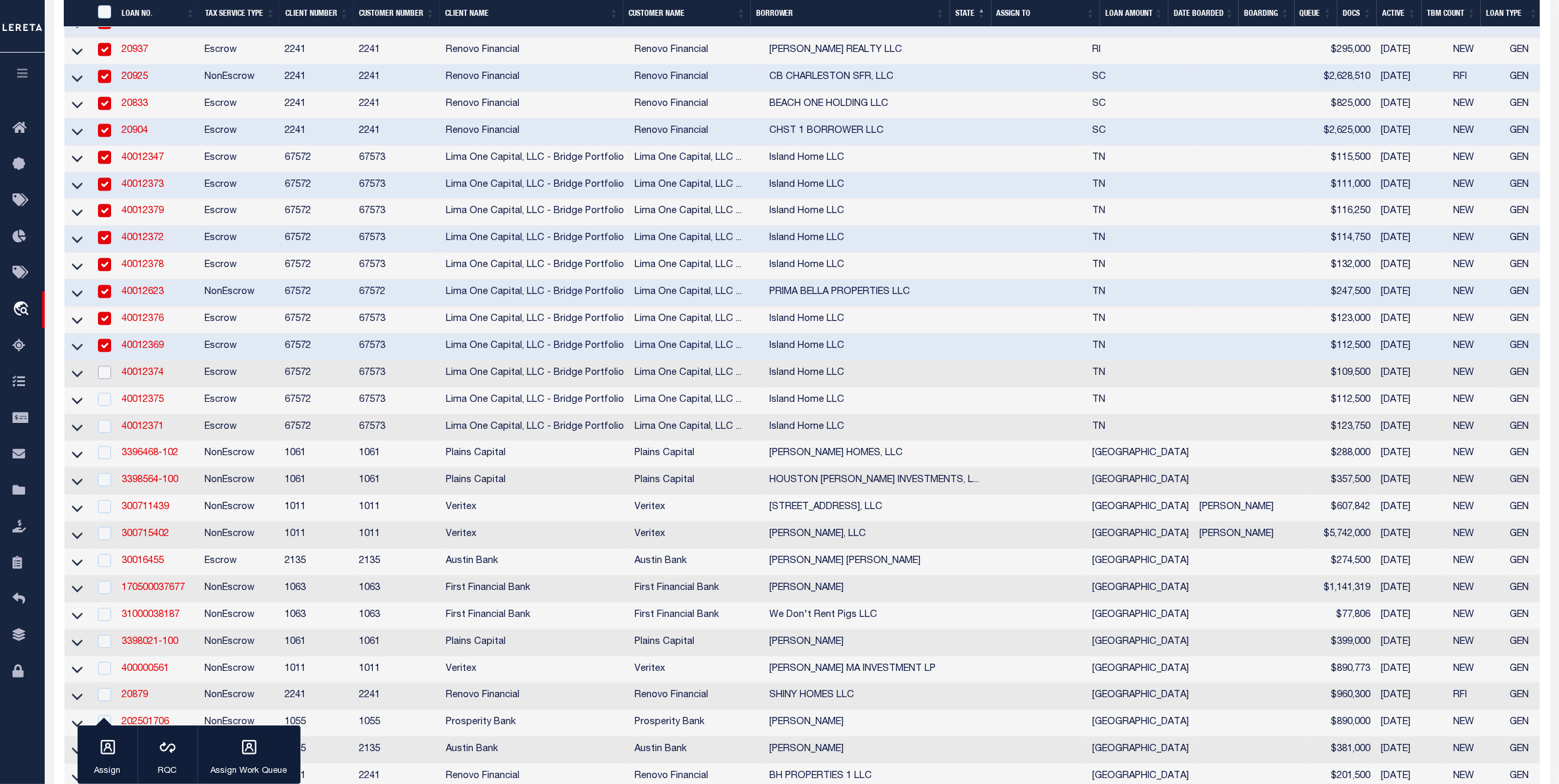
click at [104, 378] on input "checkbox" at bounding box center [105, 372] width 13 height 13
checkbox input "true"
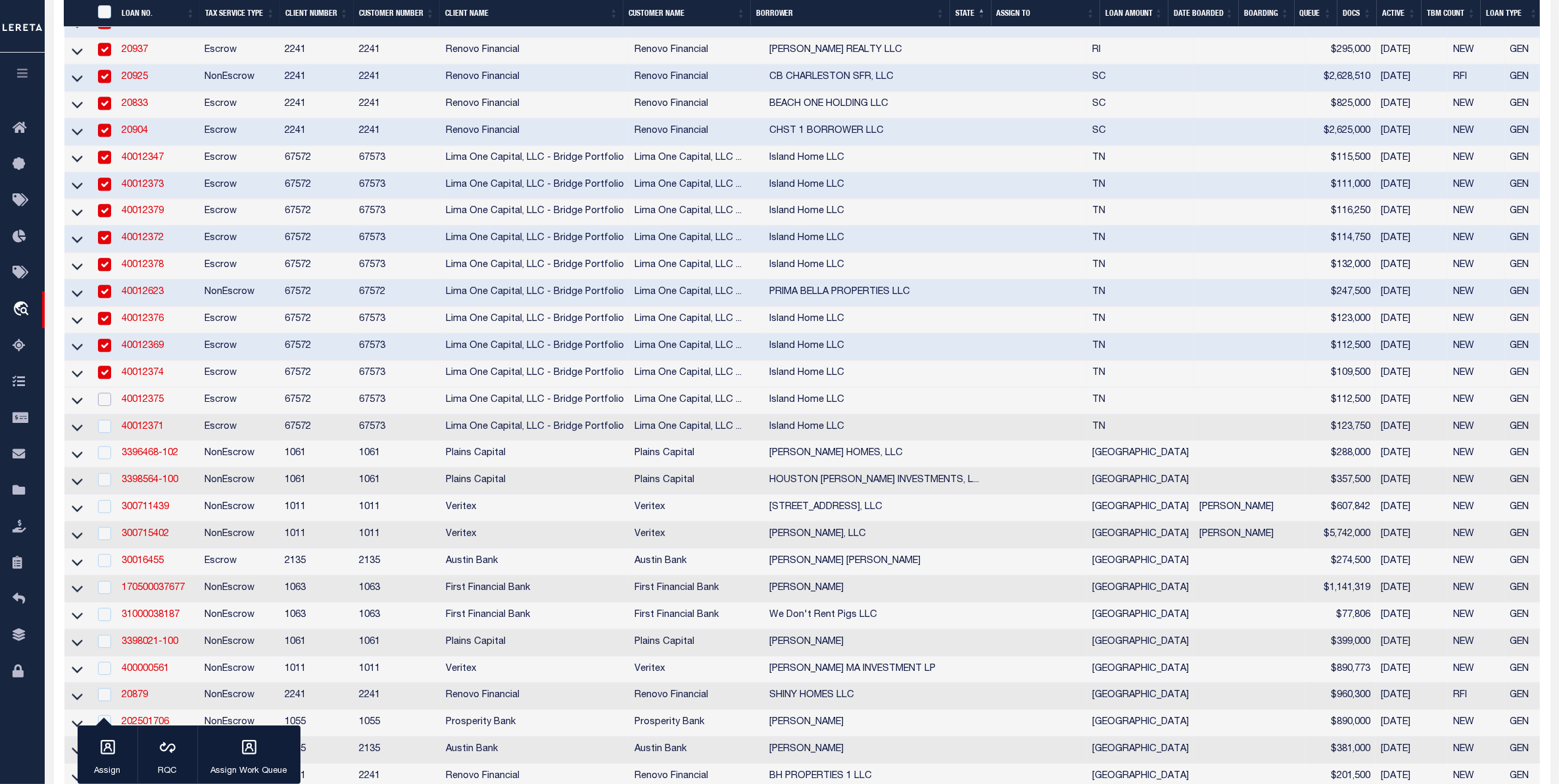
click at [107, 406] on input "checkbox" at bounding box center [105, 399] width 13 height 13
checkbox input "true"
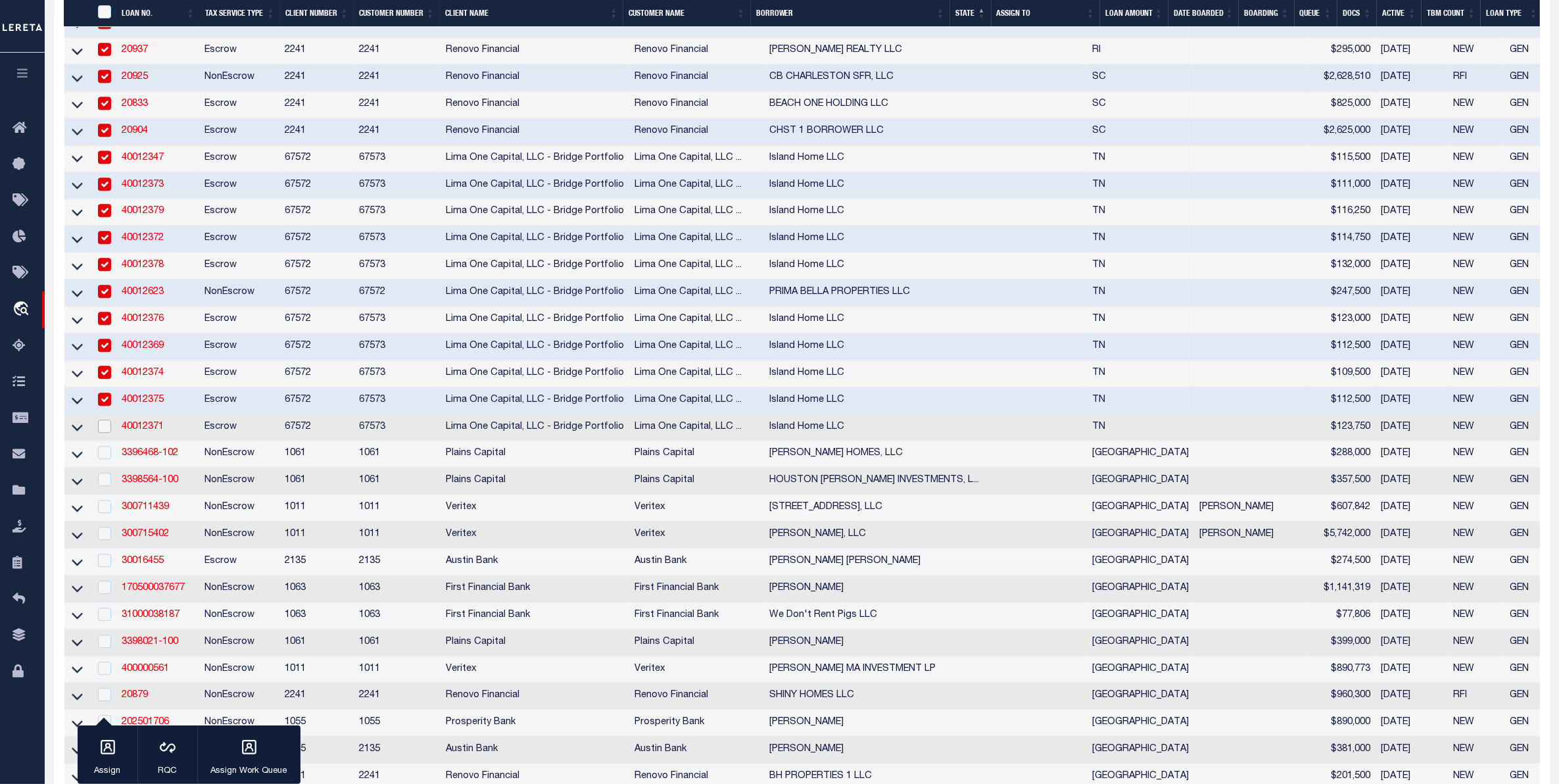
click at [106, 433] on input "checkbox" at bounding box center [105, 426] width 13 height 13
checkbox input "true"
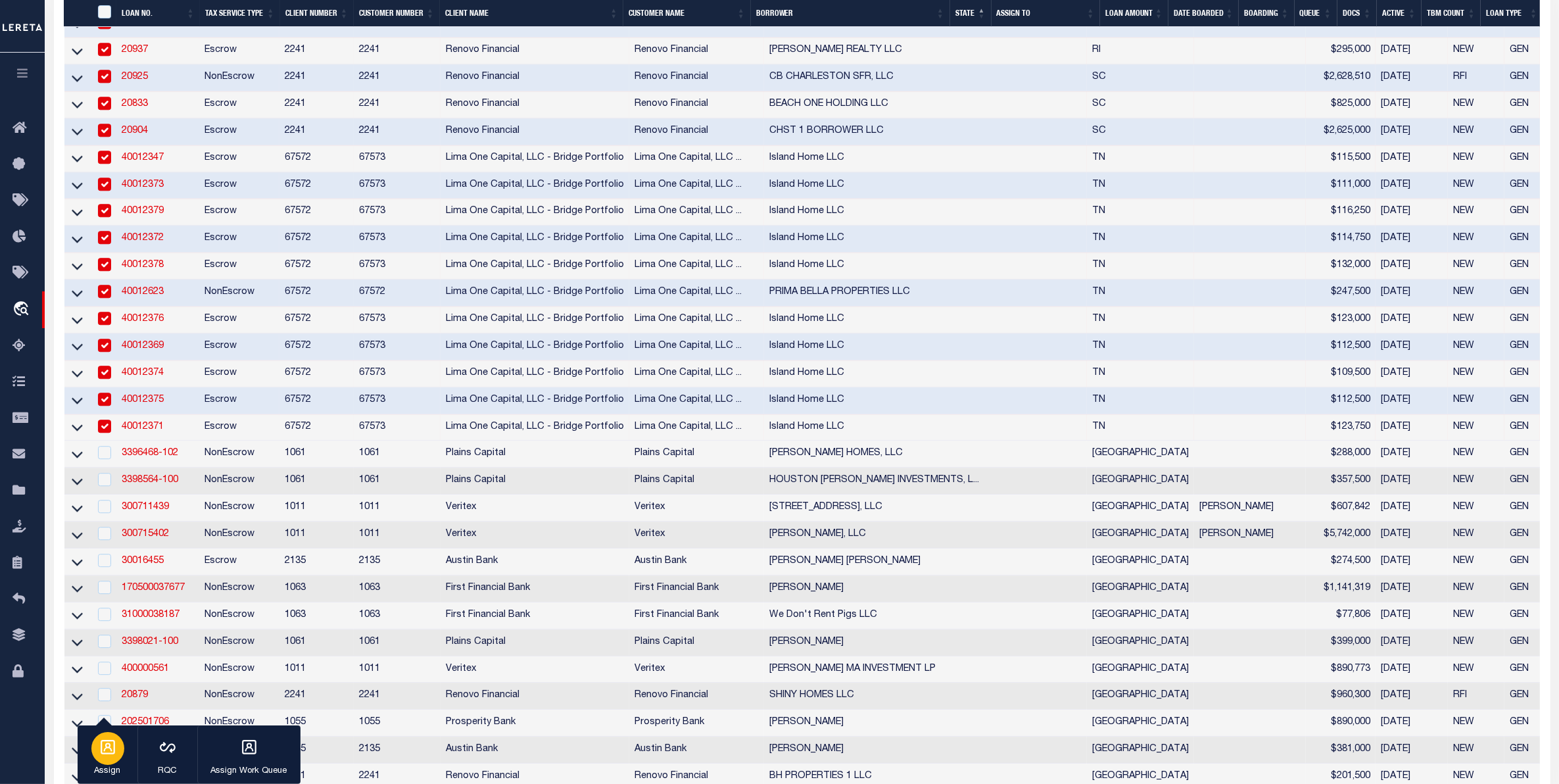
click at [112, 748] on icon "button" at bounding box center [107, 747] width 17 height 17
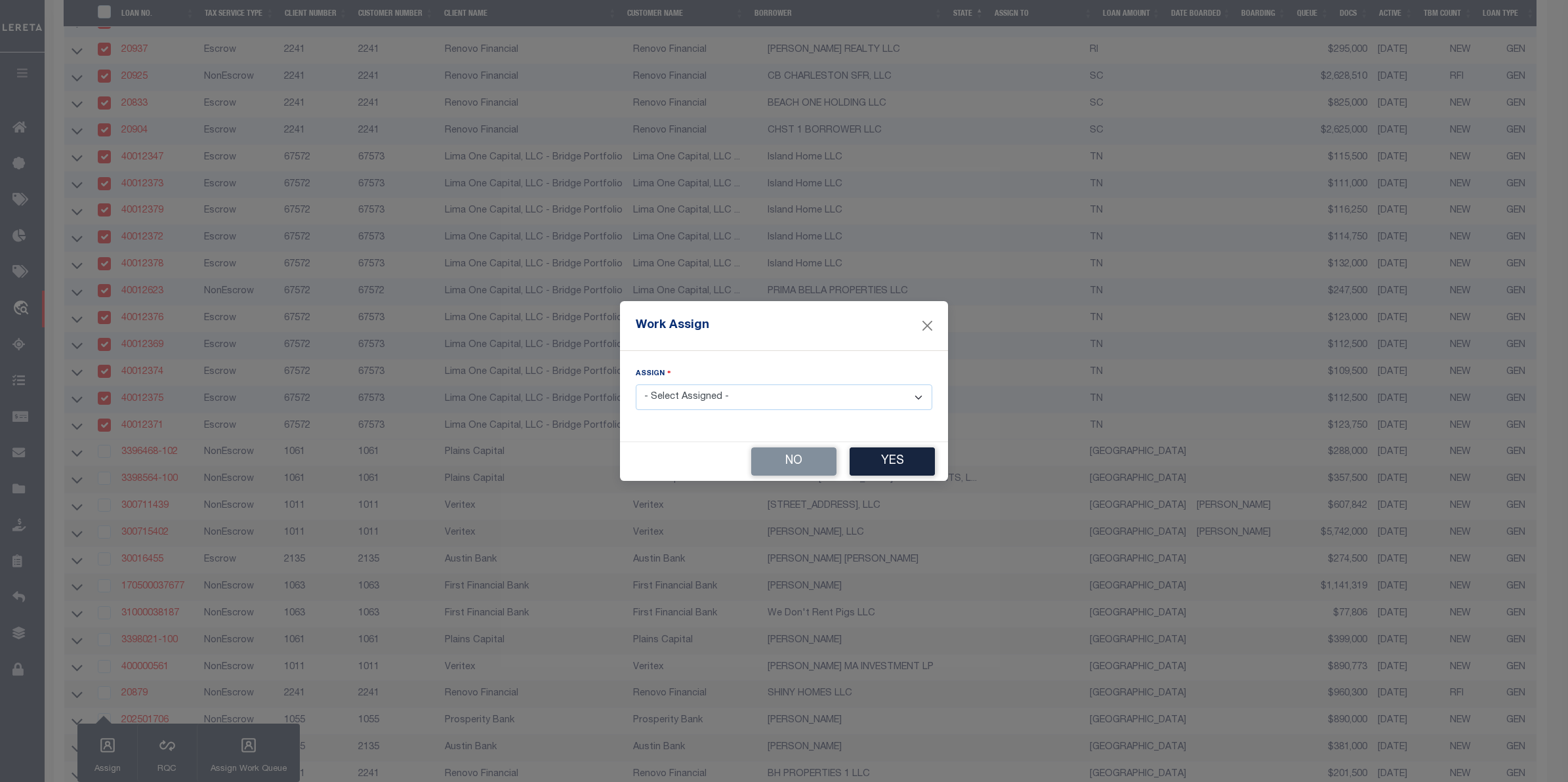
click at [725, 398] on select "- Select Assigned - --Unassigned-- [PERSON_NAME] [PERSON_NAME] [PERSON_NAME] [P…" at bounding box center [784, 397] width 296 height 26
select select "[PERSON_NAME]"
click at [636, 385] on select "- Select Assigned - --Unassigned-- [PERSON_NAME] [PERSON_NAME] [PERSON_NAME] [P…" at bounding box center [784, 397] width 296 height 26
click at [886, 459] on button "Yes" at bounding box center [892, 461] width 86 height 28
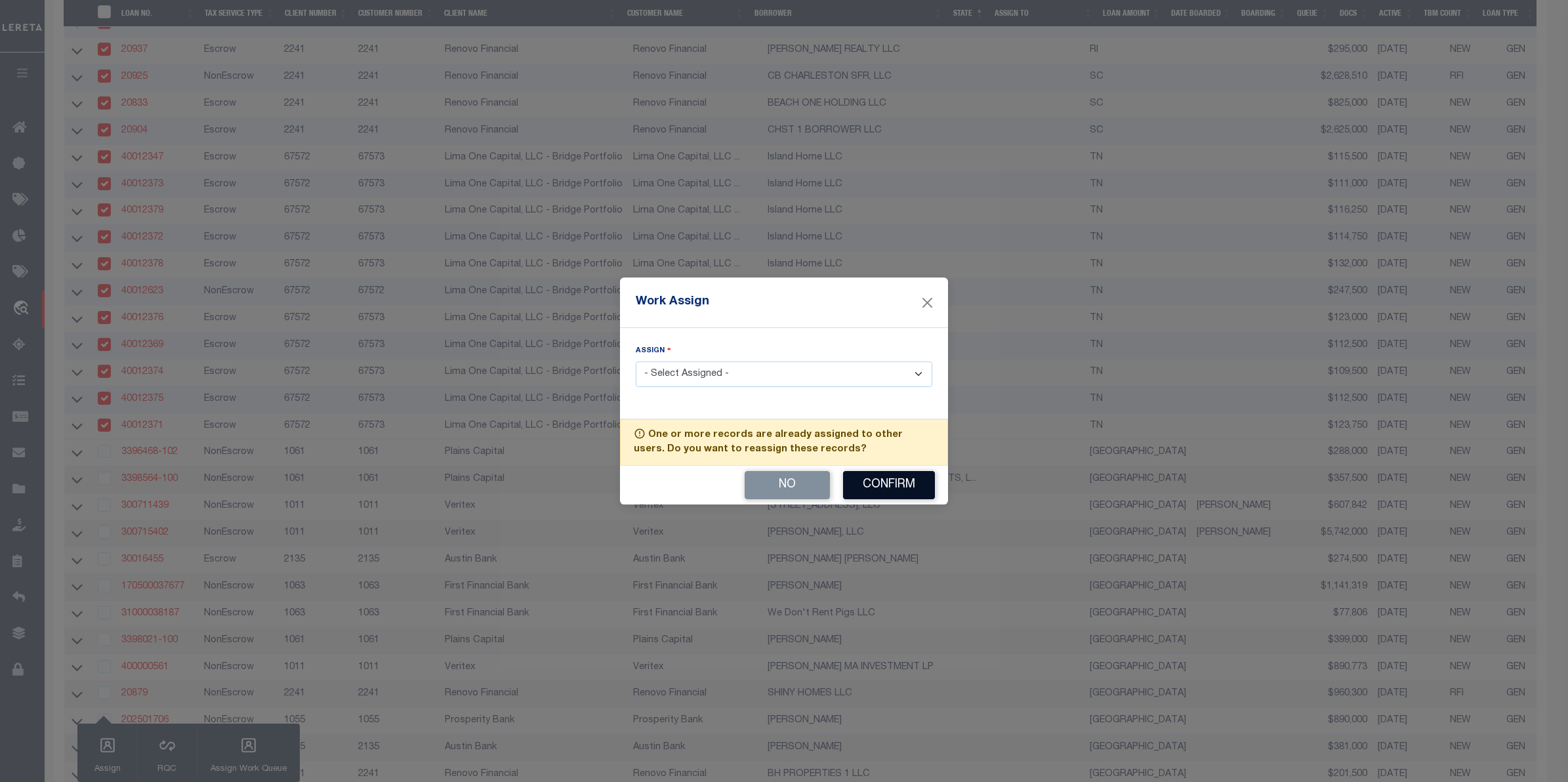
click at [909, 480] on button "Confirm" at bounding box center [889, 484] width 92 height 28
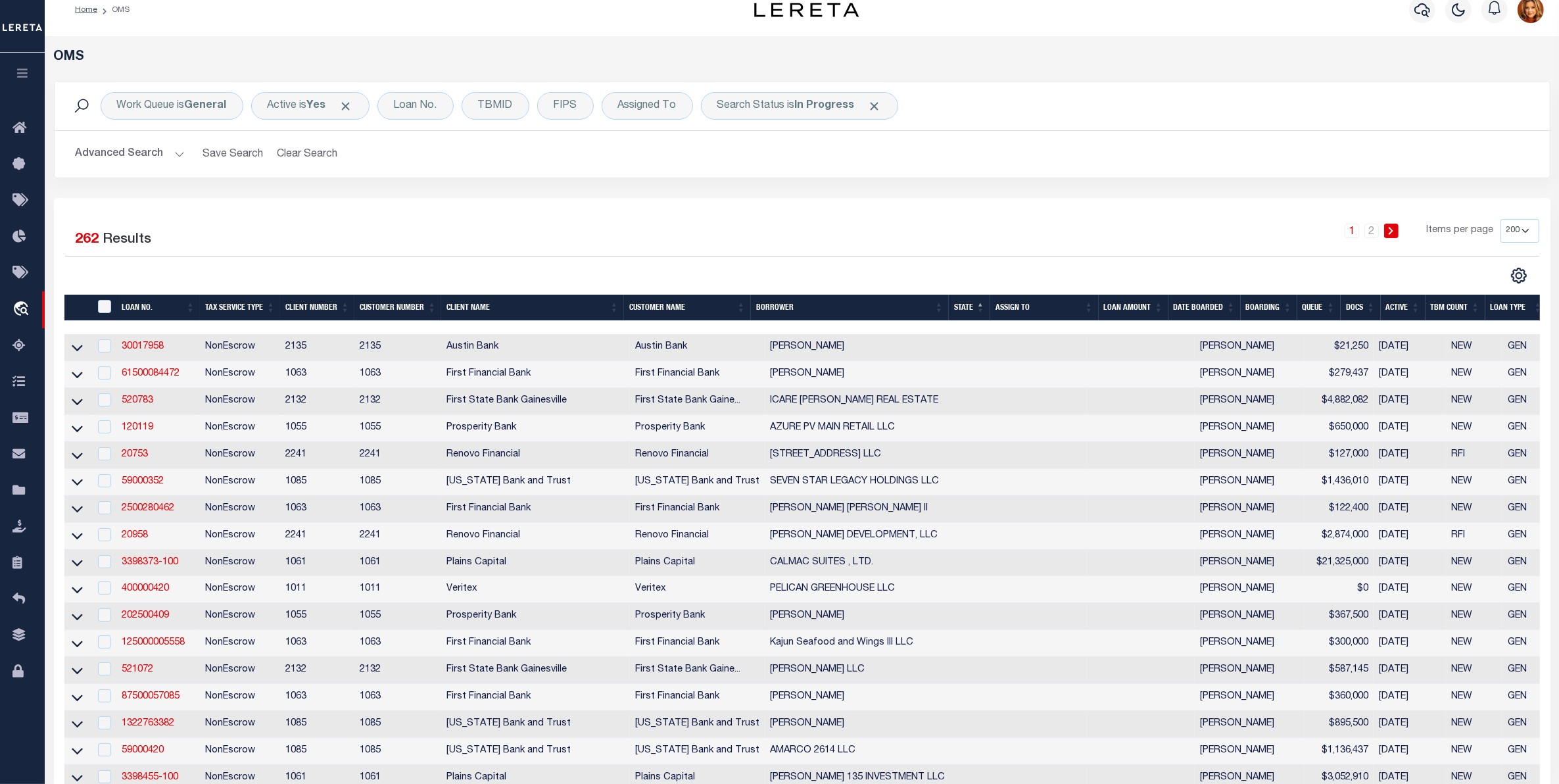
scroll to position [0, 0]
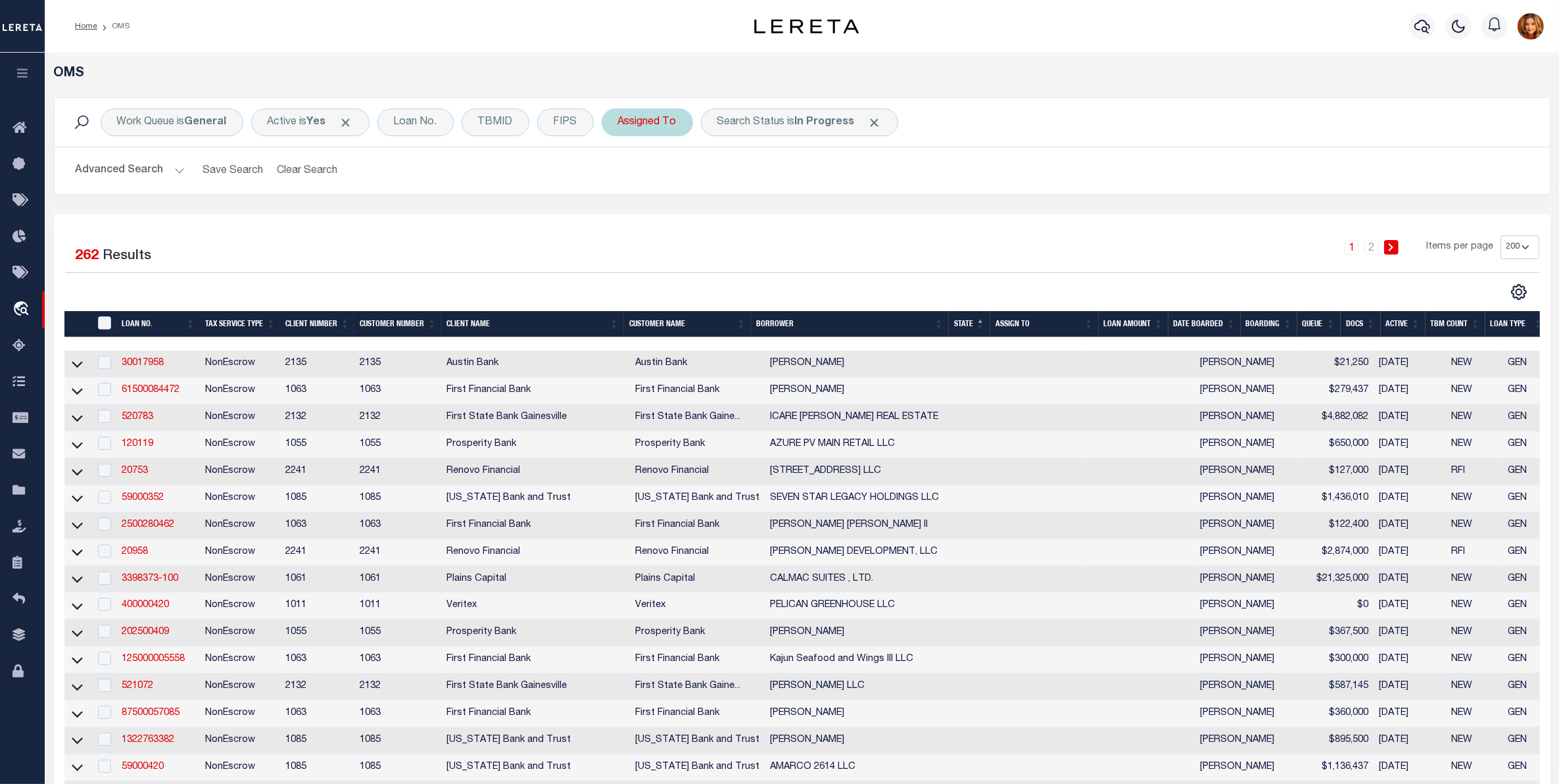
click at [663, 120] on div "Assigned To" at bounding box center [647, 123] width 91 height 28
click at [647, 181] on select "--Unassigned-- [PERSON_NAME] [PERSON_NAME] [PERSON_NAME] [PERSON_NAME], [PERSON…" at bounding box center [715, 187] width 193 height 25
select select "[PERSON_NAME]"
click at [620, 175] on select "--Unassigned-- [PERSON_NAME] [PERSON_NAME] [PERSON_NAME] [PERSON_NAME], [PERSON…" at bounding box center [715, 187] width 193 height 25
click at [808, 220] on input "Apply" at bounding box center [793, 215] width 39 height 22
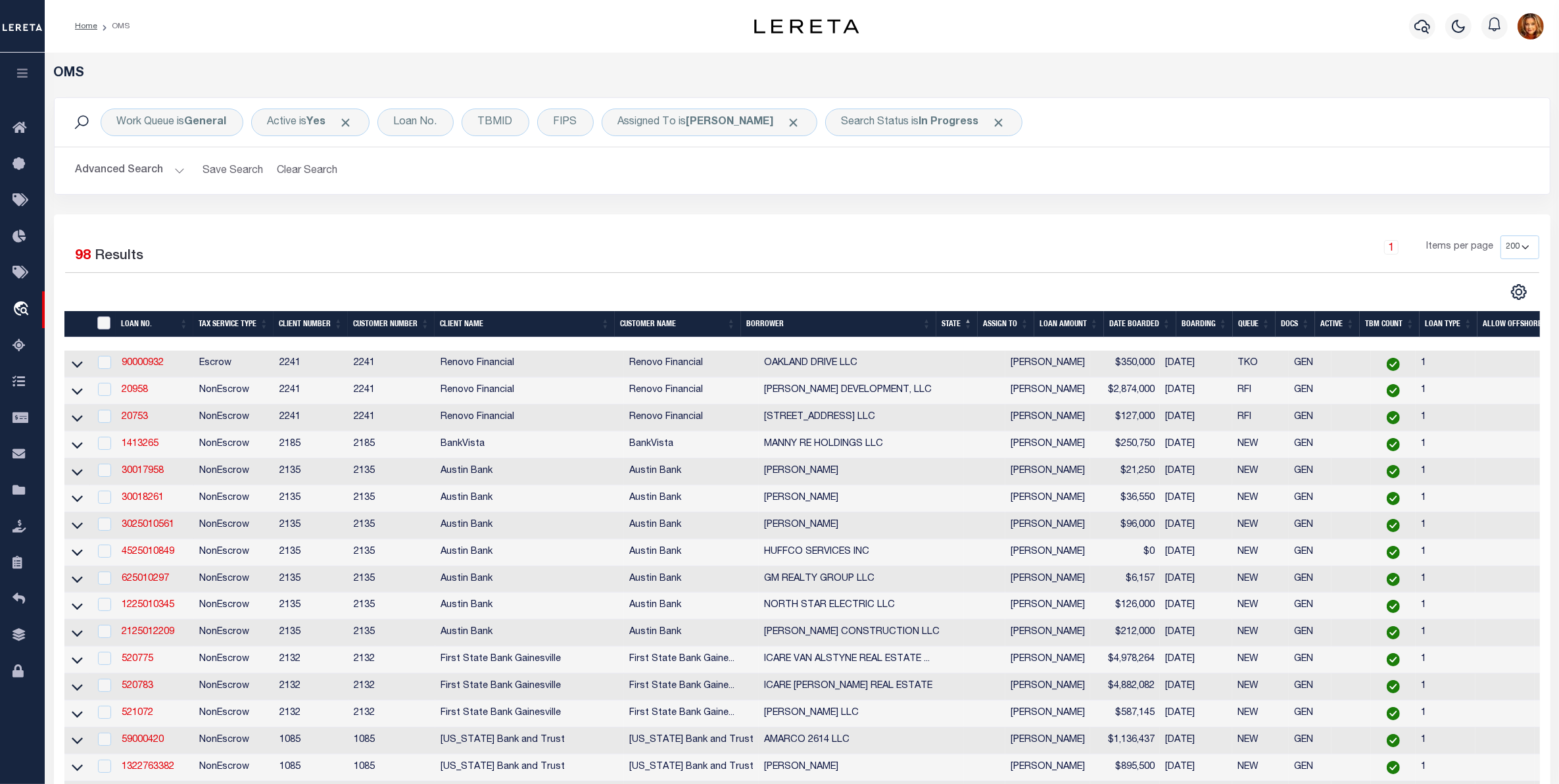
click at [103, 327] on input "" at bounding box center [104, 323] width 13 height 13
checkbox input "true"
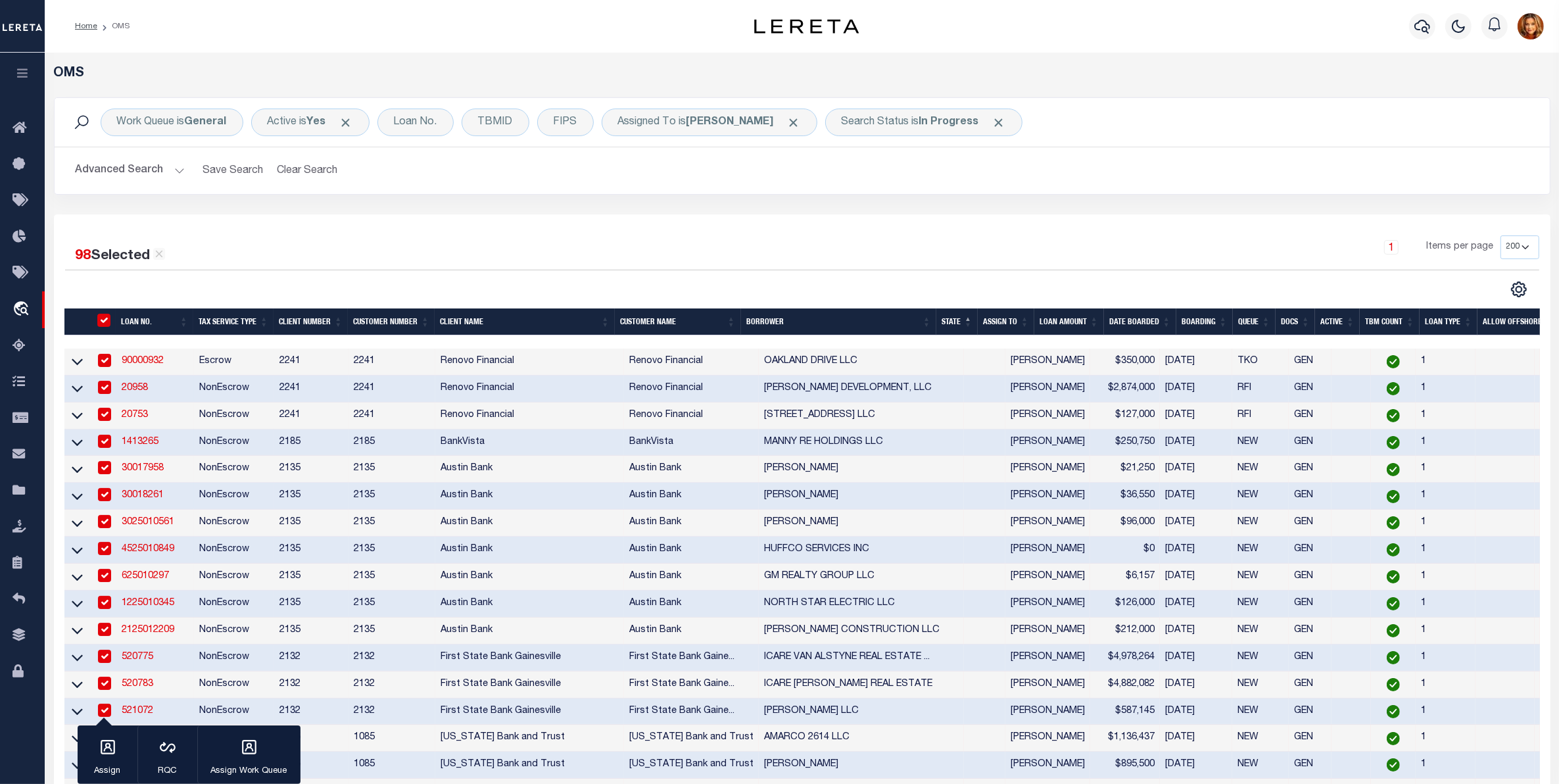
checkbox input "true"
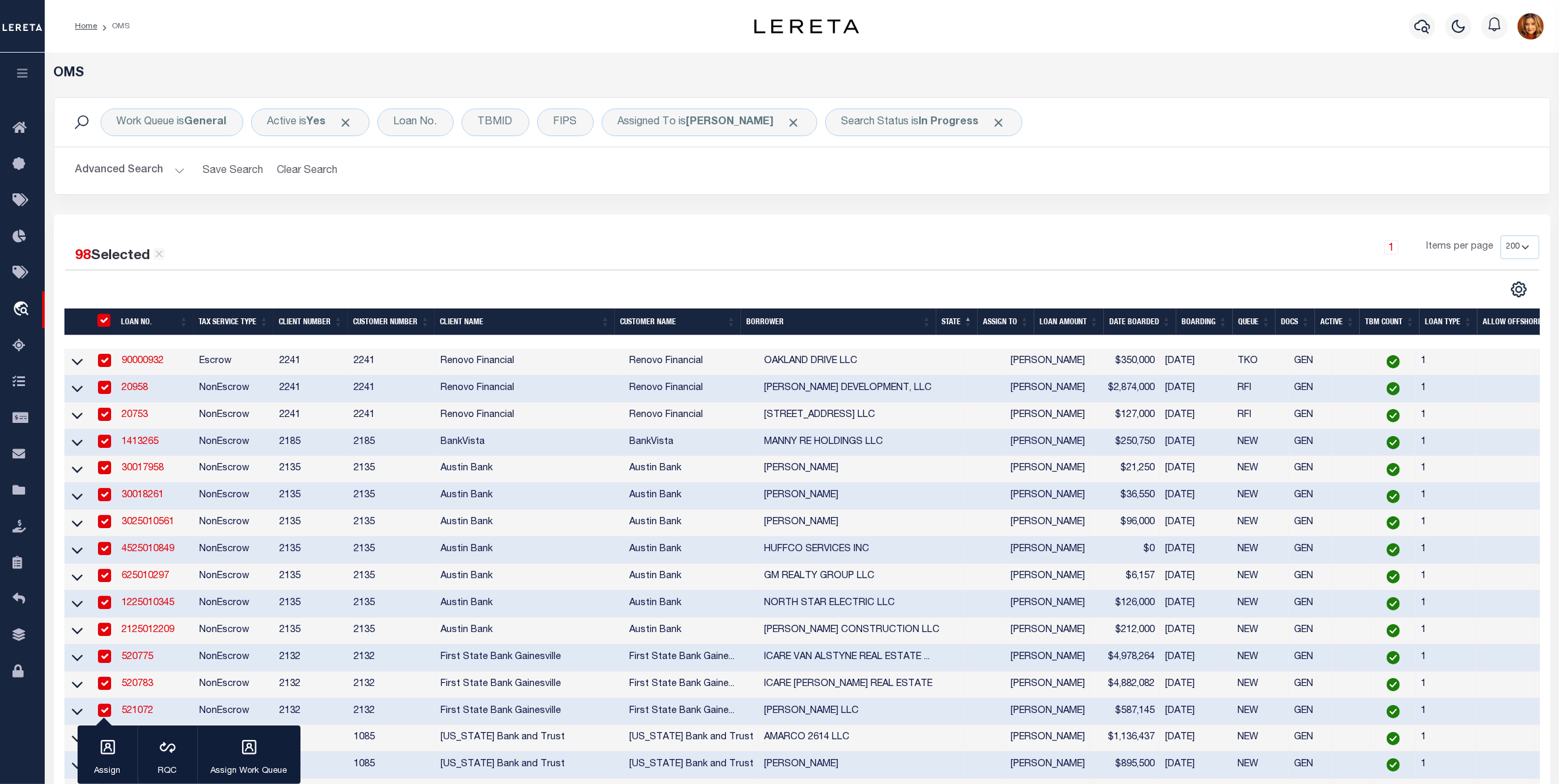
checkbox input "true"
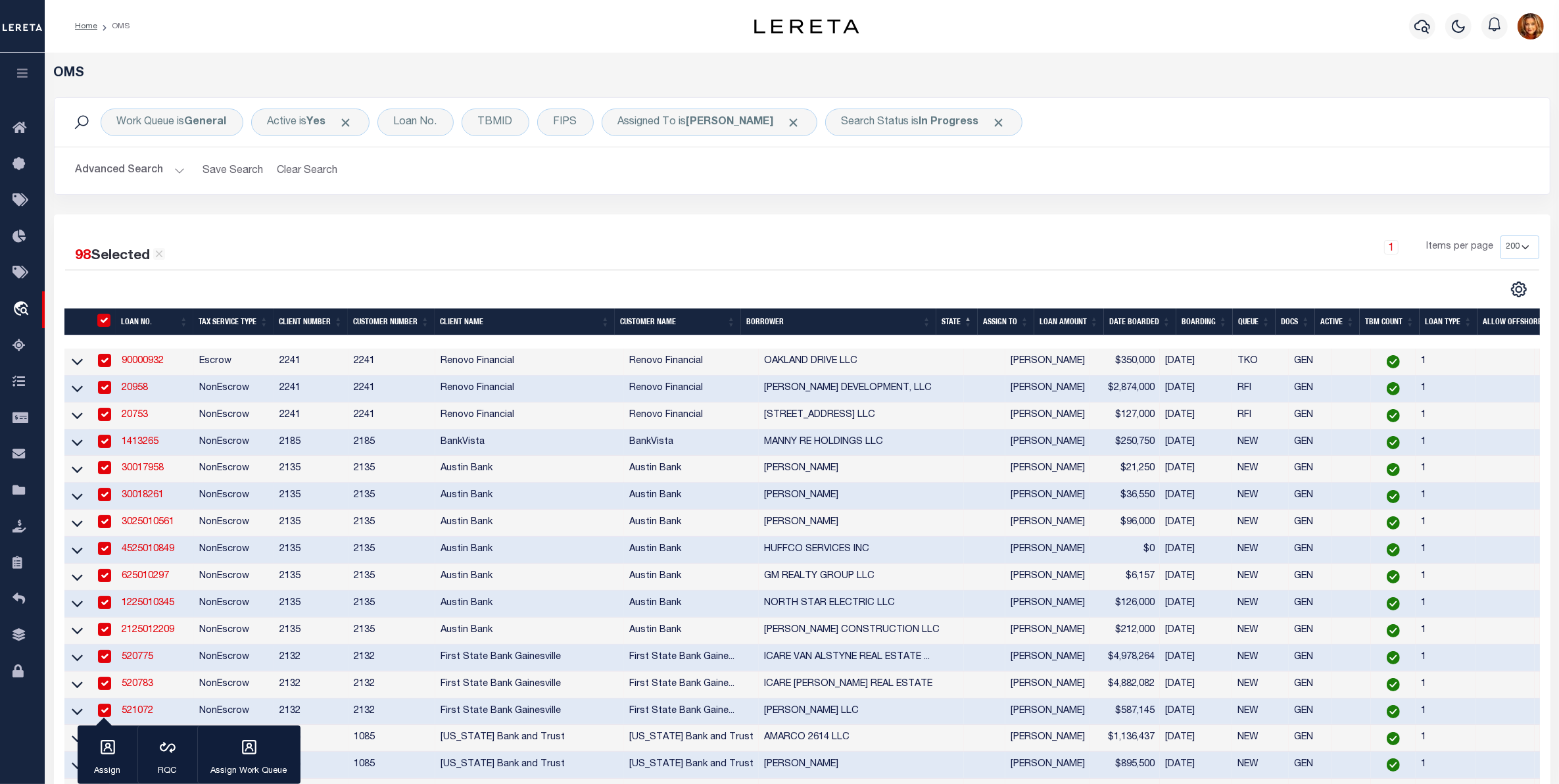
checkbox input "true"
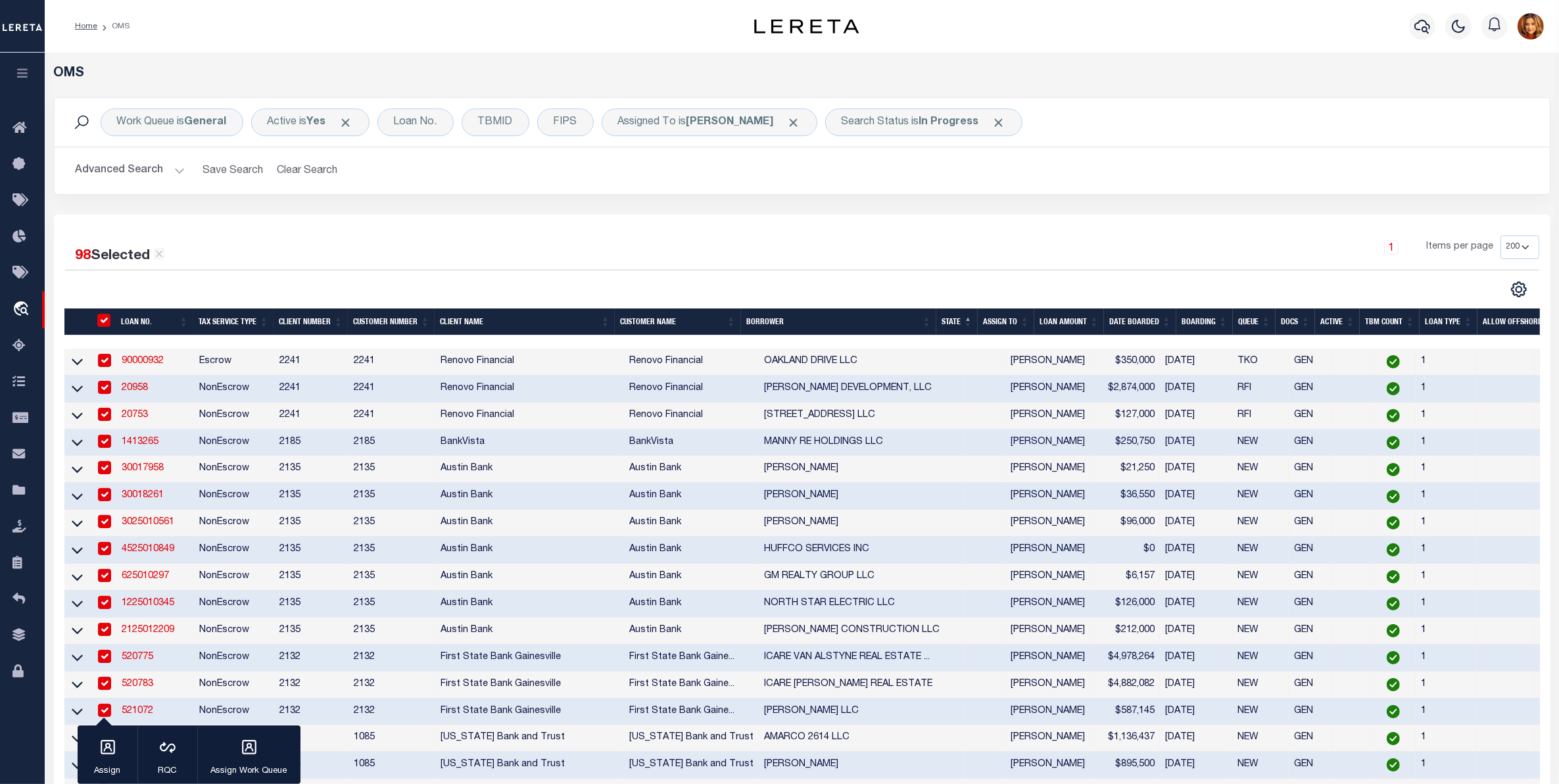
checkbox input "true"
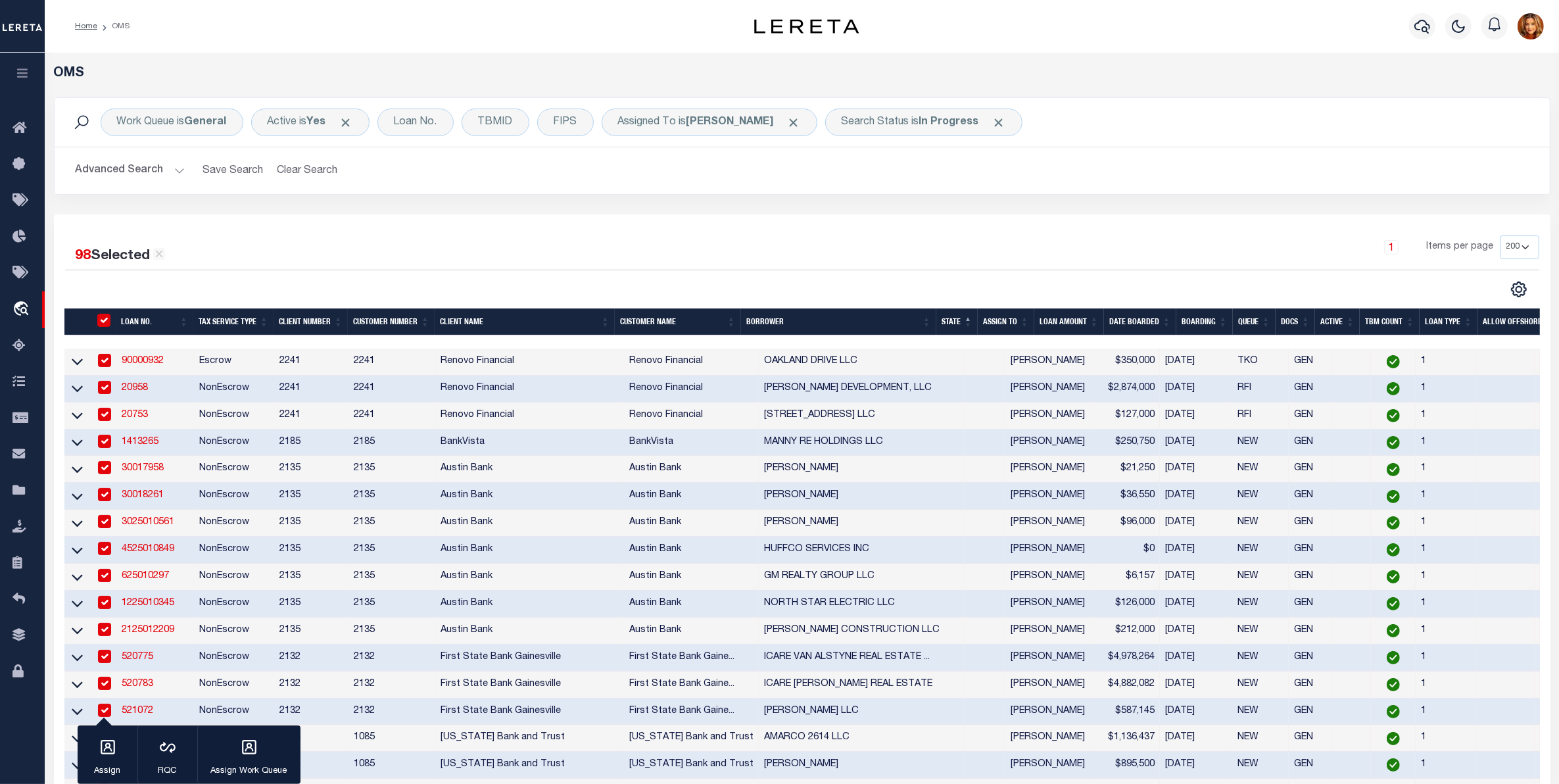
checkbox input "true"
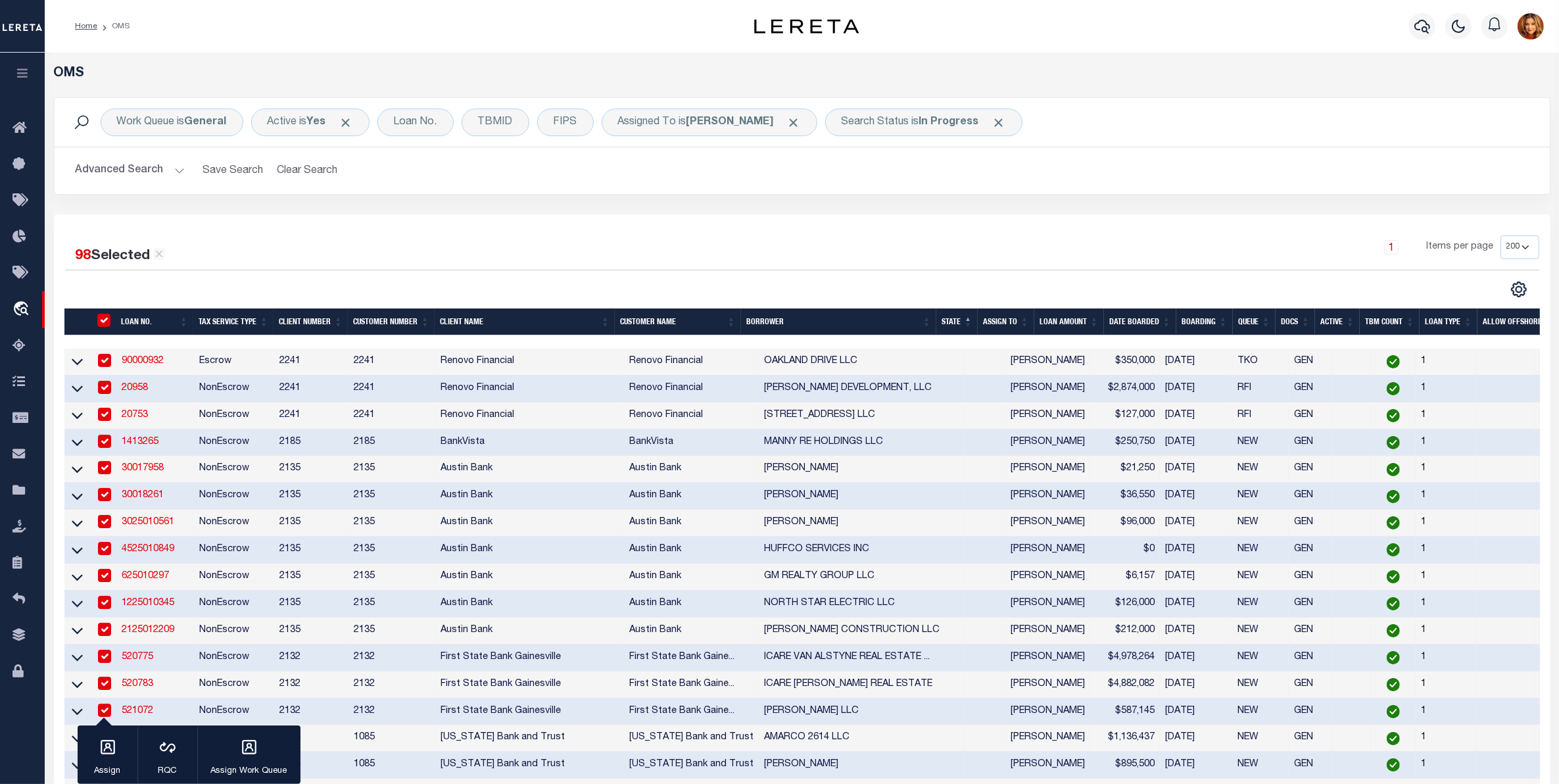
checkbox input "true"
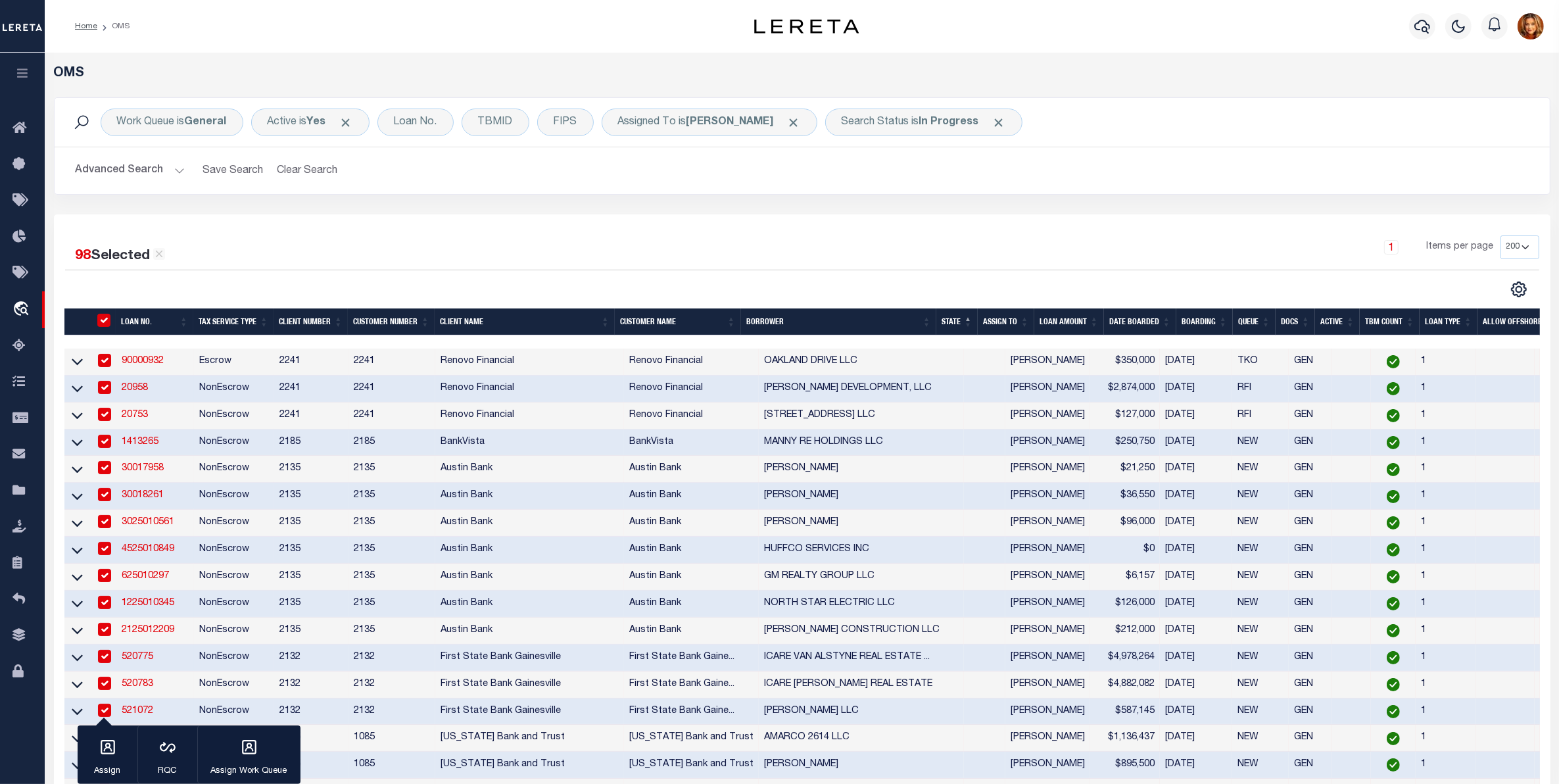
checkbox input "true"
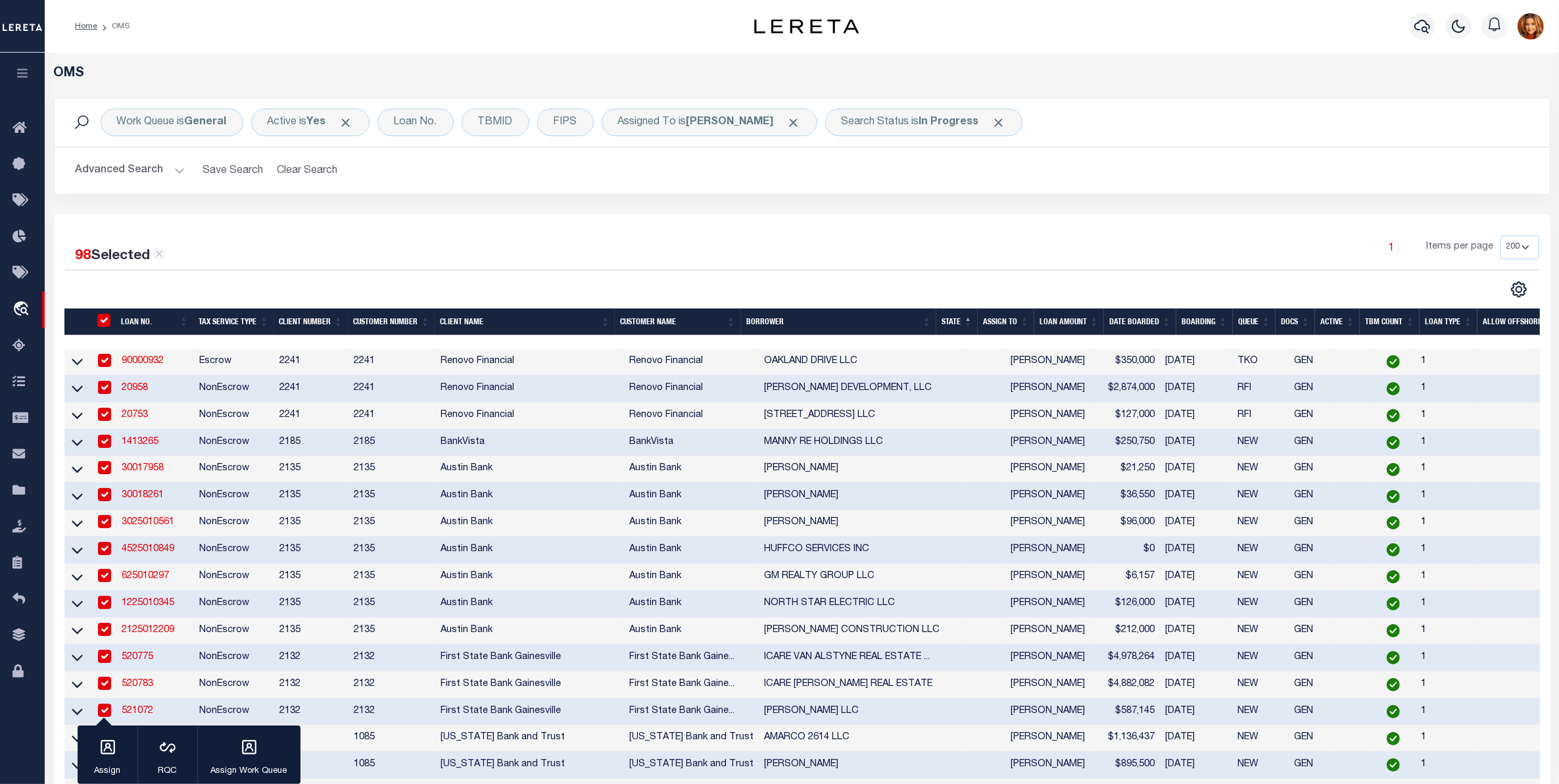
checkbox input "true"
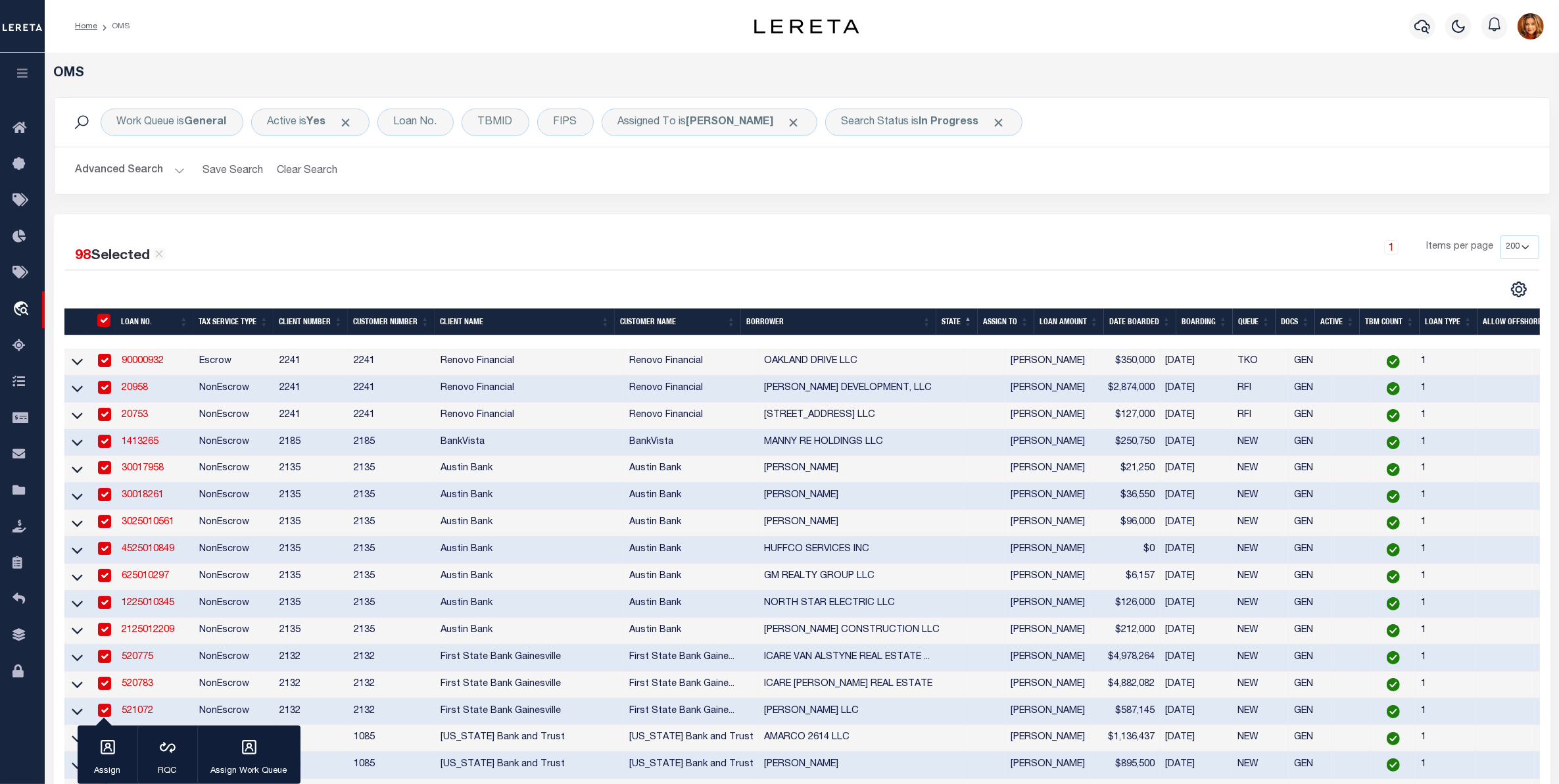
checkbox input "true"
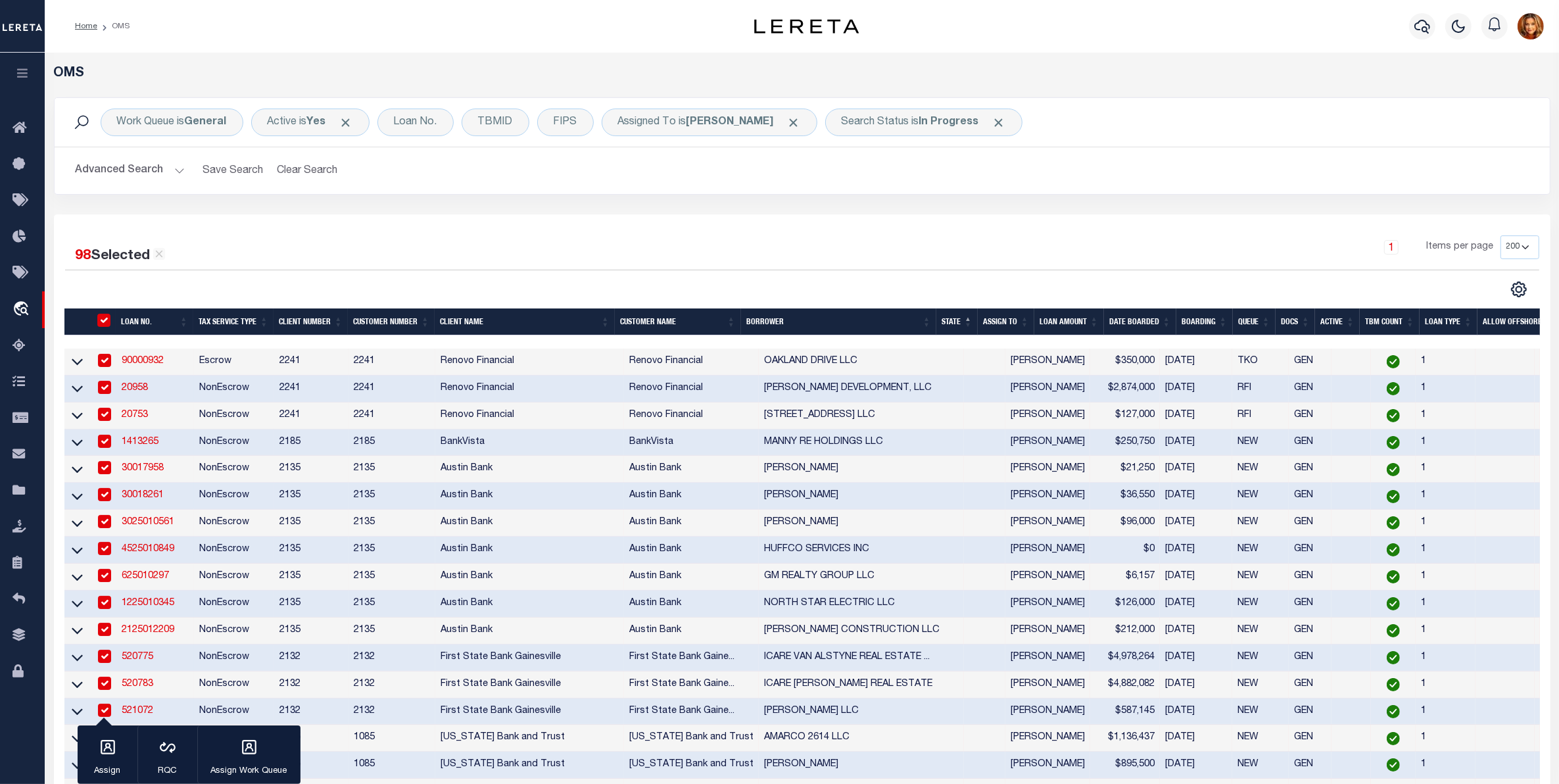
checkbox input "true"
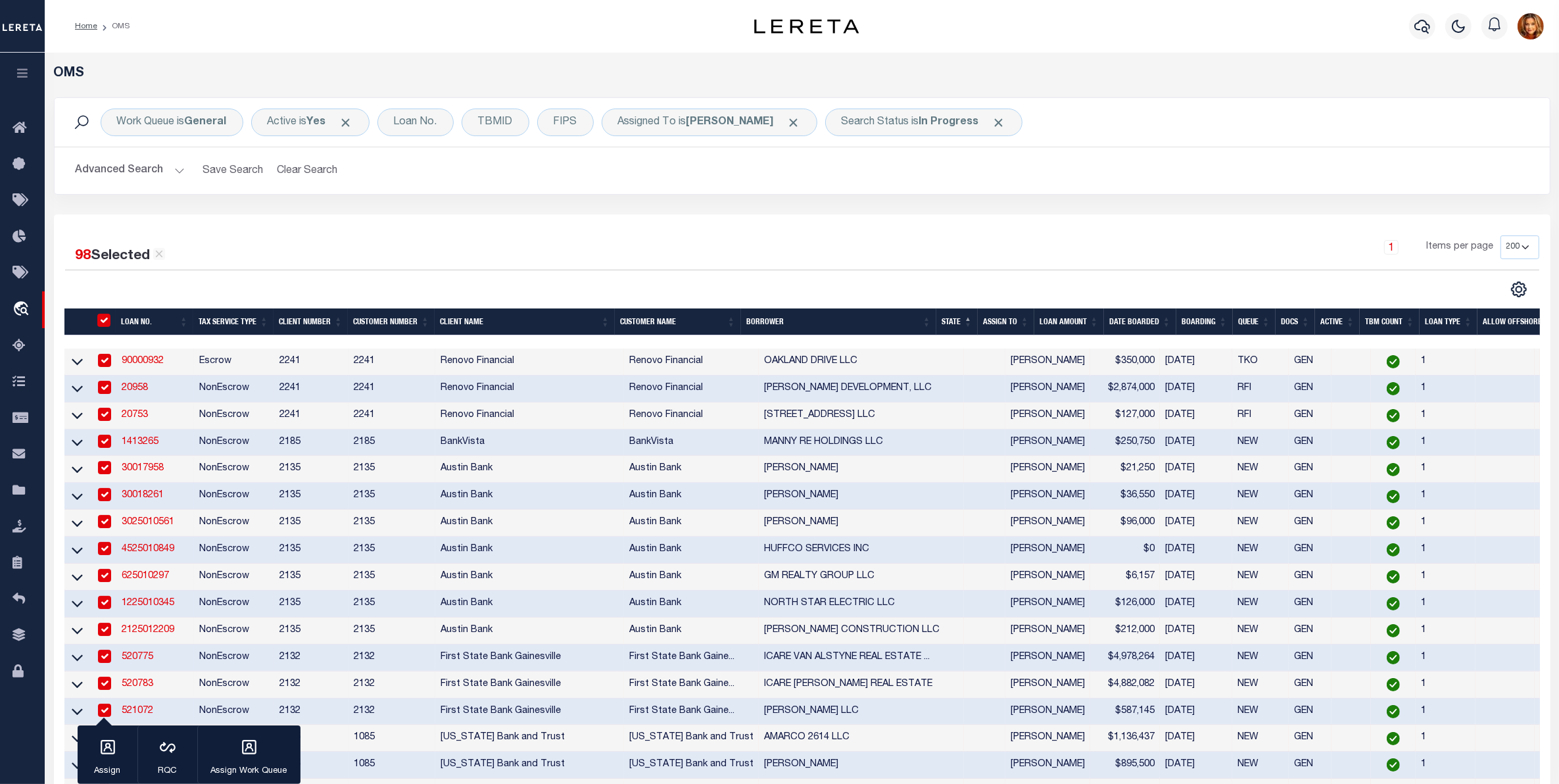
checkbox input "true"
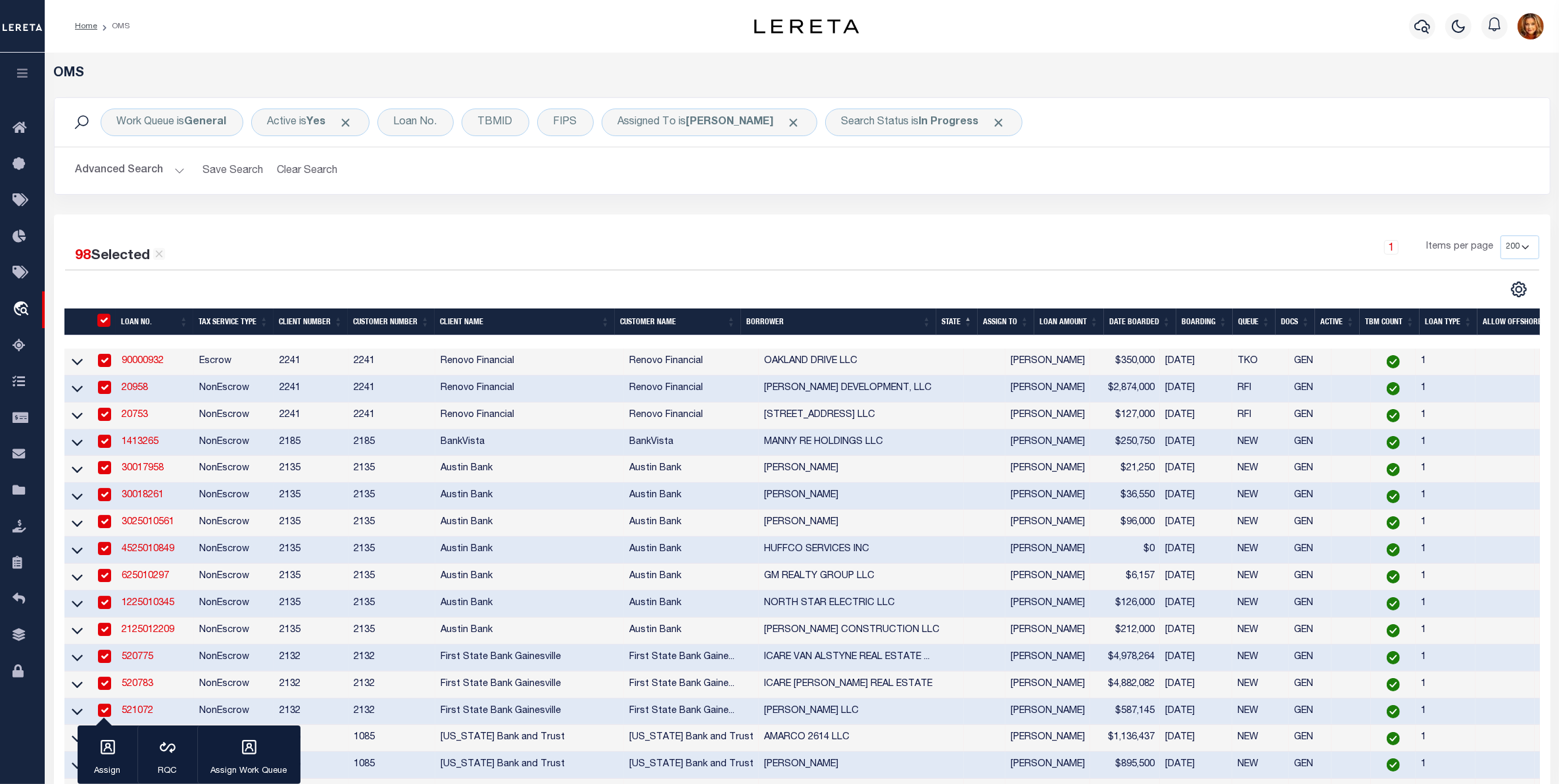
checkbox input "true"
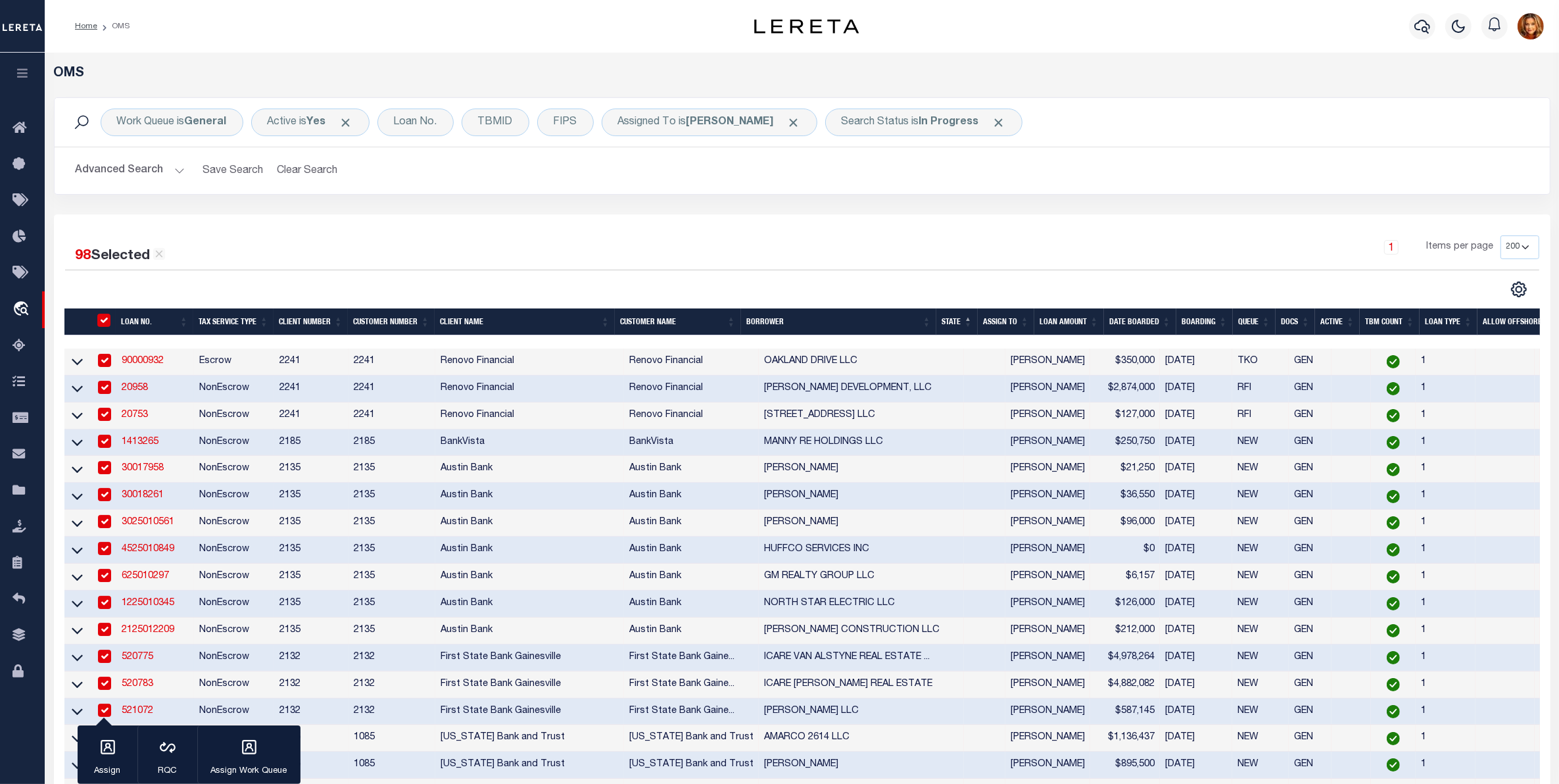
checkbox input "true"
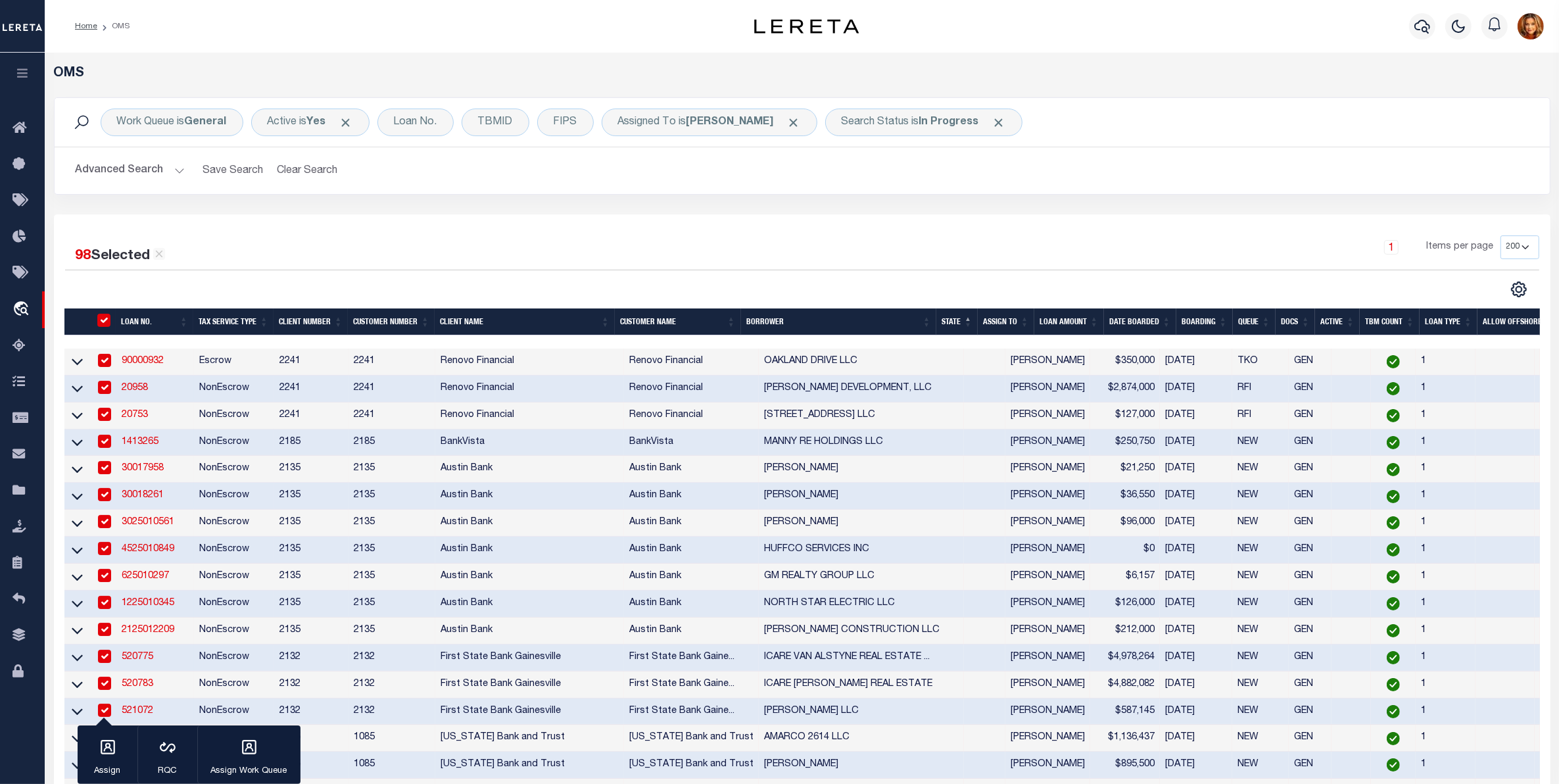
checkbox input "true"
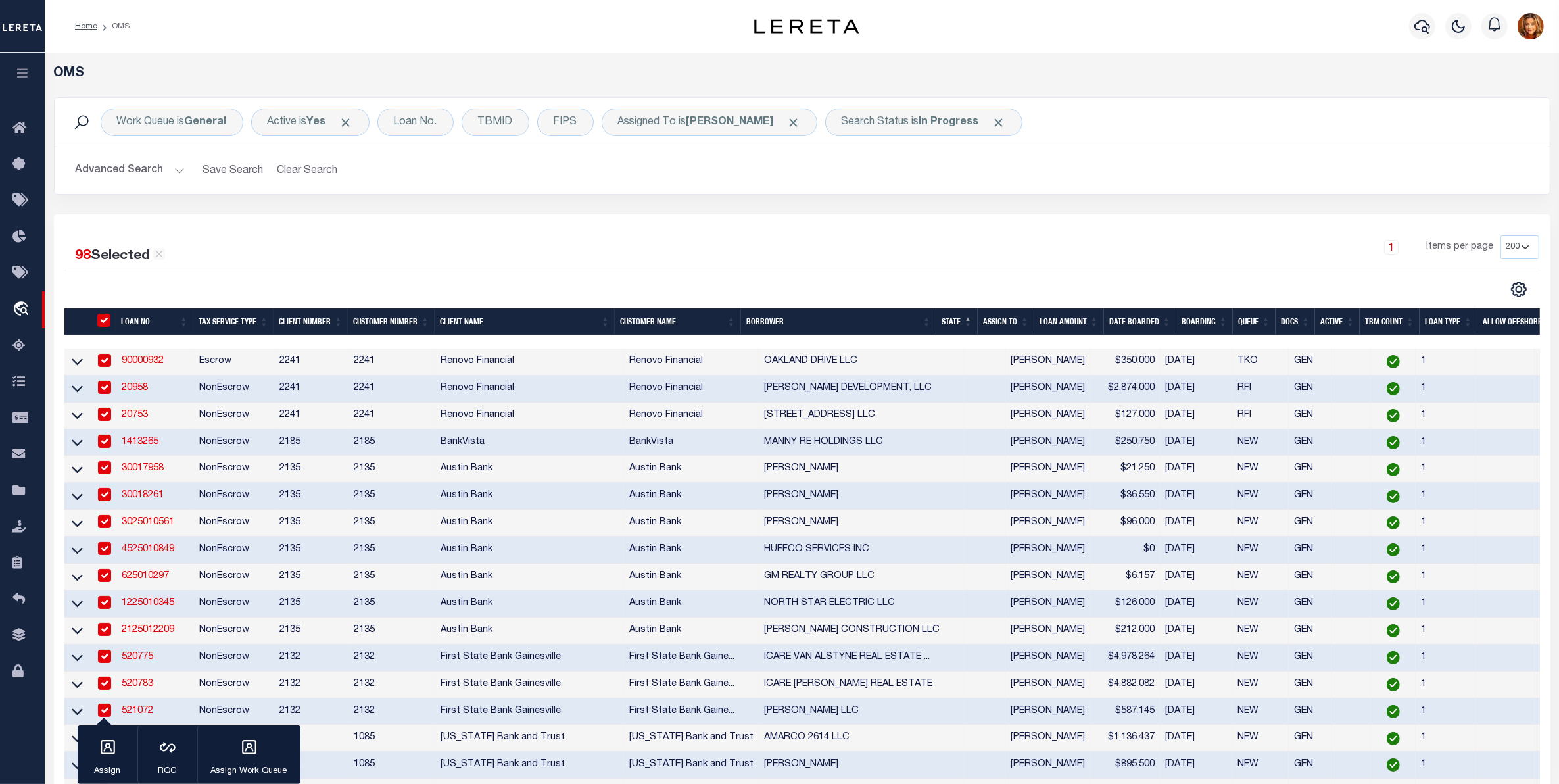
checkbox input "true"
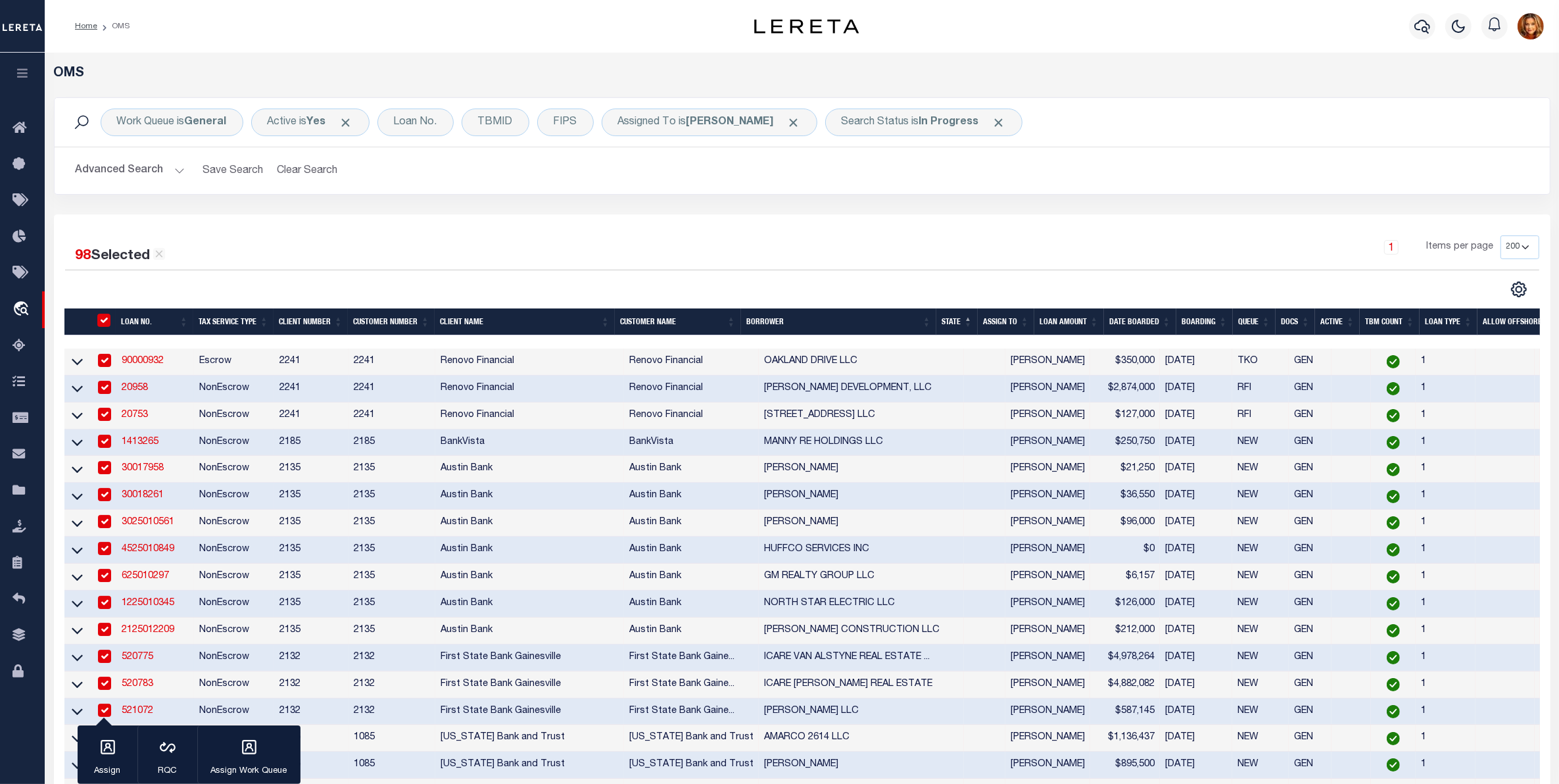
checkbox input "true"
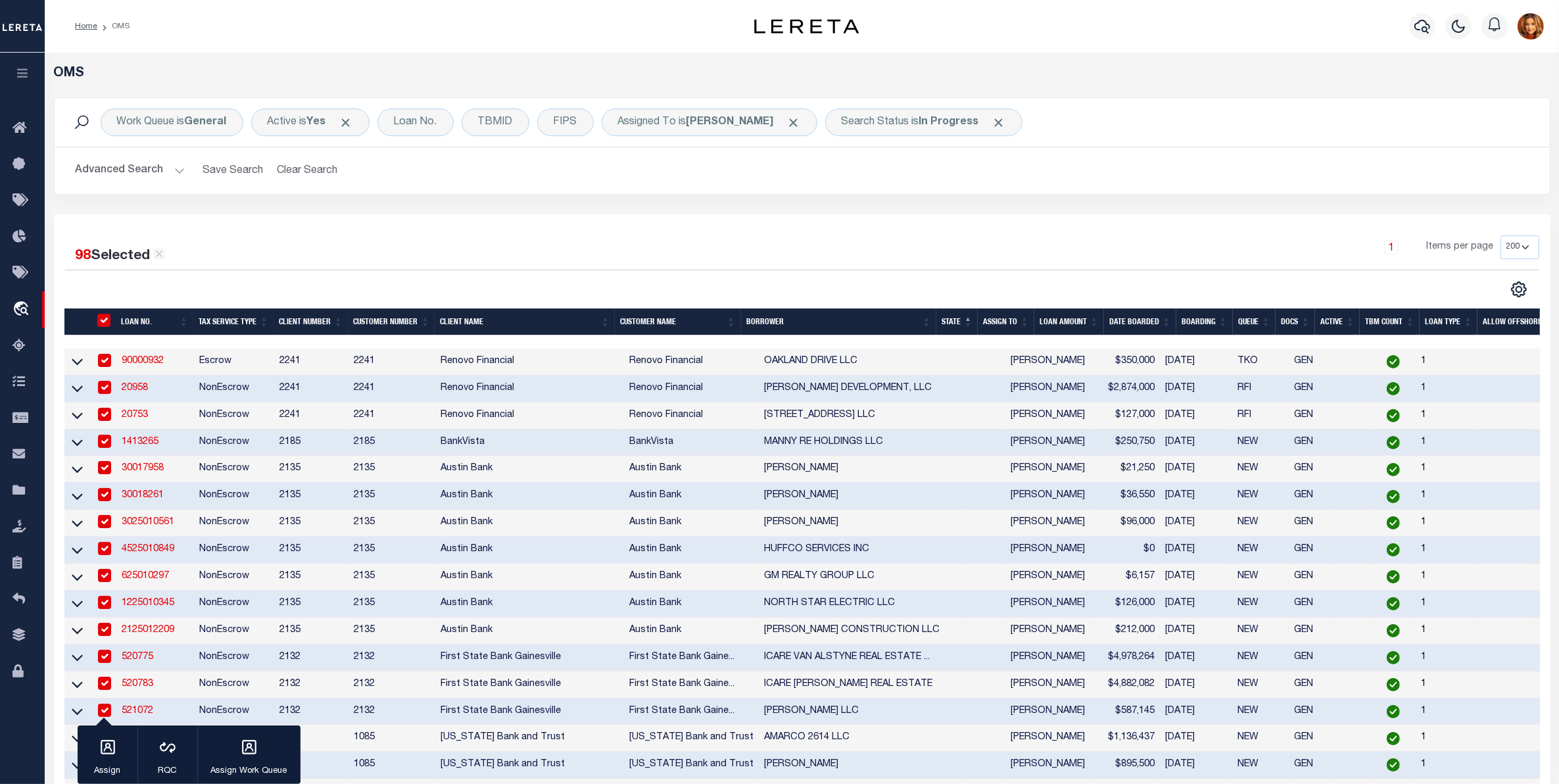
checkbox input "true"
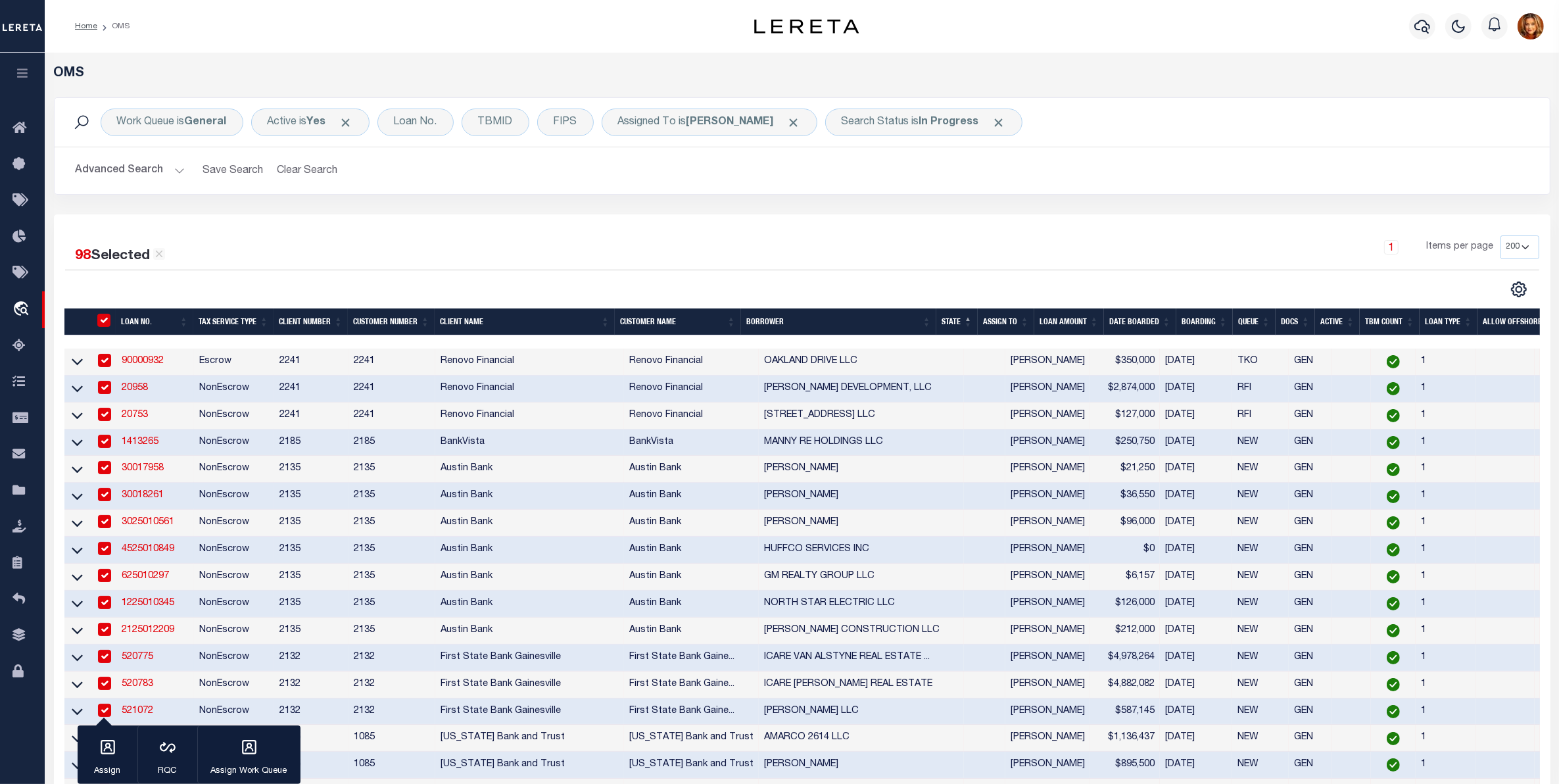
checkbox input "true"
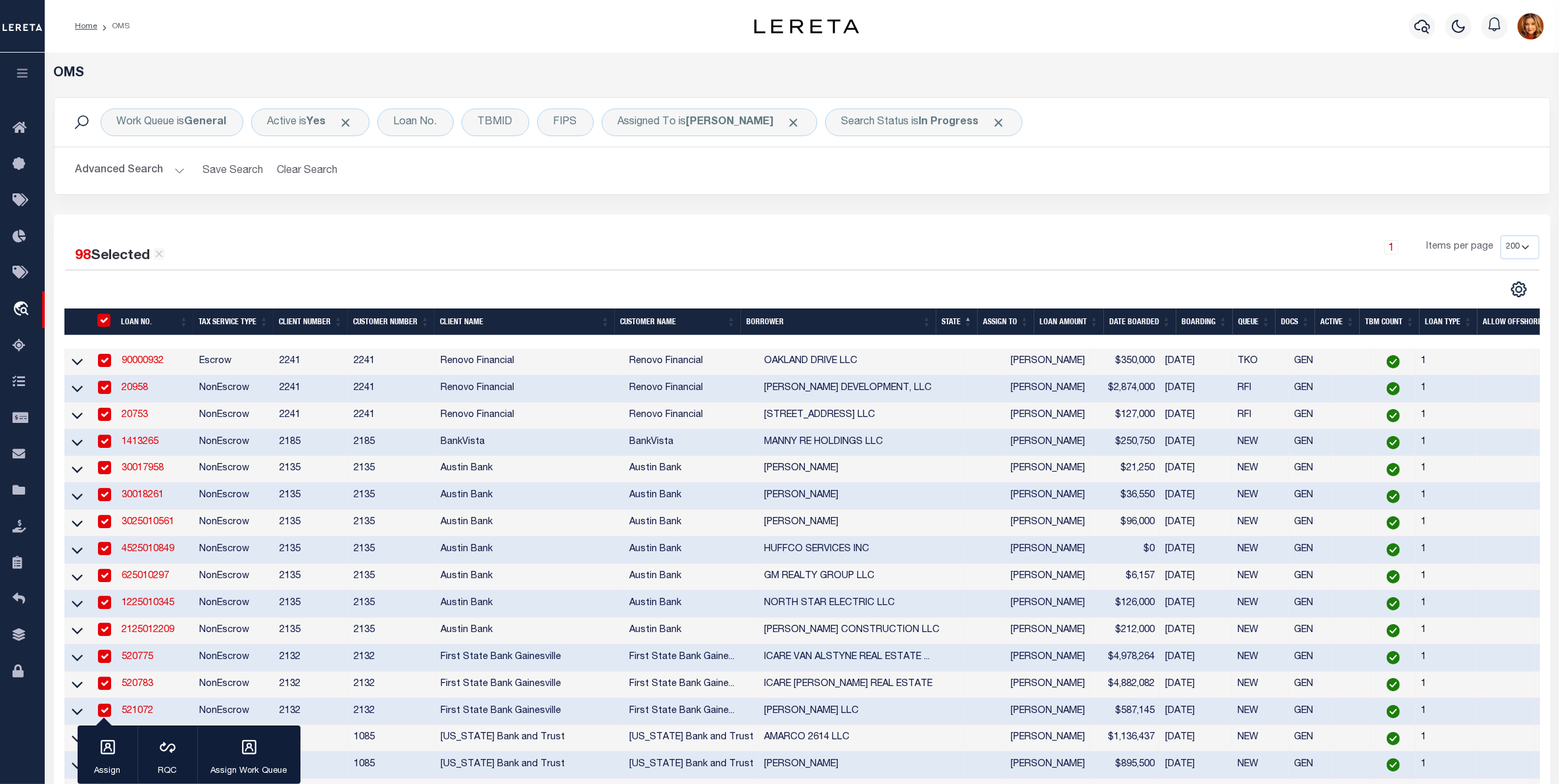
checkbox input "true"
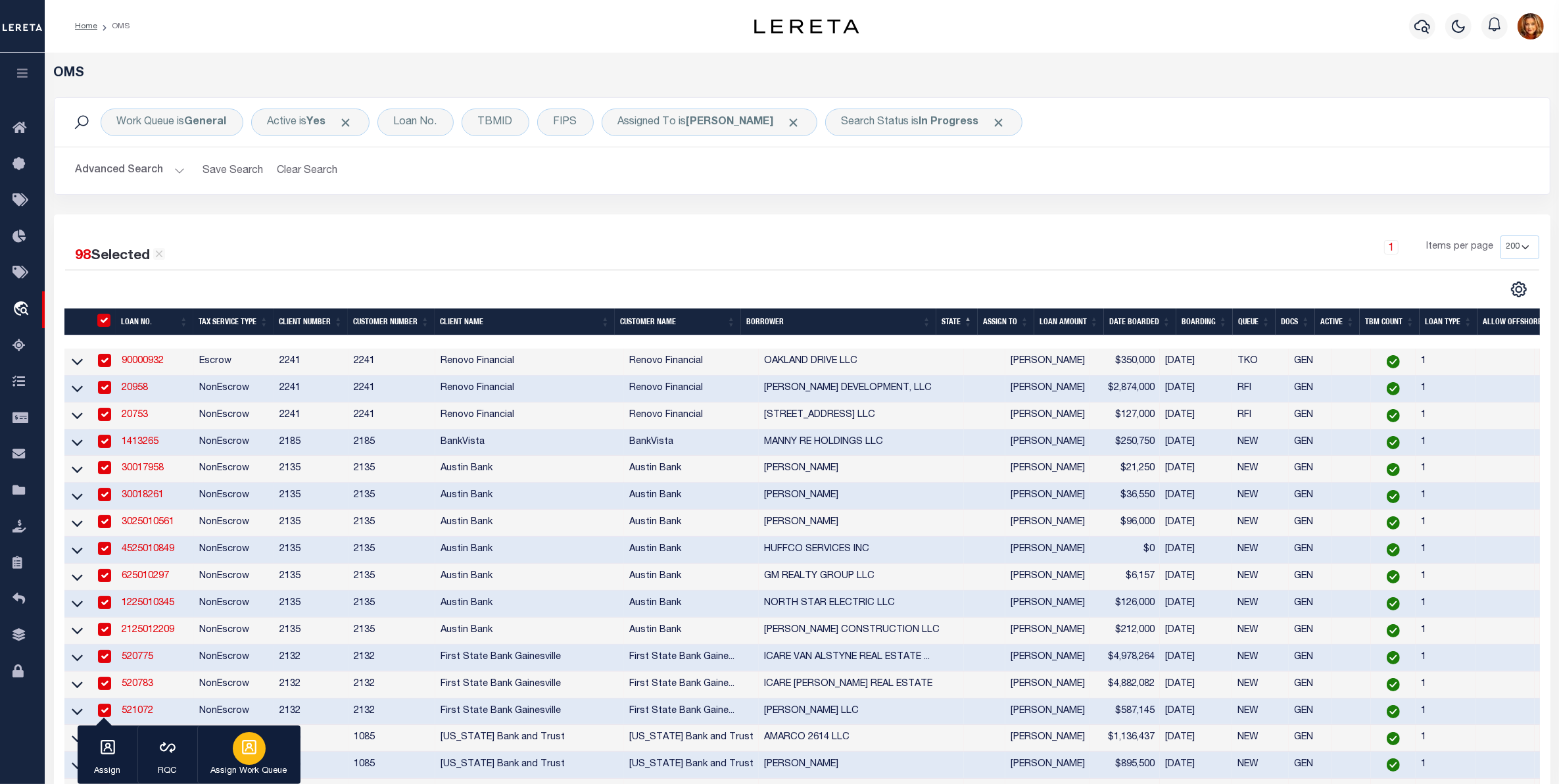
click at [247, 748] on icon "button" at bounding box center [249, 746] width 15 height 15
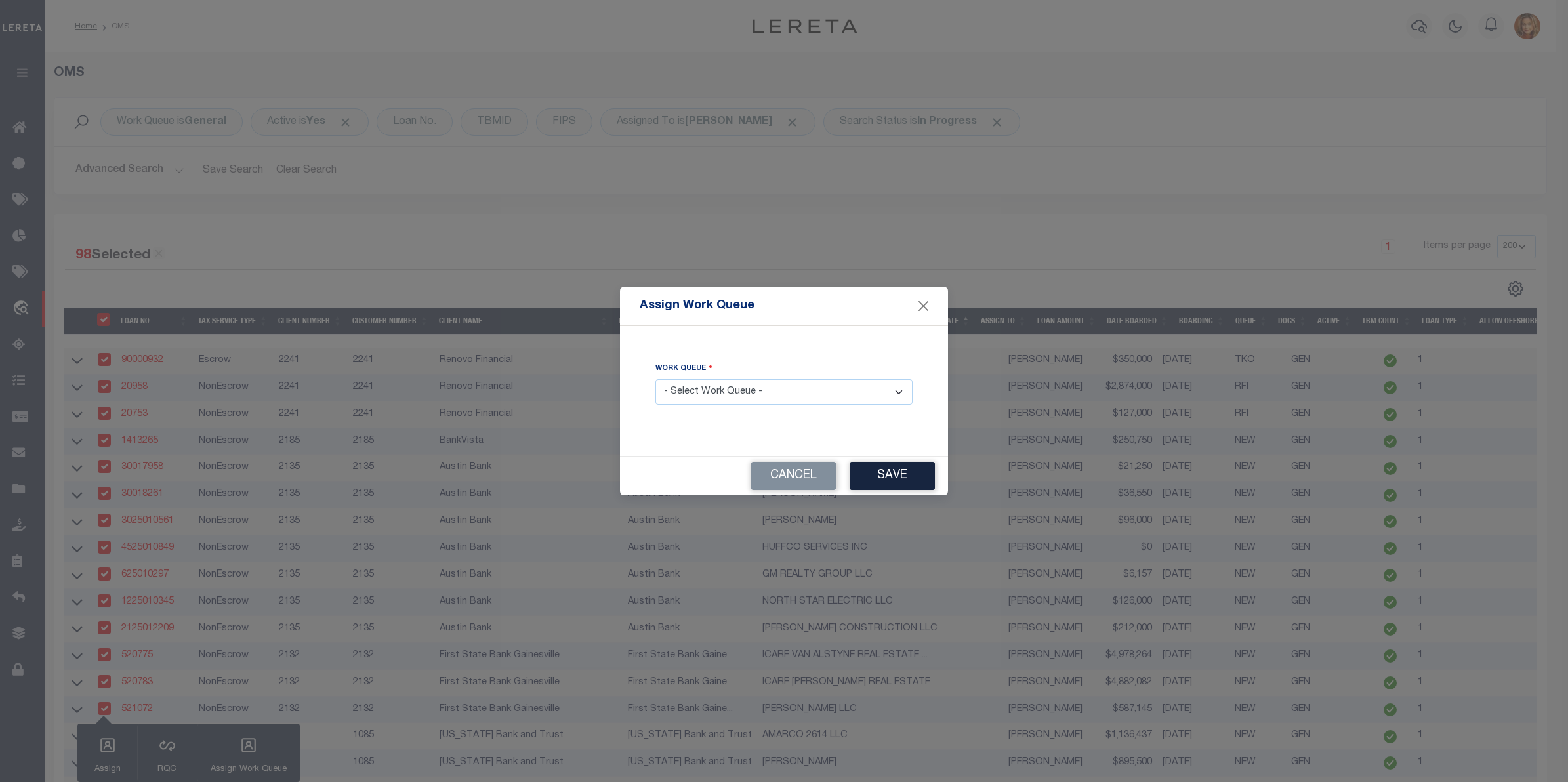
click at [786, 382] on select "- Select Work Queue - factRSystems General ThoughtFocus" at bounding box center [784, 391] width 257 height 26
click at [656, 380] on select "- Select Work Queue - factRSystems General ThoughtFocus" at bounding box center [784, 391] width 257 height 26
click at [900, 473] on button "Save" at bounding box center [892, 475] width 86 height 28
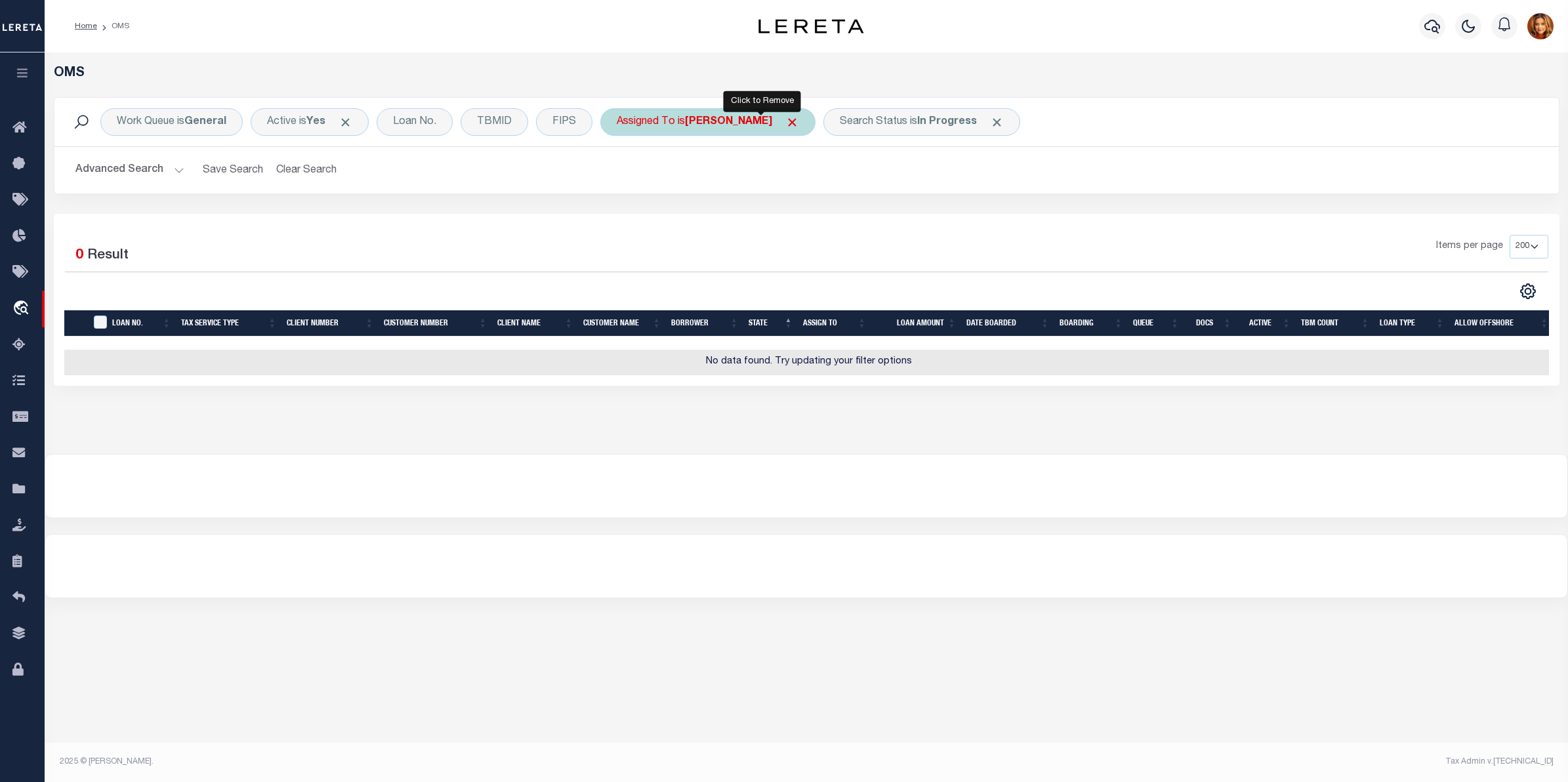
click at [785, 120] on span "Click to Remove" at bounding box center [792, 122] width 14 height 14
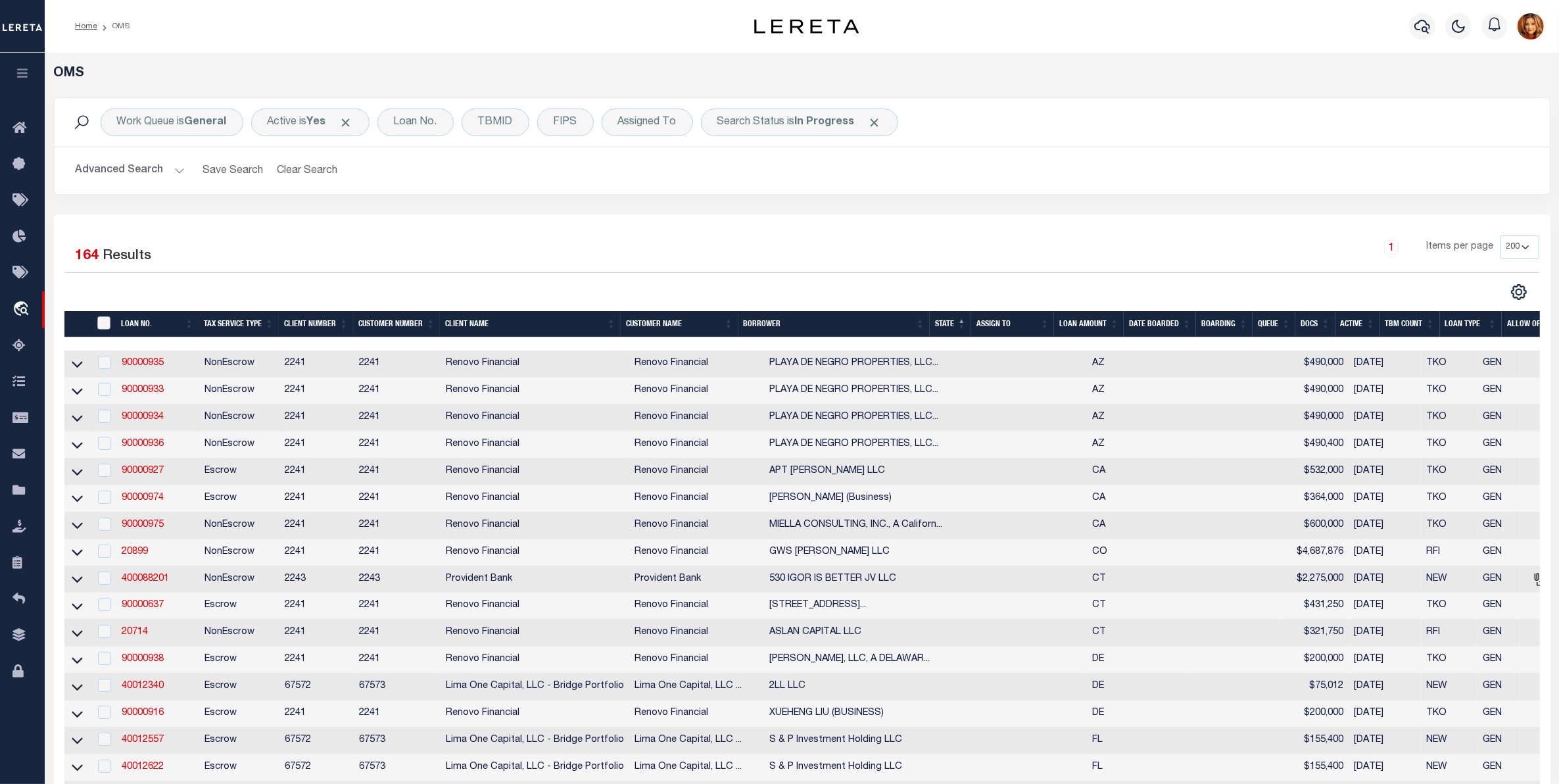
click at [110, 321] on input "" at bounding box center [104, 323] width 13 height 13
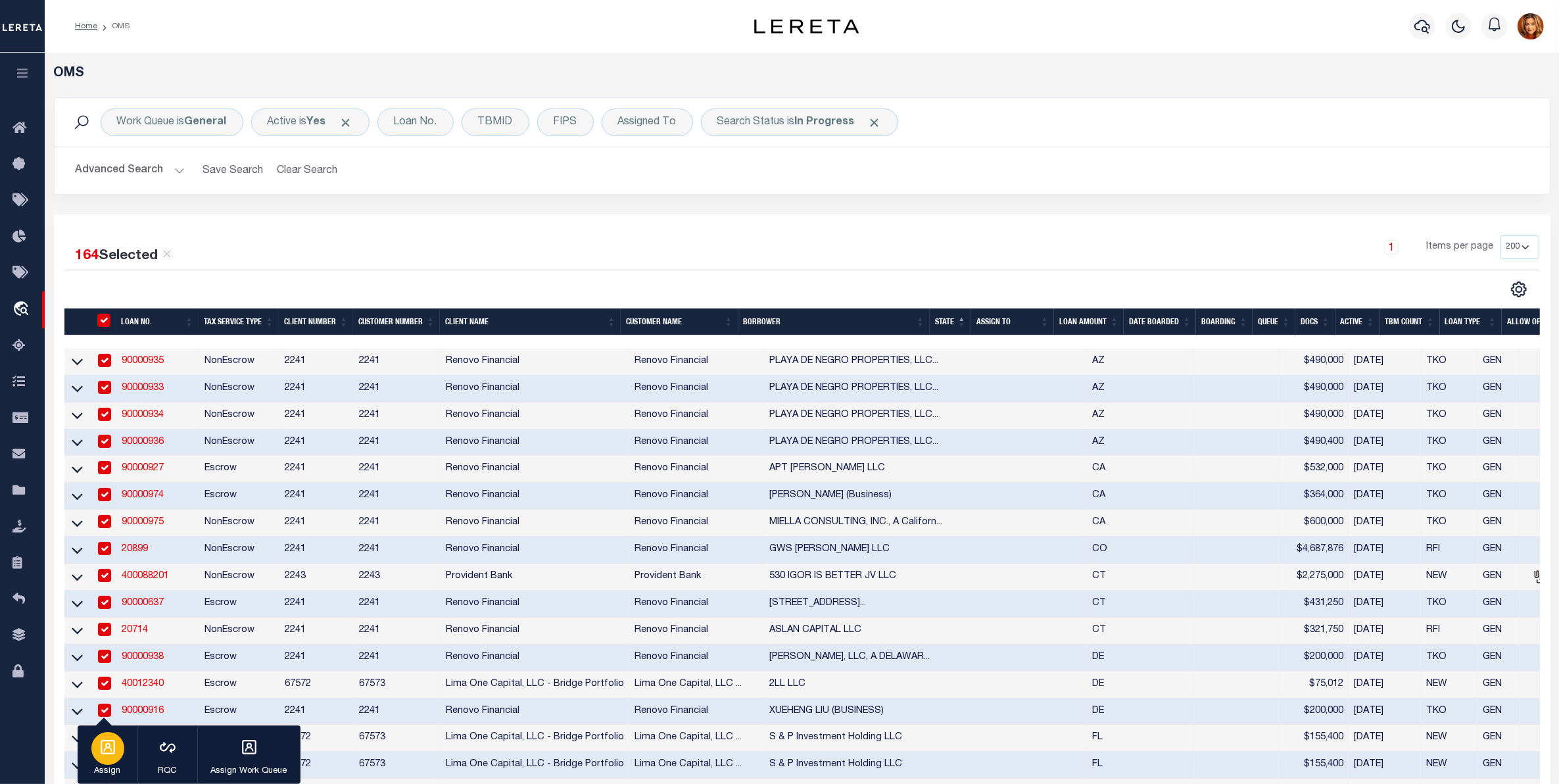
click at [95, 751] on div "button" at bounding box center [107, 748] width 33 height 33
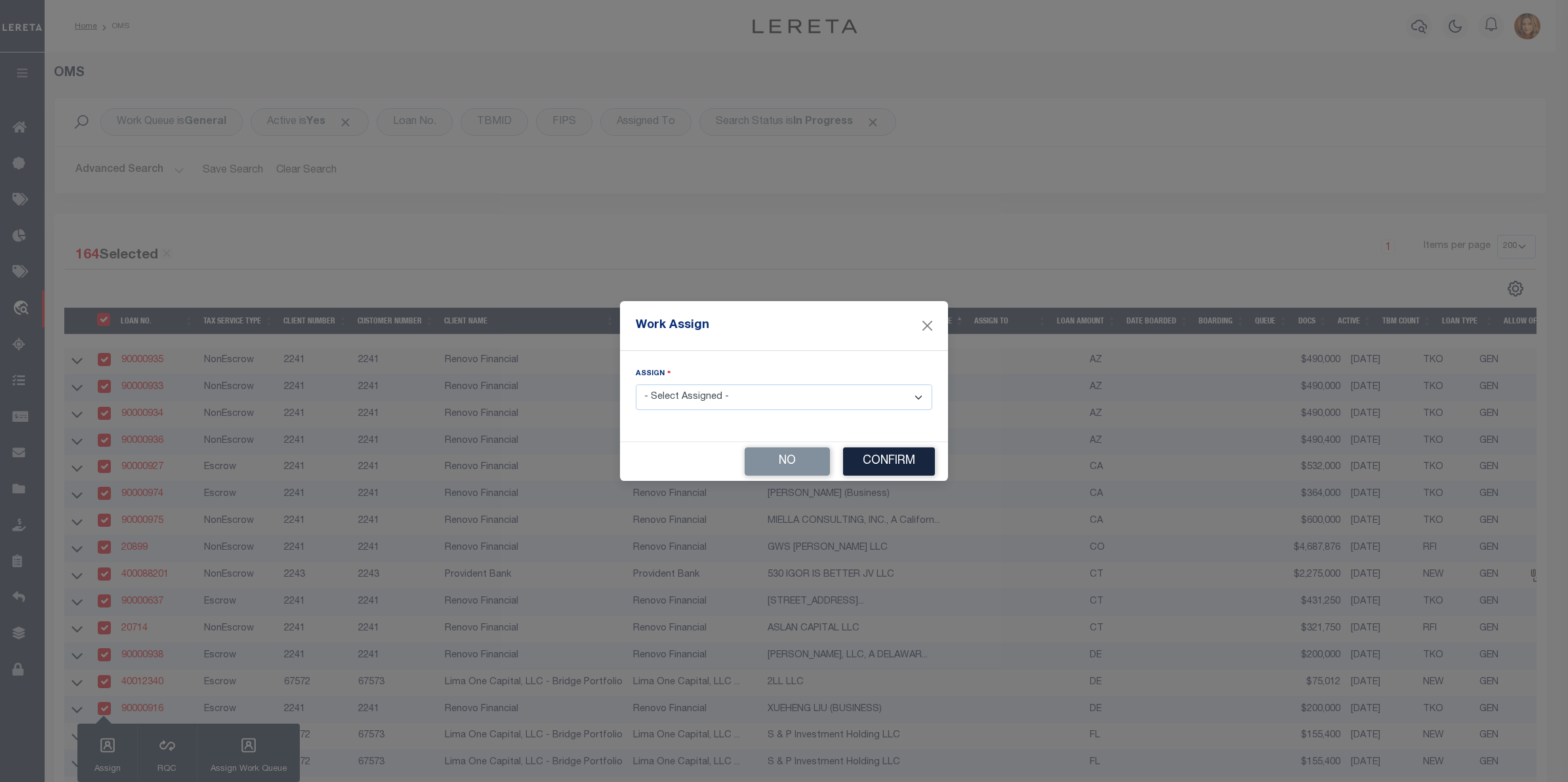
click at [759, 394] on select "- Select Assigned - --Unassigned-- [PERSON_NAME] [PERSON_NAME] [PERSON_NAME] [P…" at bounding box center [784, 397] width 296 height 26
click at [636, 385] on select "- Select Assigned - --Unassigned-- [PERSON_NAME] [PERSON_NAME] [PERSON_NAME] [P…" at bounding box center [784, 397] width 296 height 26
click at [880, 459] on button "Confirm" at bounding box center [889, 461] width 92 height 28
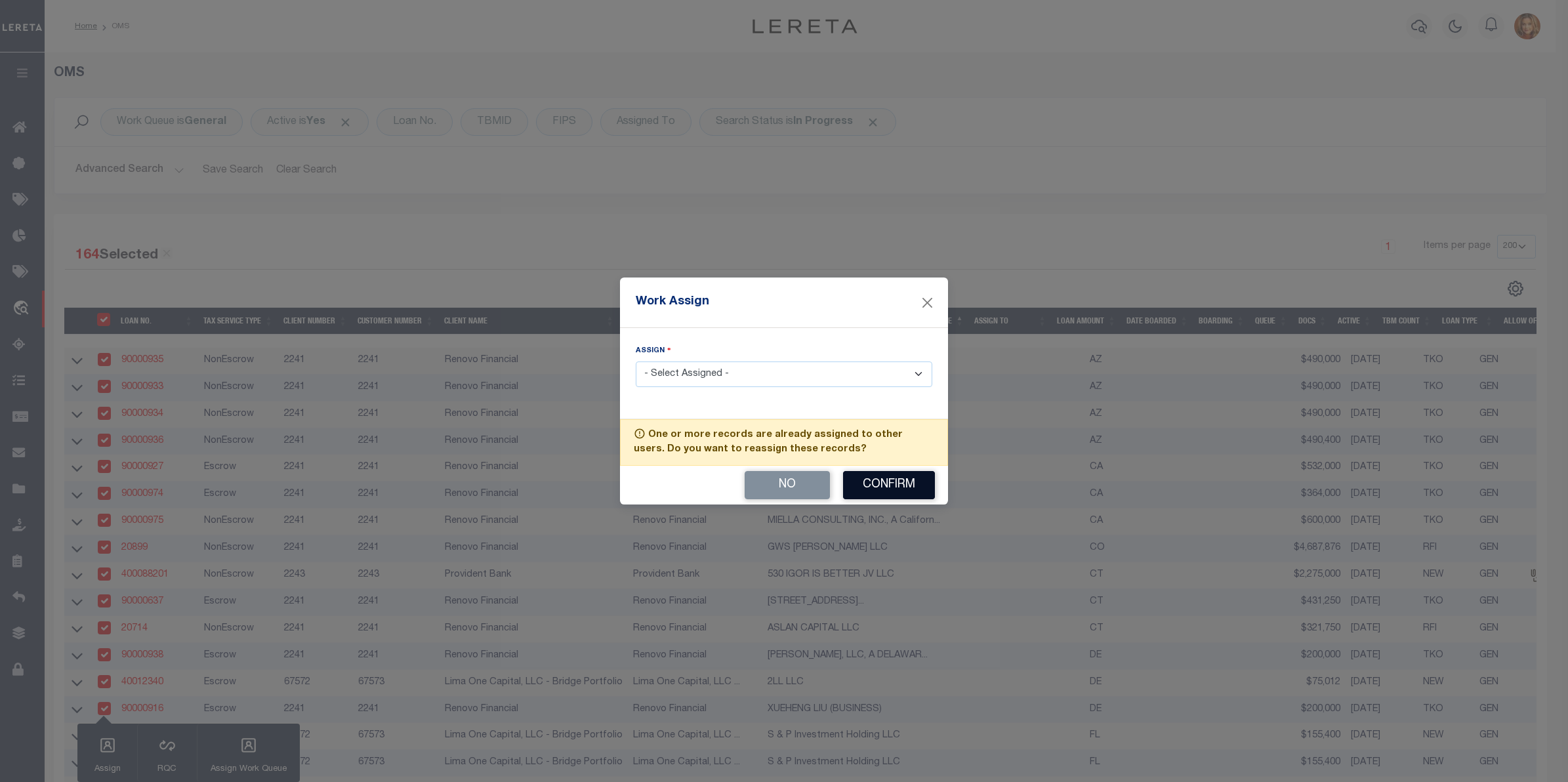
click at [884, 494] on button "Confirm" at bounding box center [889, 484] width 92 height 28
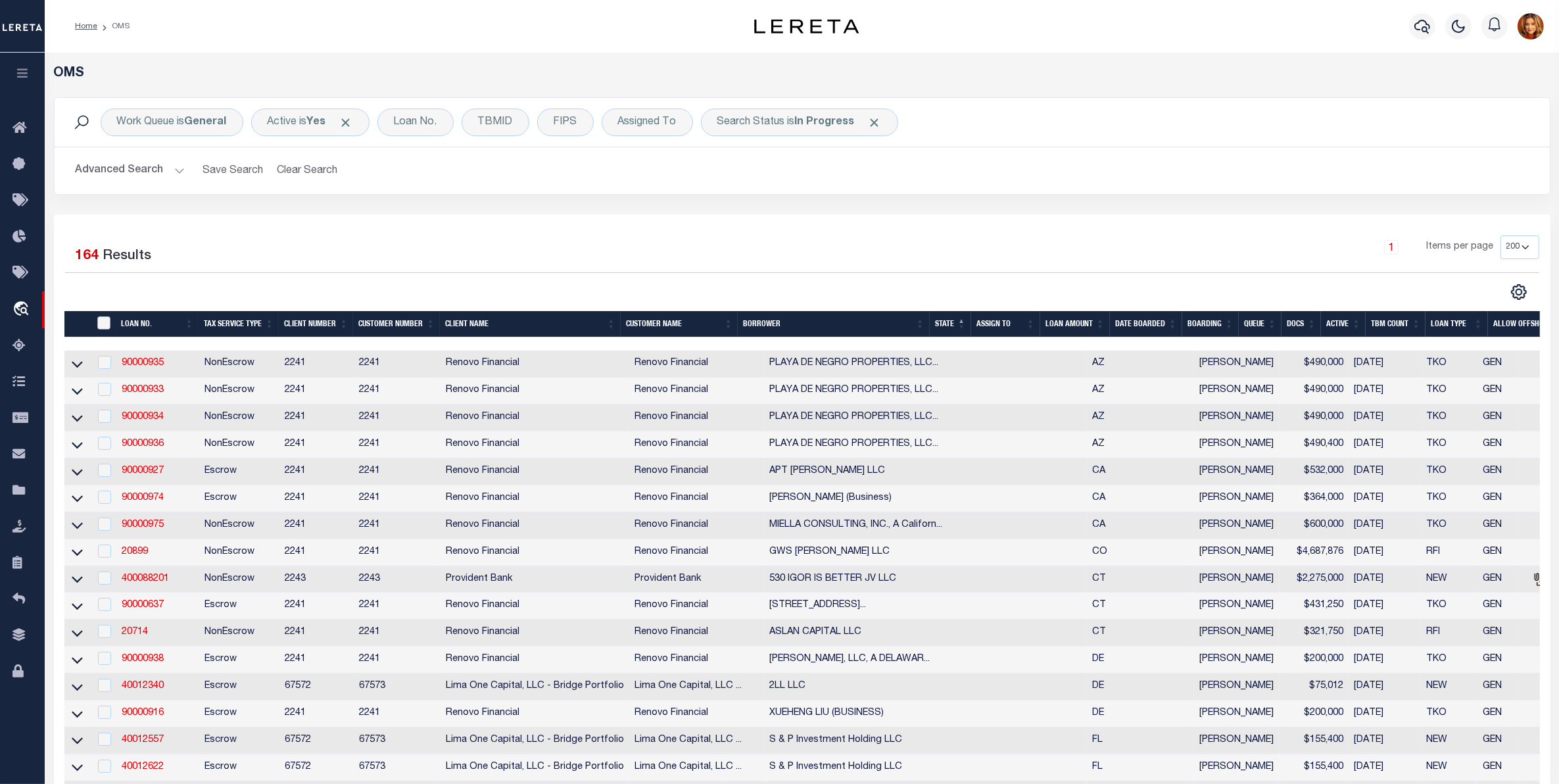
click at [105, 319] on input "" at bounding box center [104, 323] width 13 height 13
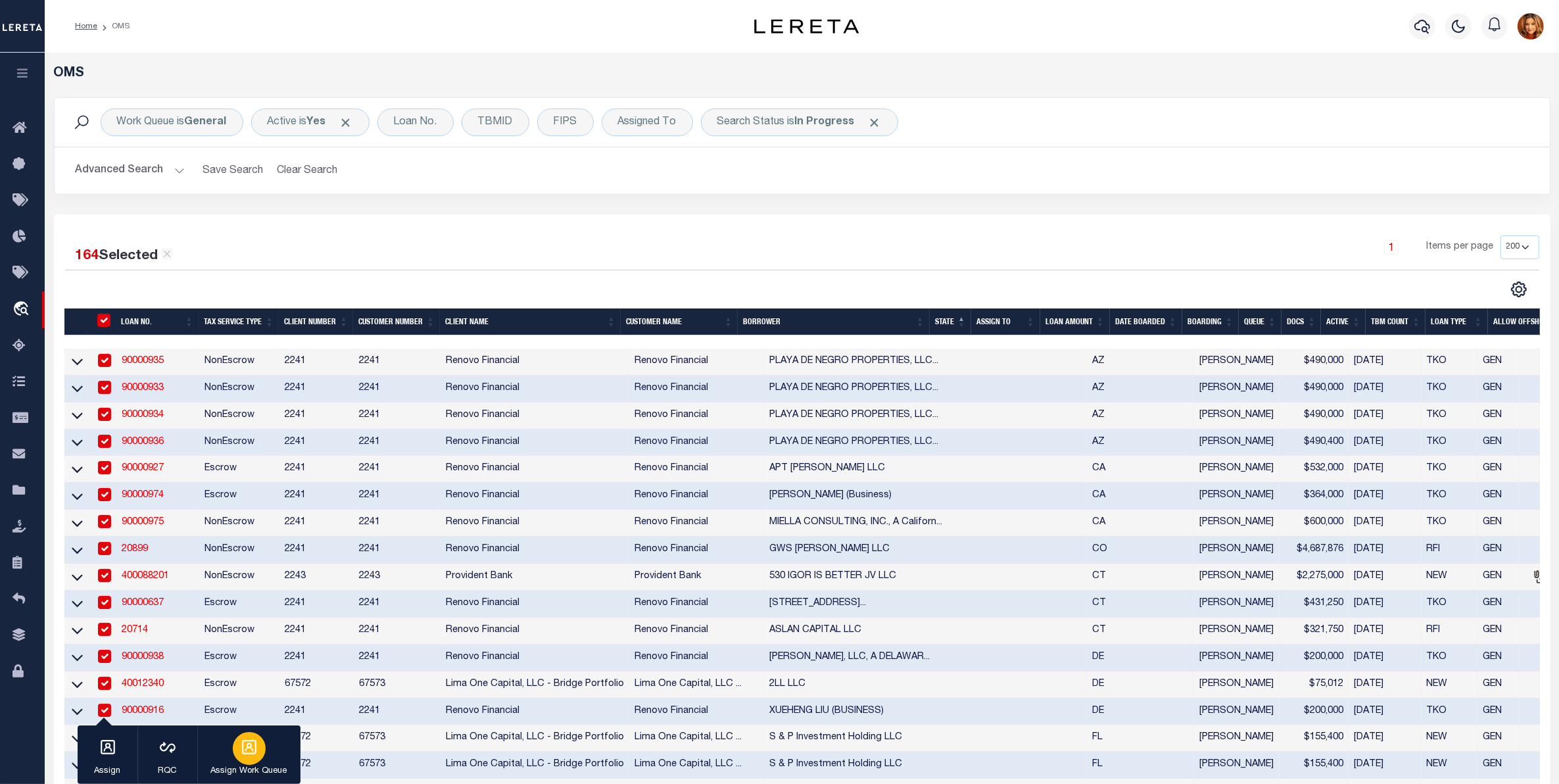
click at [261, 750] on div "button" at bounding box center [249, 748] width 33 height 33
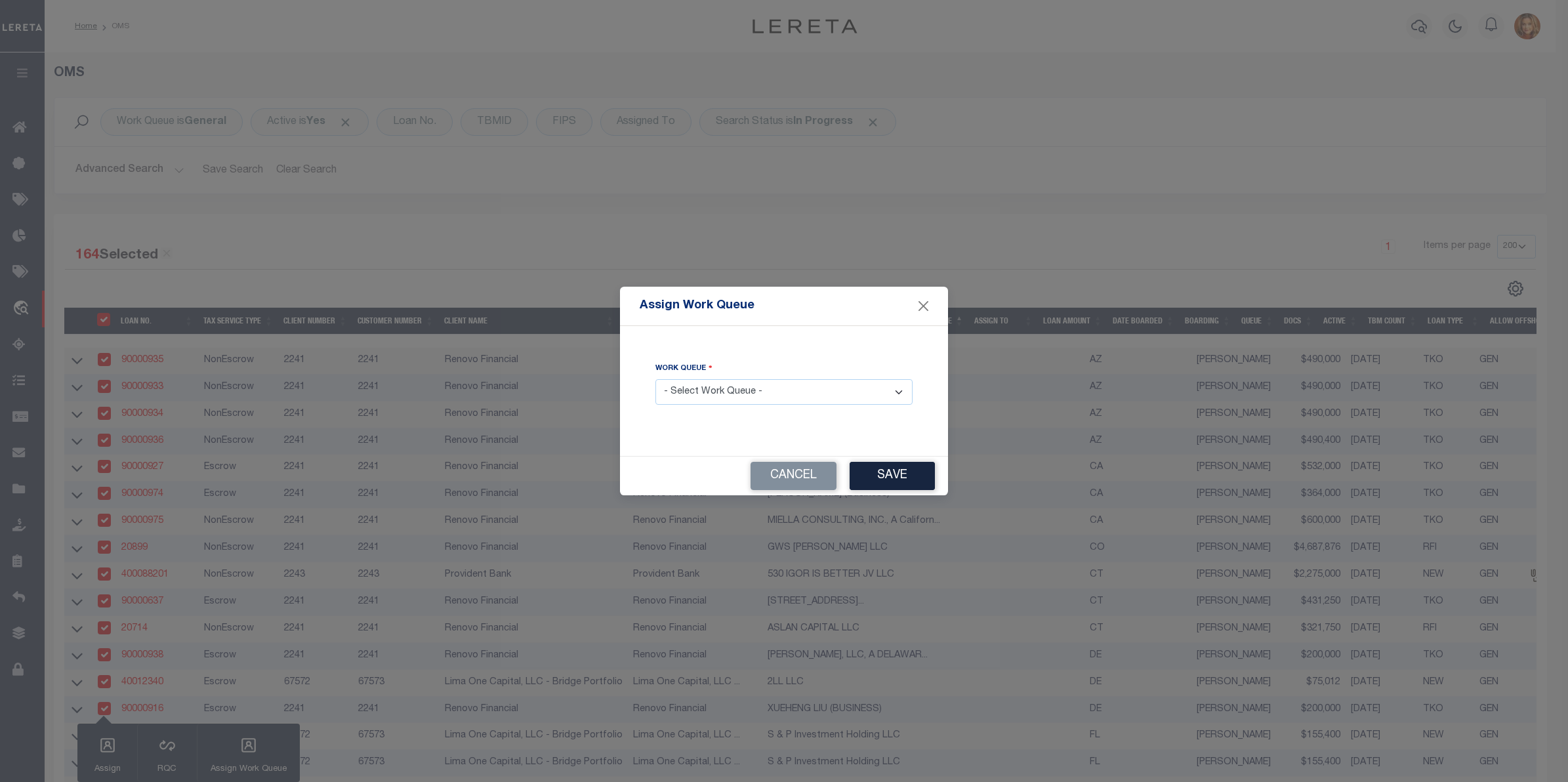
click at [761, 390] on select "- Select Work Queue - factRSystems General ThoughtFocus" at bounding box center [784, 391] width 257 height 26
click at [656, 380] on select "- Select Work Queue - factRSystems General ThoughtFocus" at bounding box center [784, 391] width 257 height 26
click at [919, 479] on button "Save" at bounding box center [892, 475] width 86 height 28
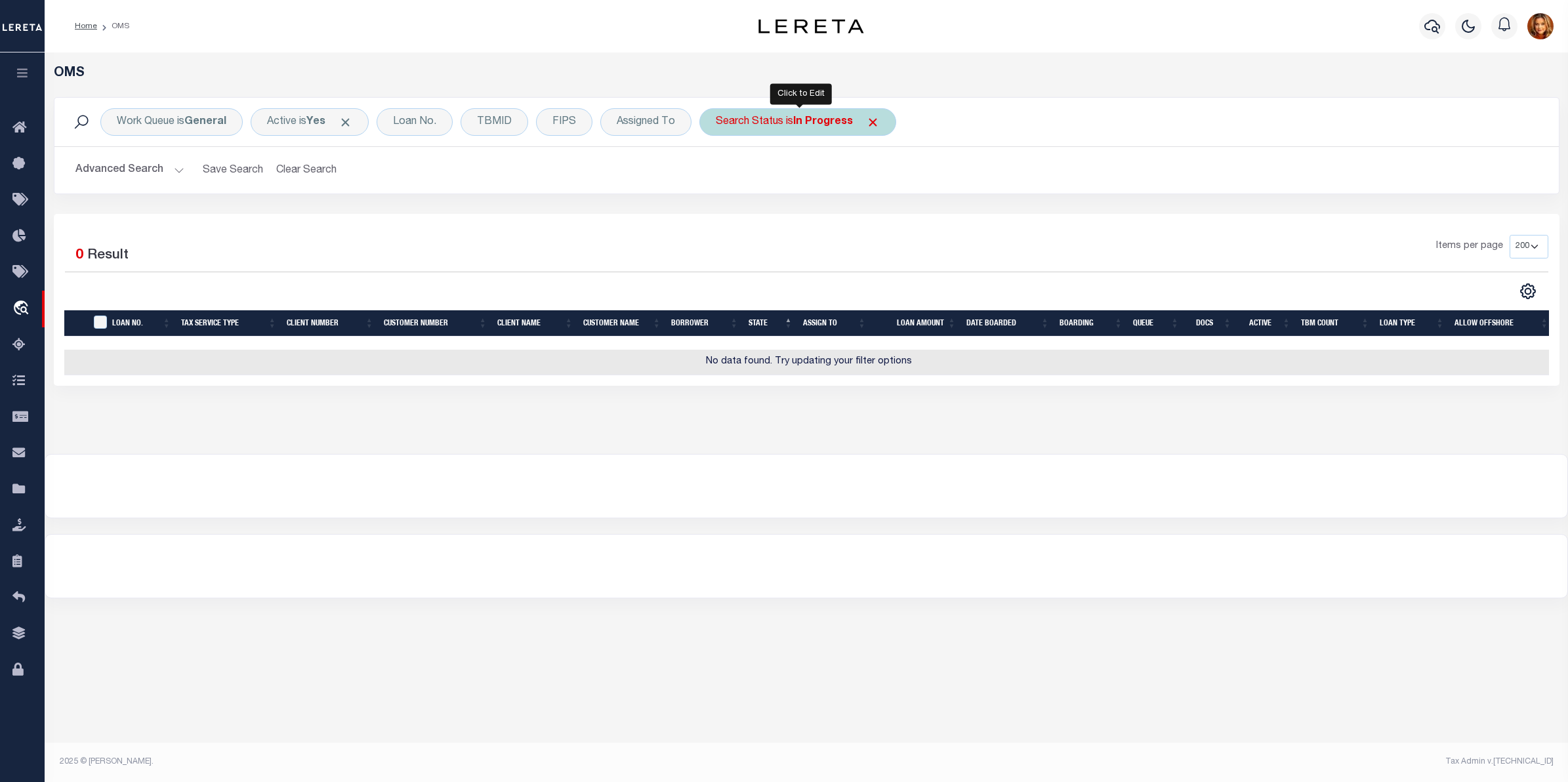
click at [831, 122] on b "In Progress" at bounding box center [823, 122] width 60 height 10
click at [765, 190] on select "Automated Search Bad Parcel Complete Duplicate Parcel High Dollar Reporting In …" at bounding box center [812, 186] width 193 height 25
click at [718, 174] on select "Automated Search Bad Parcel Complete Duplicate Parcel High Dollar Reporting In …" at bounding box center [812, 186] width 193 height 25
click at [896, 207] on input "Apply" at bounding box center [890, 214] width 39 height 22
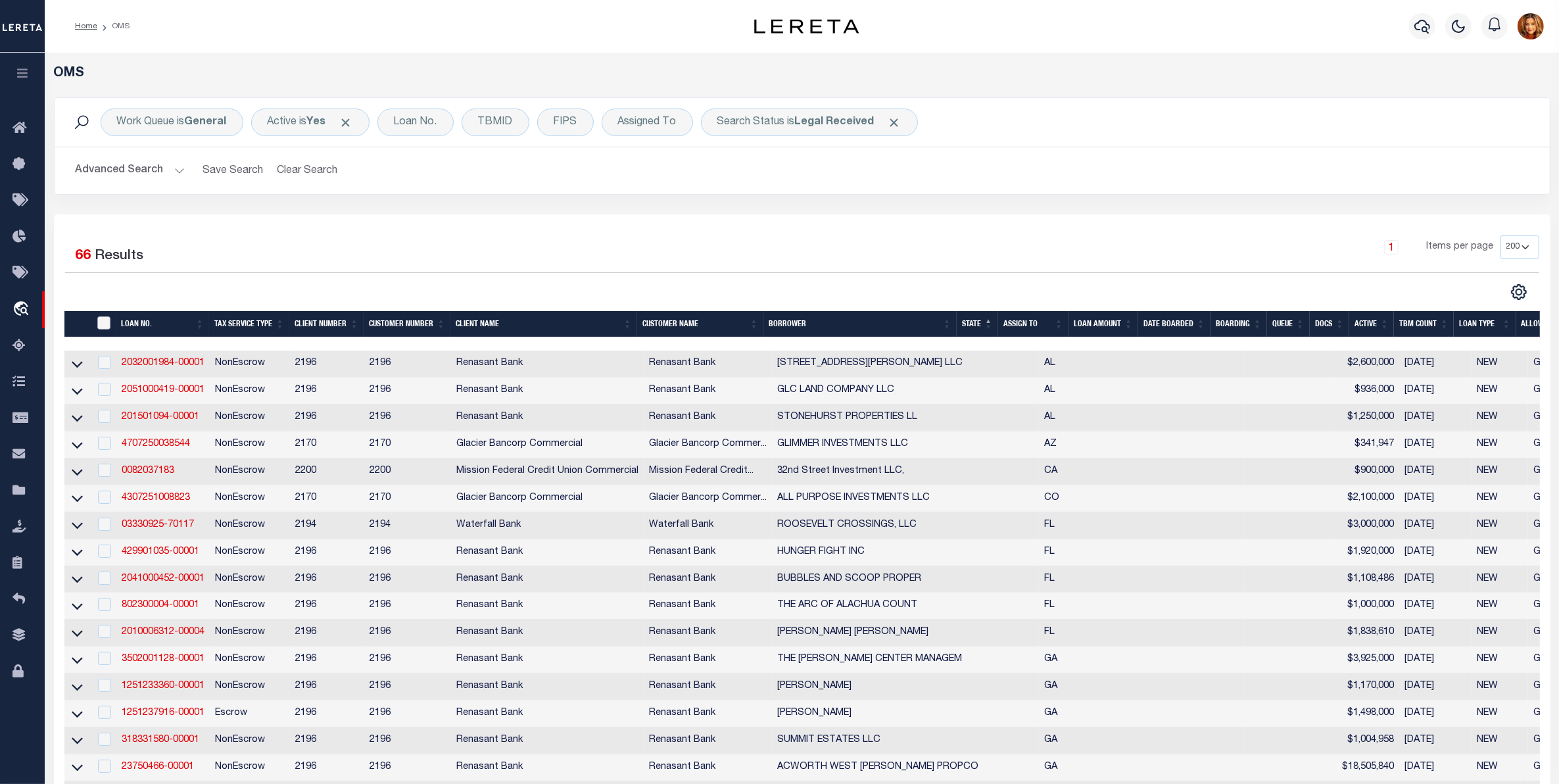
click at [100, 318] on input "" at bounding box center [104, 323] width 13 height 13
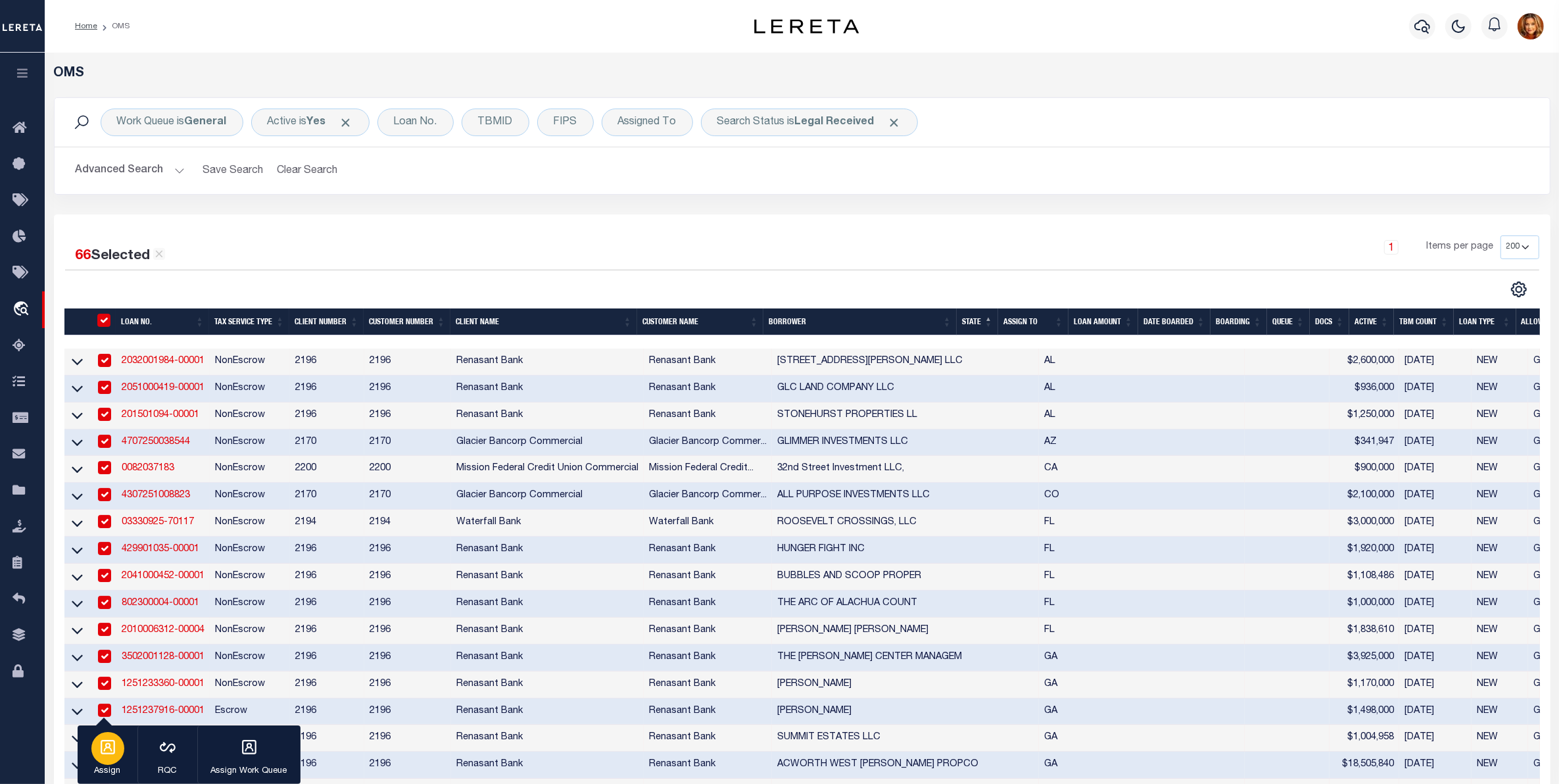
click at [109, 778] on button "Assign" at bounding box center [107, 755] width 60 height 59
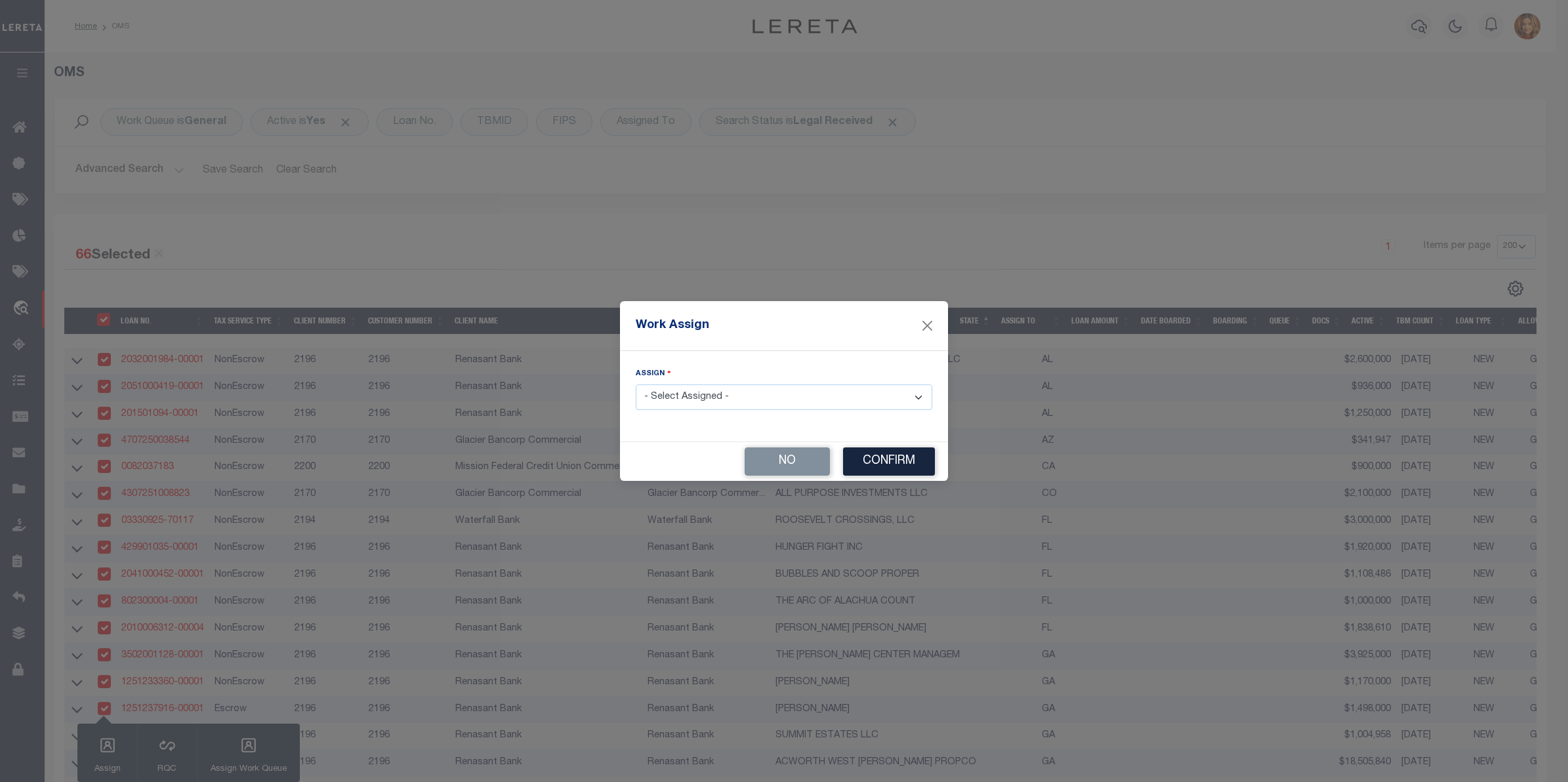
click at [716, 392] on select "- Select Assigned - --Unassigned-- [PERSON_NAME] [PERSON_NAME] [PERSON_NAME] [P…" at bounding box center [784, 397] width 296 height 26
click at [636, 385] on select "- Select Assigned - --Unassigned-- [PERSON_NAME] [PERSON_NAME] [PERSON_NAME] [P…" at bounding box center [784, 397] width 296 height 26
click at [899, 461] on button "Confirm" at bounding box center [889, 461] width 92 height 28
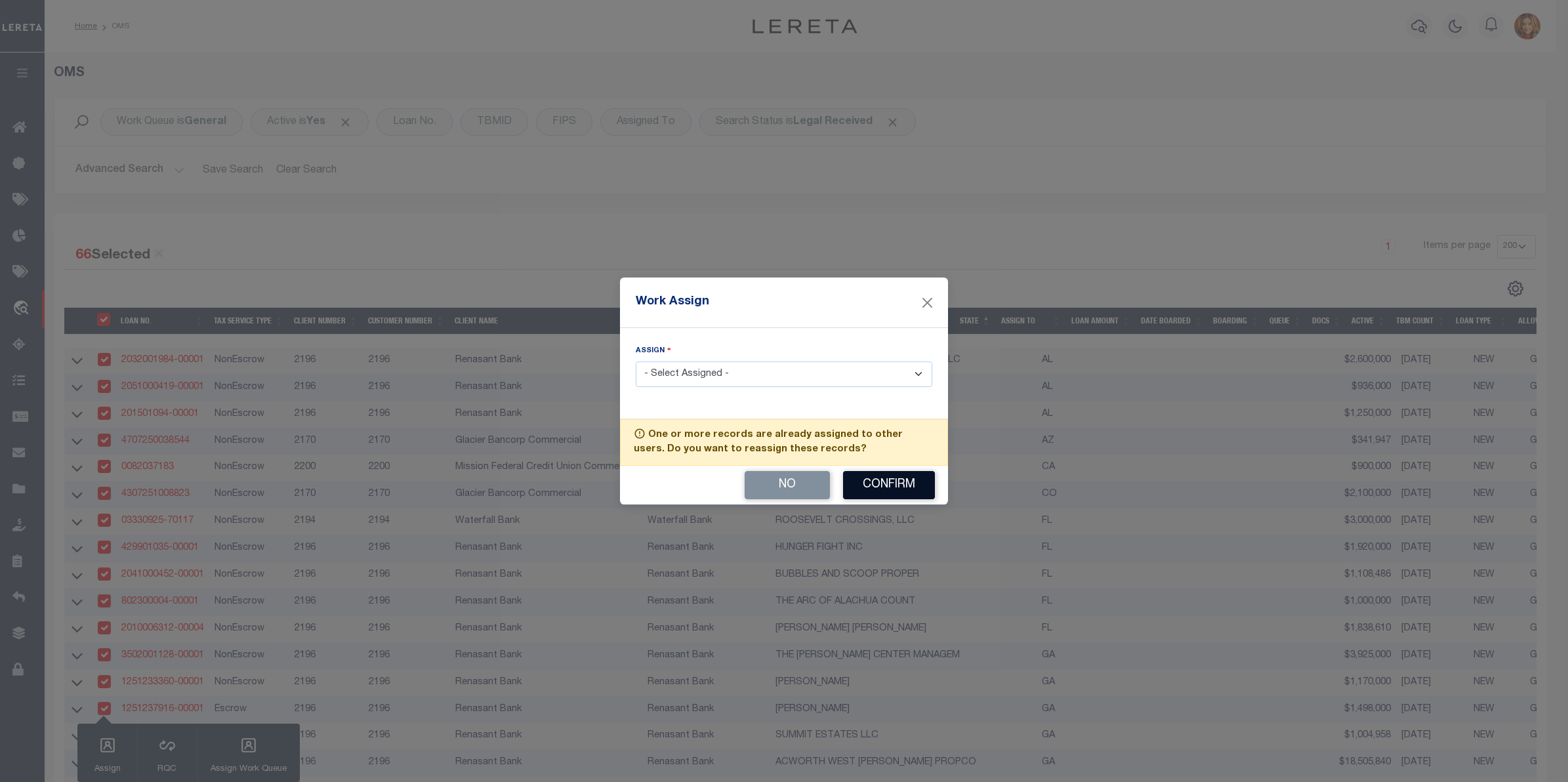
click at [896, 485] on button "Confirm" at bounding box center [889, 484] width 92 height 28
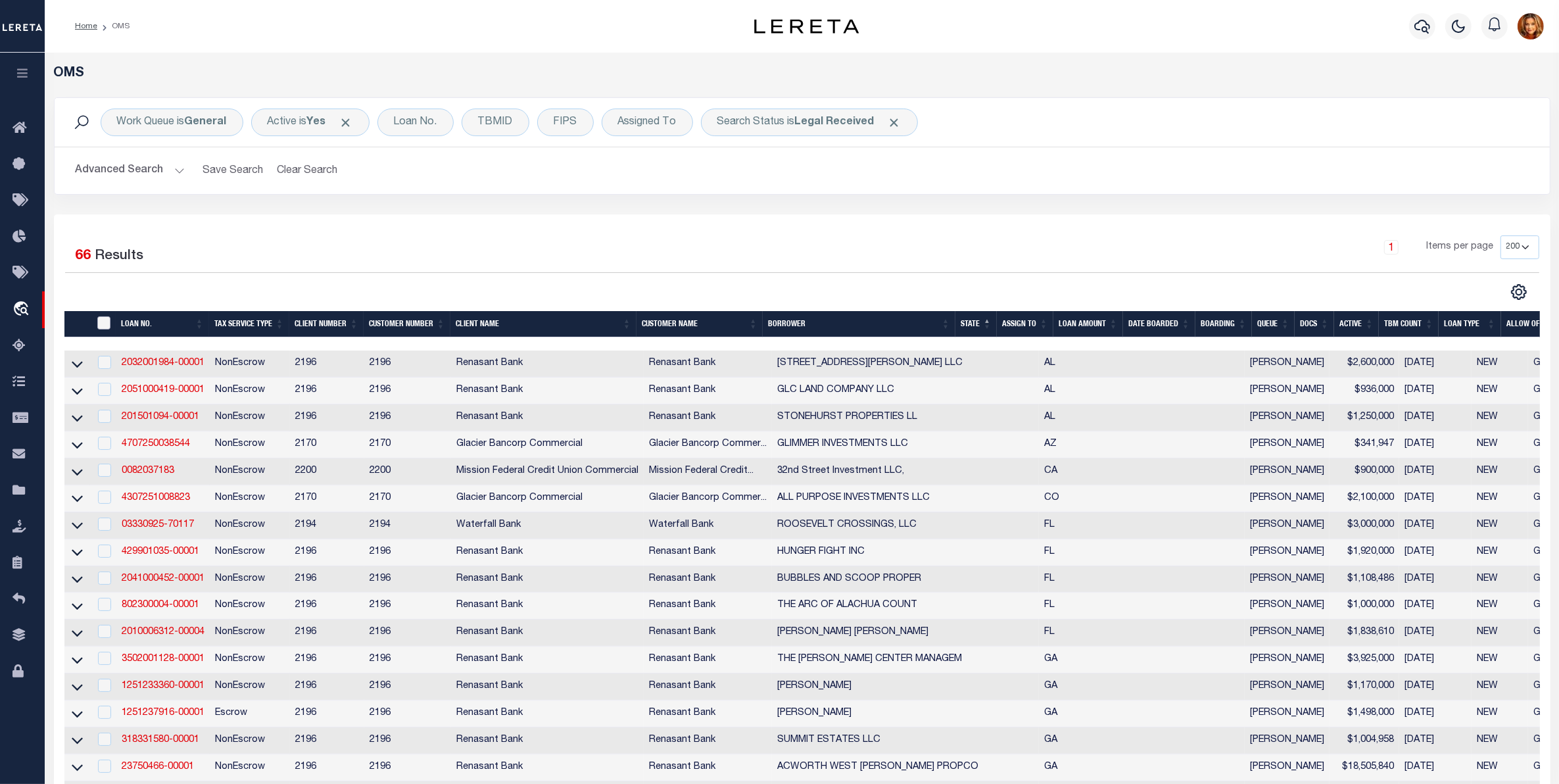
click at [103, 327] on input "" at bounding box center [104, 323] width 13 height 13
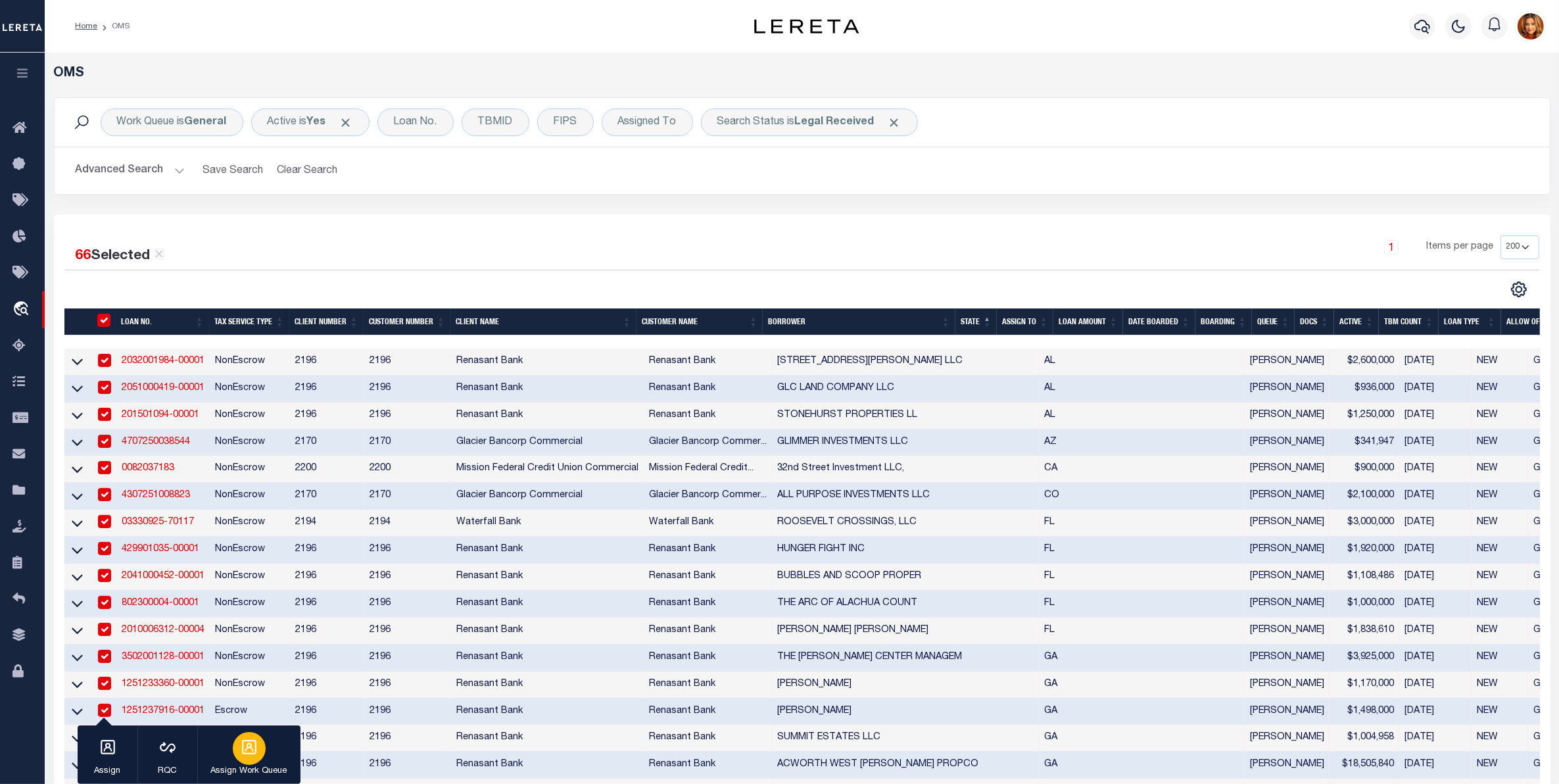
click at [240, 758] on div "button" at bounding box center [249, 748] width 33 height 33
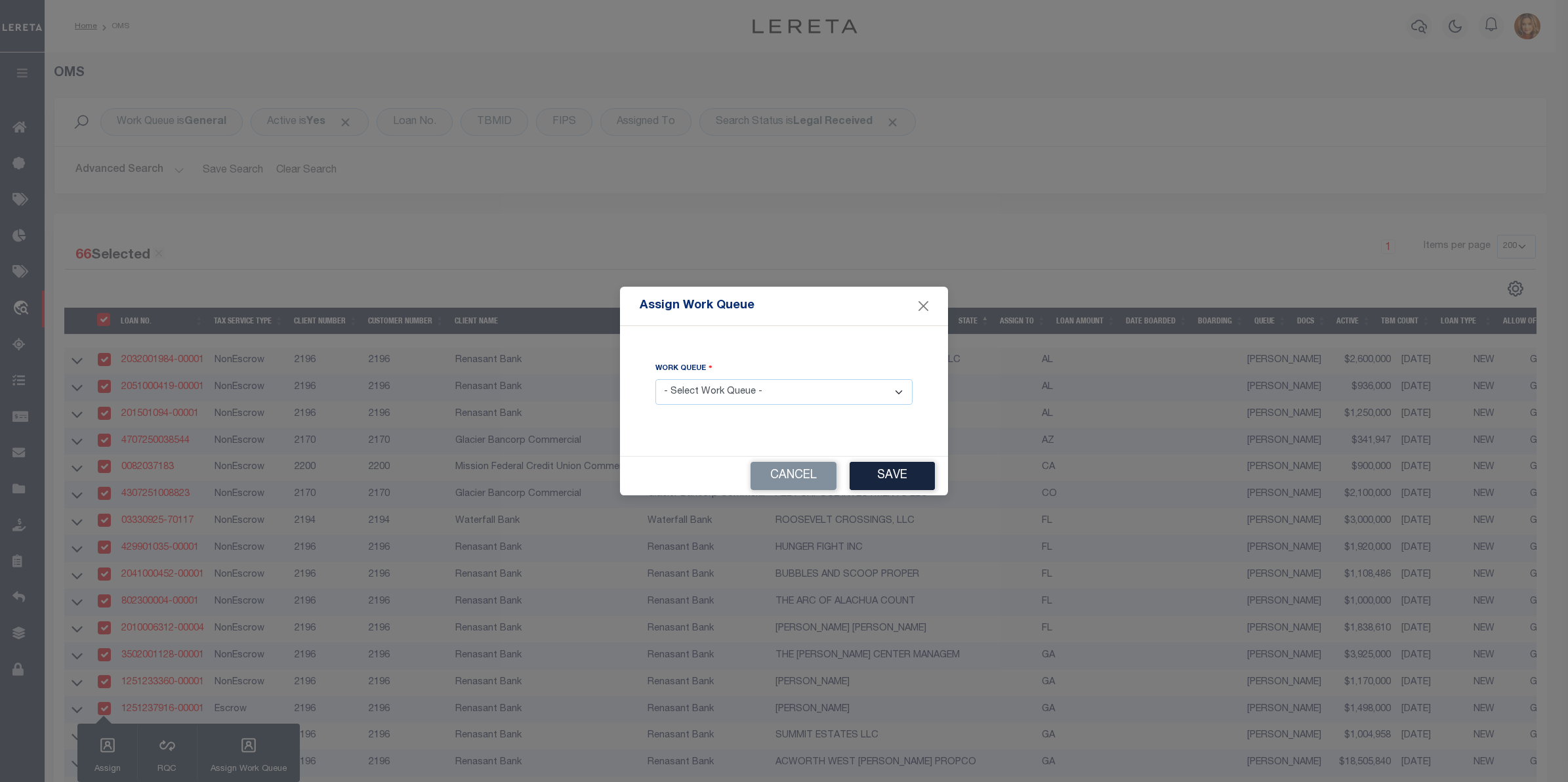
click at [768, 389] on select "- Select Work Queue - factRSystems General ThoughtFocus" at bounding box center [784, 391] width 257 height 26
click at [656, 380] on select "- Select Work Queue - factRSystems General ThoughtFocus" at bounding box center [784, 391] width 257 height 26
click at [898, 477] on button "Save" at bounding box center [892, 475] width 86 height 28
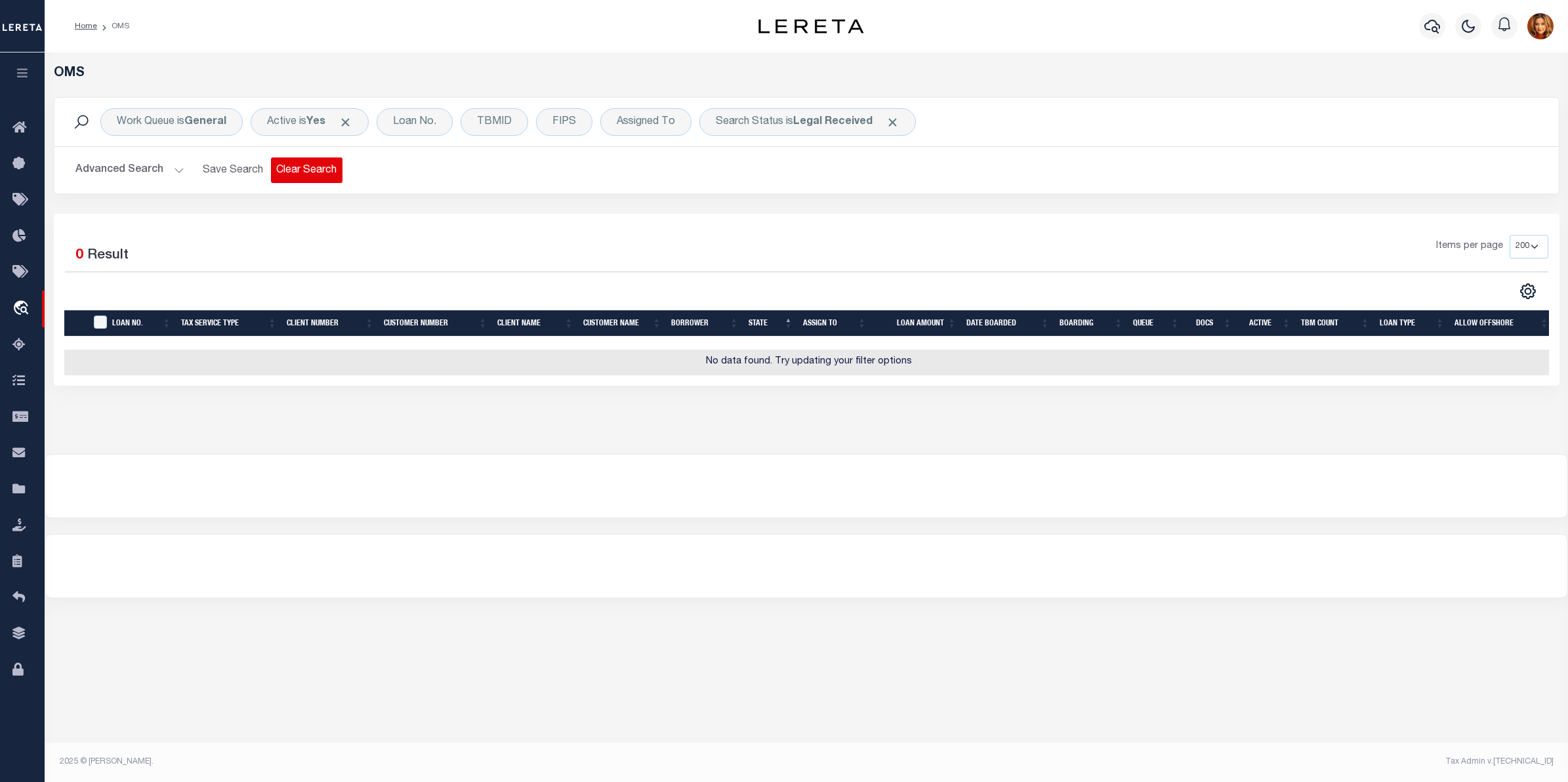
click at [303, 165] on button "Clear Search" at bounding box center [307, 170] width 72 height 26
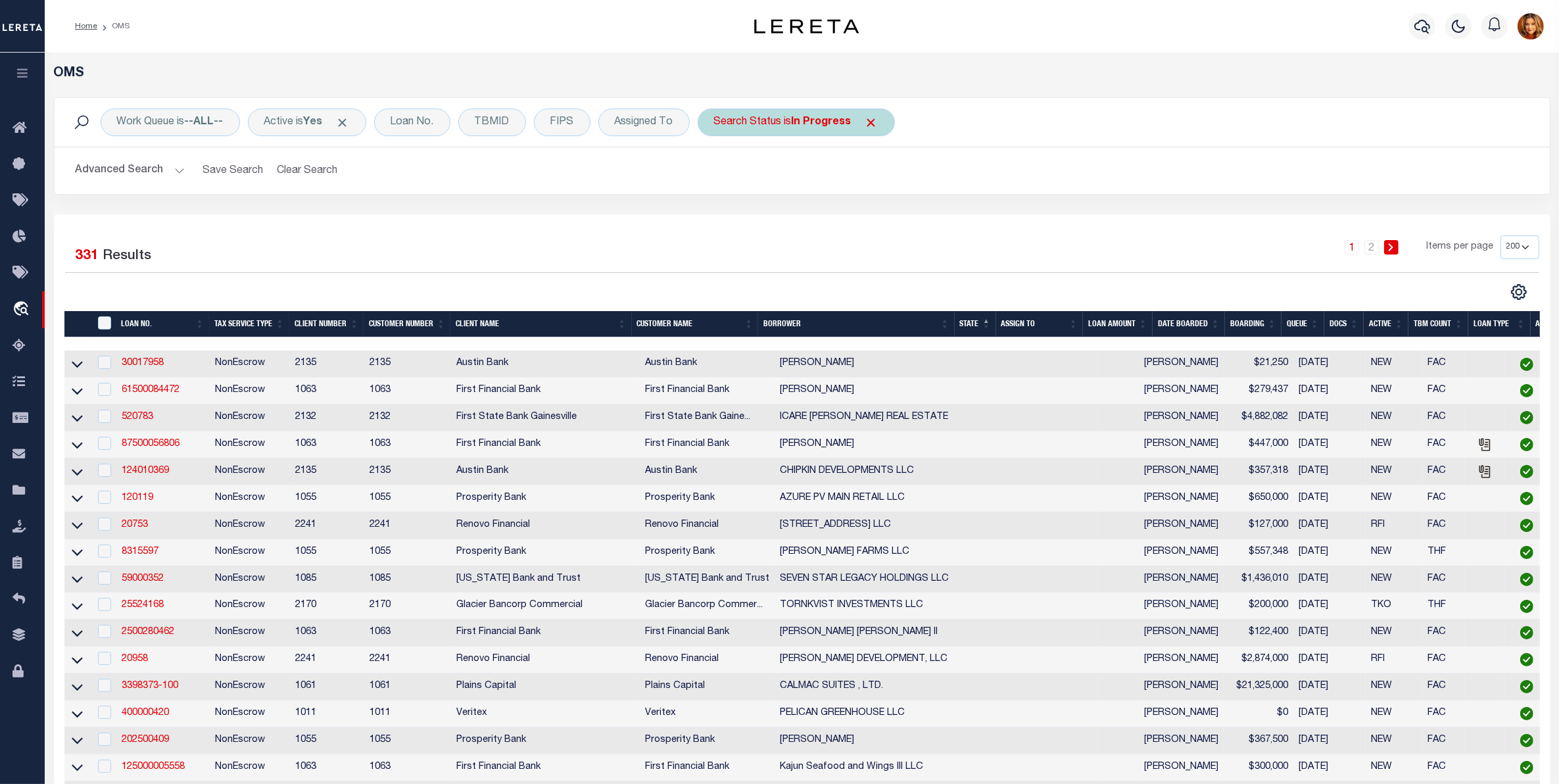
click at [824, 120] on b "In Progress" at bounding box center [822, 122] width 60 height 10
click at [737, 194] on select "Automated Search Bad Parcel Complete Duplicate Parcel High Dollar Reporting In …" at bounding box center [811, 187] width 193 height 25
click at [717, 175] on select "Automated Search Bad Parcel Complete Duplicate Parcel High Dollar Reporting In …" at bounding box center [811, 187] width 193 height 25
click at [890, 213] on input "Apply" at bounding box center [889, 215] width 39 height 22
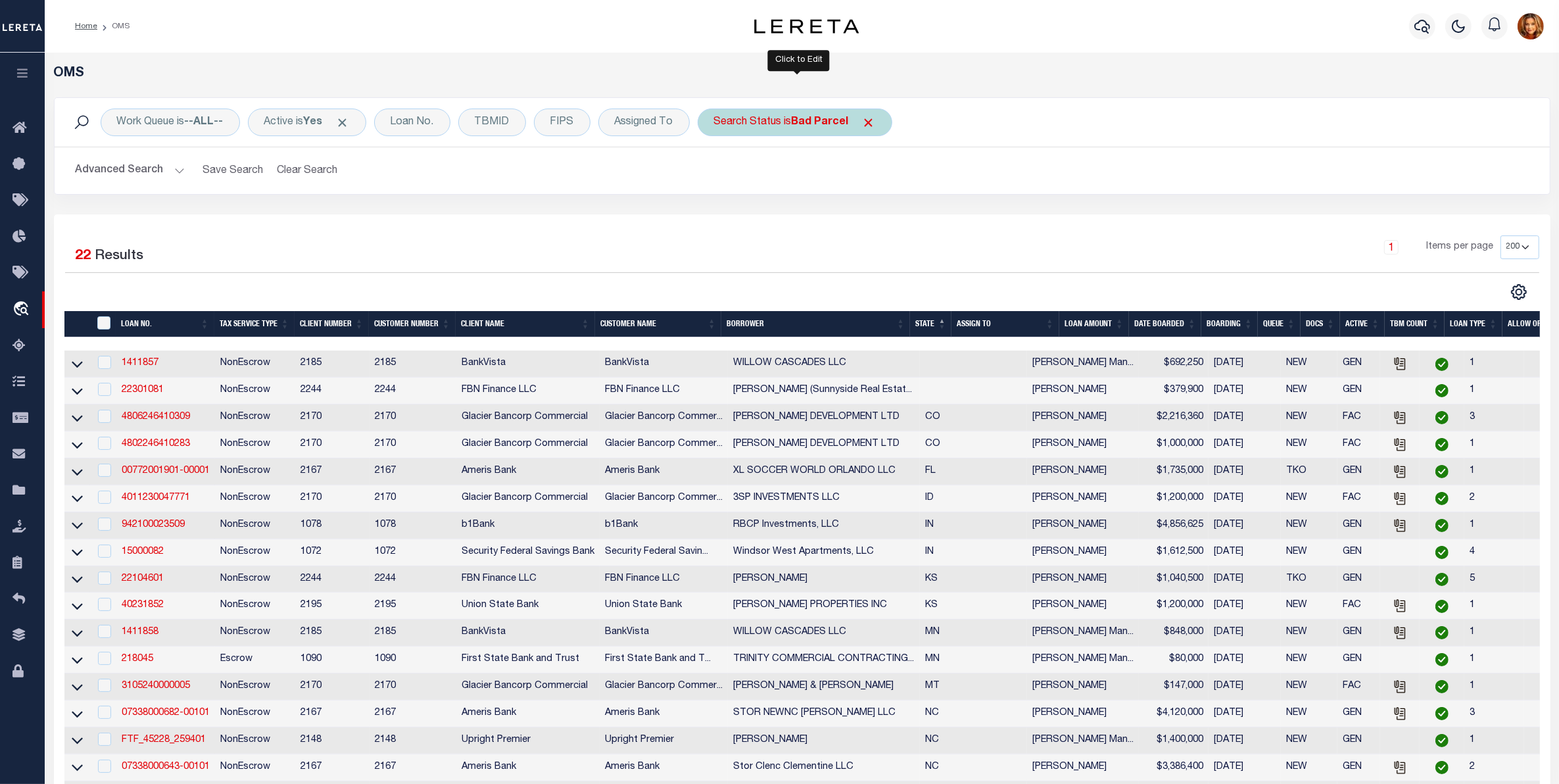
click at [832, 122] on b "Bad Parcel" at bounding box center [820, 122] width 57 height 10
click at [751, 189] on select "Automated Search Bad Parcel Complete Duplicate Parcel High Dollar Reporting In …" at bounding box center [811, 187] width 193 height 25
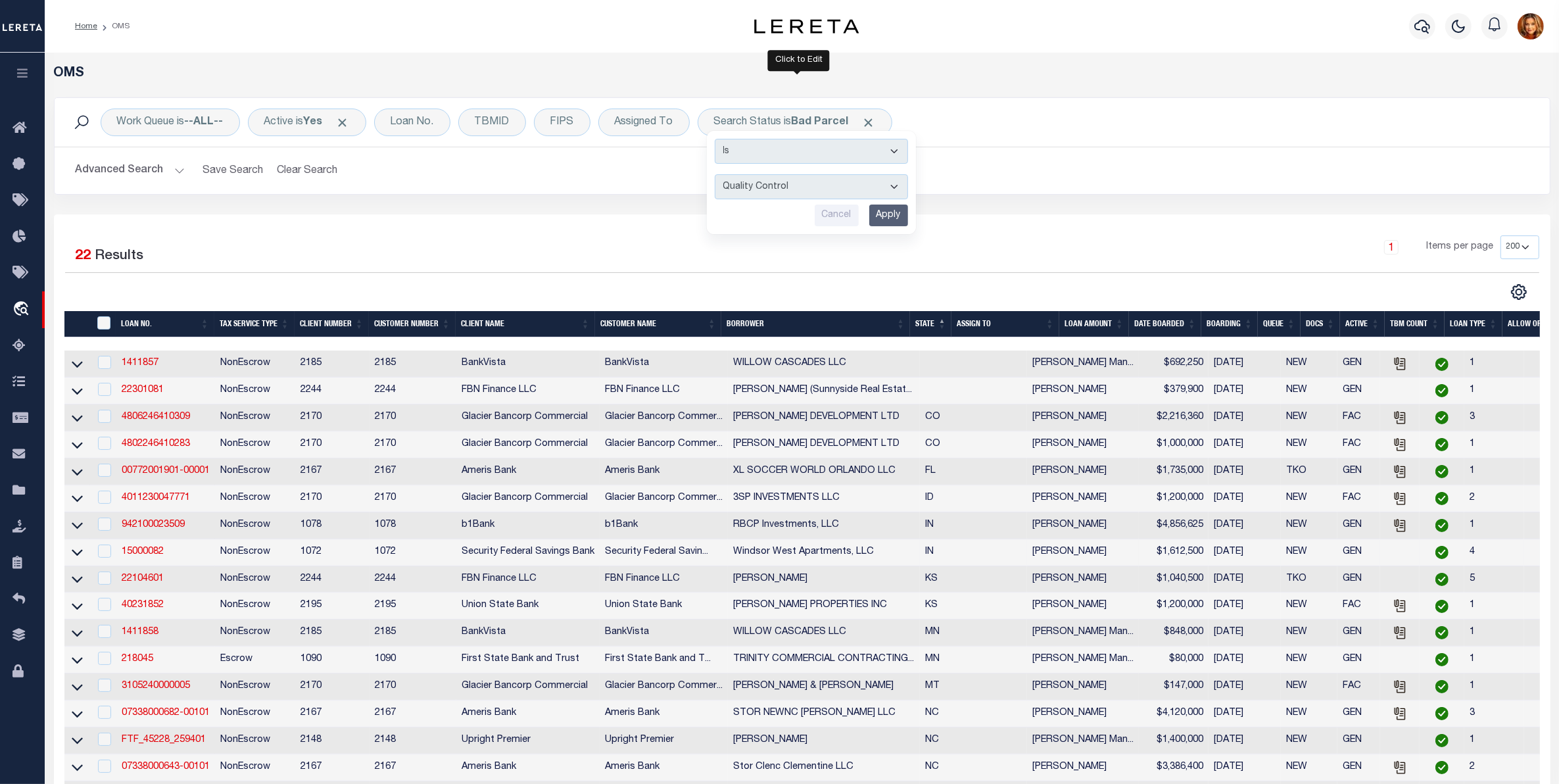
click at [717, 175] on select "Automated Search Bad Parcel Complete Duplicate Parcel High Dollar Reporting In …" at bounding box center [811, 187] width 193 height 25
click at [900, 215] on input "Apply" at bounding box center [889, 215] width 39 height 22
